Goal: Task Accomplishment & Management: Complete application form

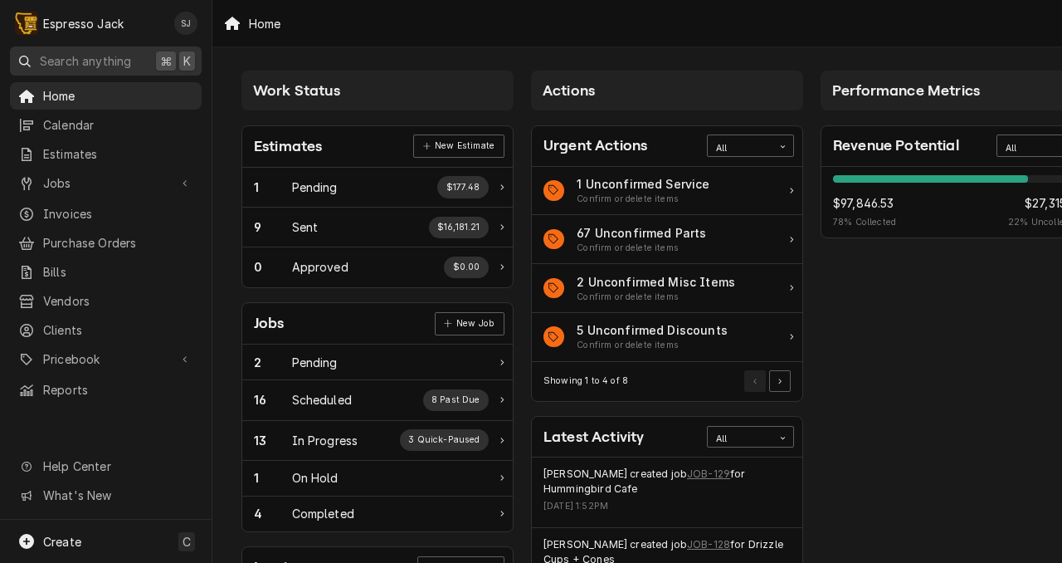
click at [57, 59] on span "Search anything" at bounding box center [85, 60] width 91 height 17
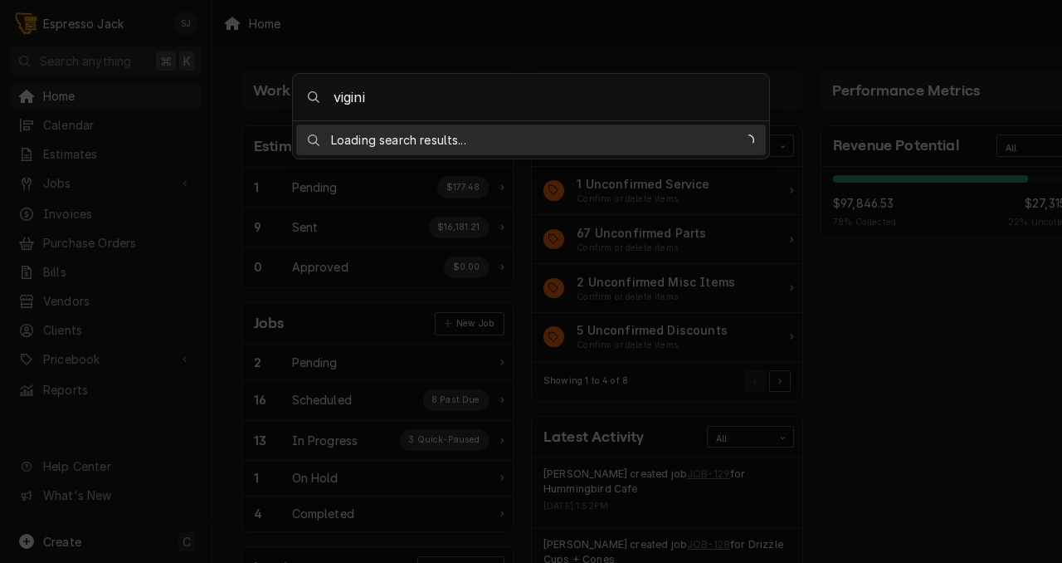
type input "[PERSON_NAME]"
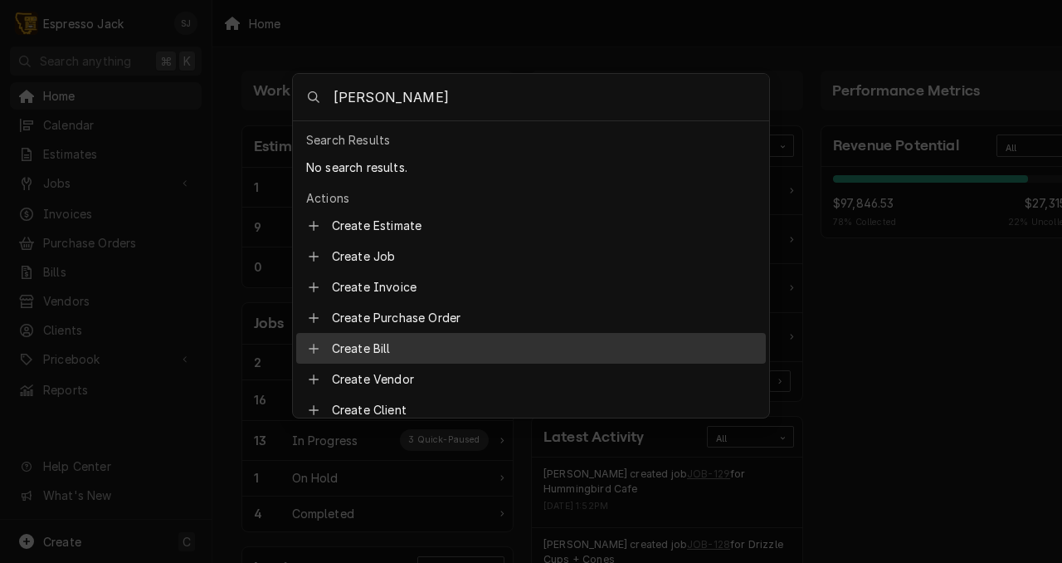
click at [120, 298] on body "E Espresso Jack SJ Search anything ⌘ K Home Calendar Estimates Jobs Jobs Job Se…" at bounding box center [531, 281] width 1062 height 563
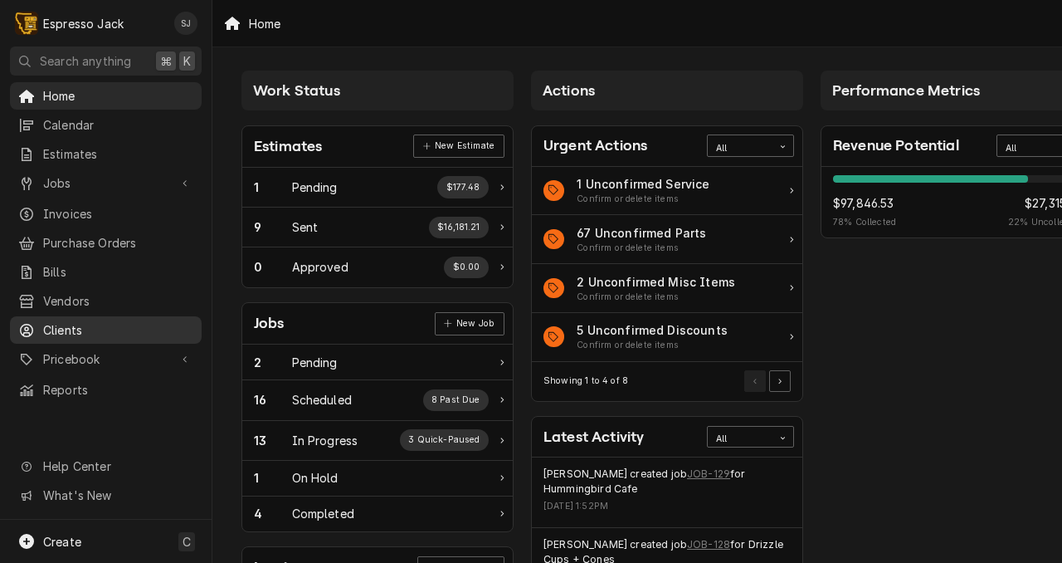
click at [63, 321] on span "Clients" at bounding box center [118, 329] width 150 height 17
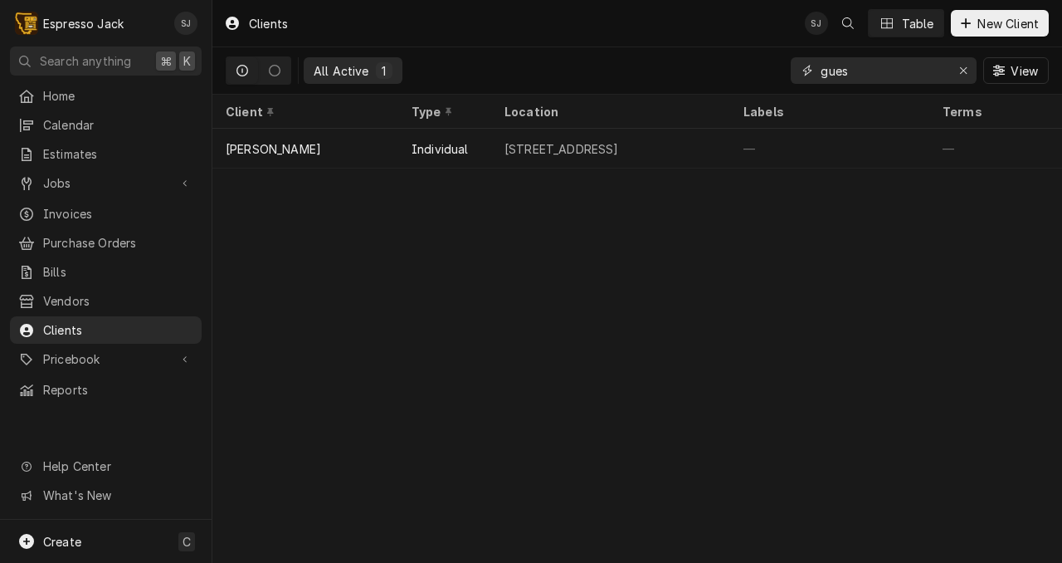
click at [882, 76] on input "gues" at bounding box center [883, 70] width 124 height 27
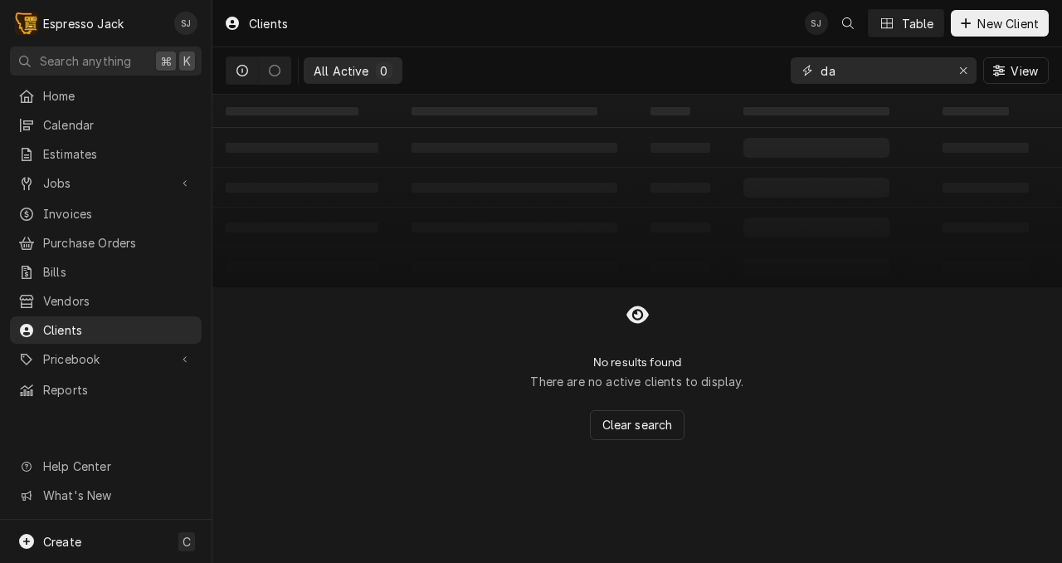
type input "d"
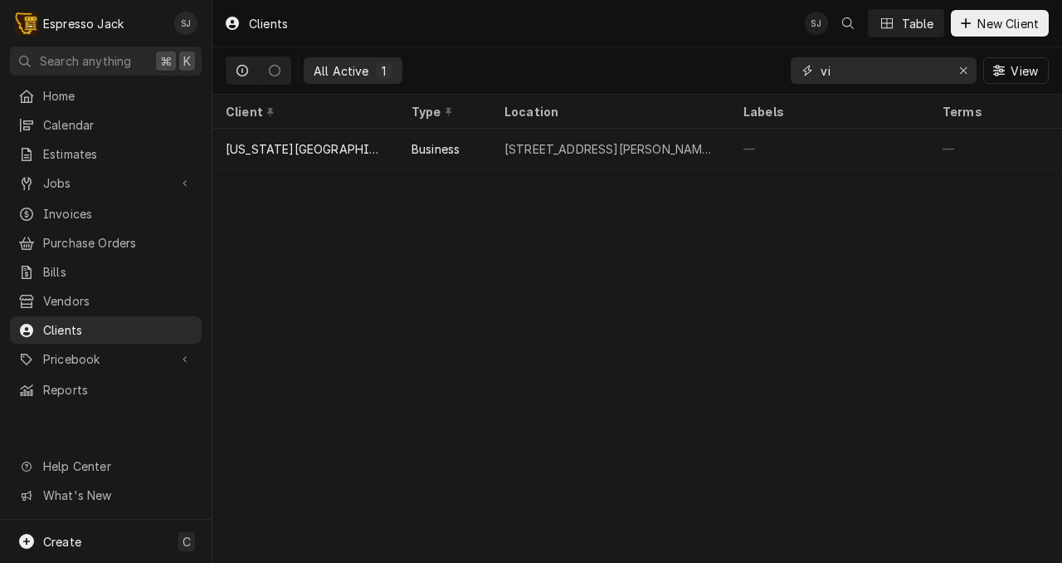
type input "v"
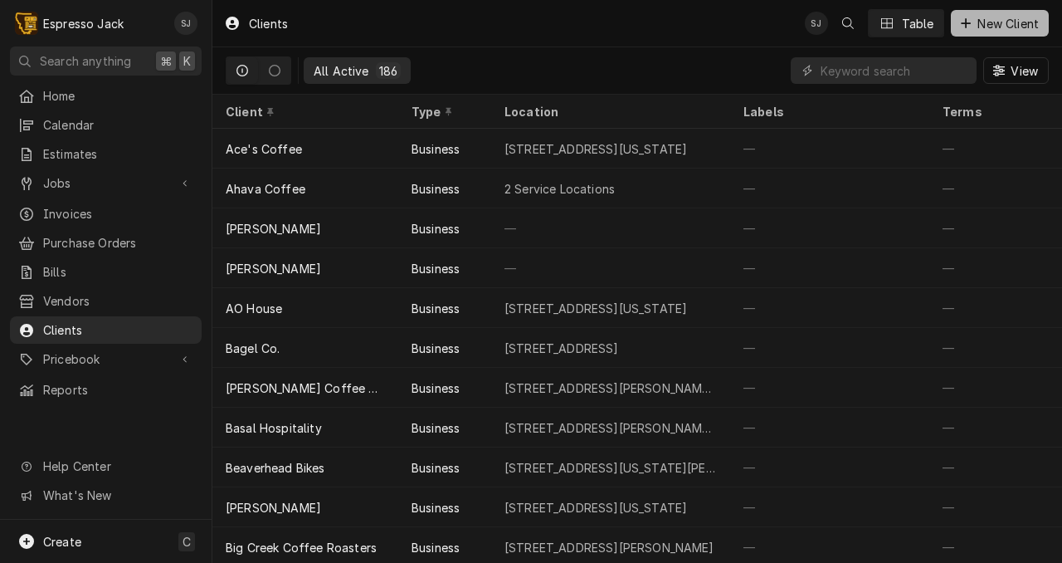
click at [984, 17] on span "New Client" at bounding box center [1008, 23] width 68 height 17
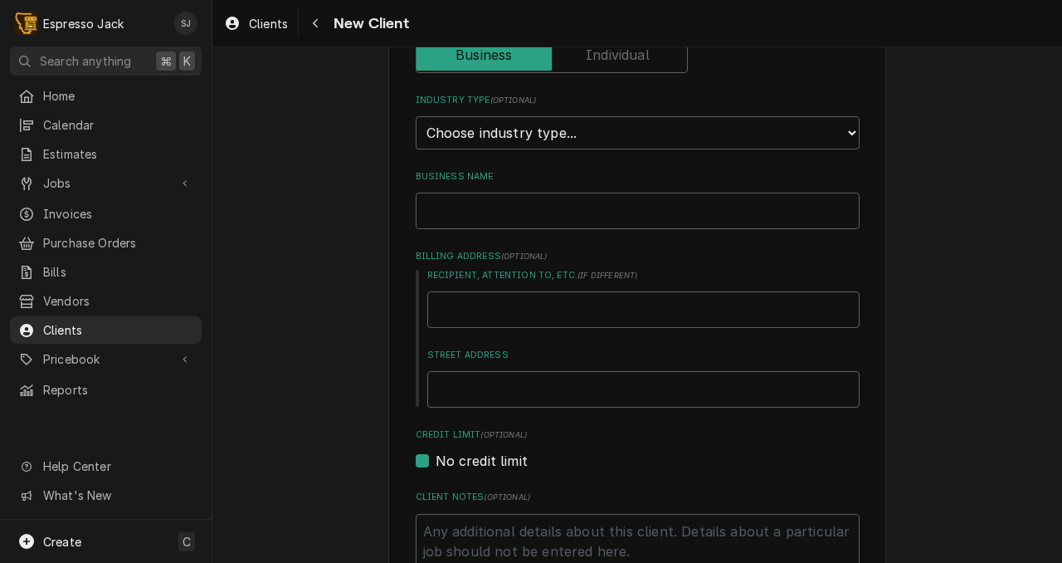
click at [630, 61] on label "Client Type" at bounding box center [552, 55] width 272 height 37
click at [630, 61] on input "Client Type" at bounding box center [551, 55] width 257 height 37
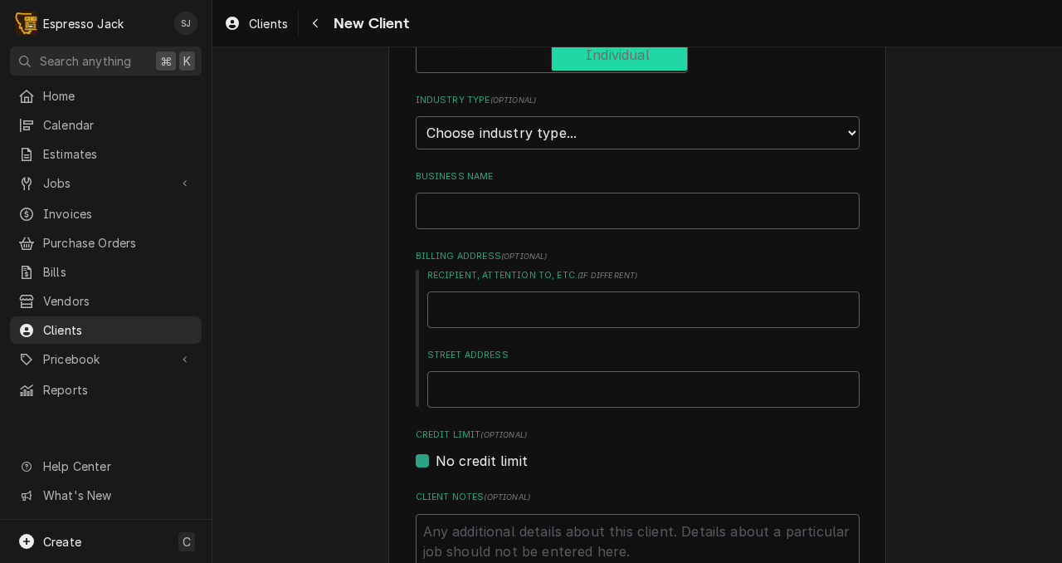
checkbox input "true"
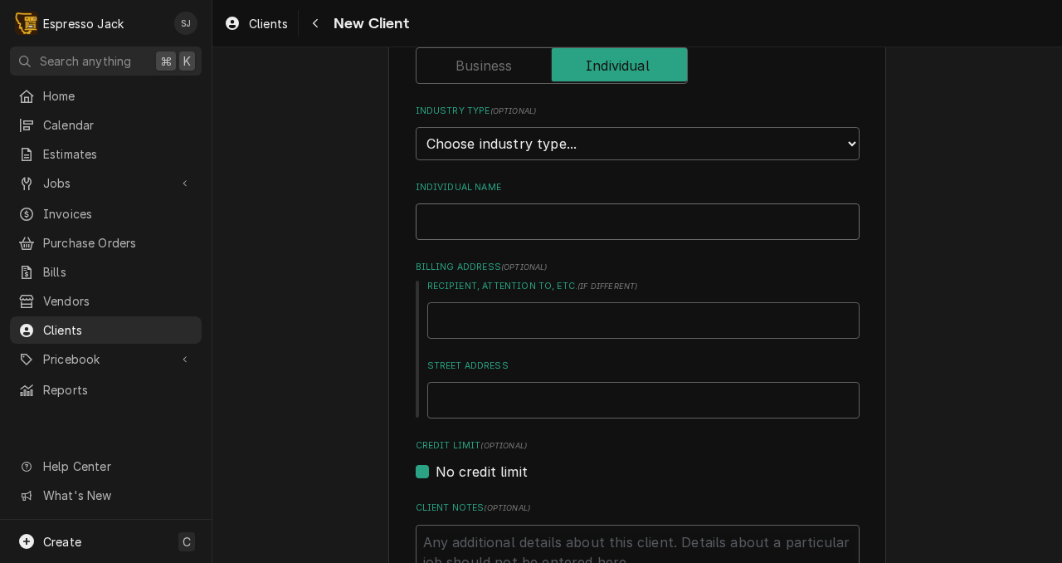
click at [442, 222] on input "Individual Name" at bounding box center [638, 221] width 444 height 37
type textarea "x"
type input "V"
type textarea "x"
type input "Vi"
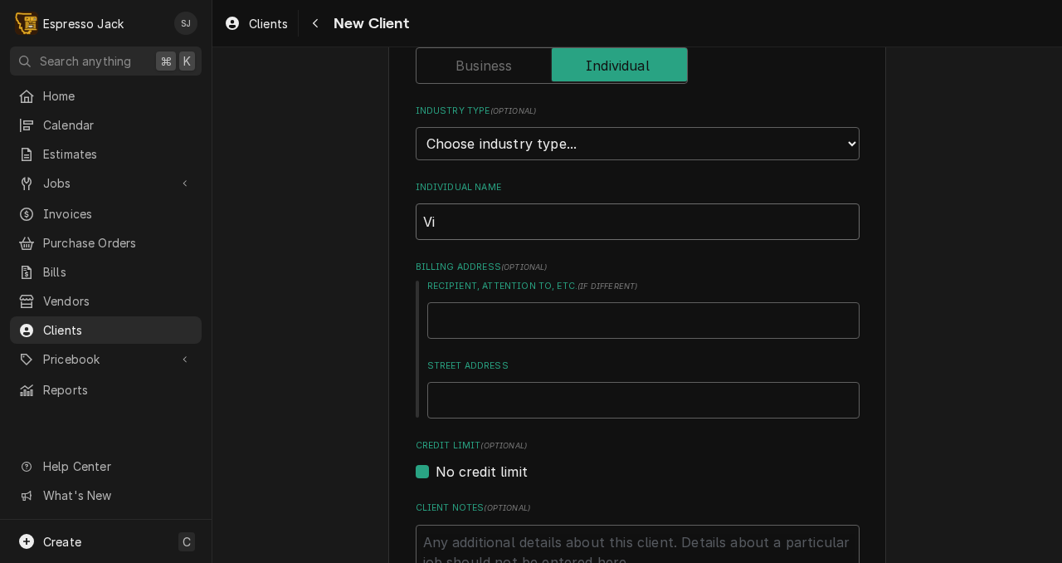
type textarea "x"
type input "Vir"
type textarea "x"
type input "Virg"
type textarea "x"
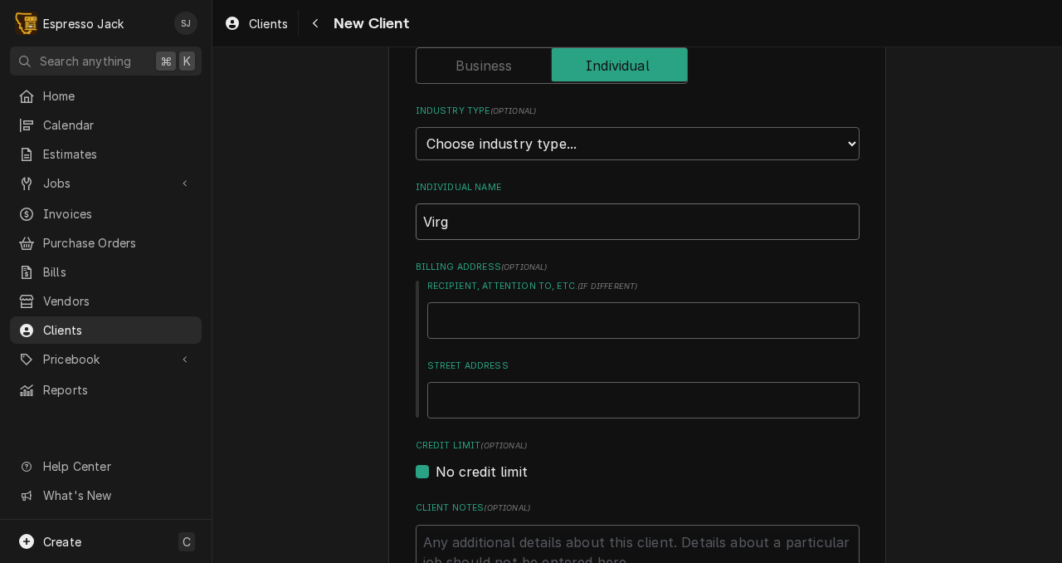
type input "Virgi"
type textarea "x"
type input "Virgin"
type textarea "x"
type input "Virgina"
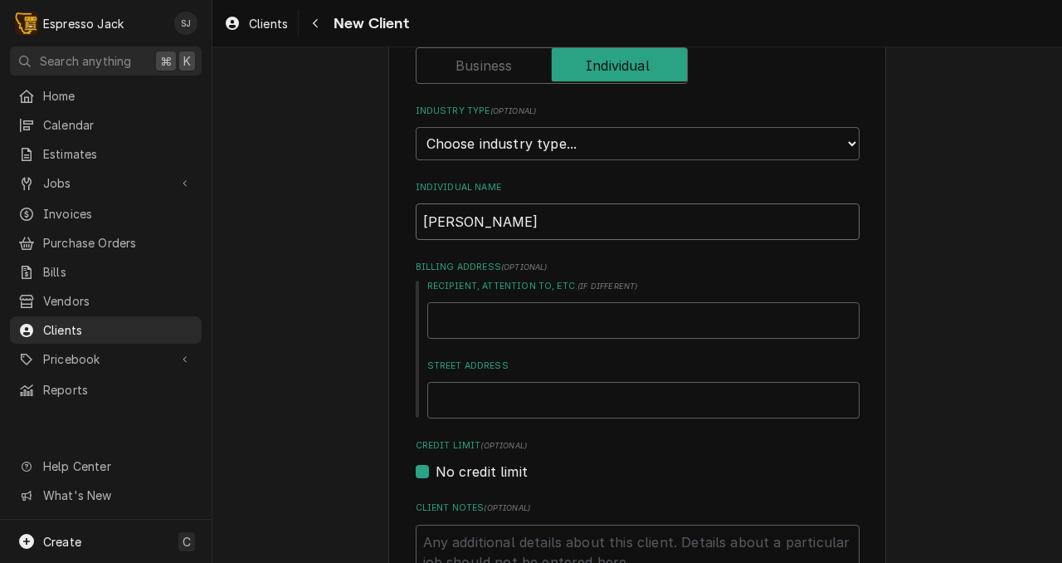
type textarea "x"
type input "Virgina"
type textarea "x"
type input "Virgina D"
type textarea "x"
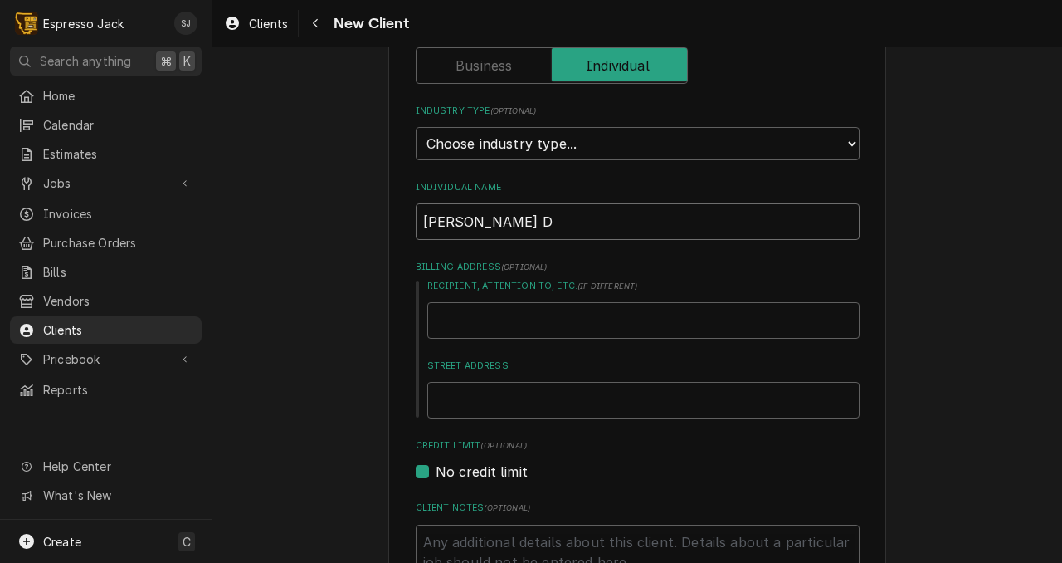
type input "Virgina Da"
type textarea "x"
type input "Virgina Dac"
type textarea "x"
type input "Virgina Da"
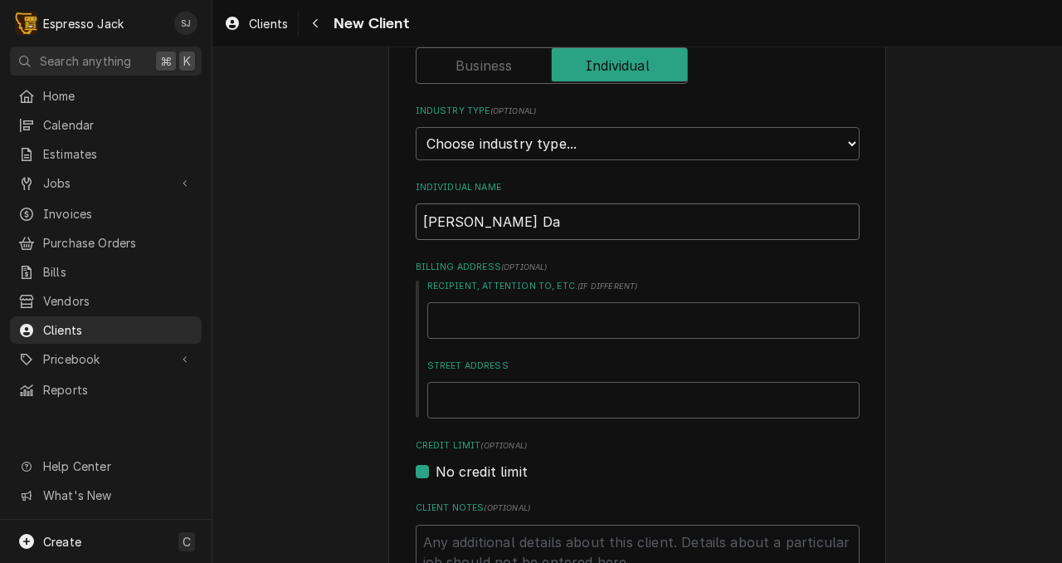
type textarea "x"
type input "Virgina Dav"
type textarea "x"
type input "Virgina Davi"
type textarea "x"
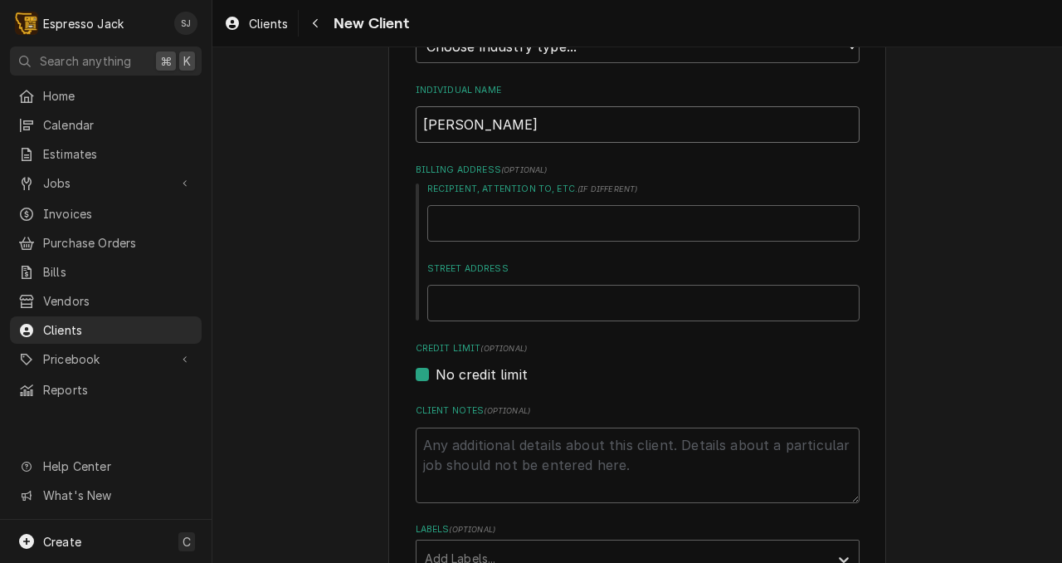
scroll to position [220, 0]
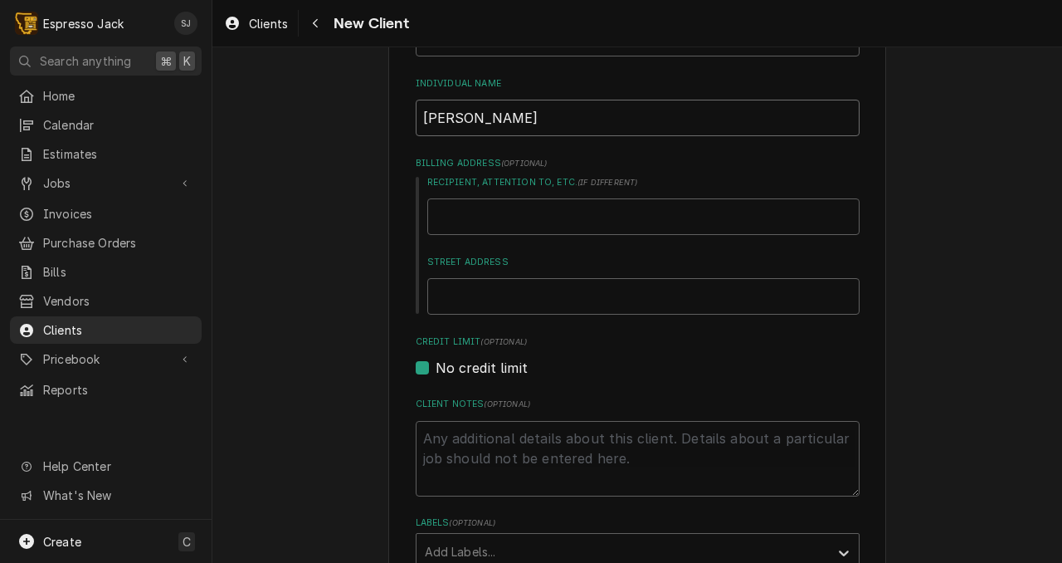
type input "[PERSON_NAME]"
click at [618, 344] on label "Credit Limit (optional)" at bounding box center [638, 341] width 444 height 13
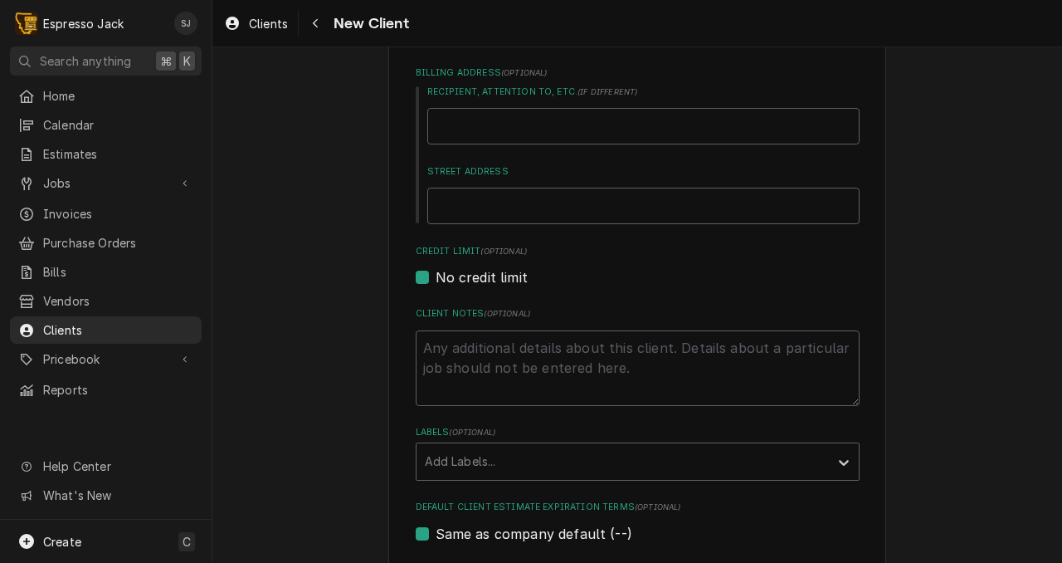
scroll to position [531, 0]
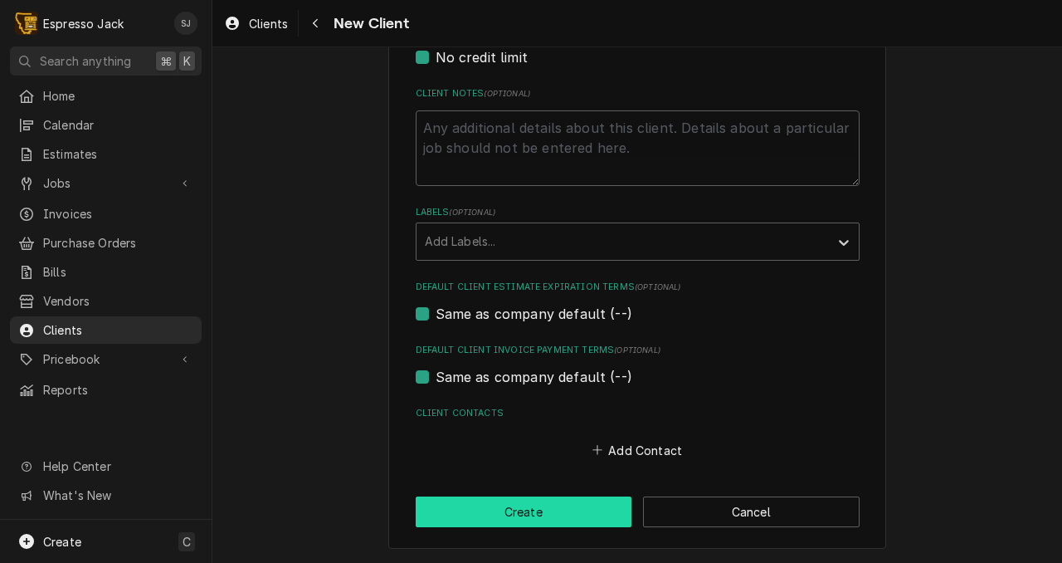
click at [529, 524] on button "Create" at bounding box center [524, 511] width 217 height 31
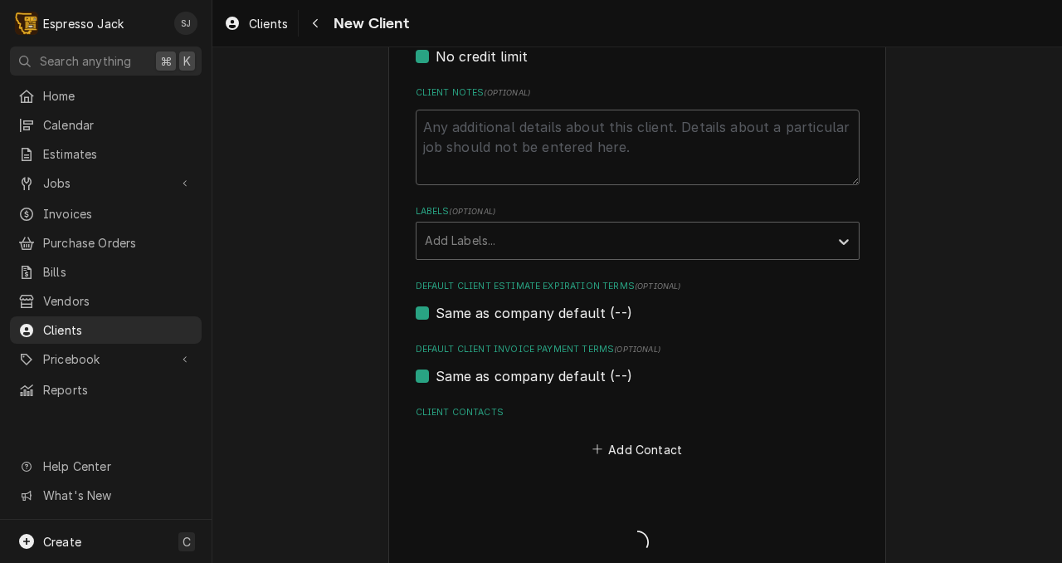
type textarea "x"
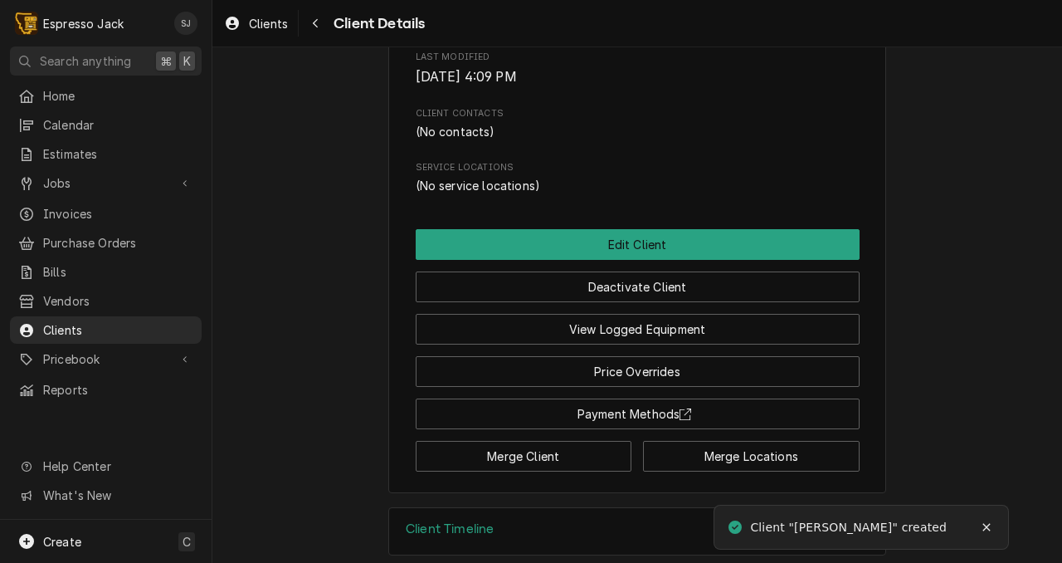
scroll to position [498, 0]
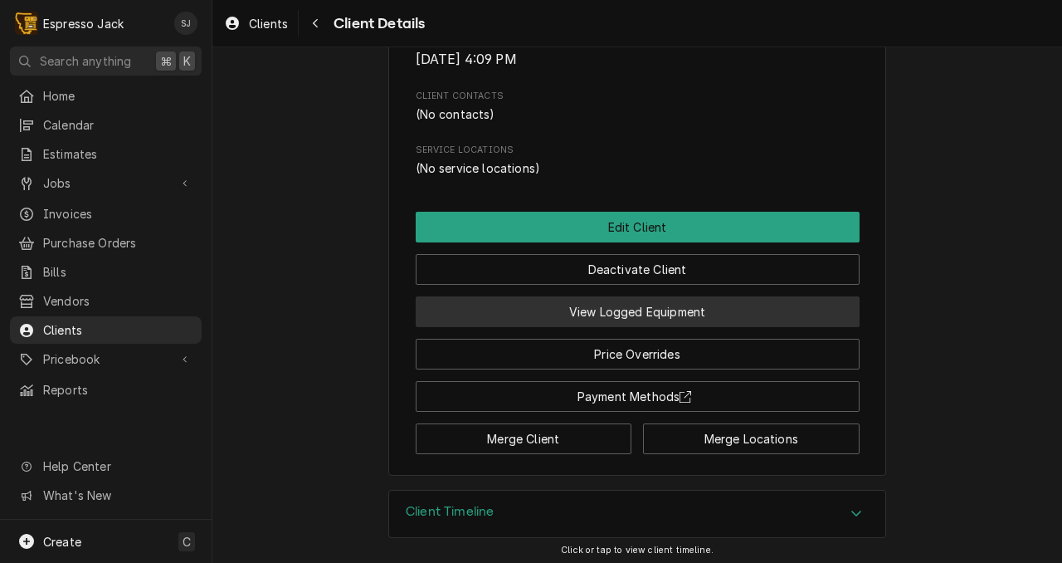
click at [663, 309] on button "View Logged Equipment" at bounding box center [638, 311] width 444 height 31
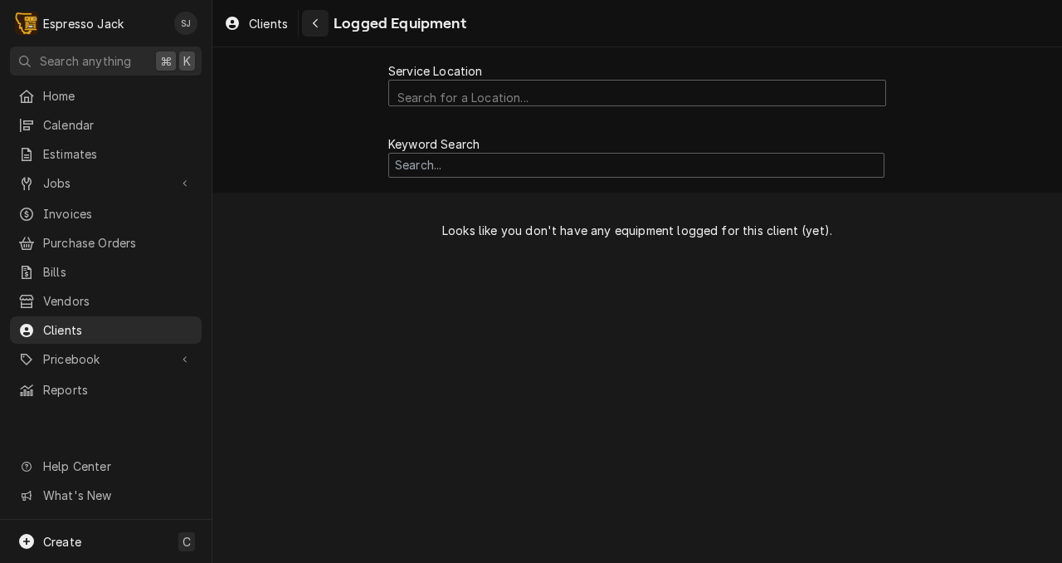
click at [311, 22] on div "Navigate back" at bounding box center [315, 23] width 17 height 17
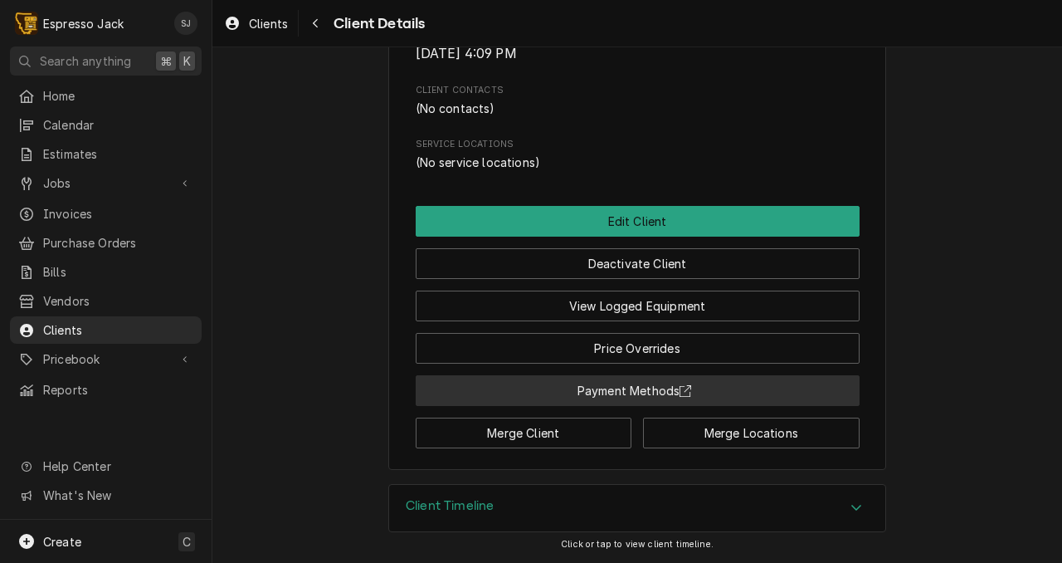
scroll to position [508, 0]
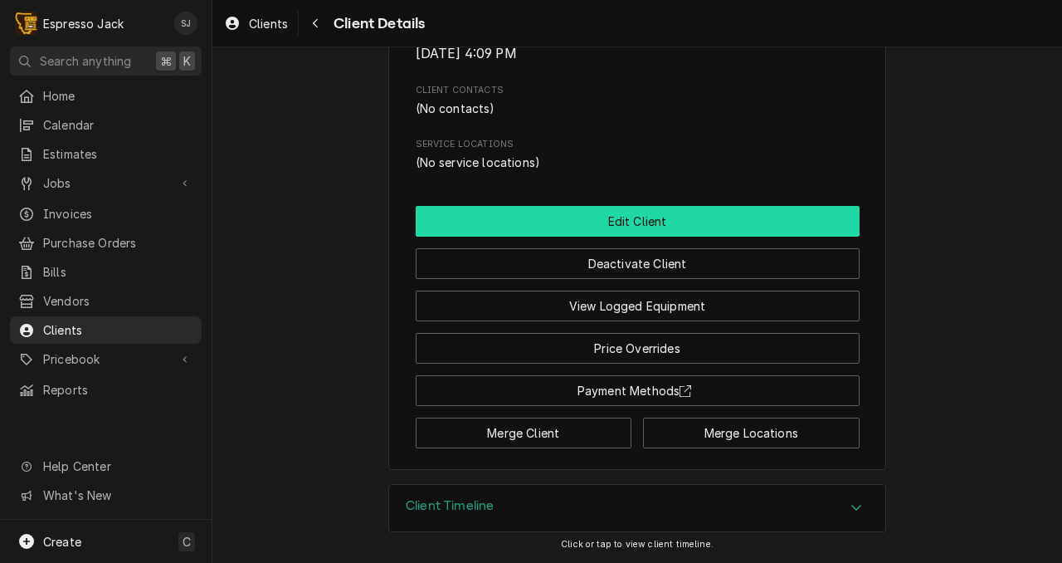
click at [681, 214] on button "Edit Client" at bounding box center [638, 221] width 444 height 31
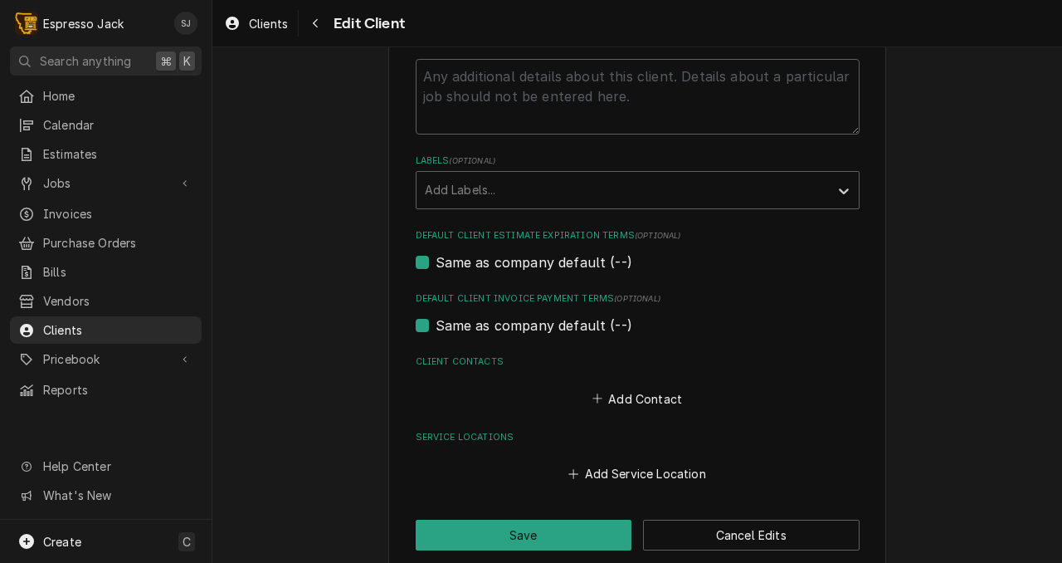
scroll to position [607, 0]
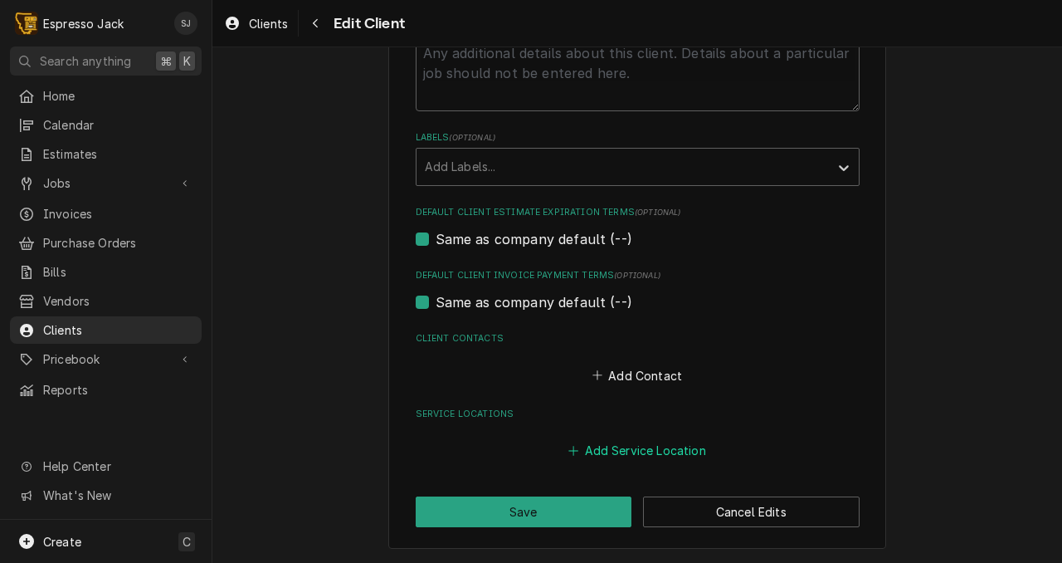
click at [598, 445] on button "Add Service Location" at bounding box center [637, 449] width 143 height 23
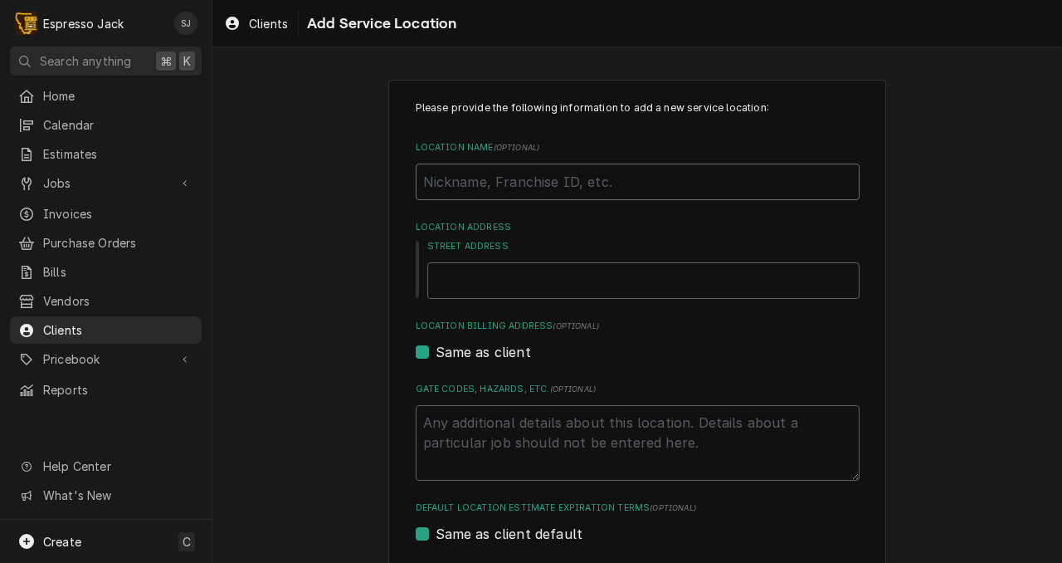
click at [462, 177] on input "Location Name ( optional )" at bounding box center [638, 182] width 444 height 37
type textarea "x"
type input "S"
type textarea "x"
type input "Sh"
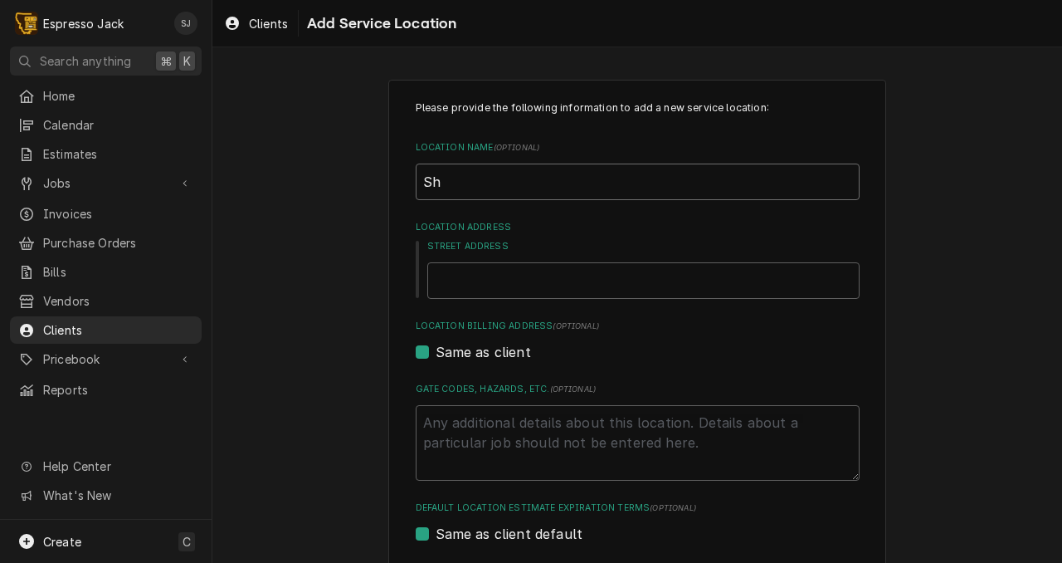
type textarea "x"
type input "Sho"
type textarea "x"
click at [463, 187] on input "Shop" at bounding box center [638, 182] width 444 height 37
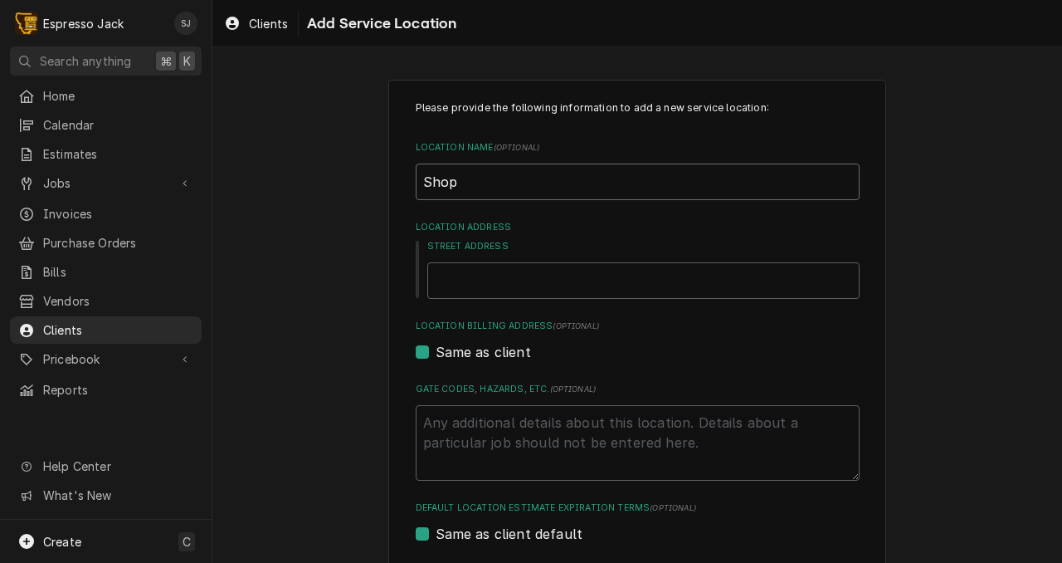
click at [463, 187] on input "Shop" at bounding box center [638, 182] width 444 height 37
click at [463, 188] on input "Shop" at bounding box center [638, 182] width 444 height 37
type input "Shop"
click at [442, 280] on input "Street Address" at bounding box center [643, 280] width 432 height 37
type textarea "x"
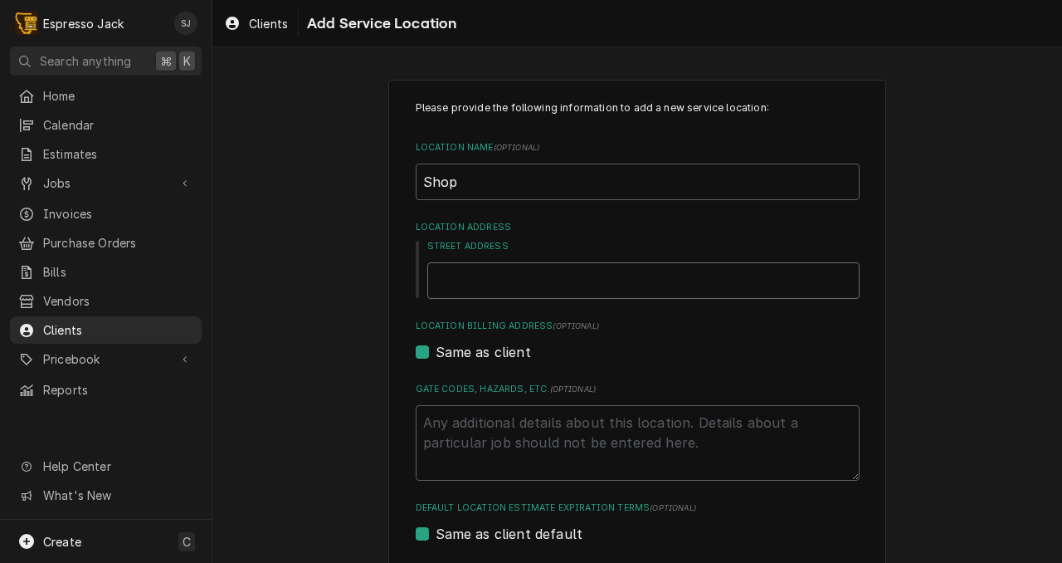
type input "2"
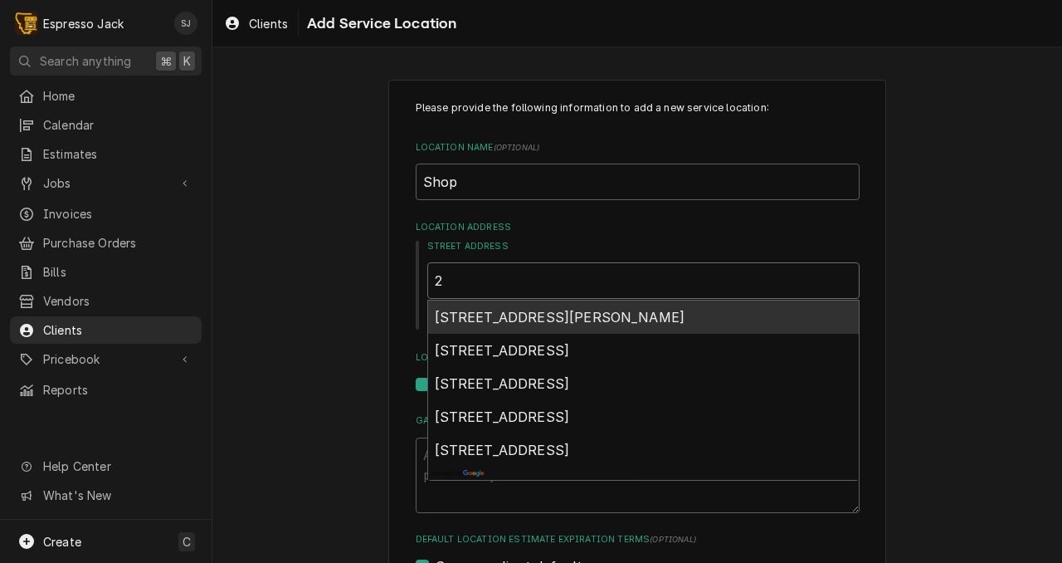
type textarea "x"
type input "26"
type textarea "x"
type input "260"
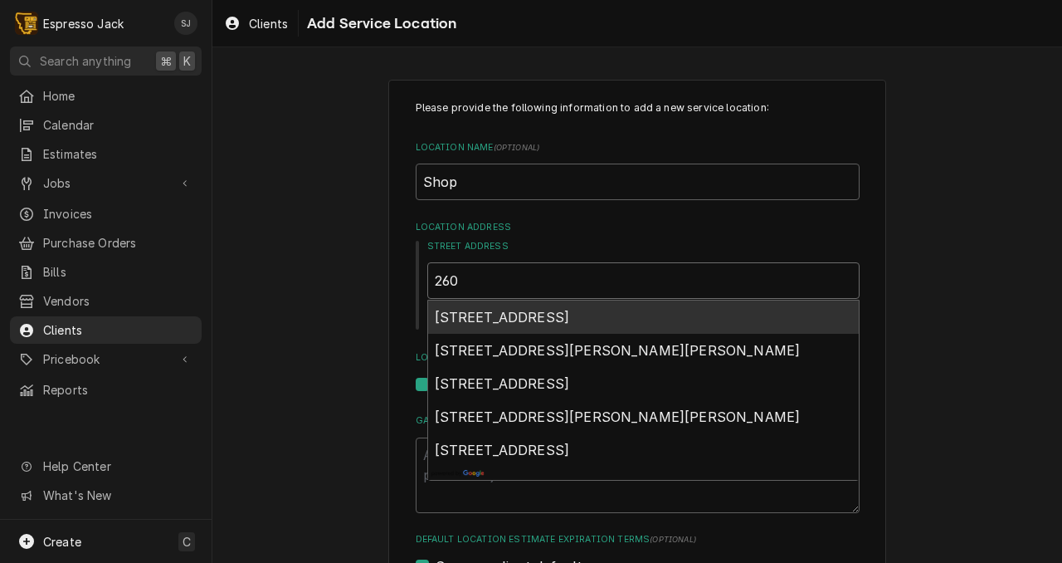
type textarea "x"
type input "2603"
click at [496, 315] on span "2603 Industry Street, Missoula, MT, USA" at bounding box center [502, 317] width 135 height 17
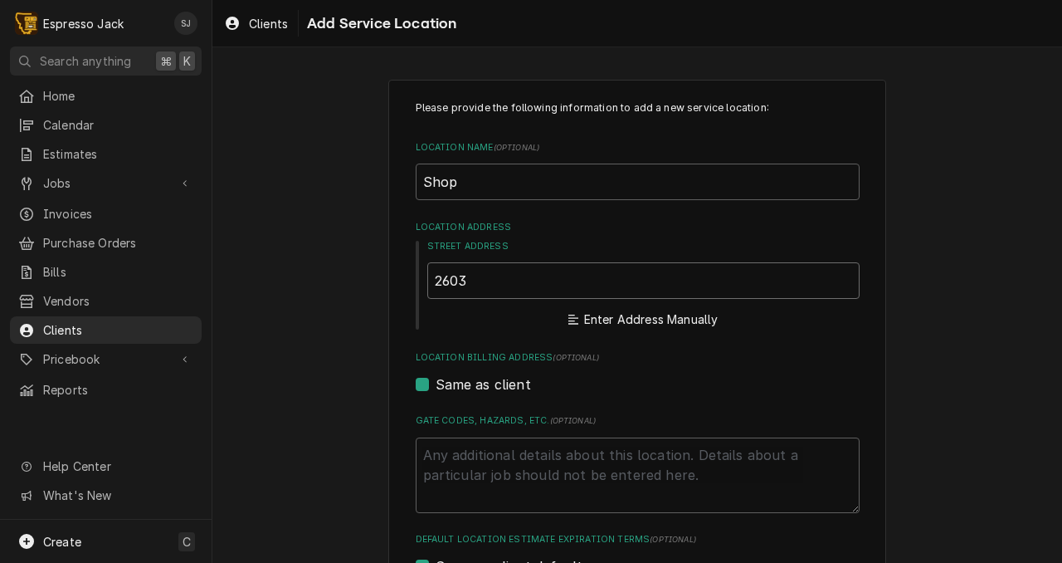
type textarea "x"
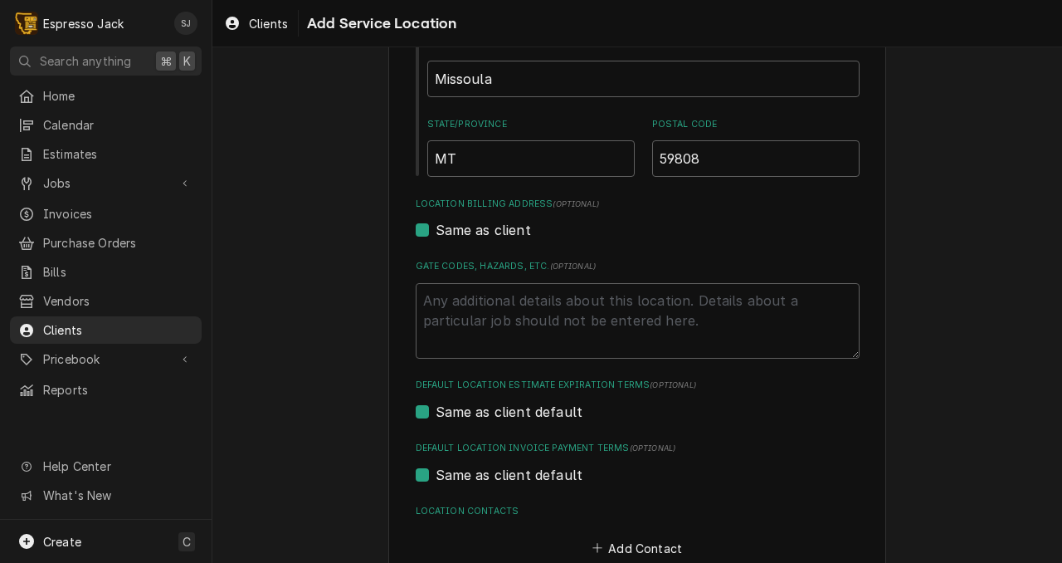
scroll to position [389, 0]
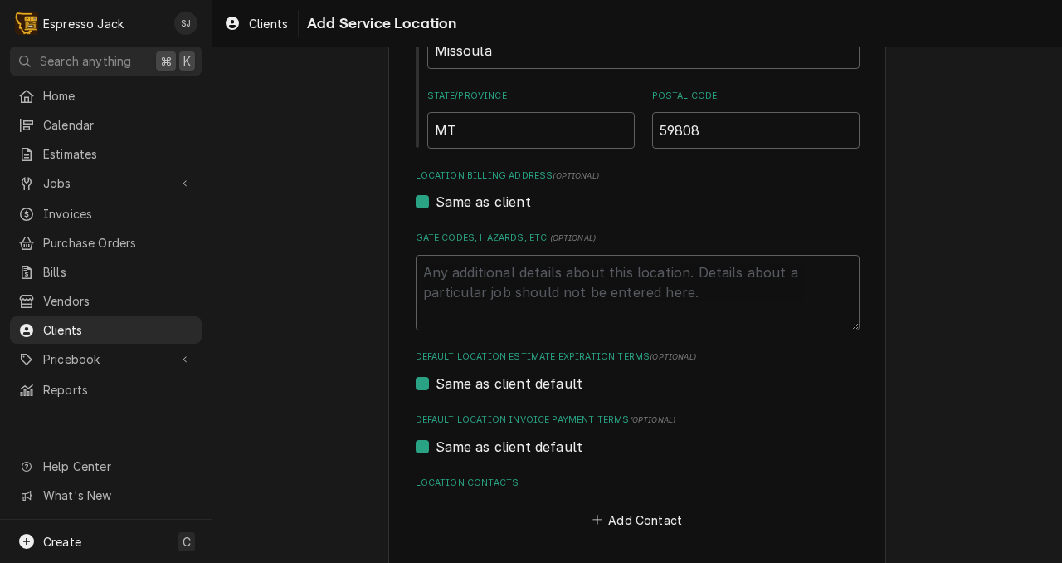
type input "2603 Industry St"
click at [436, 206] on label "Same as client" at bounding box center [483, 202] width 95 height 20
click at [436, 206] on input "Same as client" at bounding box center [658, 210] width 444 height 37
checkbox input "false"
type textarea "x"
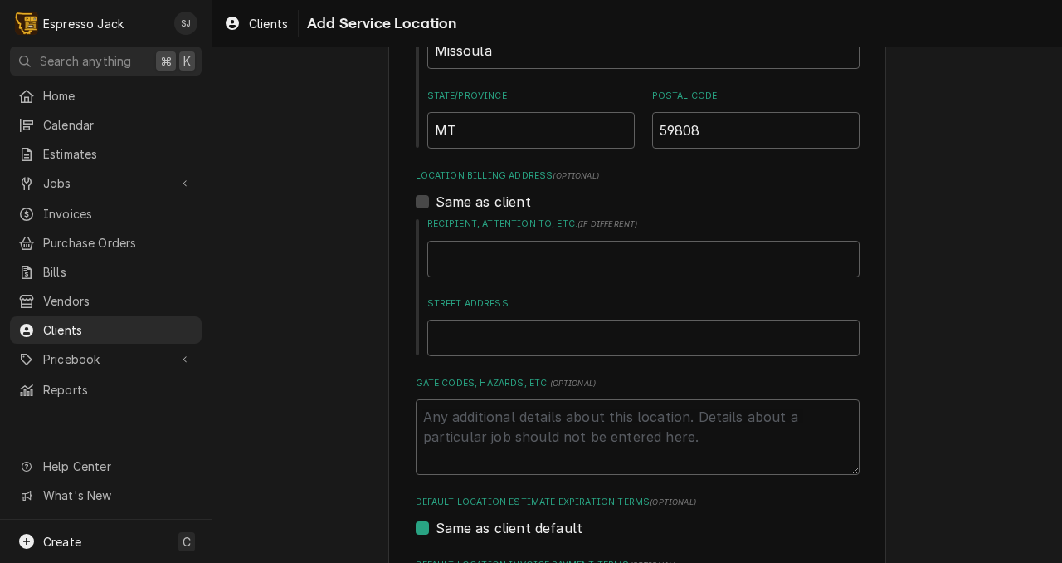
click at [436, 206] on label "Same as client" at bounding box center [483, 202] width 95 height 20
click at [436, 206] on input "Same as client" at bounding box center [658, 210] width 444 height 37
checkbox input "true"
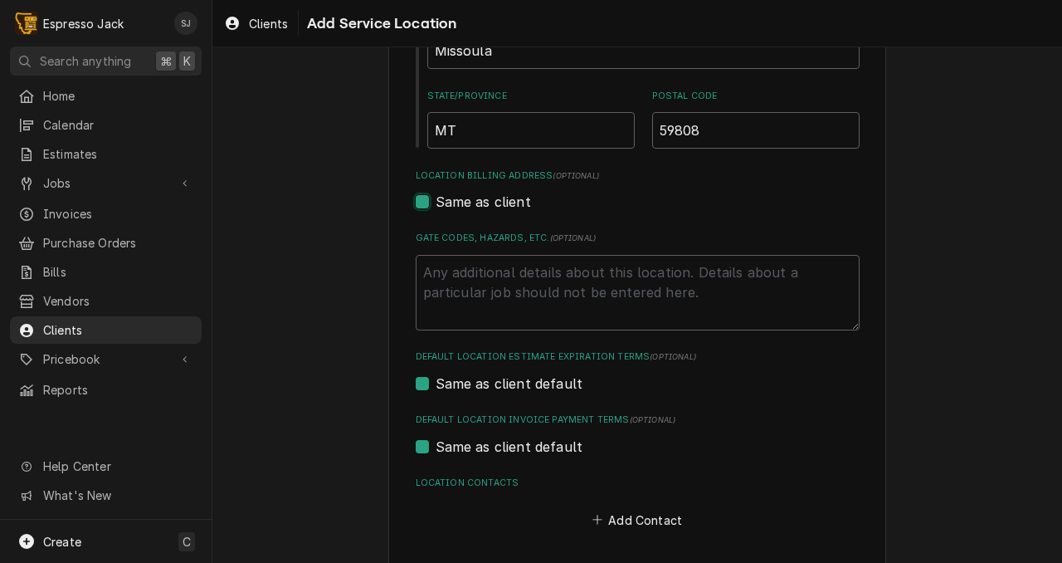
scroll to position [460, 0]
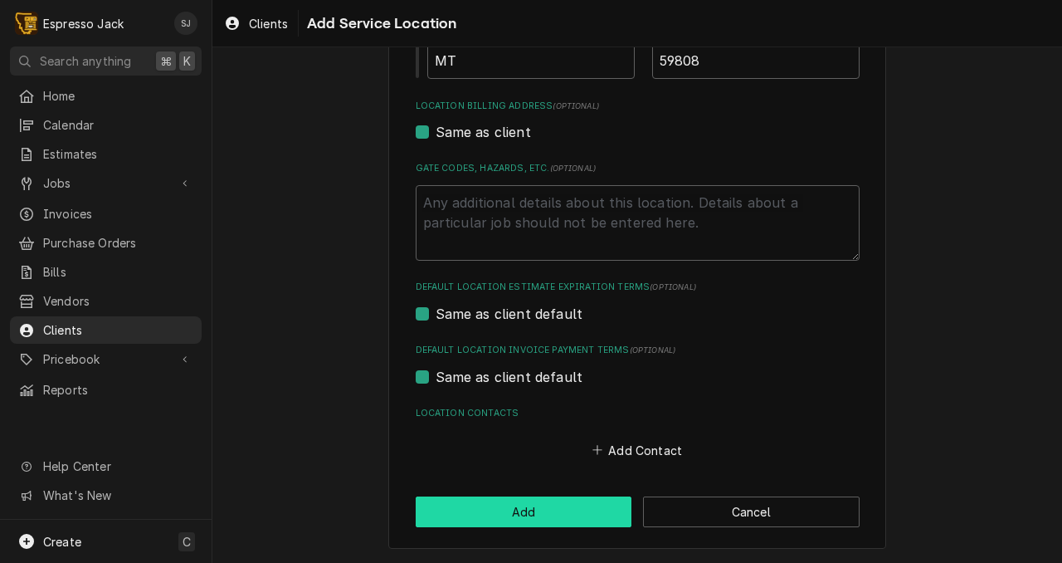
click at [478, 516] on button "Add" at bounding box center [524, 511] width 217 height 31
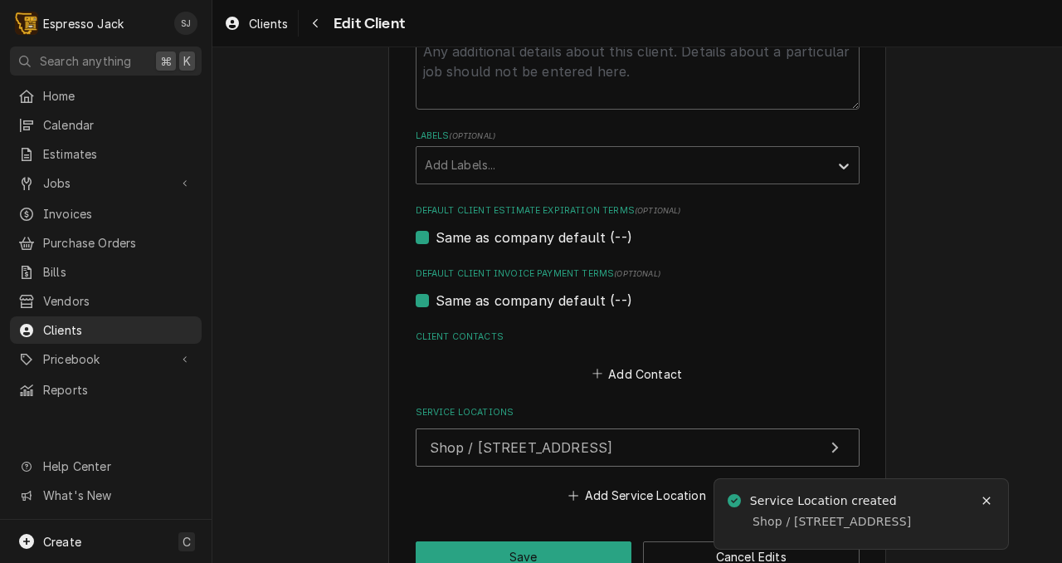
scroll to position [654, 0]
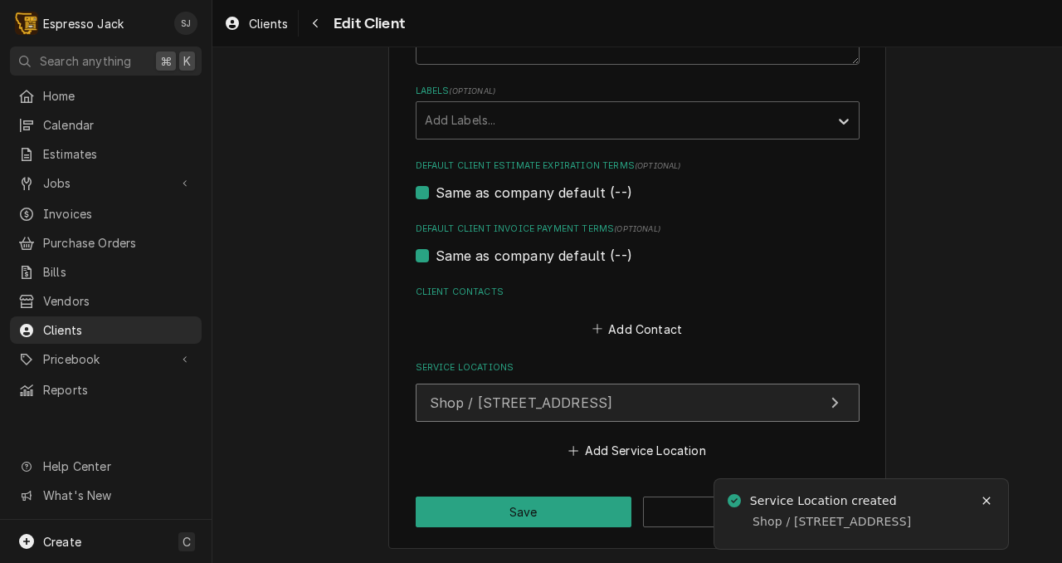
click at [574, 398] on span "Shop / [STREET_ADDRESS]" at bounding box center [521, 402] width 183 height 17
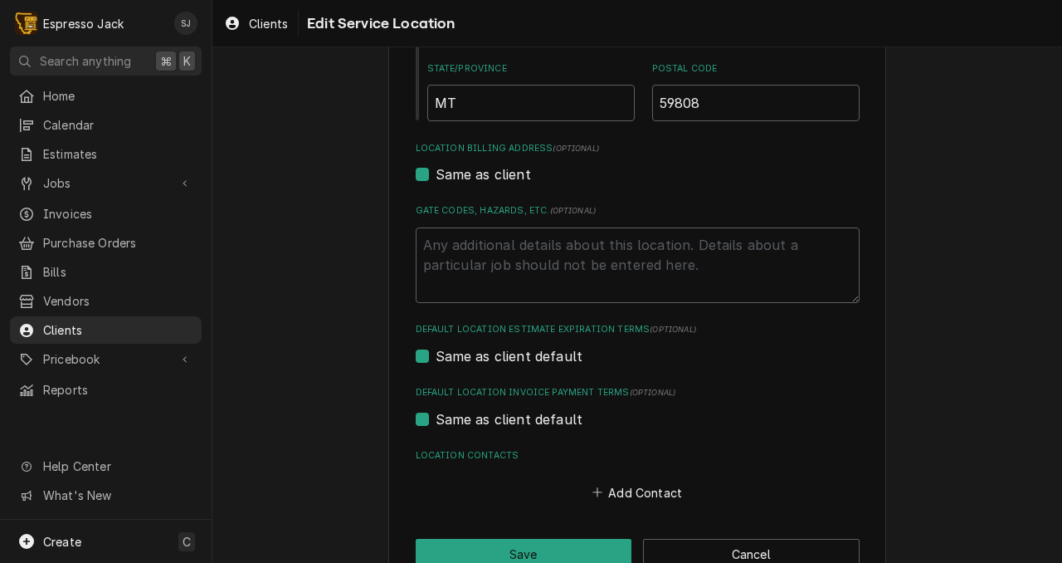
scroll to position [460, 0]
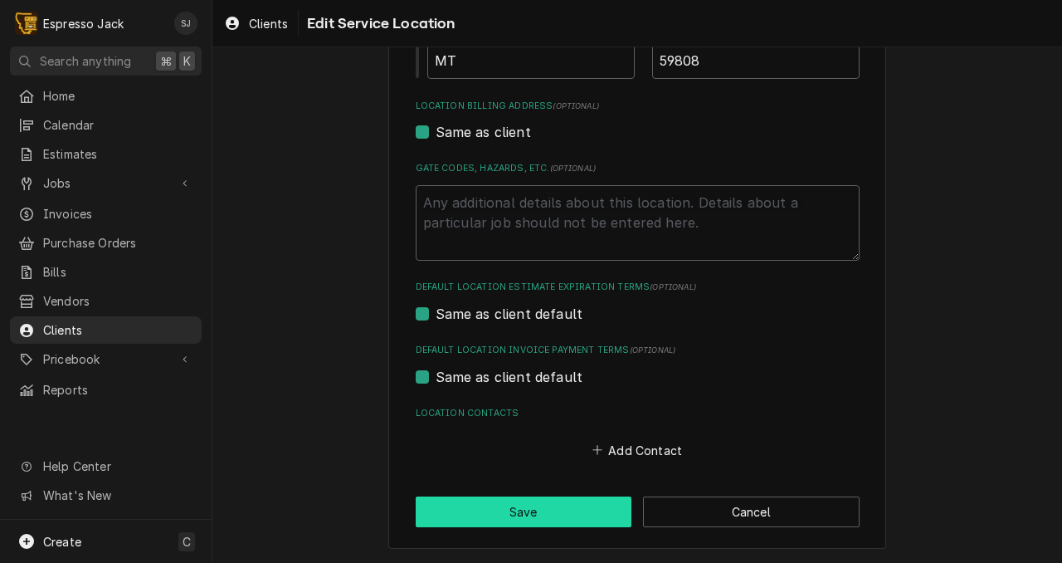
click at [560, 520] on button "Save" at bounding box center [524, 511] width 217 height 31
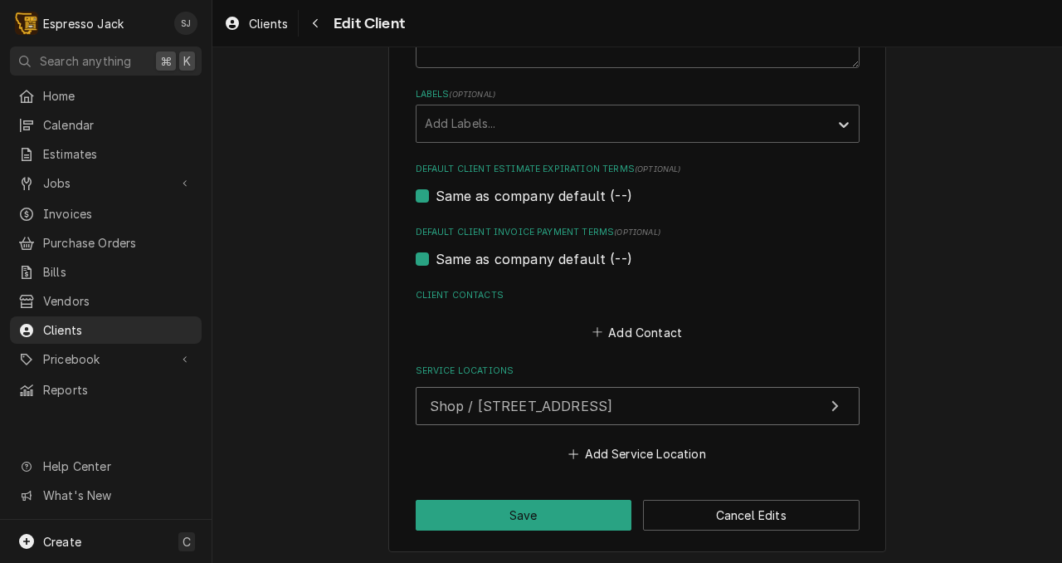
scroll to position [654, 0]
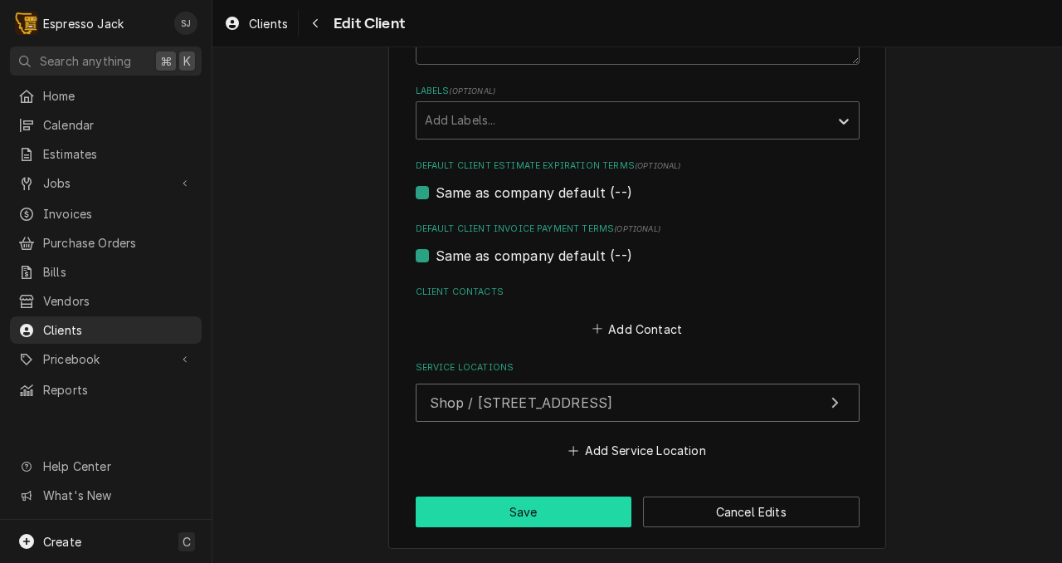
click at [587, 508] on button "Save" at bounding box center [524, 511] width 217 height 31
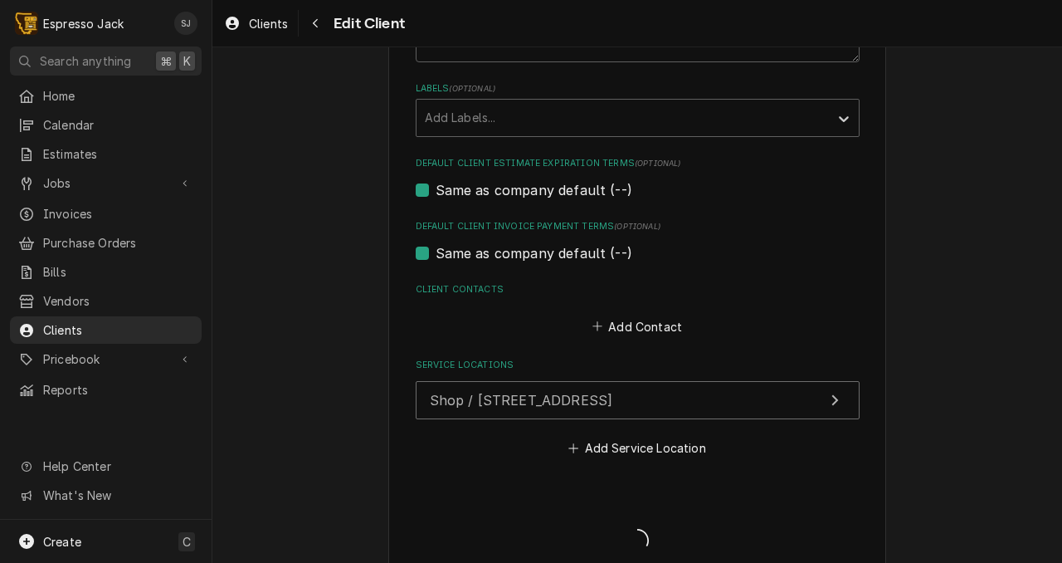
type textarea "x"
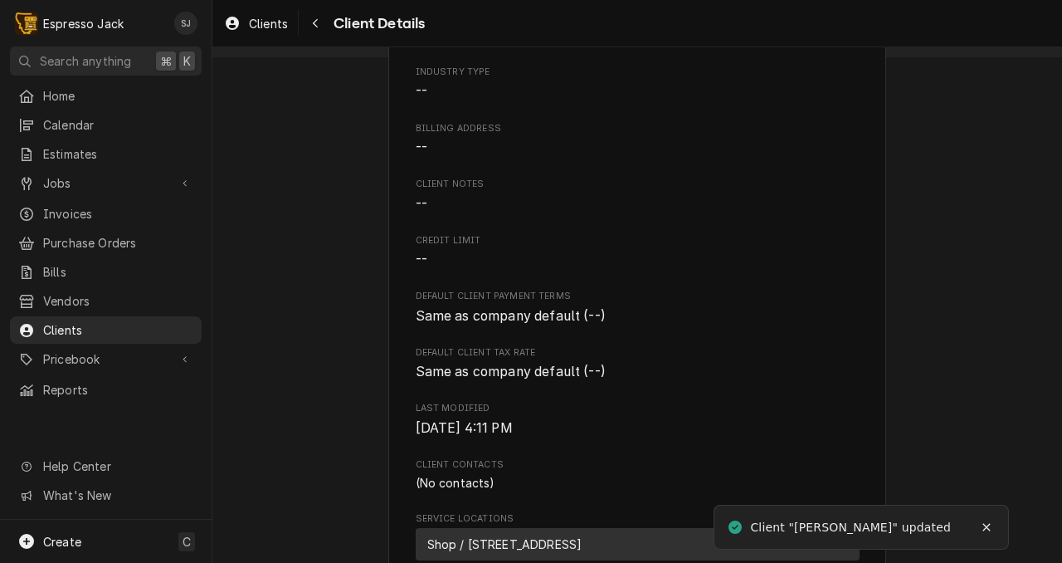
scroll to position [530, 0]
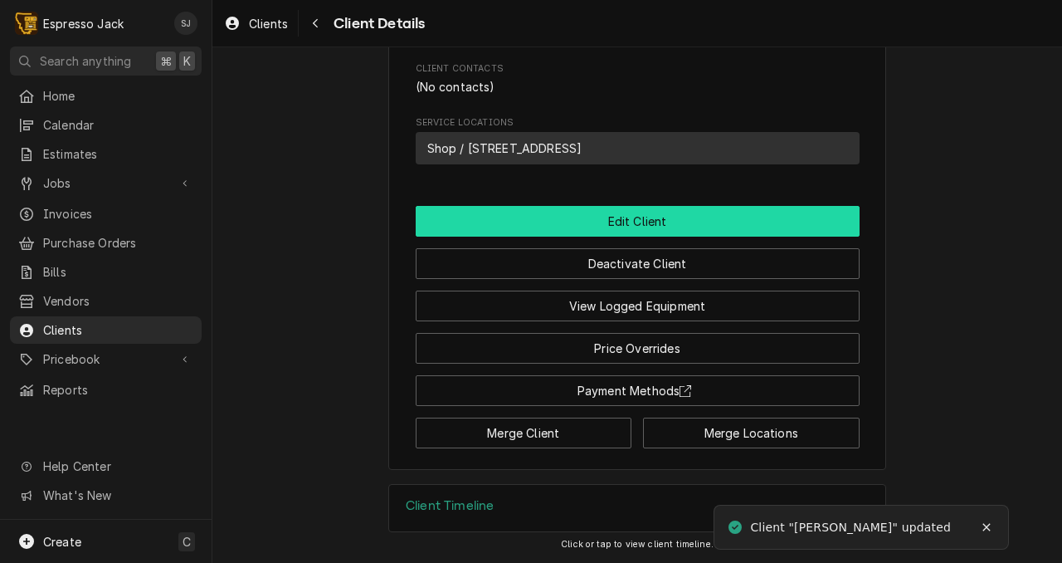
click at [646, 220] on button "Edit Client" at bounding box center [638, 221] width 444 height 31
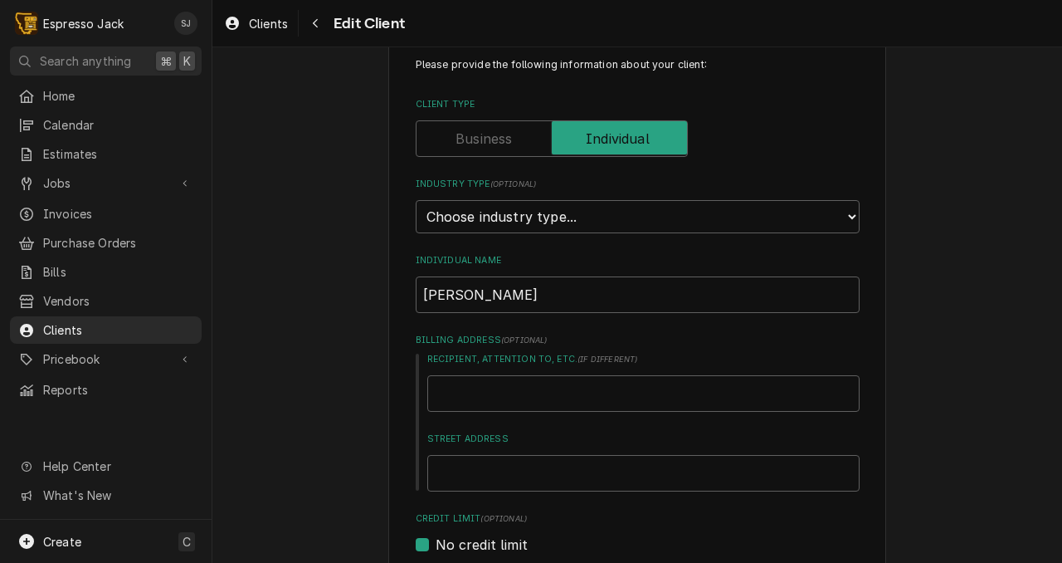
scroll to position [45, 0]
click at [471, 221] on select "Choose industry type... Residential Commercial Industrial Government" at bounding box center [638, 214] width 444 height 33
select select "1"
click at [416, 198] on select "Choose industry type... Residential Commercial Industrial Government" at bounding box center [638, 214] width 444 height 33
click at [416, 238] on div "Please provide the following information about your client: Client Type Industr…" at bounding box center [638, 562] width 444 height 1013
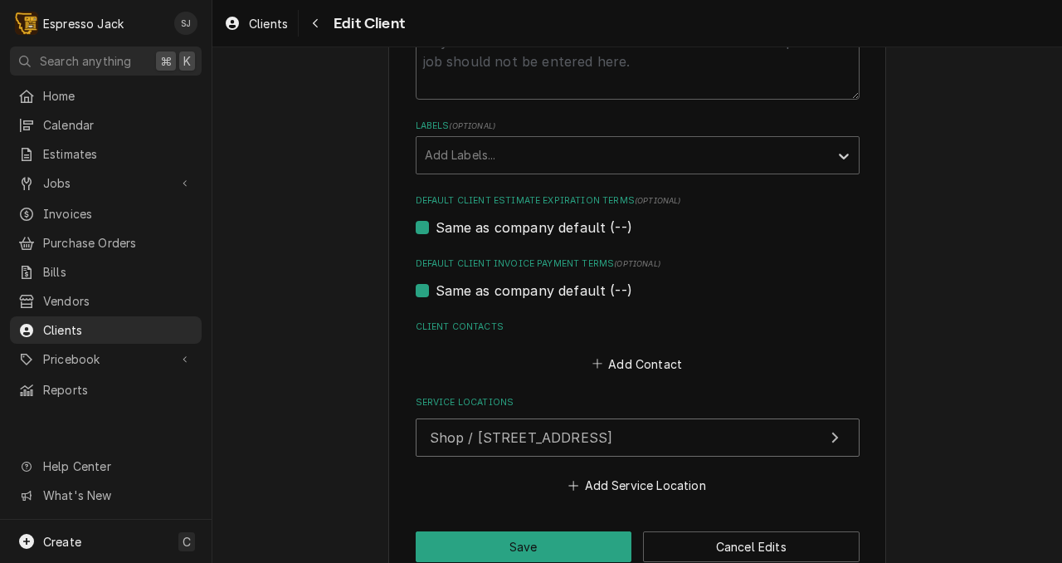
scroll to position [654, 0]
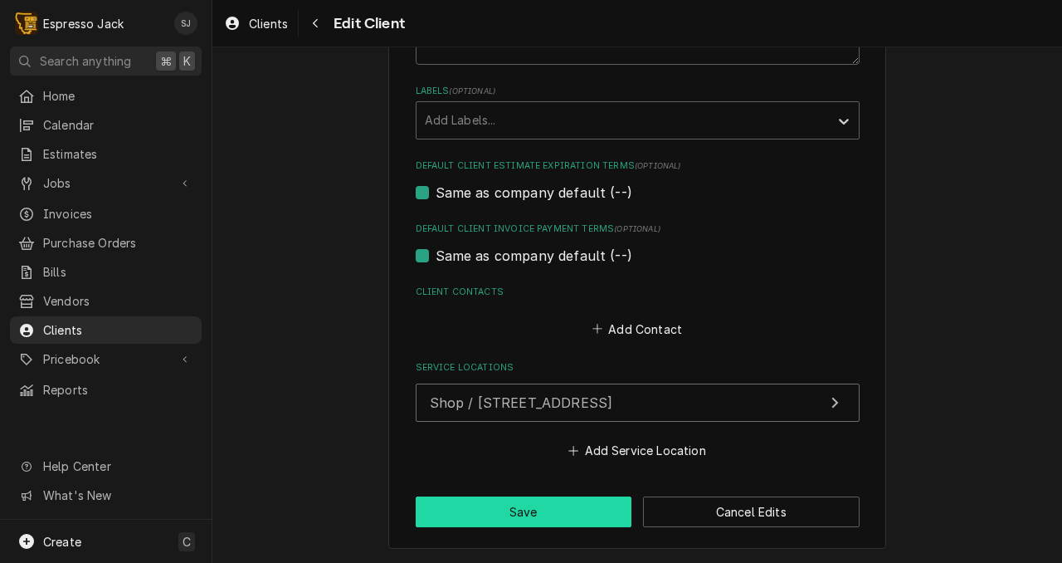
click at [523, 515] on button "Save" at bounding box center [524, 511] width 217 height 31
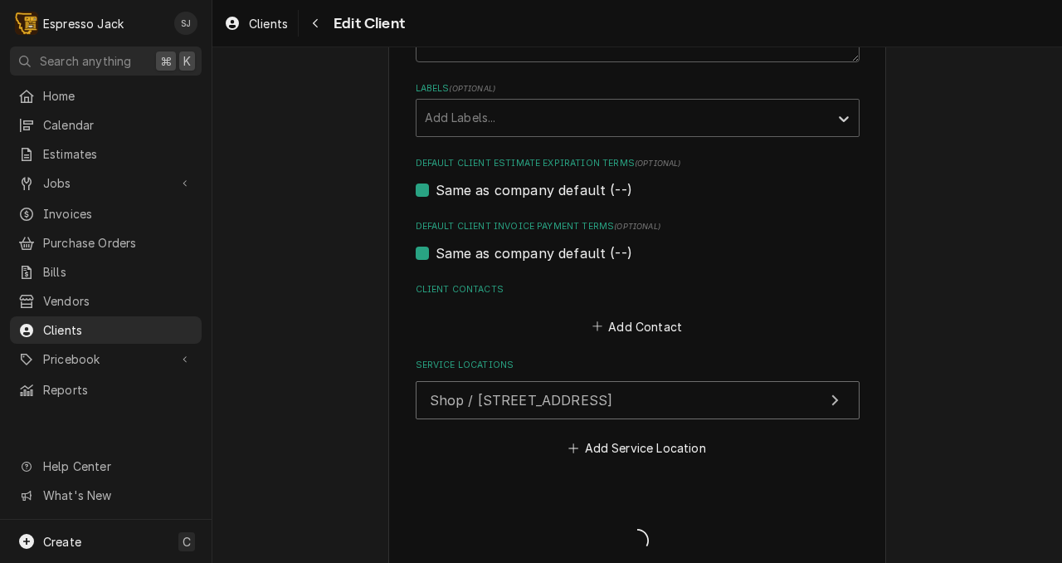
click at [523, 515] on div "Client Create/Update" at bounding box center [638, 526] width 444 height 64
type textarea "x"
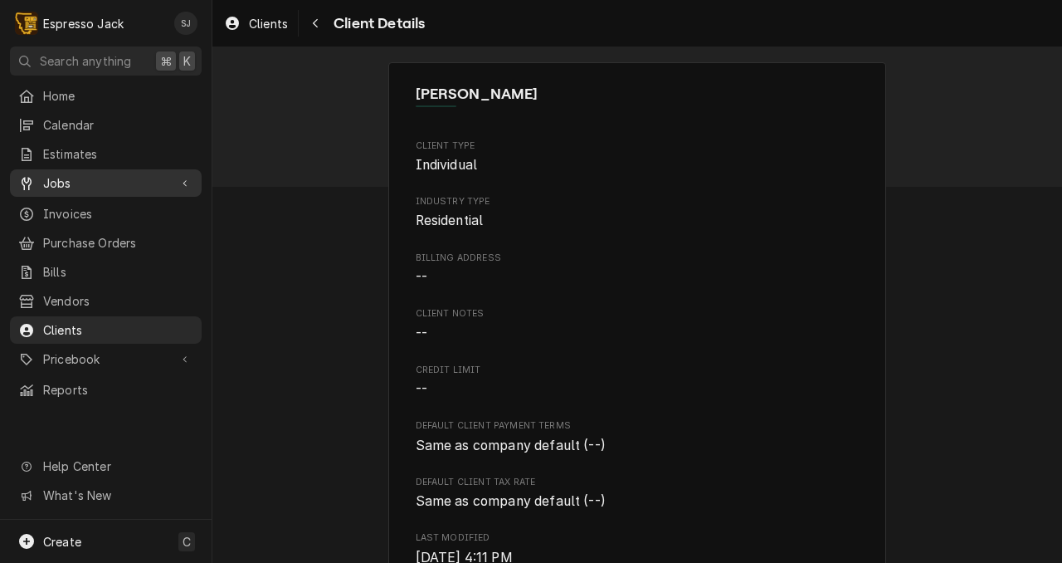
click at [72, 177] on span "Jobs" at bounding box center [105, 182] width 125 height 17
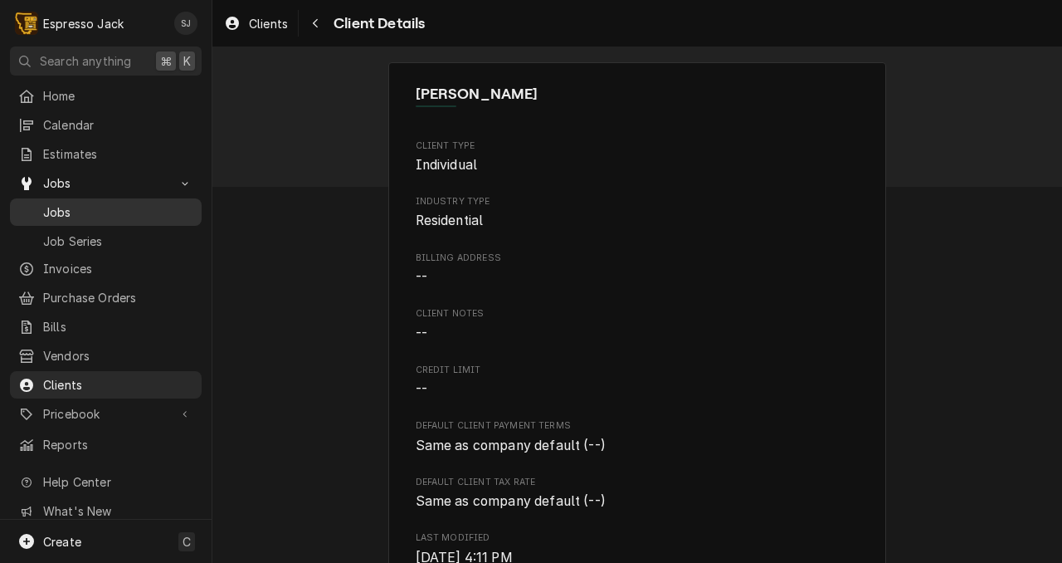
click at [51, 209] on span "Jobs" at bounding box center [118, 211] width 150 height 17
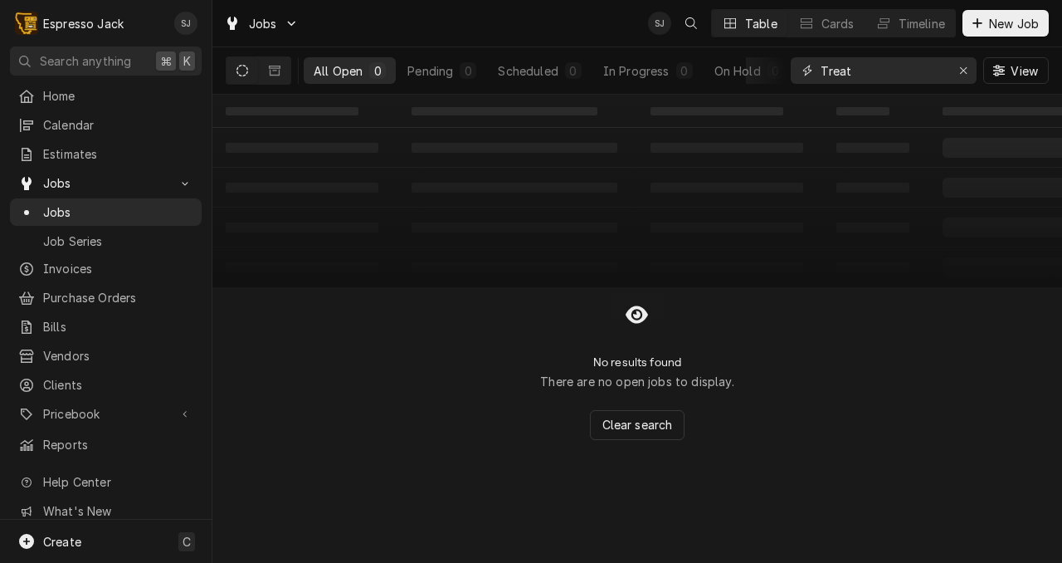
click at [841, 72] on input "Treat" at bounding box center [883, 70] width 124 height 27
click at [1009, 22] on span "New Job" at bounding box center [1014, 23] width 56 height 17
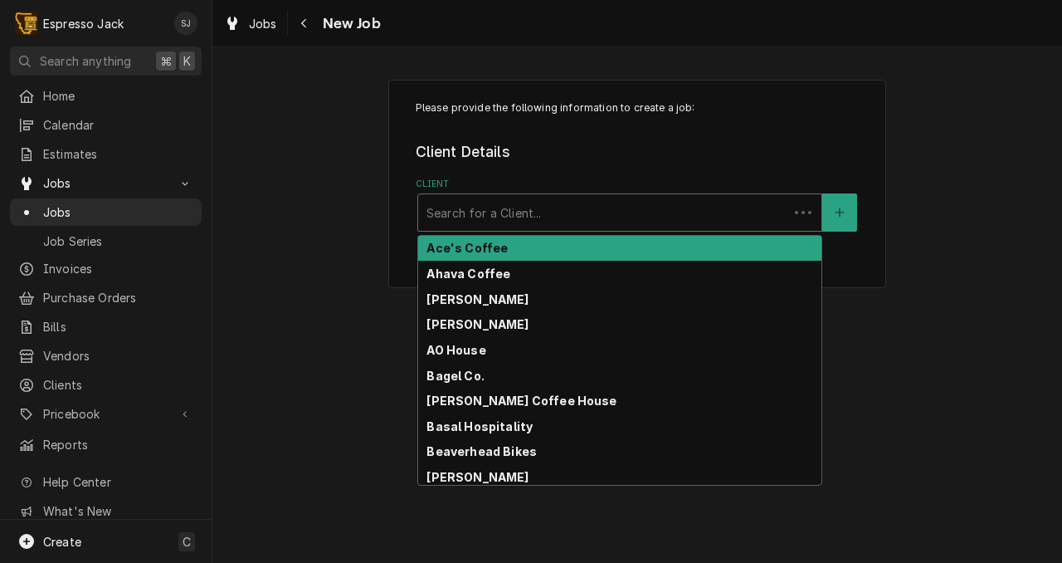
click at [565, 215] on div "Client" at bounding box center [604, 213] width 354 height 30
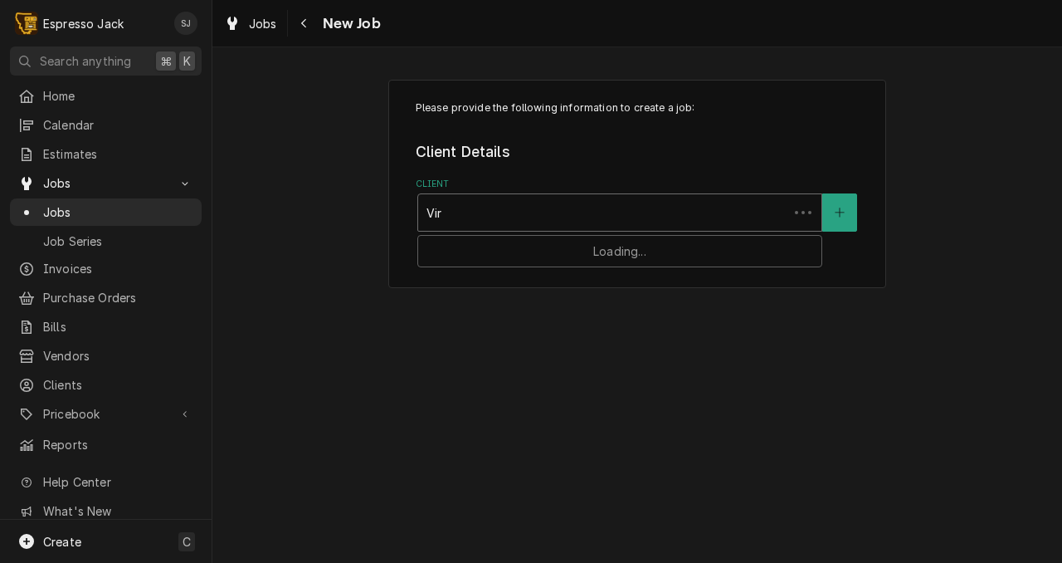
type input "Virg"
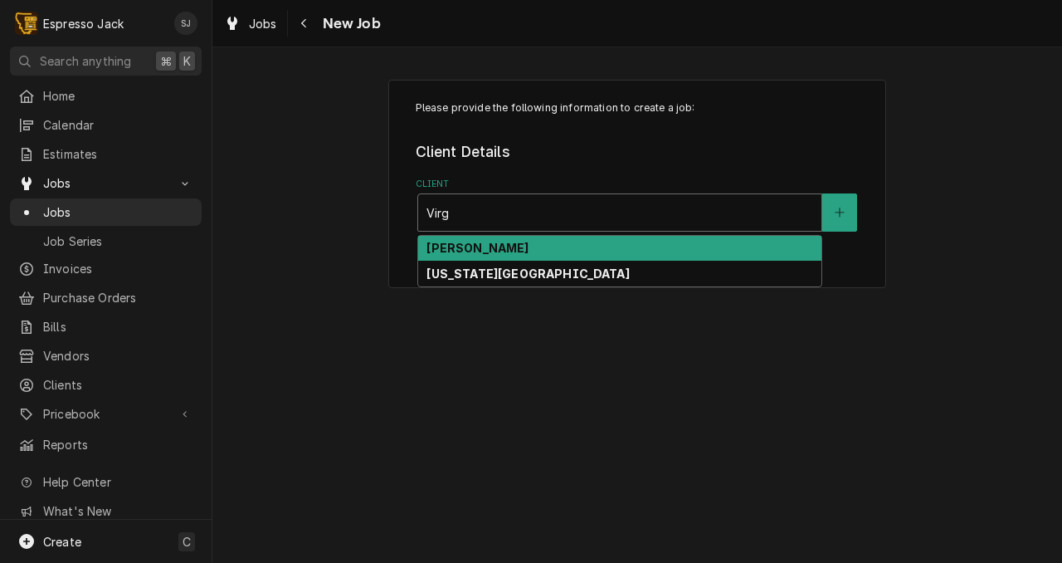
click at [488, 246] on strong "[PERSON_NAME]" at bounding box center [478, 248] width 102 height 14
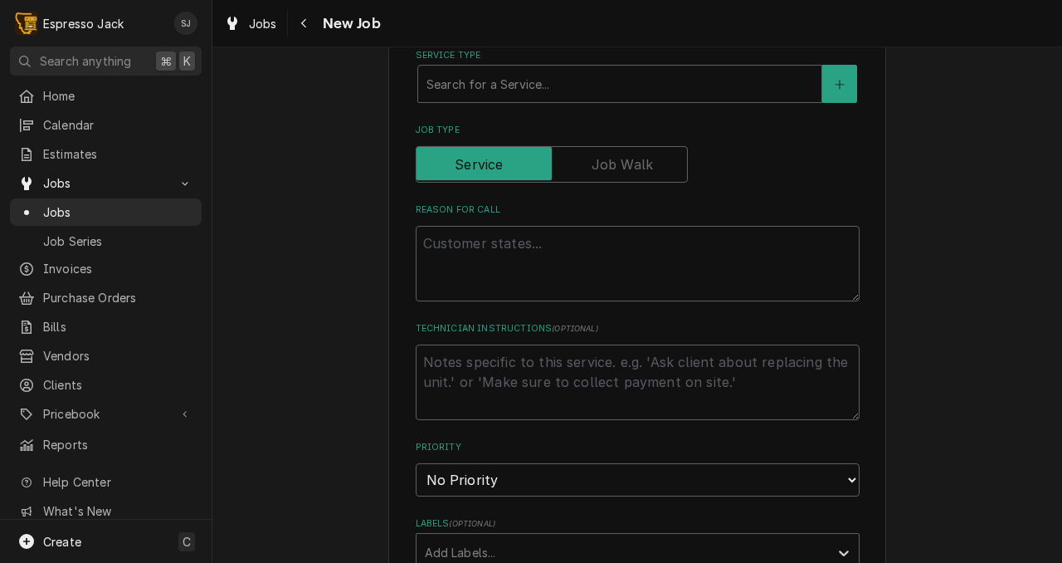
scroll to position [539, 0]
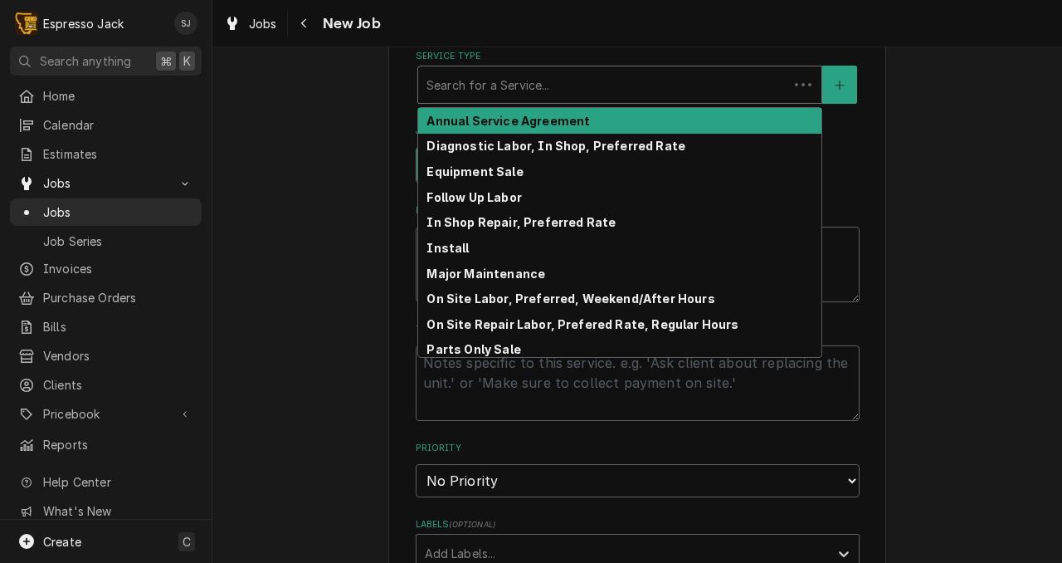
click at [495, 88] on div "Service Type" at bounding box center [604, 85] width 354 height 30
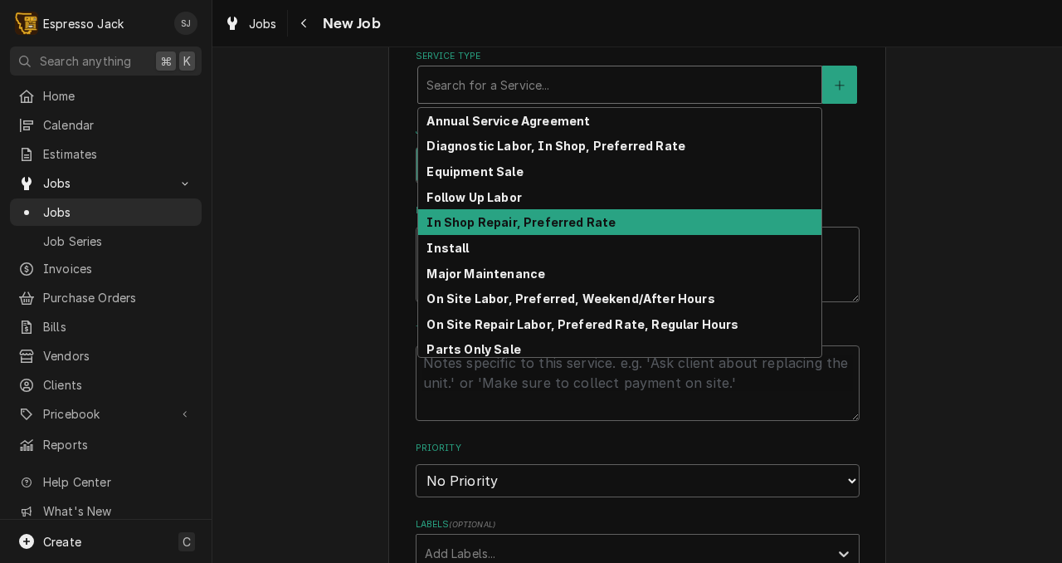
click at [496, 224] on strong "In Shop Repair, Preferred Rate" at bounding box center [521, 222] width 189 height 14
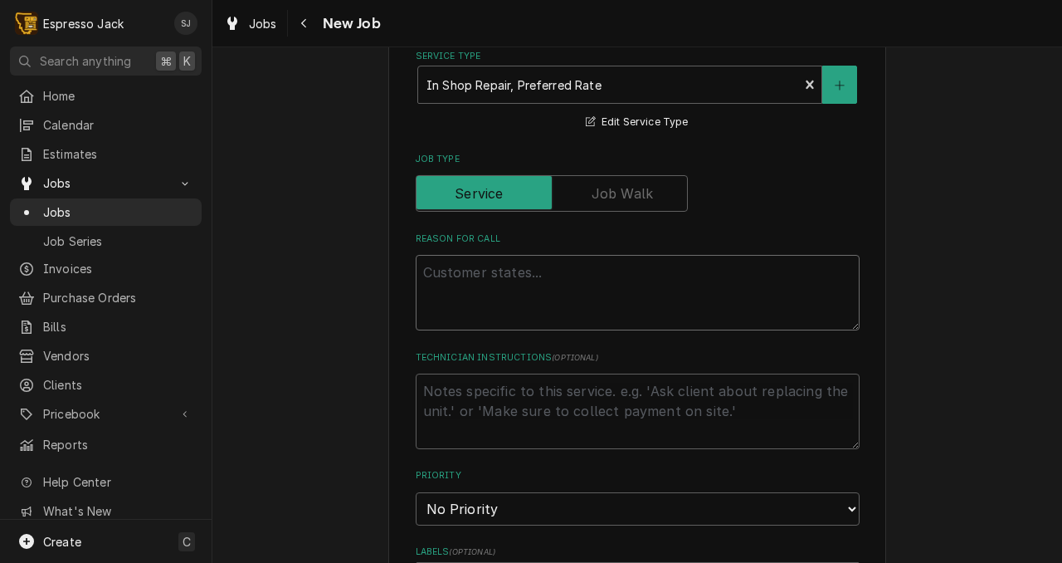
click at [466, 300] on textarea "Reason For Call" at bounding box center [638, 293] width 444 height 76
type textarea "x"
type textarea "w"
type textarea "x"
type textarea "wi"
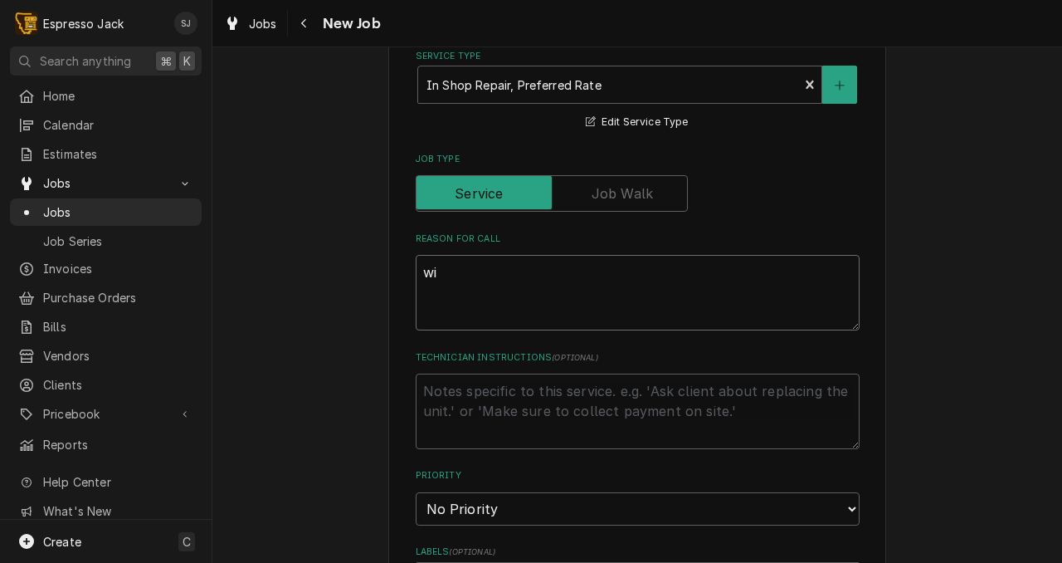
type textarea "x"
type textarea "wil"
type textarea "x"
type textarea "will"
type textarea "x"
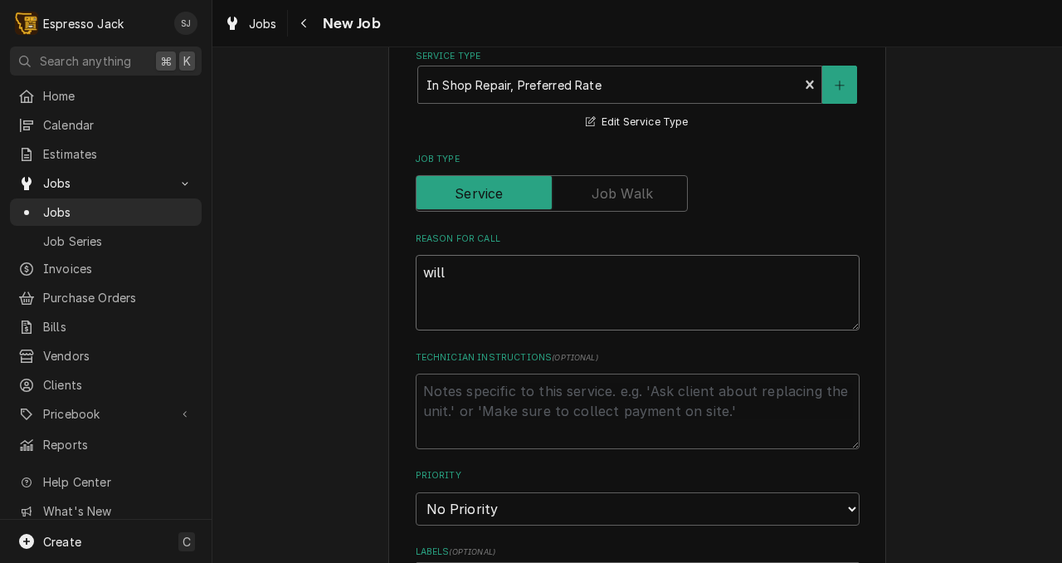
type textarea "will"
type textarea "x"
type textarea "will n"
type textarea "x"
type textarea "will no"
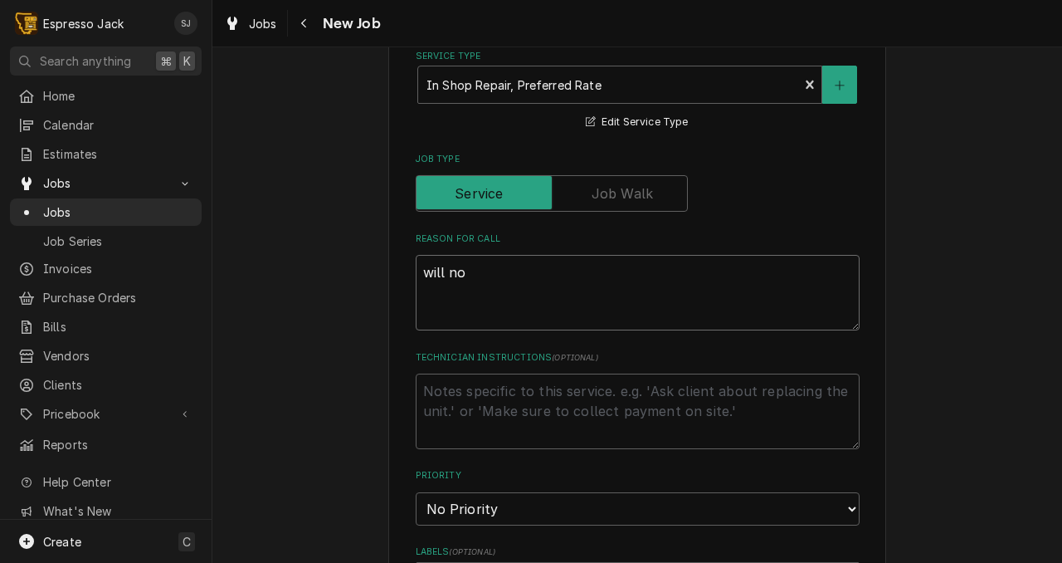
type textarea "x"
type textarea "will not"
type textarea "x"
type textarea "will not"
type textarea "x"
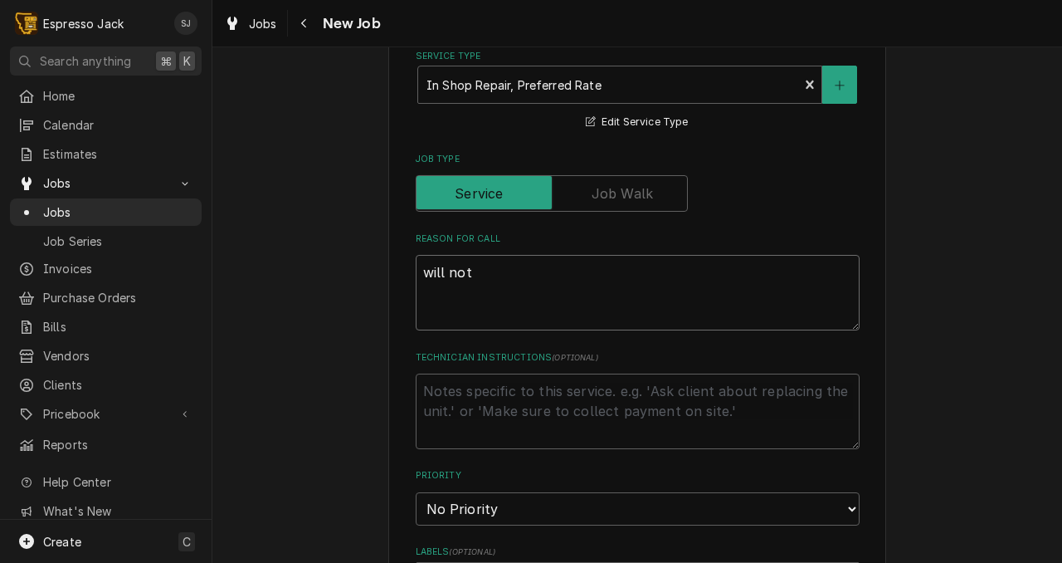
type textarea "will not b"
type textarea "x"
type textarea "will not bu"
type textarea "x"
type textarea "will not buil"
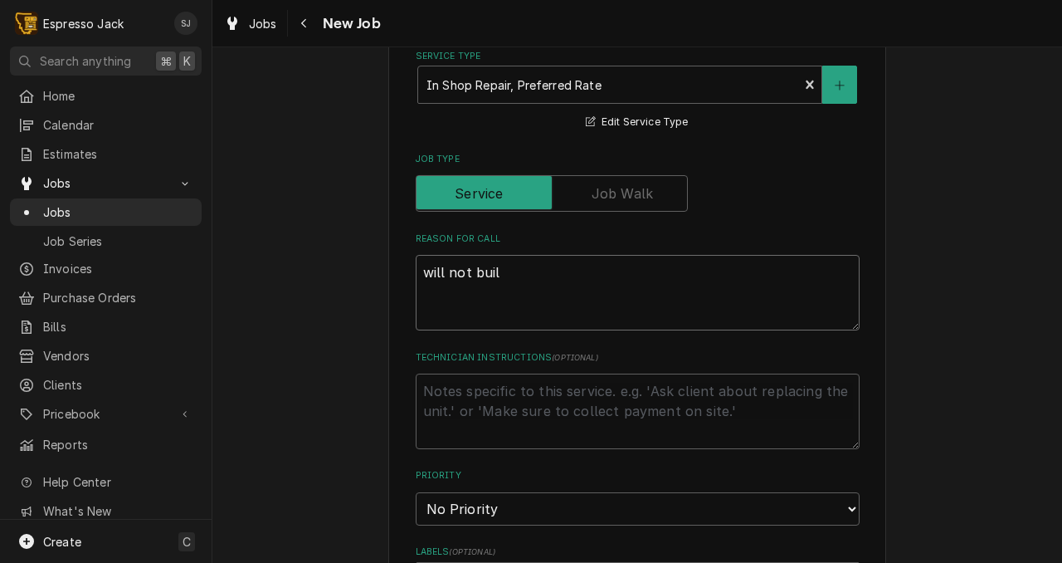
type textarea "x"
type textarea "will not build"
type textarea "x"
type textarea "will not build"
type textarea "x"
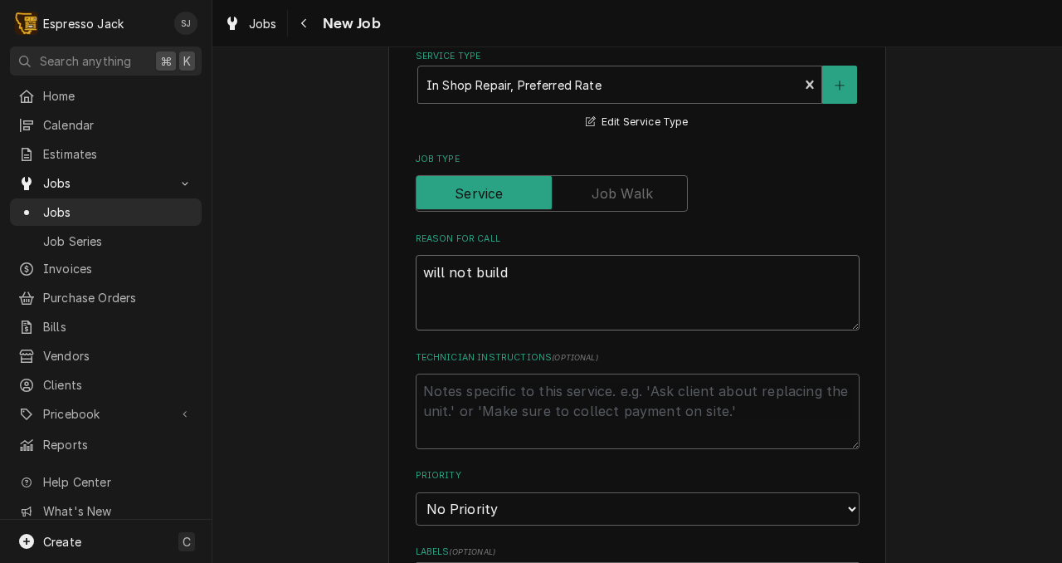
type textarea "will not build p"
type textarea "x"
type textarea "will not build pr"
type textarea "x"
type textarea "will not build pre"
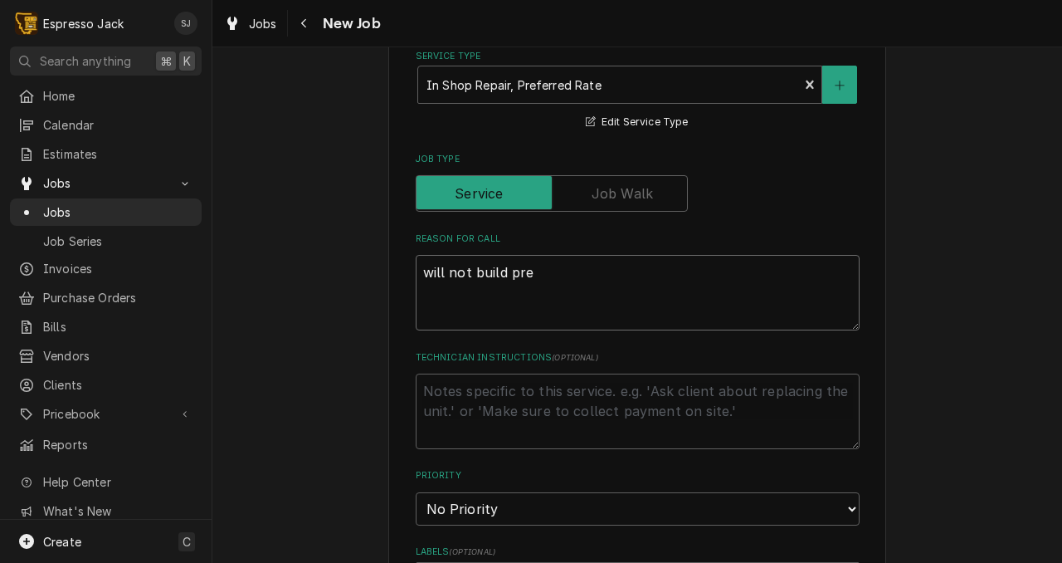
type textarea "x"
type textarea "will not build pres"
type textarea "x"
type textarea "will not build press"
type textarea "x"
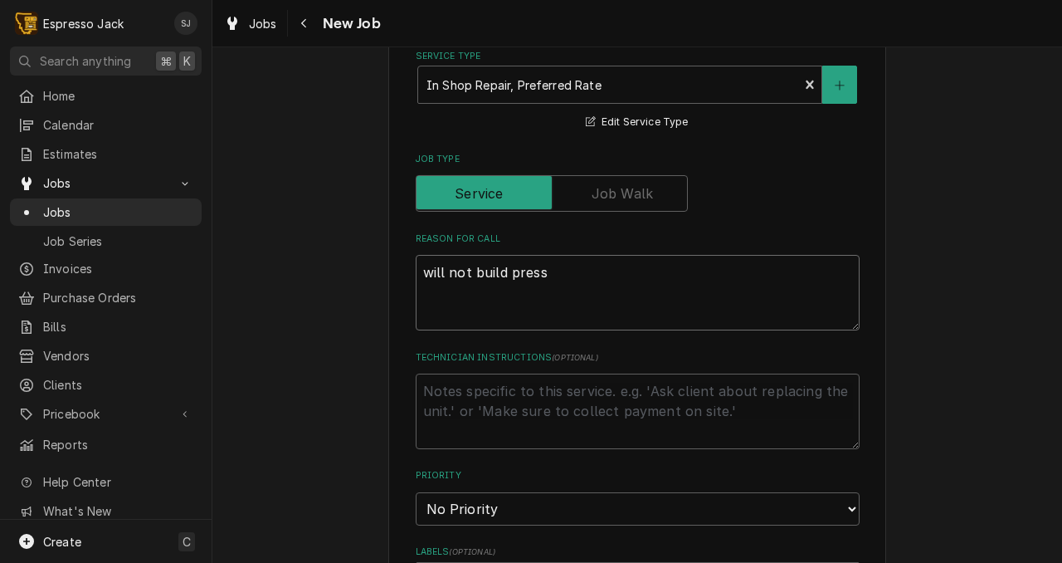
type textarea "will not build pressu"
type textarea "x"
type textarea "will not build pressur"
type textarea "x"
type textarea "will not build pressure"
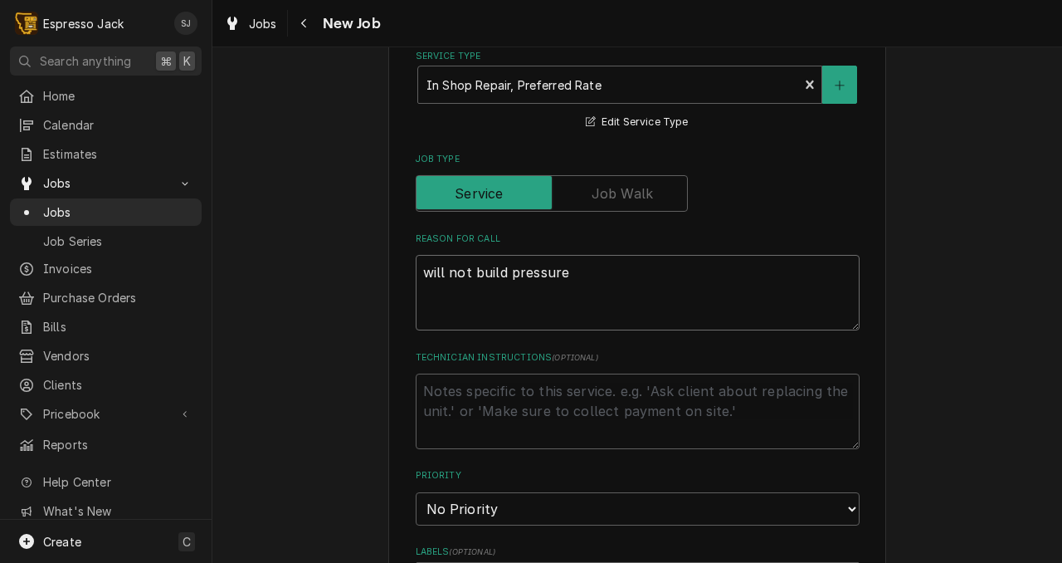
type textarea "x"
type textarea "will not build pressure"
type textarea "x"
type textarea "will not build pressure t"
type textarea "x"
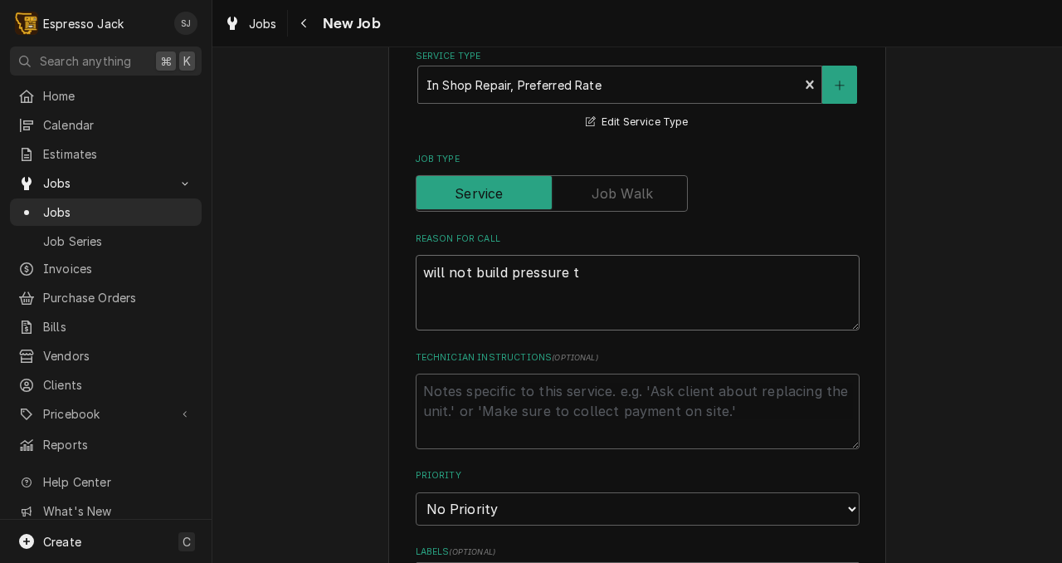
type textarea "will not build pressure to"
type textarea "x"
type textarea "will not build pressure to"
type textarea "x"
type textarea "will not build pressure to p"
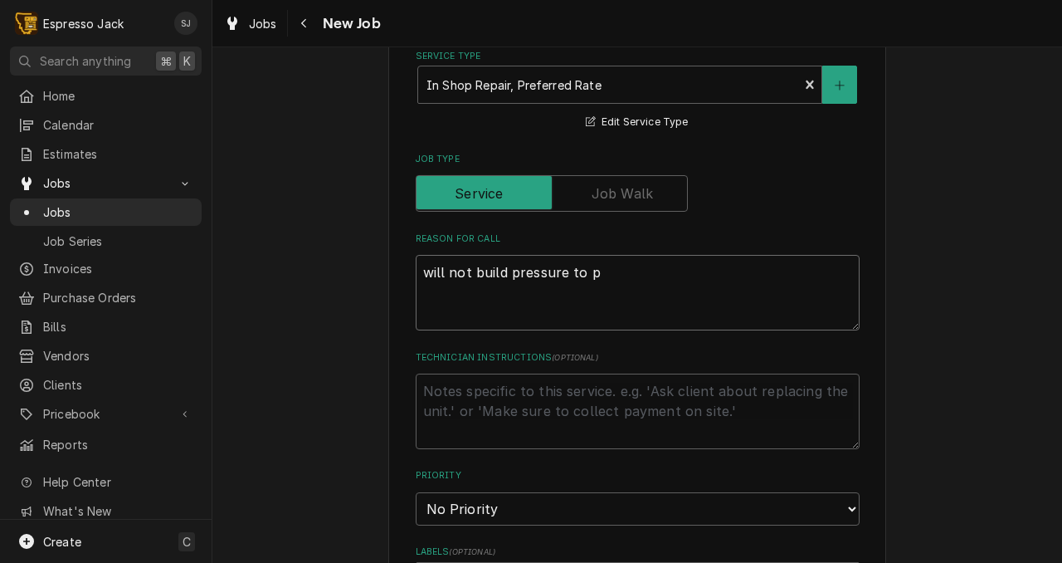
type textarea "x"
type textarea "will not build pressure to pu"
type textarea "x"
type textarea "will not build pressure to pul"
type textarea "x"
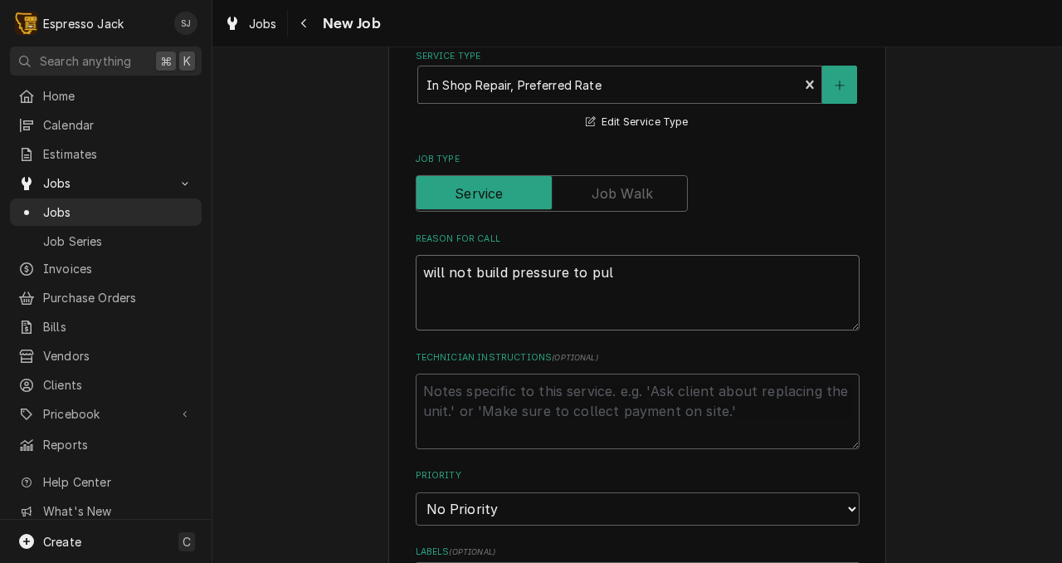
type textarea "will not build pressure to pull"
type textarea "x"
type textarea "will not build pressure to pulls"
type textarea "x"
type textarea "will not build pressure to pullsh"
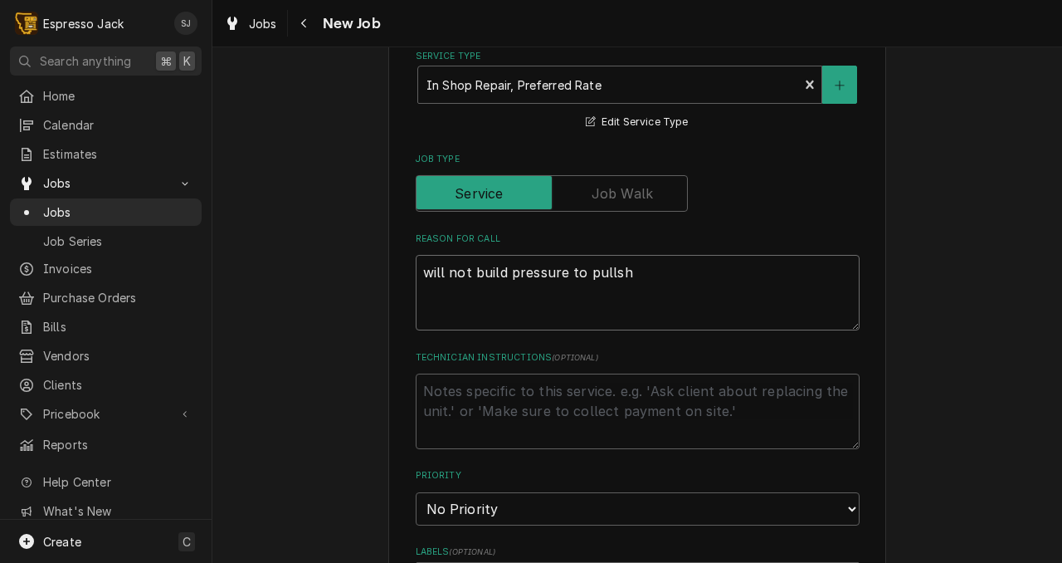
type textarea "x"
type textarea "will not build pressure to pullsho"
type textarea "x"
type textarea "will not build pressure to pullsh"
type textarea "x"
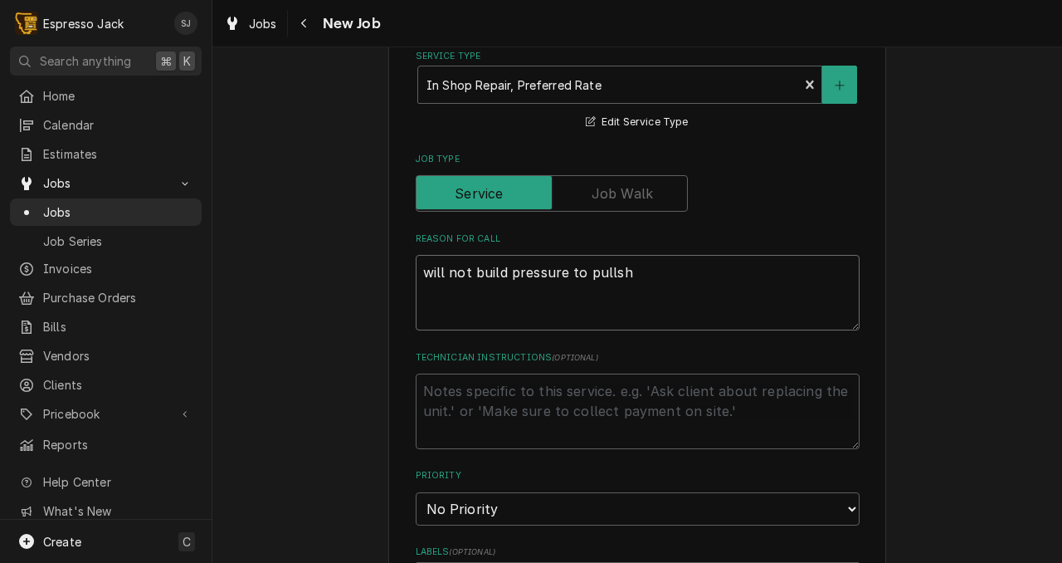
type textarea "will not build pressure to pulls"
type textarea "x"
type textarea "will not build pressure to pull"
type textarea "x"
type textarea "will not build pressure to pull"
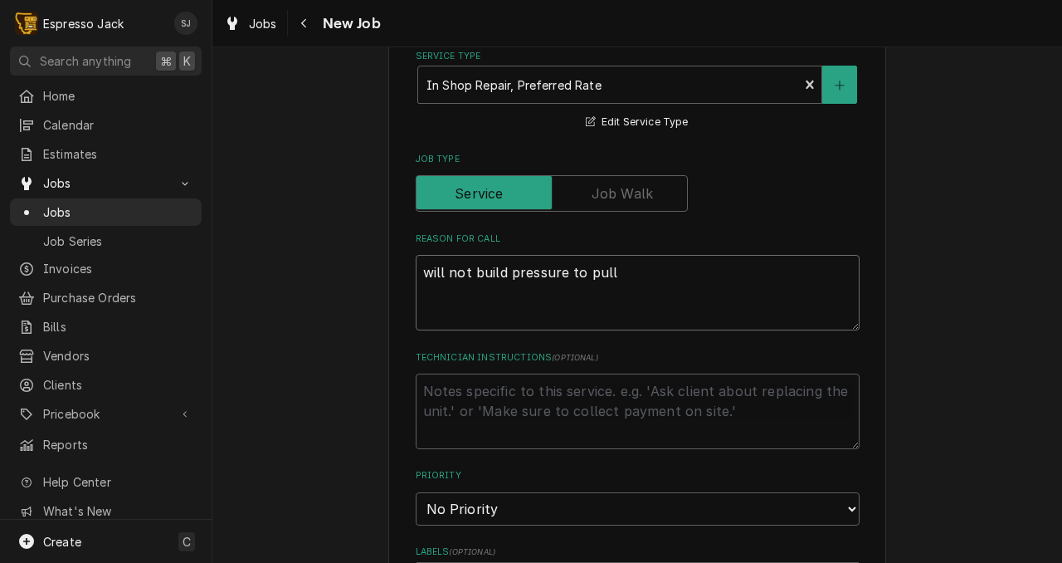
type textarea "x"
type textarea "will not build pressure to pull s"
type textarea "x"
type textarea "will not build pressure to pull sh"
type textarea "x"
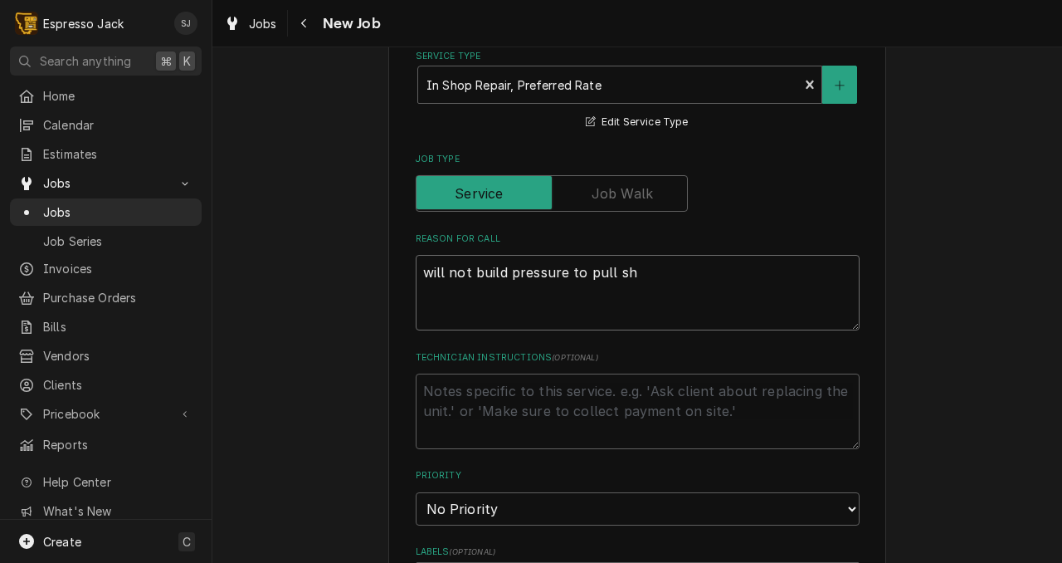
type textarea "will not build pressure to pull sho"
type textarea "x"
type textarea "will not build pressure to pull shot"
type textarea "x"
type textarea "will not build pressure to pull shots"
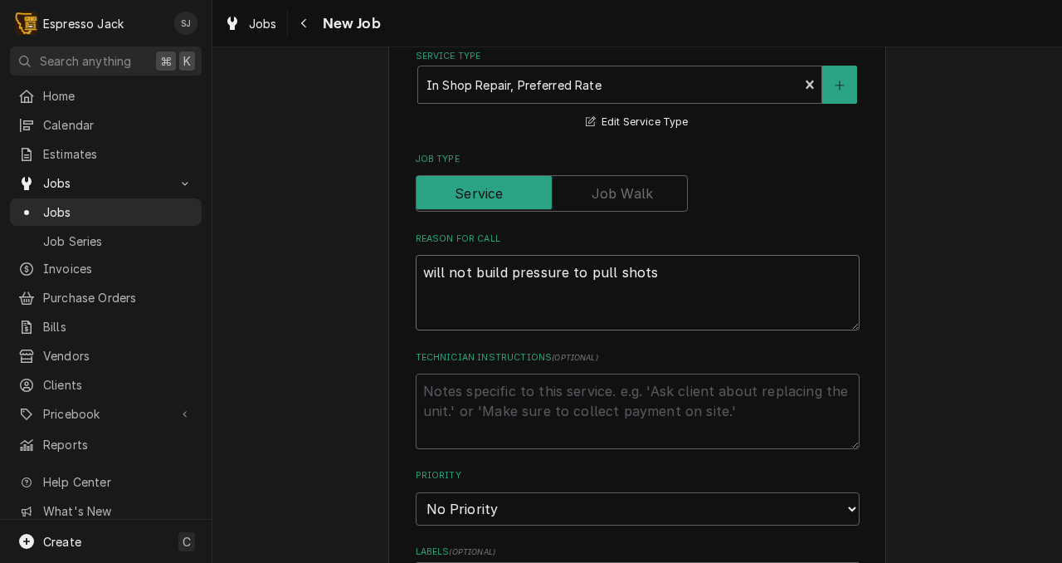
type textarea "x"
type textarea "will not build pressure to pull shot"
type textarea "x"
type textarea "will not build pressure to pull shot,"
type textarea "x"
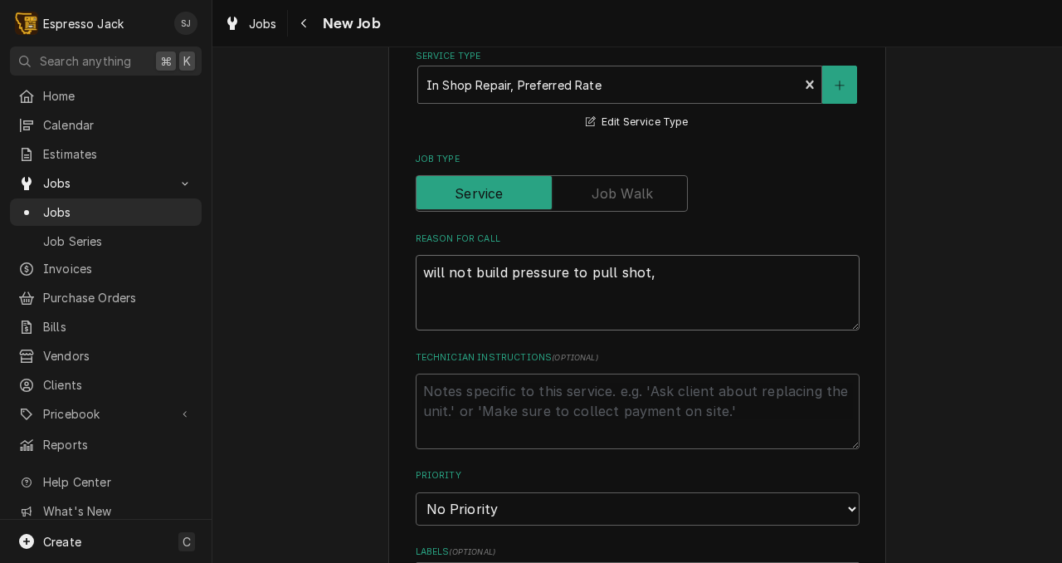
type textarea "will not build pressure to pull shot,"
type textarea "x"
type textarea "will not build pressure to pull shot, s"
type textarea "x"
type textarea "will not build pressure to pull shot, st"
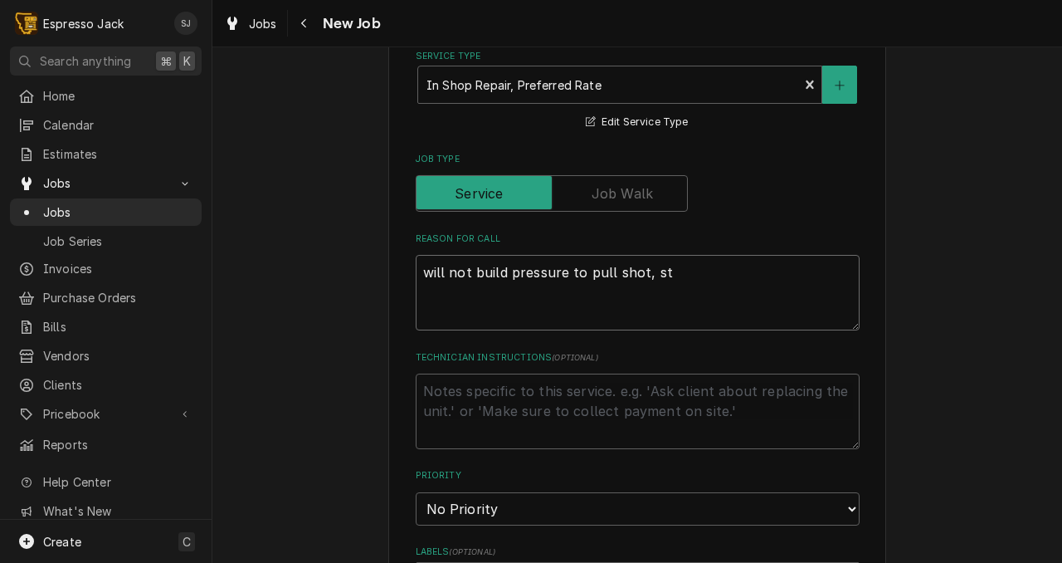
type textarea "x"
type textarea "will not build pressure to pull shot, ste"
type textarea "x"
type textarea "will not build pressure to pull shot, stea"
type textarea "x"
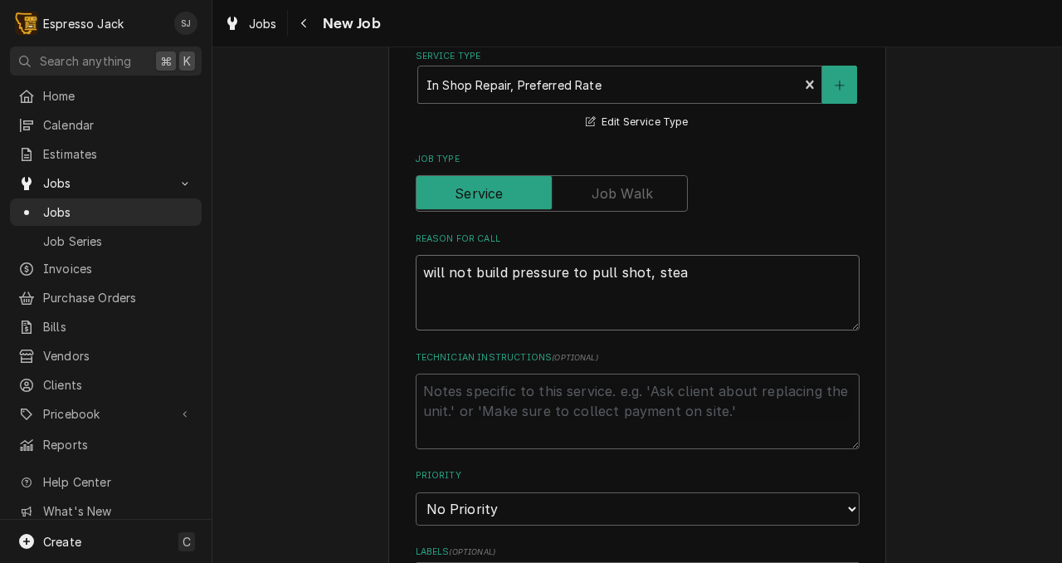
type textarea "will not build pressure to pull shot, steam"
type textarea "x"
type textarea "will not build pressure to pull shot, steam"
type textarea "x"
type textarea "will not build pressure to pull shot, steam f"
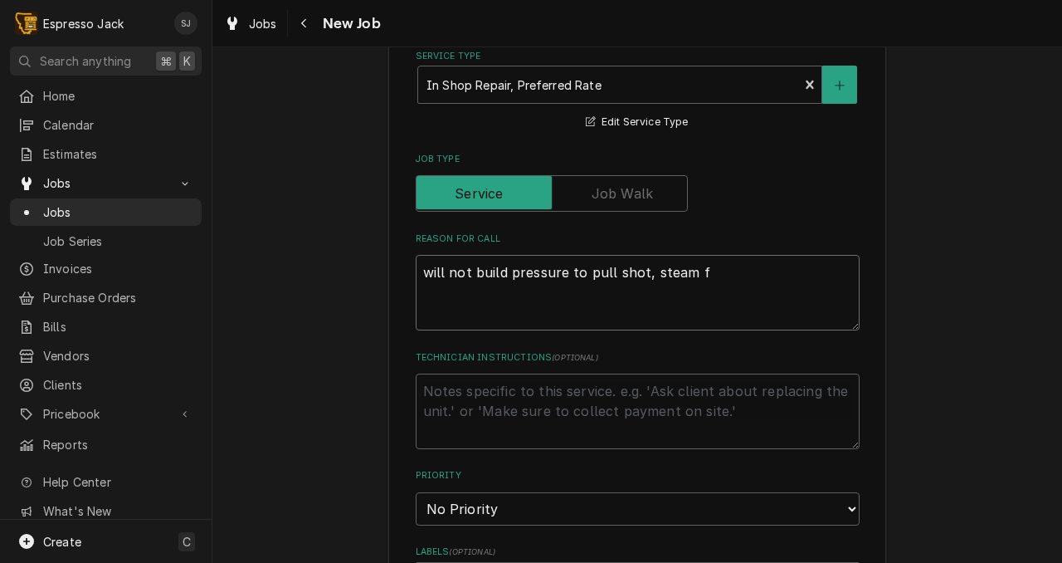
type textarea "x"
type textarea "will not build pressure to pull shot, steam fi"
type textarea "x"
type textarea "will not build pressure to pull shot, steam fin"
type textarea "x"
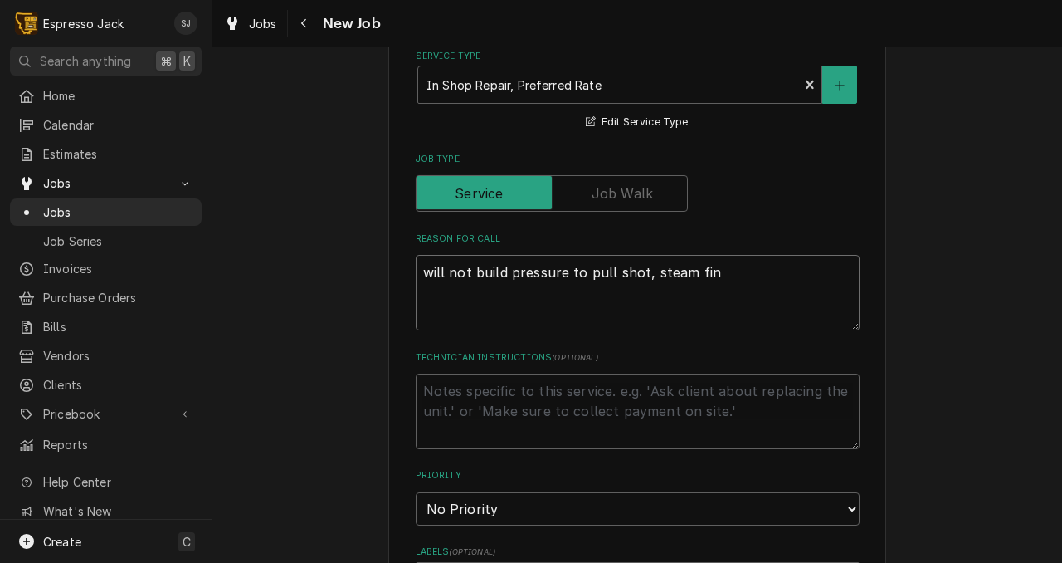
type textarea "will not build pressure to pull shot, steam fine"
type textarea "x"
type textarea "will not build pressure to pull shot, steam fine."
click at [629, 277] on textarea "will not build pressure to pull shot, steam fine." at bounding box center [638, 293] width 444 height 76
type textarea "x"
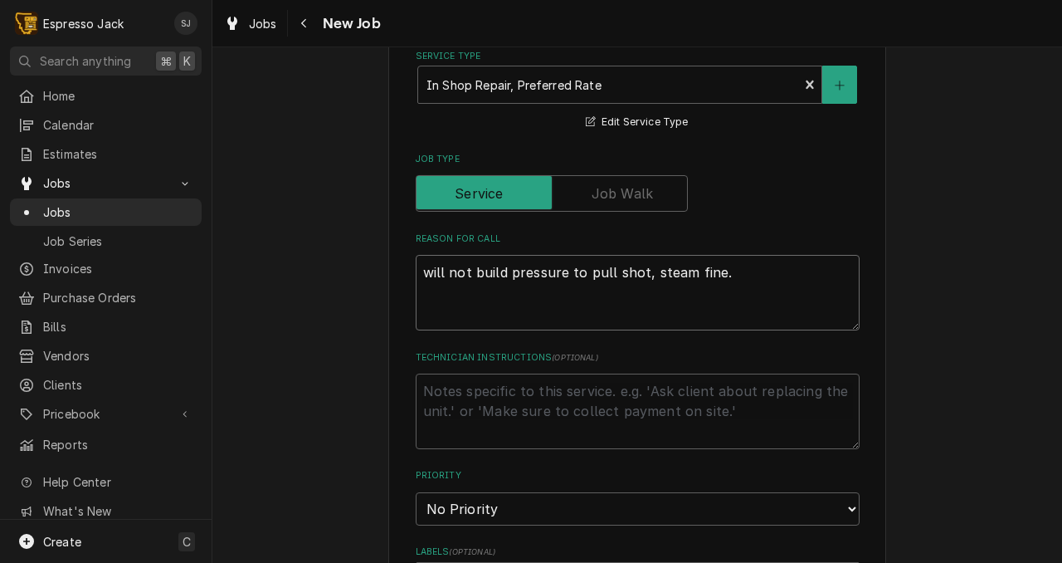
type textarea "will not build pressure to pull shot, wsteam fine."
type textarea "x"
type textarea "will not build pressure to pull shot, wasteam fine."
type textarea "x"
type textarea "will not build pressure to pull shot, wsteam fine."
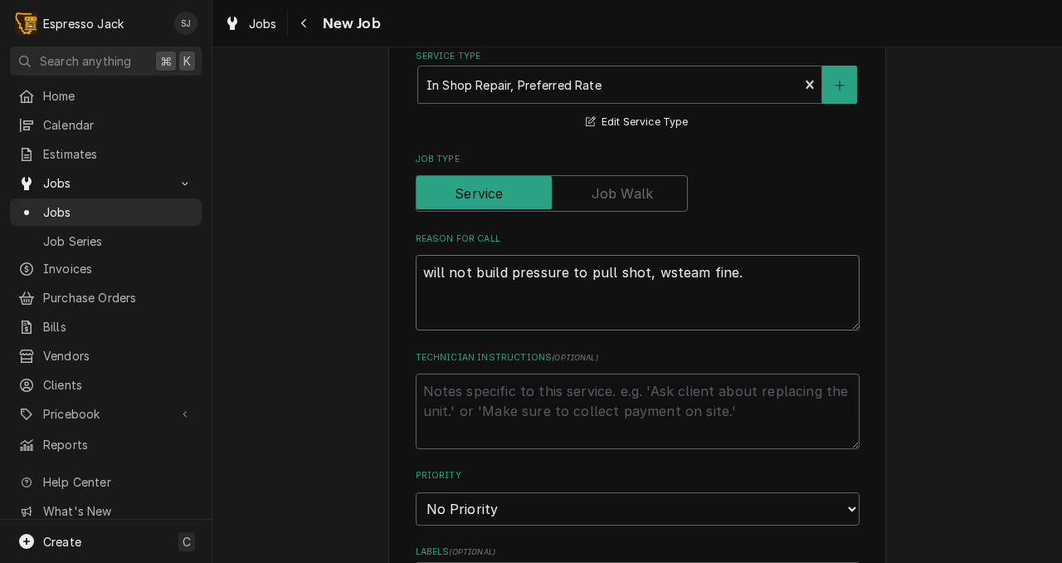
type textarea "x"
type textarea "will not build pressure to pull shot, steam fine."
type textarea "x"
type textarea "will not build pressure to pull shot,steam fine."
type textarea "x"
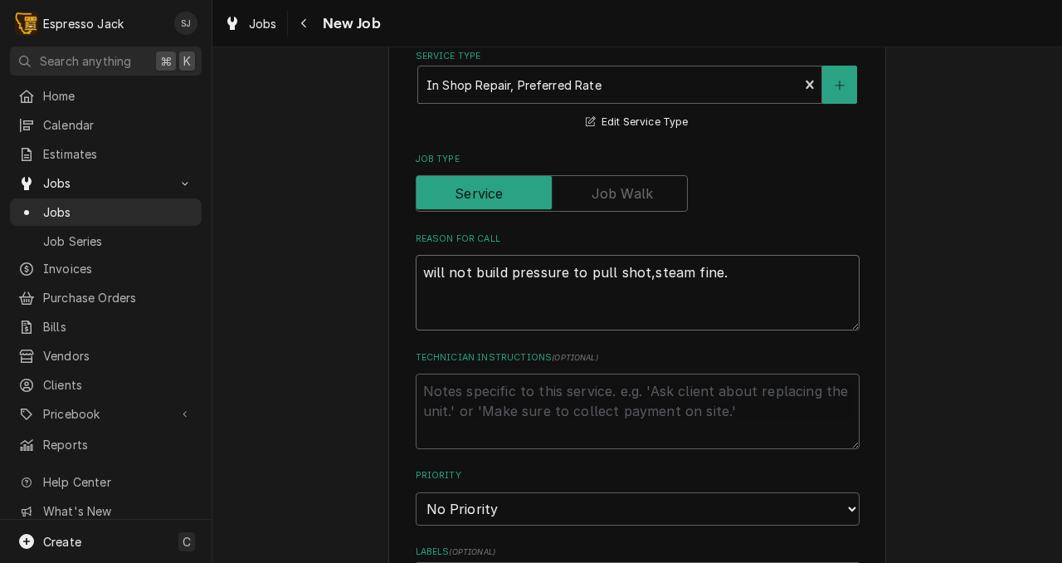
type textarea "will not build pressure to pull shot, steam fine."
click at [733, 283] on textarea "will not build pressure to pull shot, steam fine." at bounding box center [638, 293] width 444 height 76
click at [669, 280] on textarea "will not build pressure to pull shot, steam fine." at bounding box center [638, 293] width 444 height 76
type textarea "x"
type textarea "will not build pressure to pull shot, steams fine."
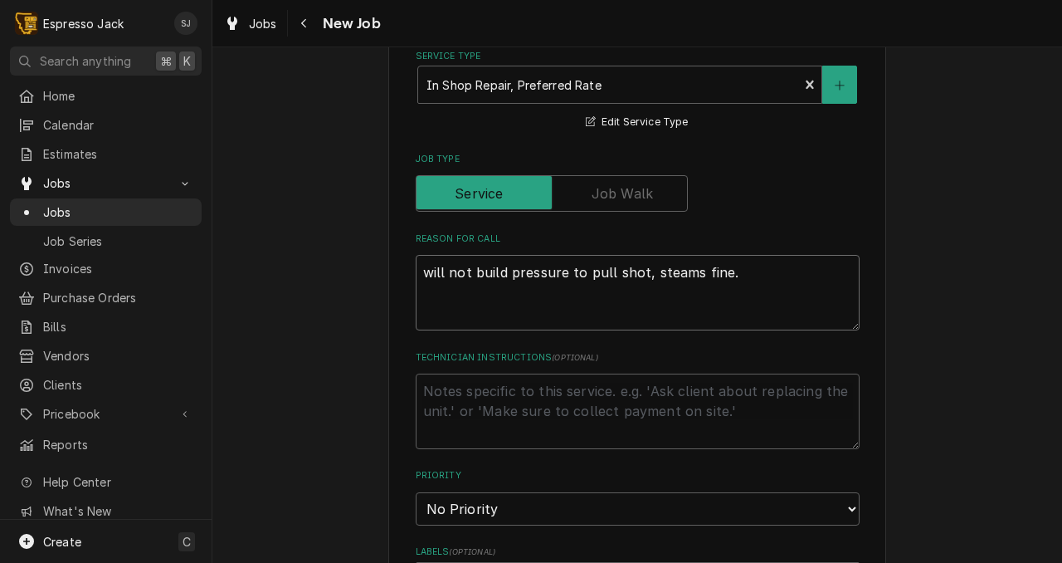
type textarea "x"
click at [712, 272] on textarea "will not build pressure to pull shot, steams fine." at bounding box center [638, 293] width 444 height 76
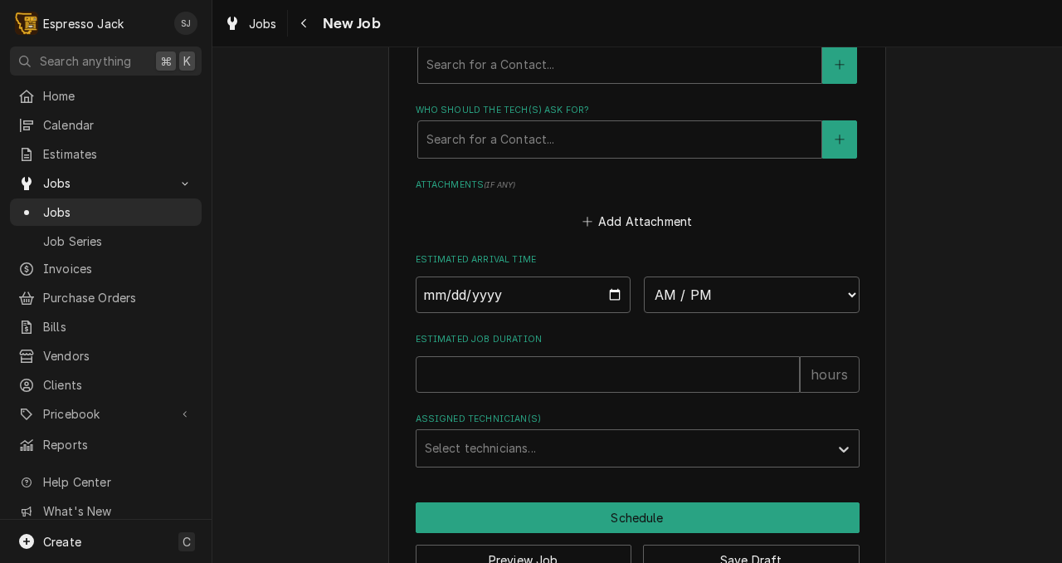
scroll to position [1204, 0]
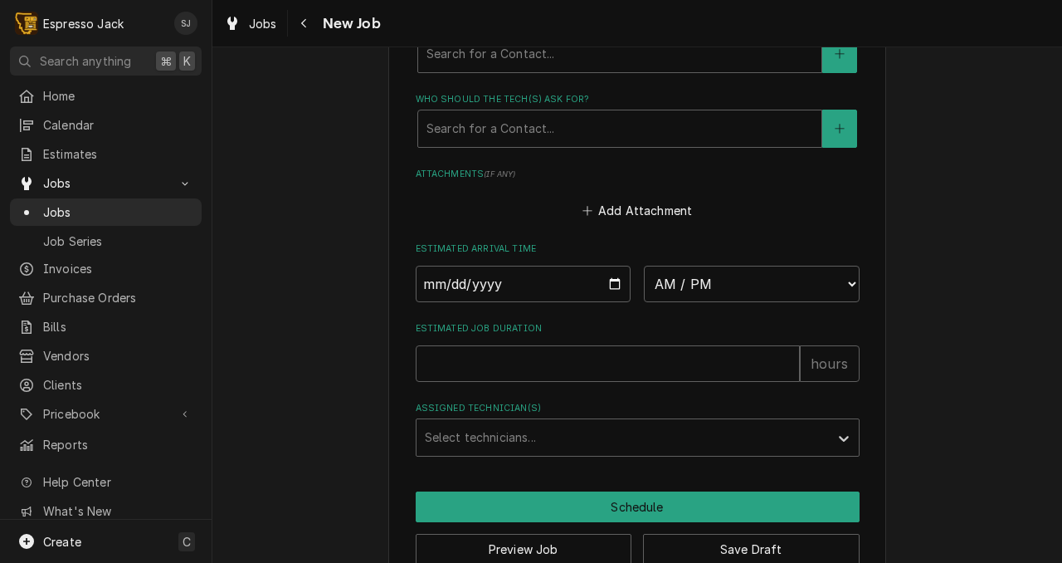
type textarea "will not build pressure to pull shot, steams fine."
click at [611, 290] on input "Date" at bounding box center [524, 284] width 216 height 37
type textarea "x"
type input "2025-08-27"
type textarea "x"
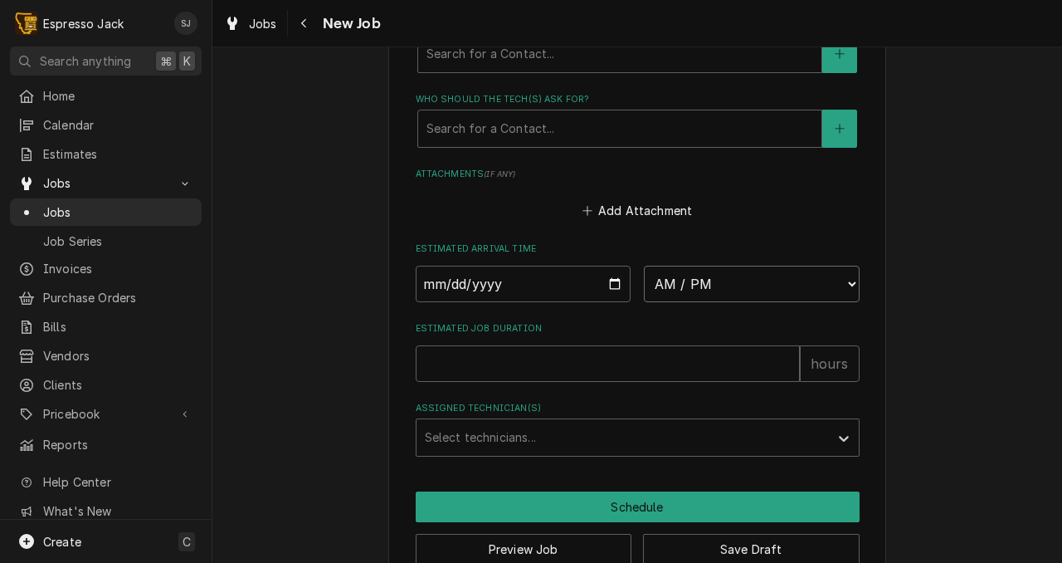
click at [849, 289] on select "AM / PM 6:00 AM 6:15 AM 6:30 AM 6:45 AM 7:00 AM 7:15 AM 7:30 AM 7:45 AM 8:00 AM…" at bounding box center [752, 284] width 216 height 37
select select "12:00:00"
click at [644, 269] on select "AM / PM 6:00 AM 6:15 AM 6:30 AM 6:45 AM 7:00 AM 7:15 AM 7:30 AM 7:45 AM 8:00 AM…" at bounding box center [752, 284] width 216 height 37
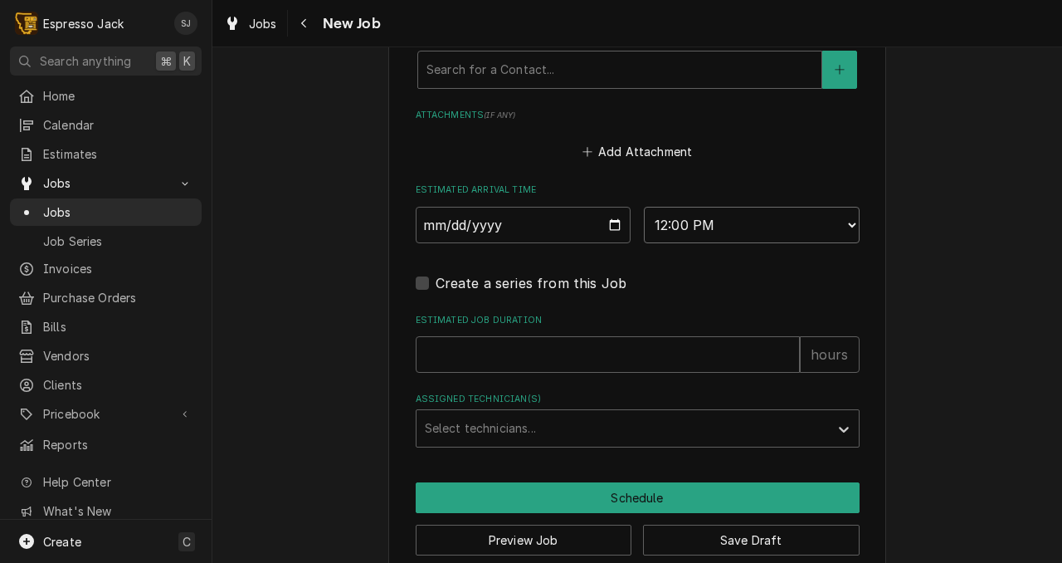
scroll to position [1265, 0]
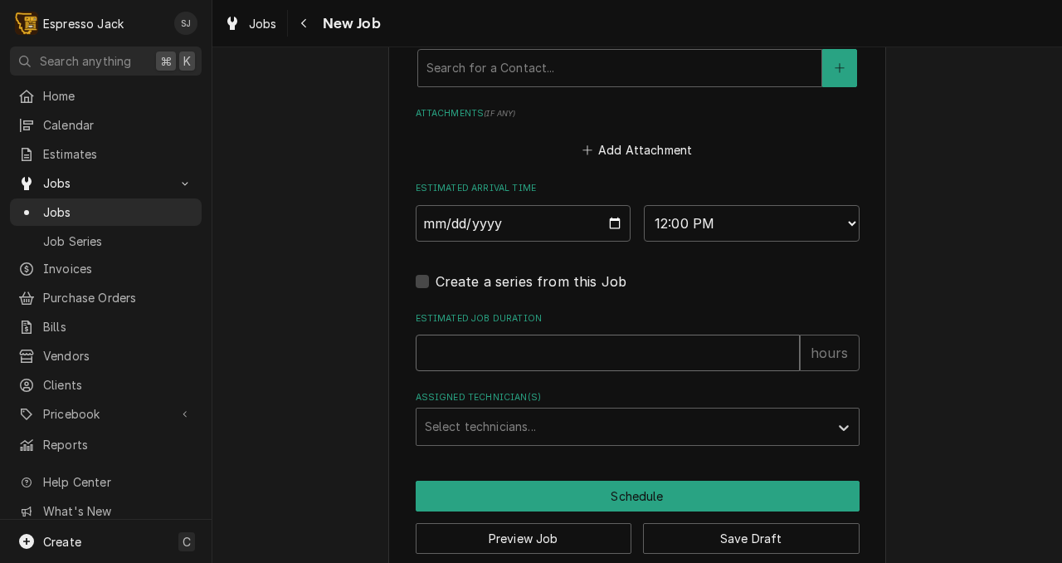
click at [456, 359] on input "Estimated Job Duration" at bounding box center [608, 352] width 384 height 37
type textarea "x"
type input "2"
type textarea "x"
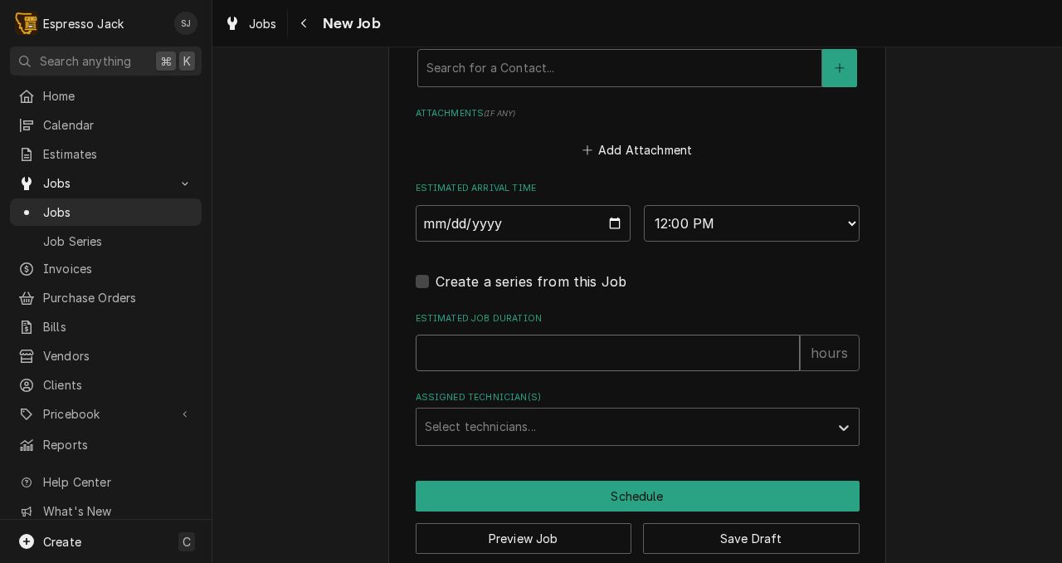
type input "3"
type textarea "x"
type input "3"
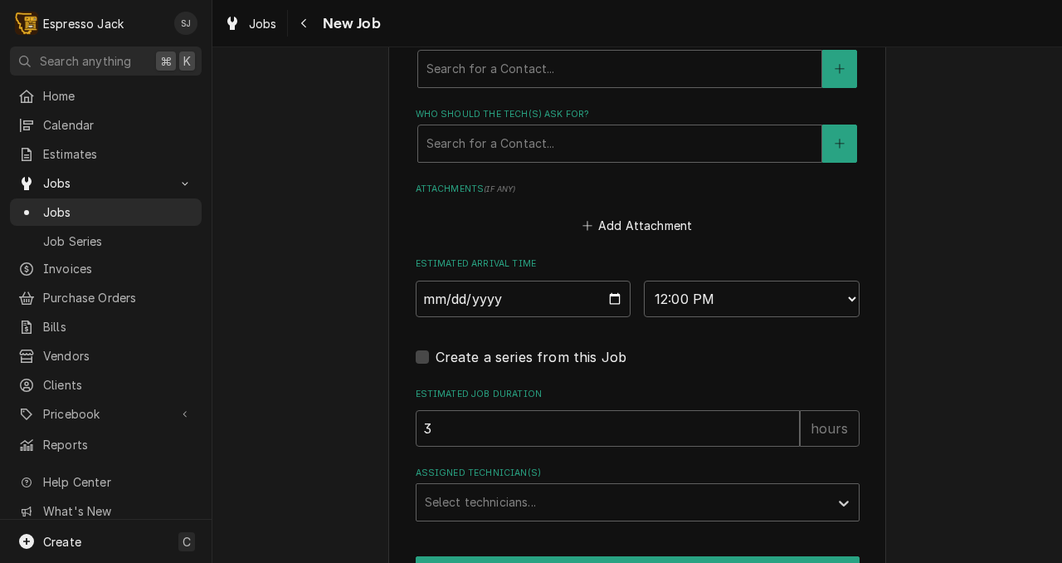
scroll to position [1186, 0]
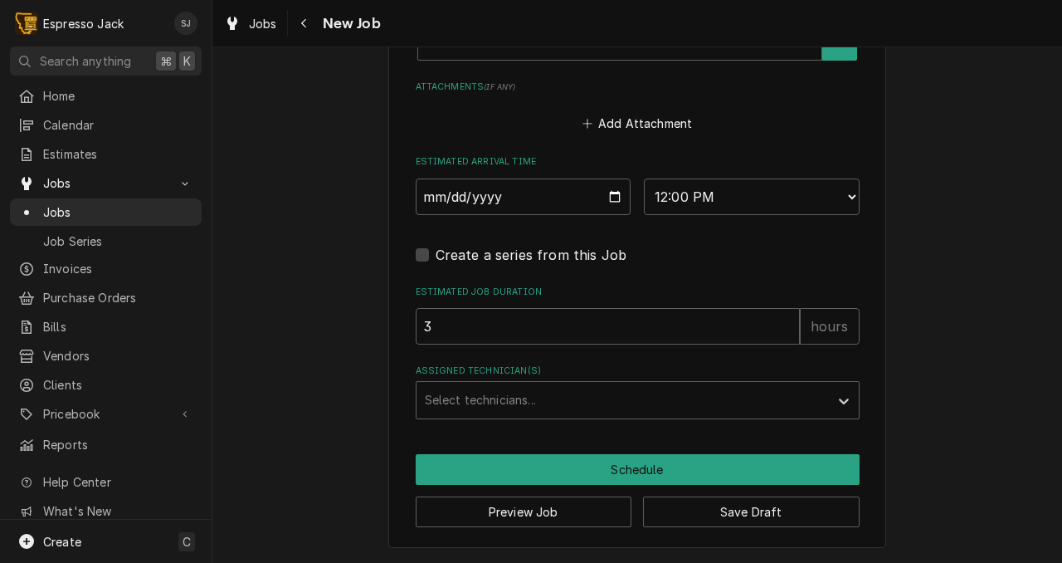
scroll to position [1298, 0]
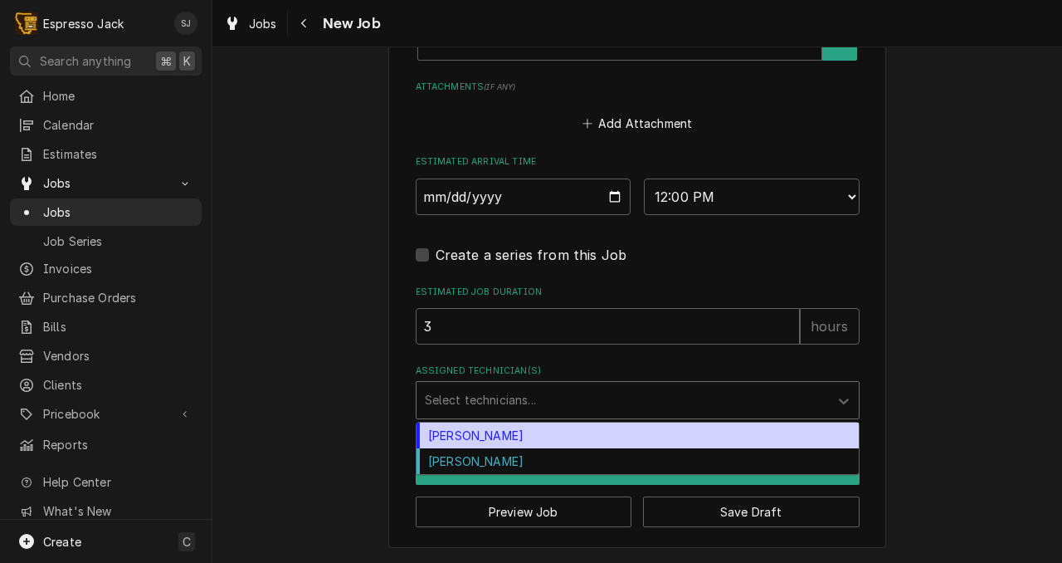
click at [483, 405] on div "Assigned Technician(s)" at bounding box center [623, 400] width 396 height 30
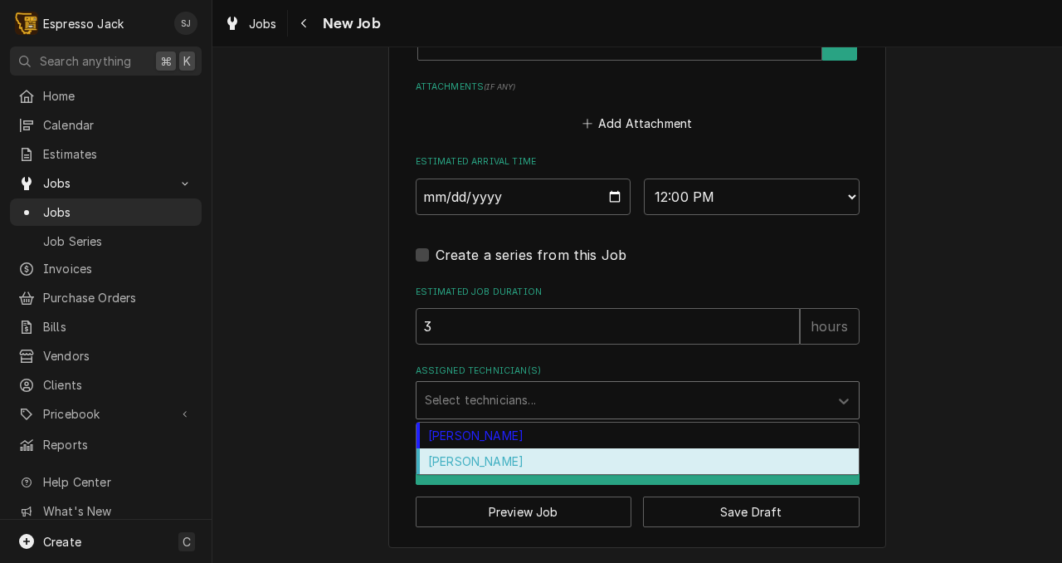
click at [464, 461] on div "[PERSON_NAME]" at bounding box center [638, 461] width 442 height 26
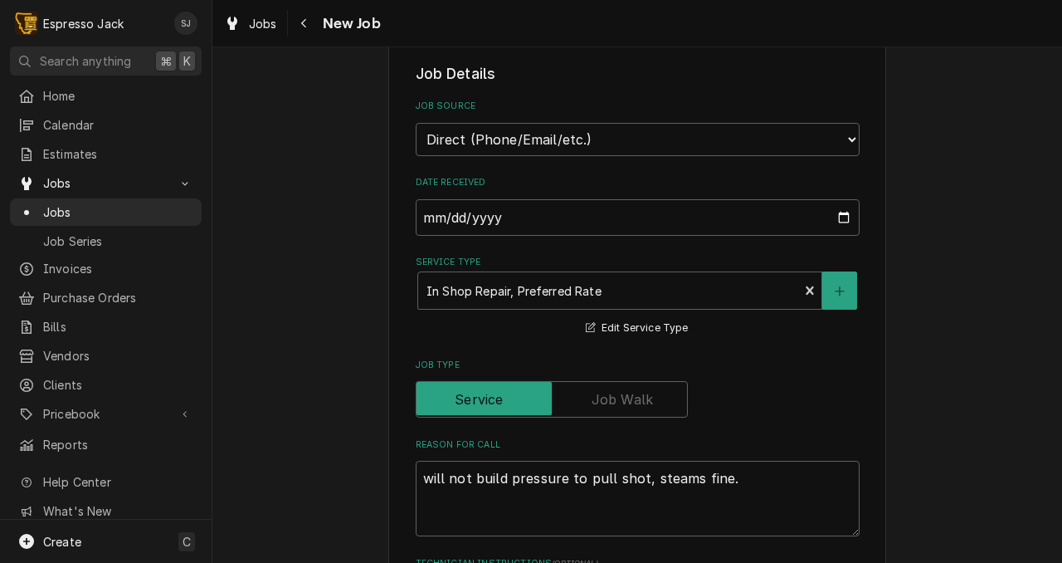
scroll to position [340, 0]
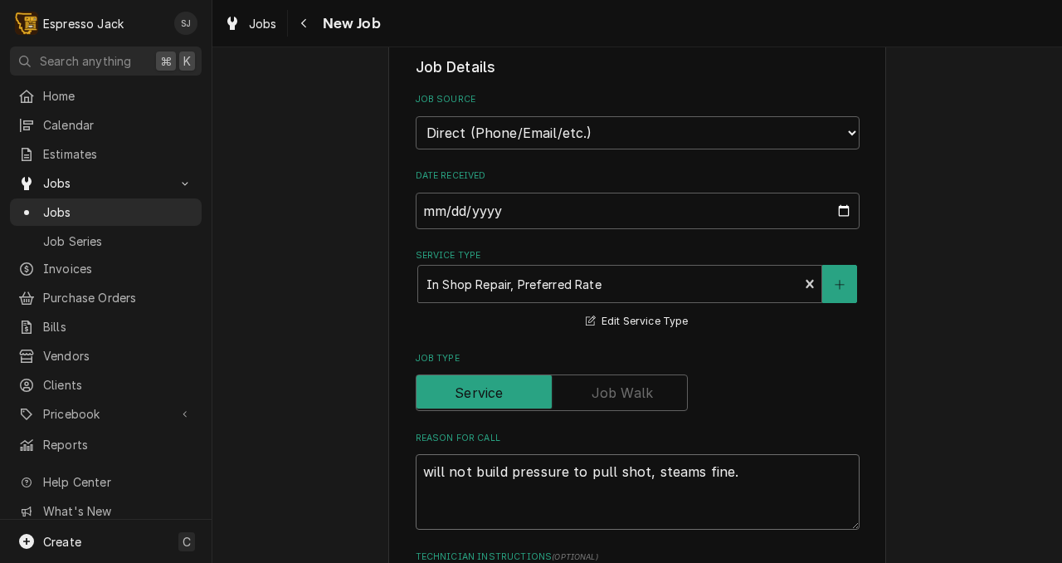
click at [629, 477] on textarea "will not build pressure to pull shot, steams fine." at bounding box center [638, 492] width 444 height 76
type textarea "x"
type textarea "will not build pressure to pull shot, wsteams fine."
type textarea "x"
type textarea "will not build pressure to pull shot, wasteams fine."
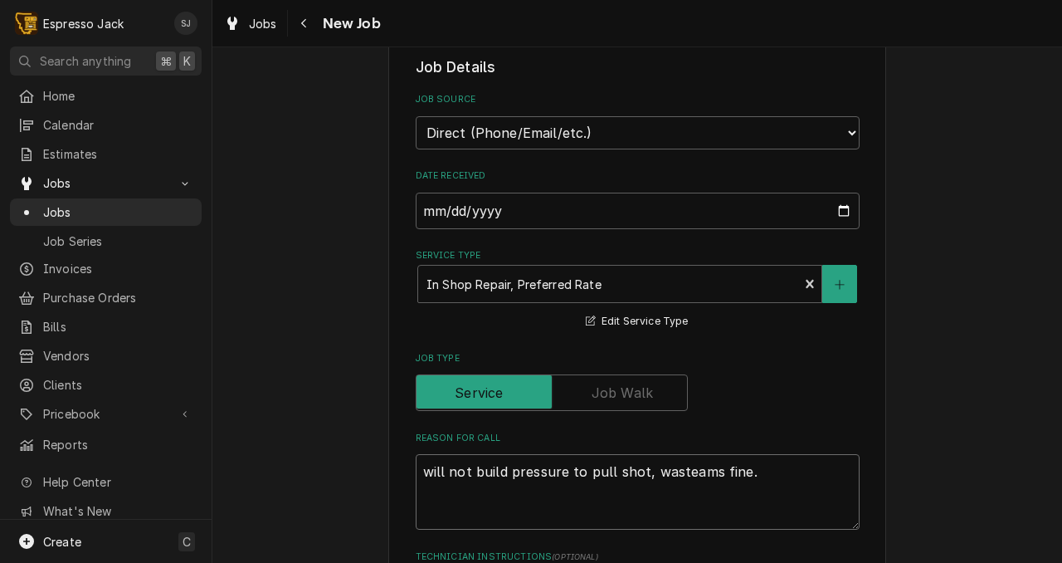
type textarea "x"
type textarea "will not build pressure to pull shot, wsteams fine."
type textarea "x"
type textarea "will not build pressure to pull shot, steams fine."
type textarea "x"
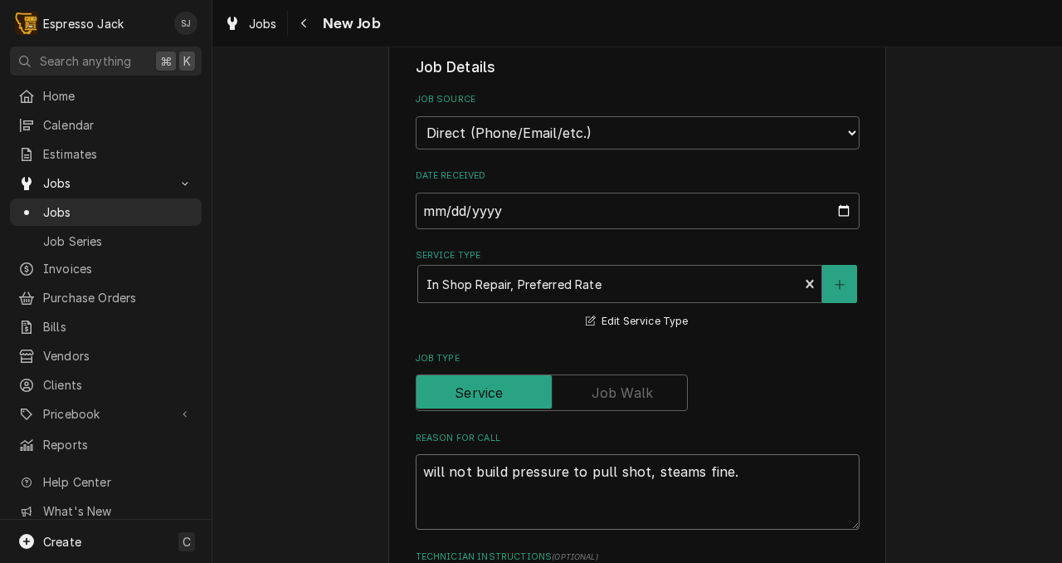
type textarea "will not build pressure to pull shot,steams fine."
type textarea "x"
type textarea "will not build pressure to pull shot, steams fine."
click at [714, 466] on textarea "will not build pressure to pull shot, steams fine." at bounding box center [638, 492] width 444 height 76
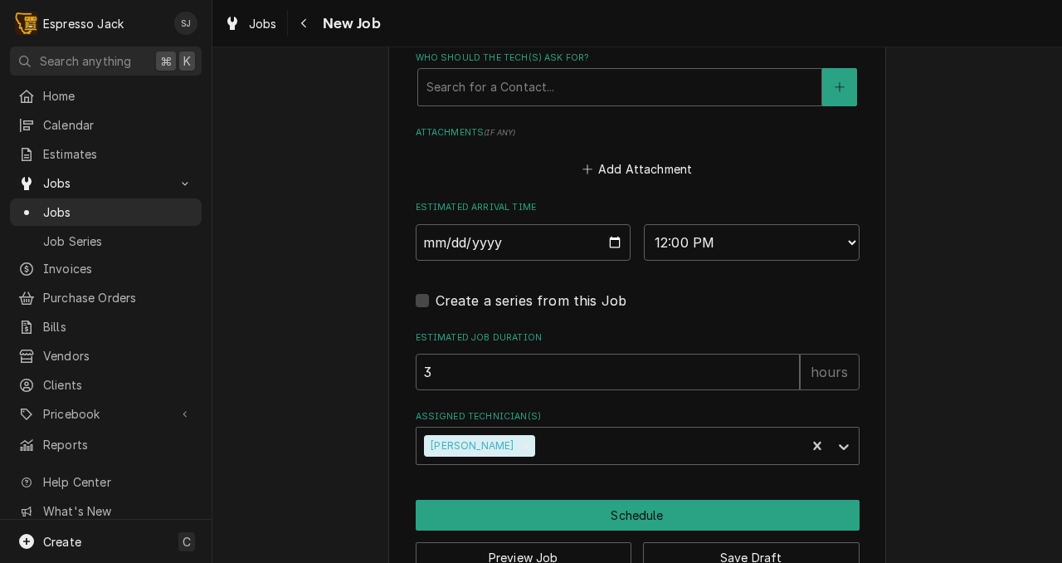
scroll to position [1298, 0]
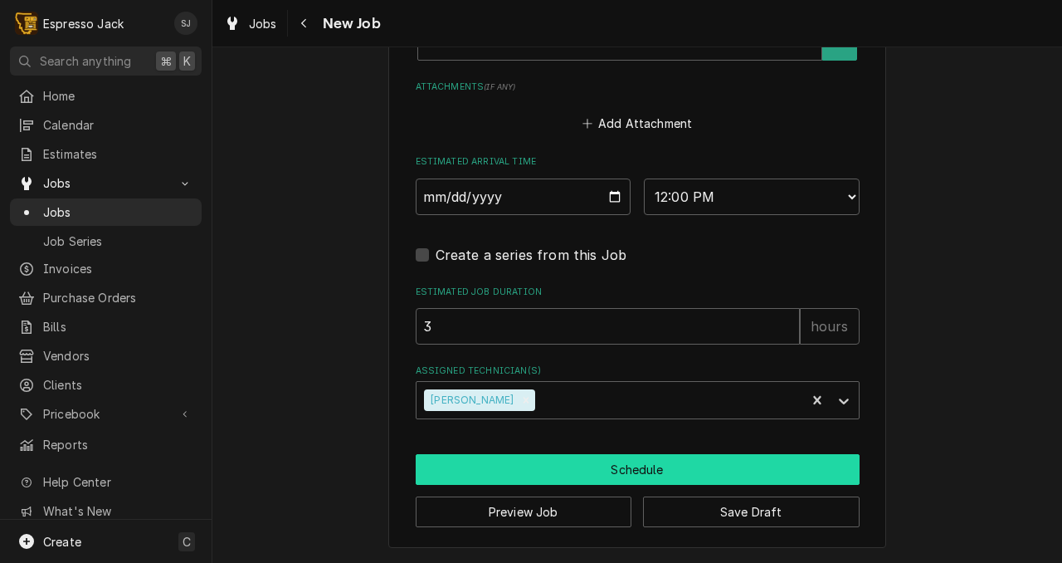
click at [698, 460] on button "Schedule" at bounding box center [638, 469] width 444 height 31
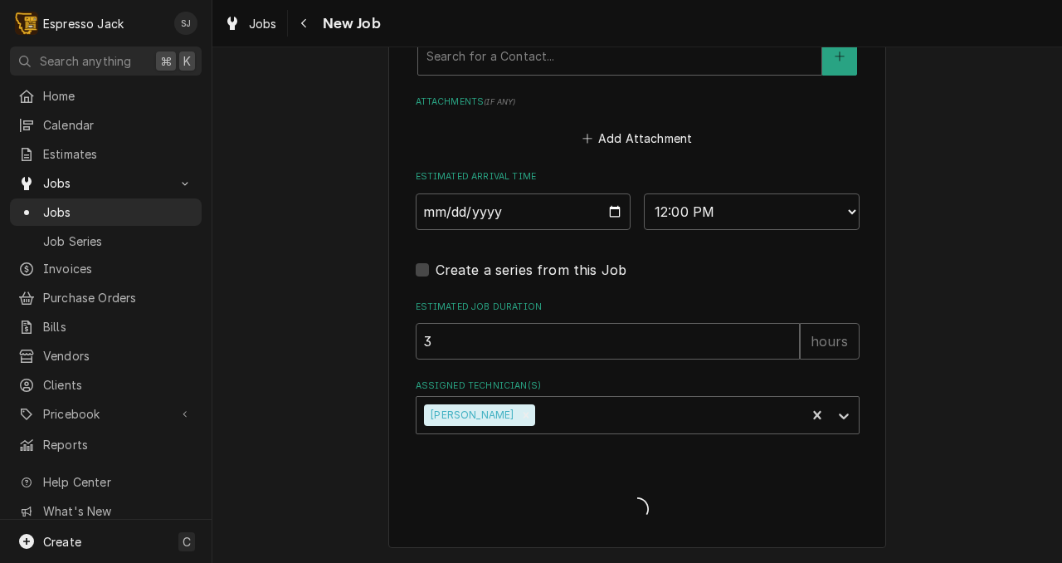
type textarea "x"
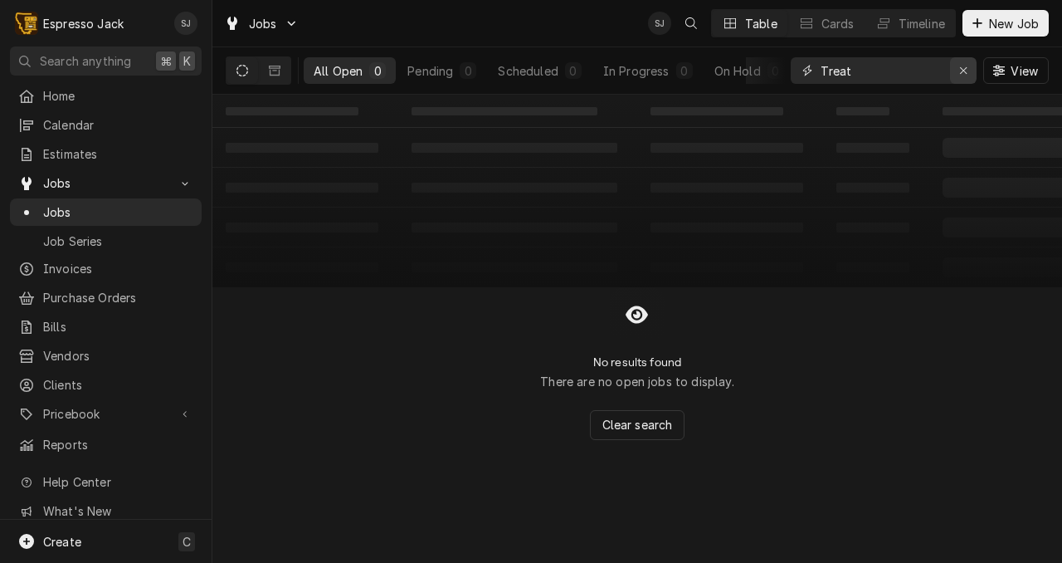
click at [965, 76] on icon "Erase input" at bounding box center [963, 71] width 9 height 12
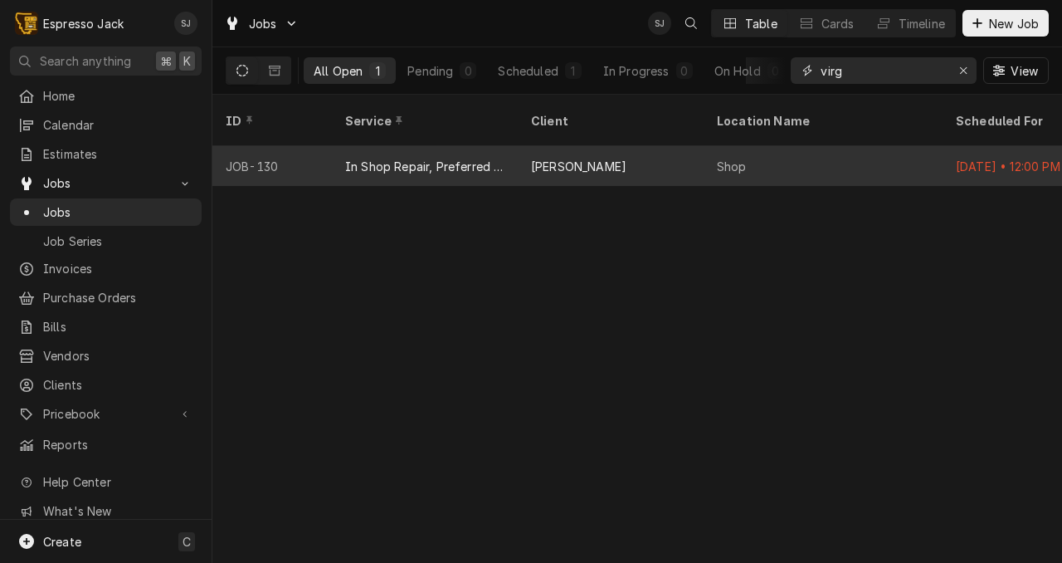
type input "virg"
click at [564, 155] on div "[PERSON_NAME]" at bounding box center [611, 166] width 186 height 40
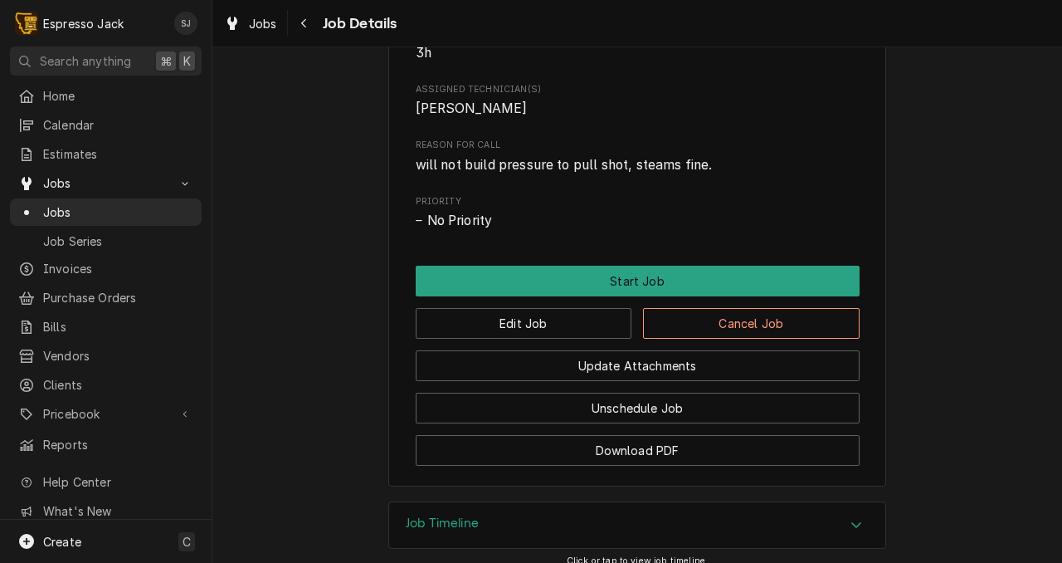
scroll to position [679, 0]
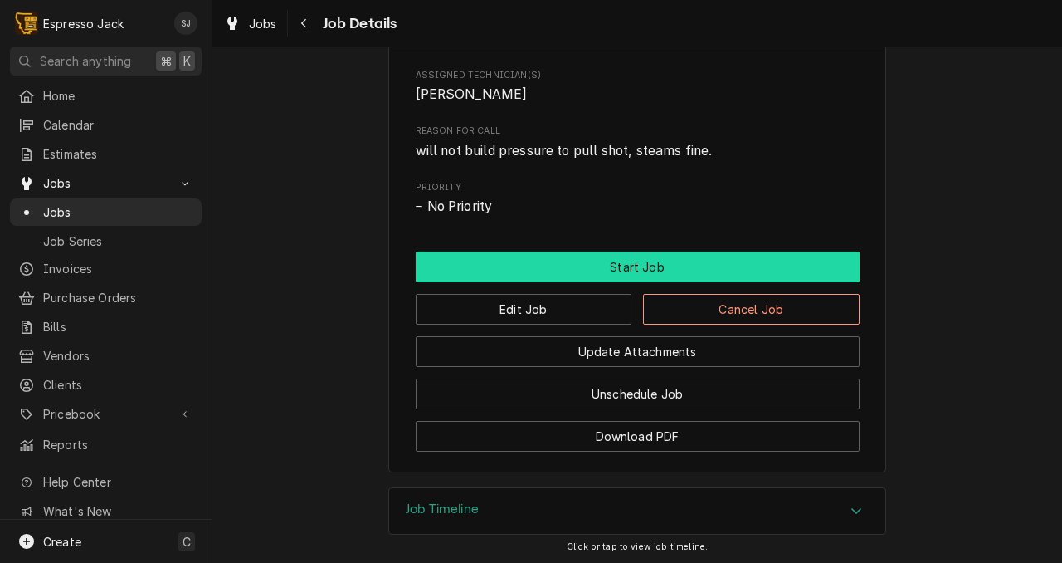
click at [594, 271] on button "Start Job" at bounding box center [638, 266] width 444 height 31
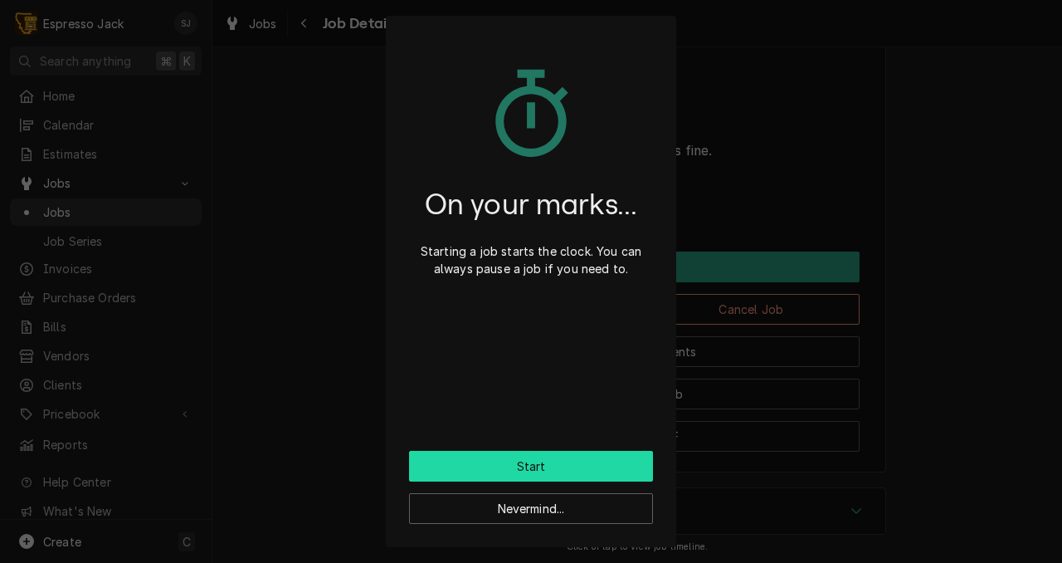
click at [530, 461] on button "Start" at bounding box center [531, 466] width 244 height 31
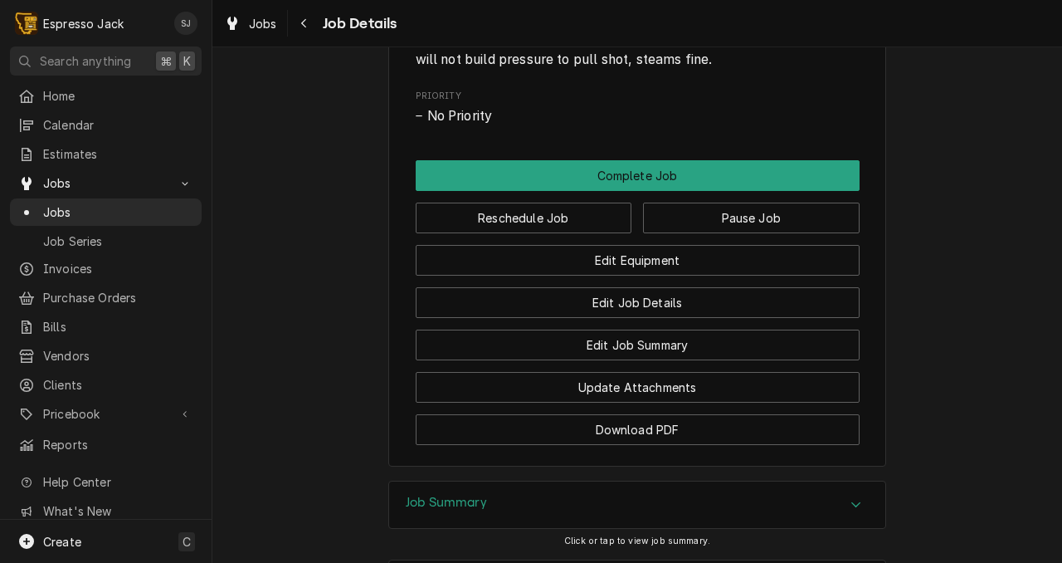
scroll to position [779, 0]
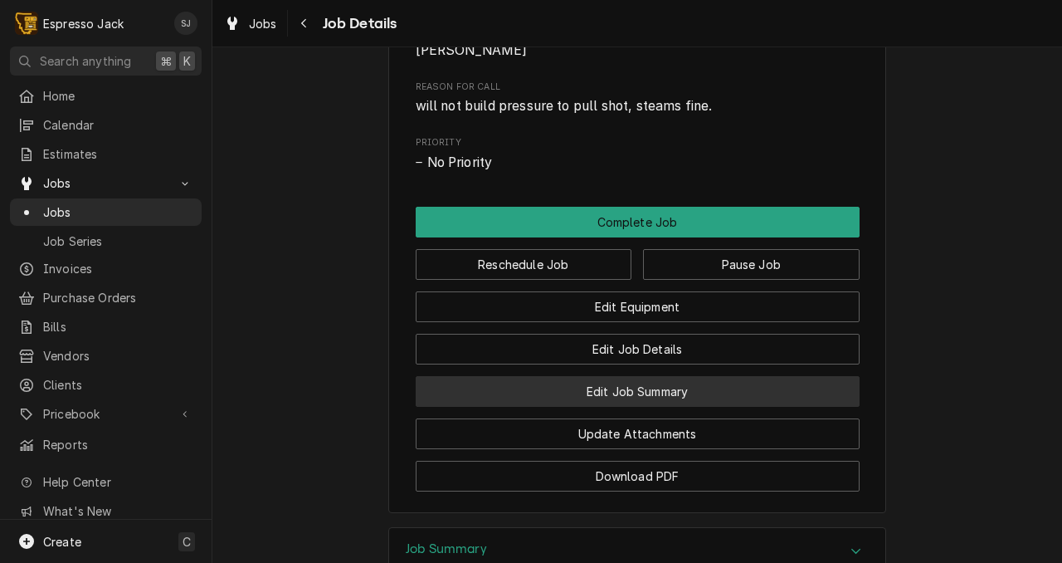
click at [632, 407] on button "Edit Job Summary" at bounding box center [638, 391] width 444 height 31
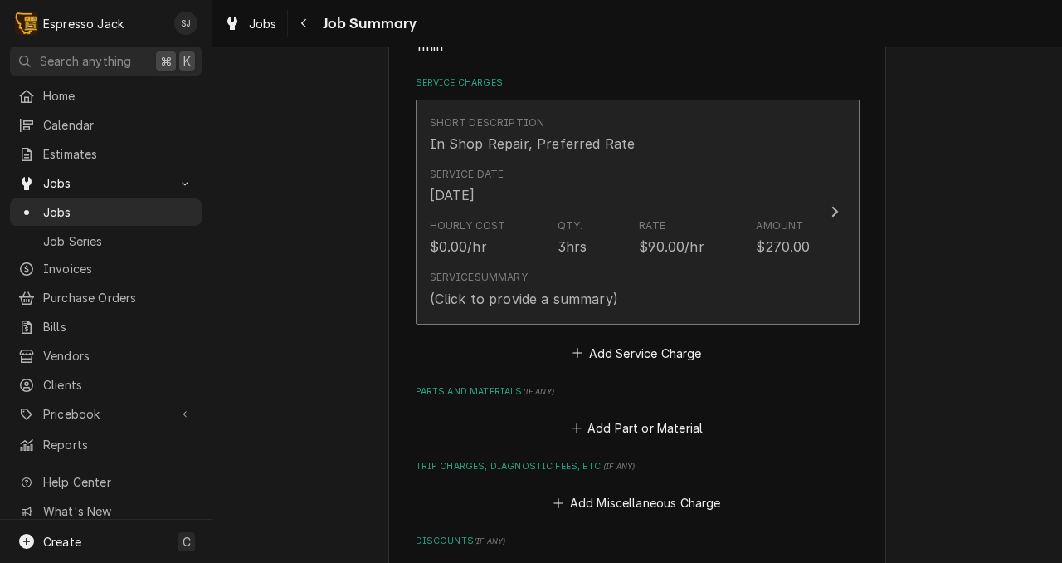
click at [788, 241] on div "$270.00" at bounding box center [783, 247] width 54 height 20
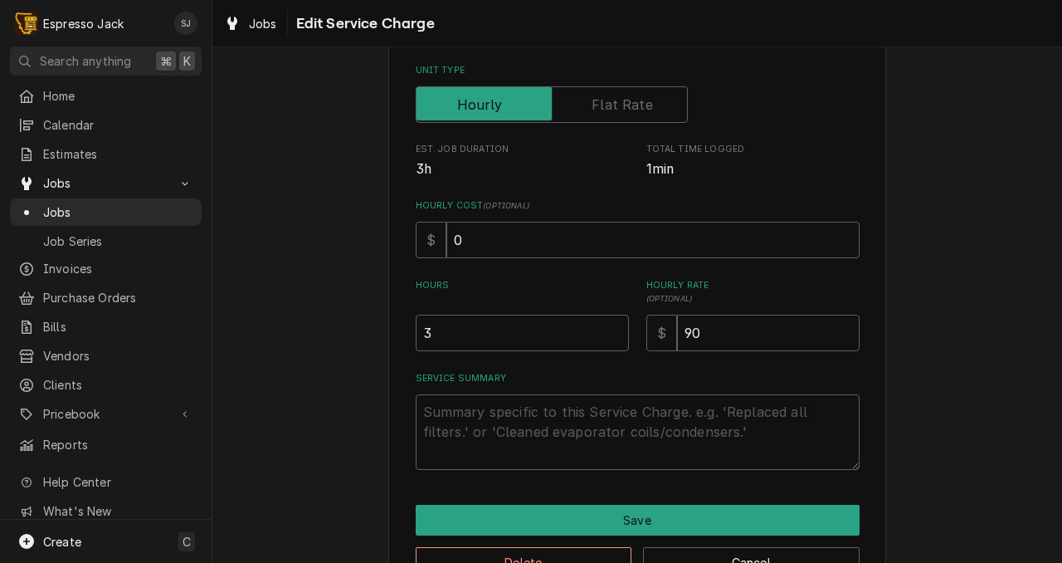
scroll to position [263, 0]
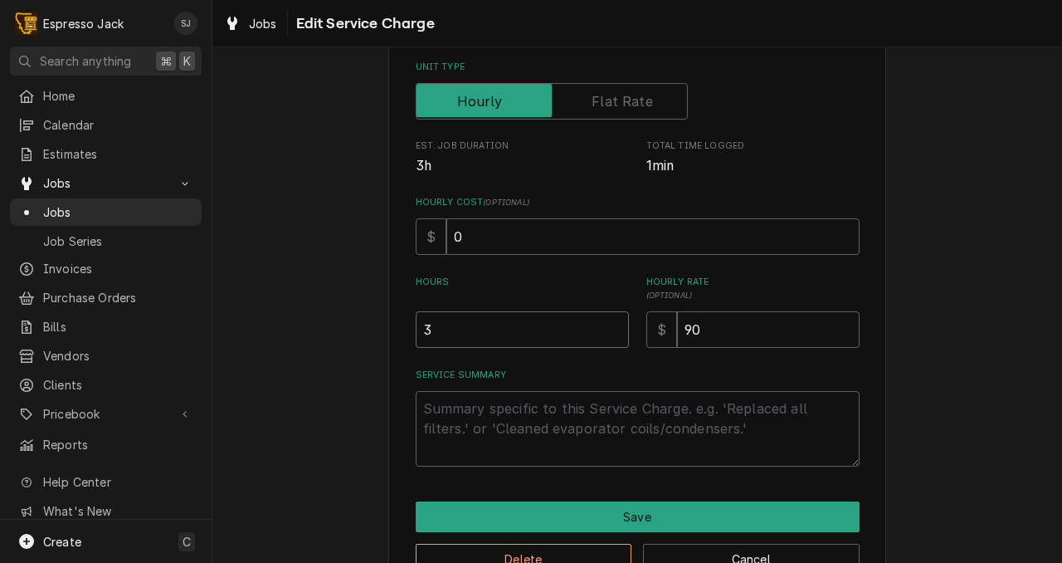
click at [438, 329] on input "3" at bounding box center [522, 329] width 213 height 37
type textarea "x"
type input "4"
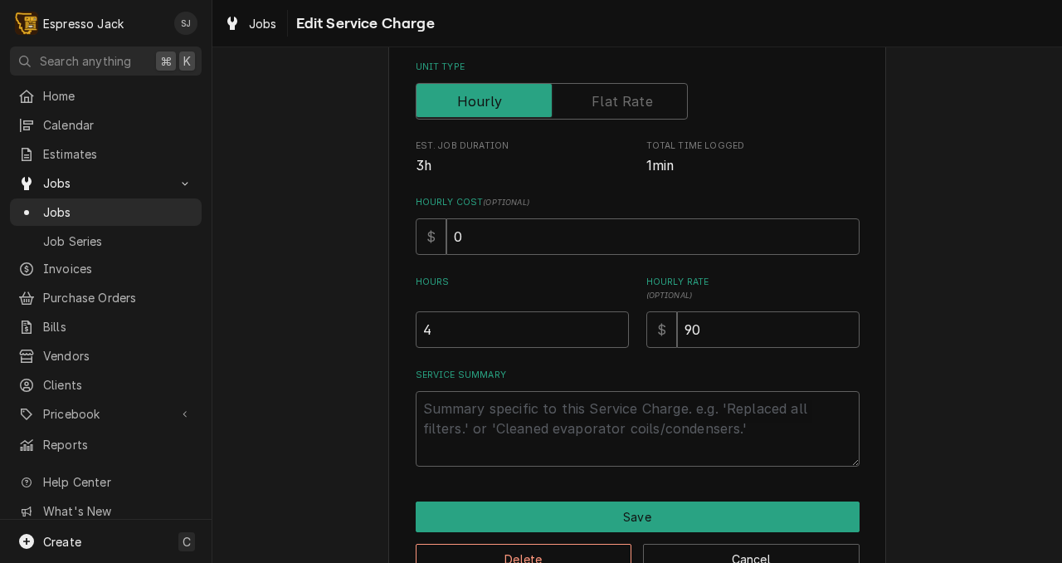
click at [521, 369] on label "Service Summary" at bounding box center [638, 375] width 444 height 13
click at [521, 391] on textarea "Service Summary" at bounding box center [638, 429] width 444 height 76
type textarea "x"
type textarea "C"
type textarea "x"
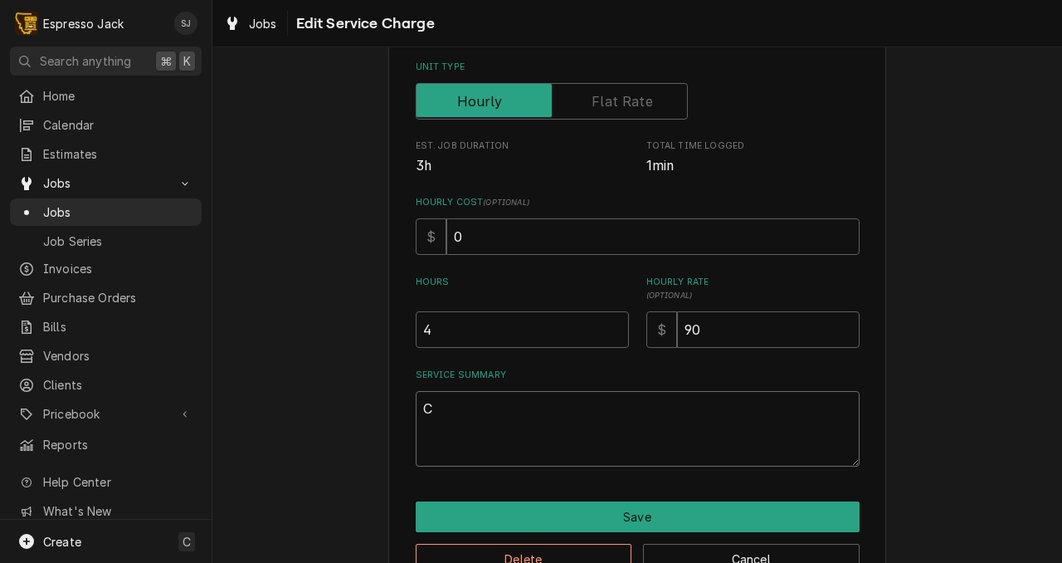
type textarea "Co"
type textarea "x"
type textarea "Cof"
type textarea "x"
type textarea "Coff"
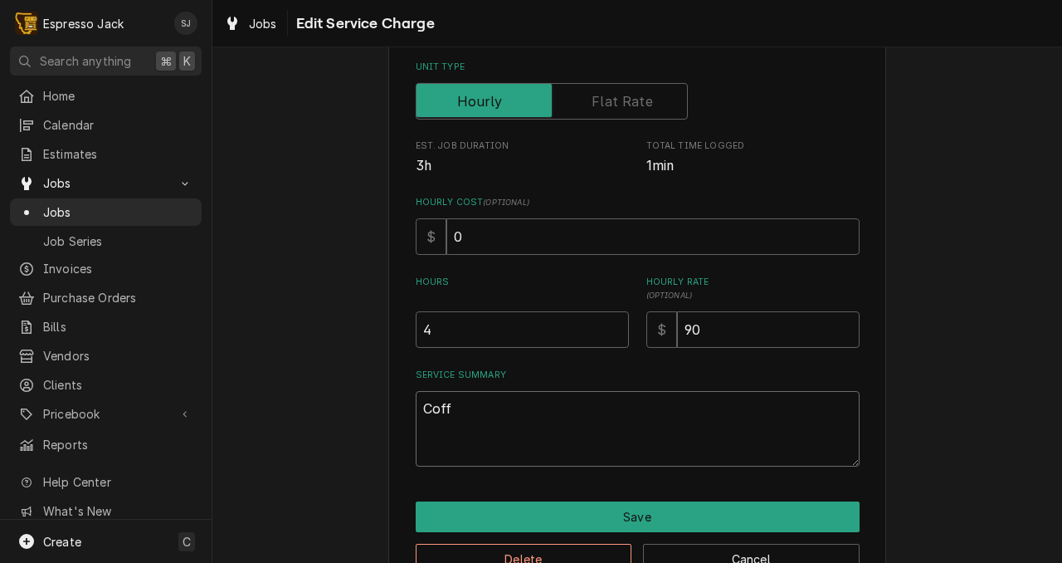
type textarea "x"
type textarea "Coffe"
type textarea "x"
type textarea "Coffee"
type textarea "x"
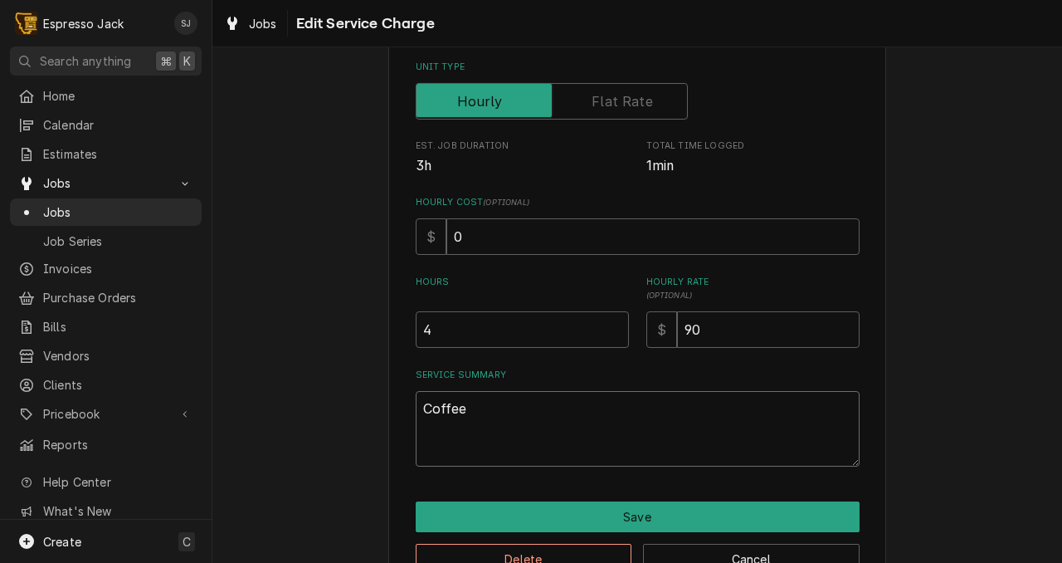
type textarea "Coffee"
type textarea "x"
type textarea "Coffee b"
type textarea "x"
type textarea "Coffee bo"
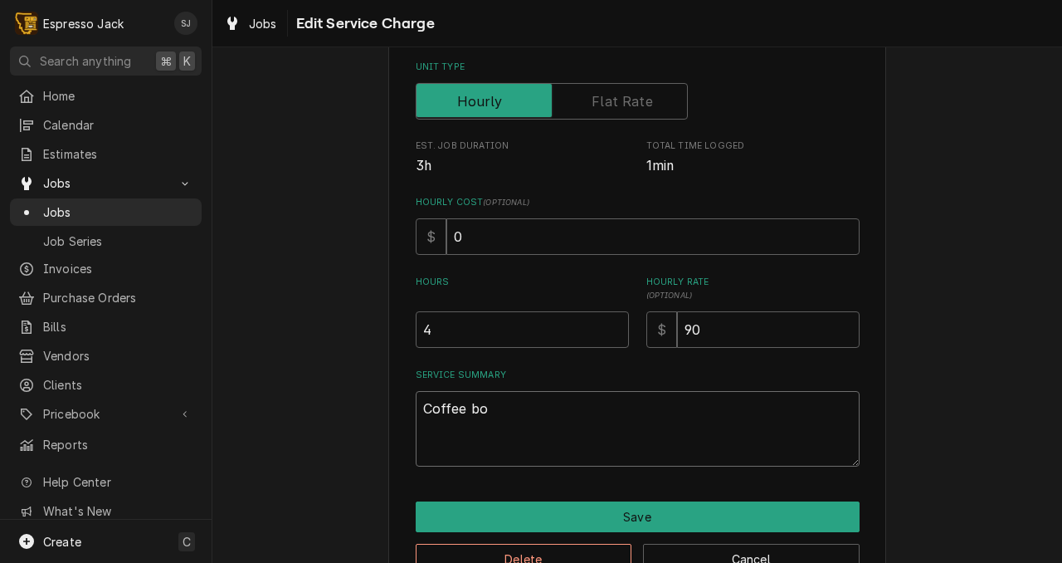
type textarea "x"
type textarea "Coffee boi"
type textarea "x"
type textarea "Coffee boil"
type textarea "x"
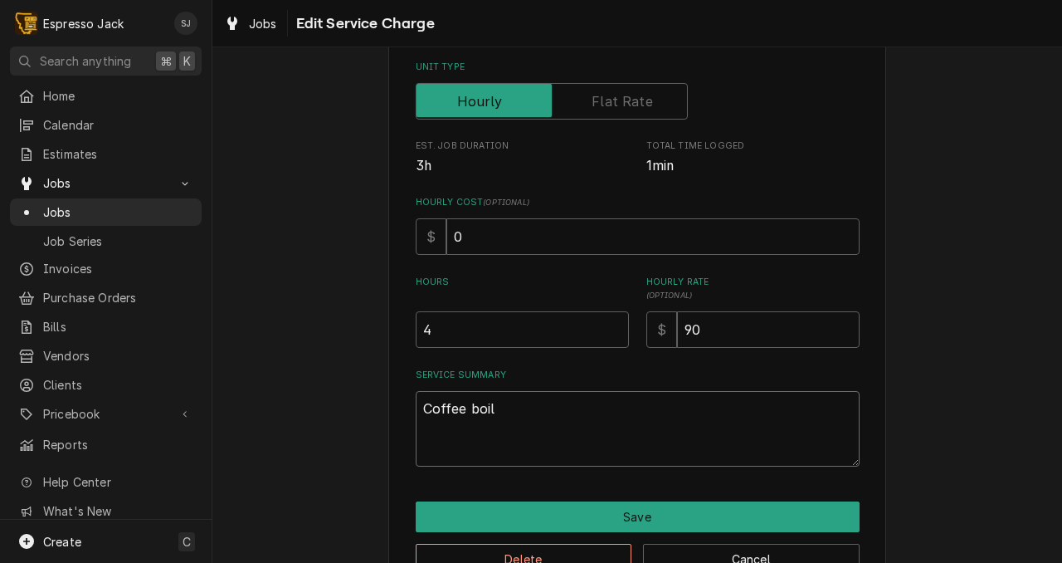
type textarea "Coffee boile"
type textarea "x"
type textarea "Coffee boiler"
type textarea "x"
type textarea "Coffee boiler"
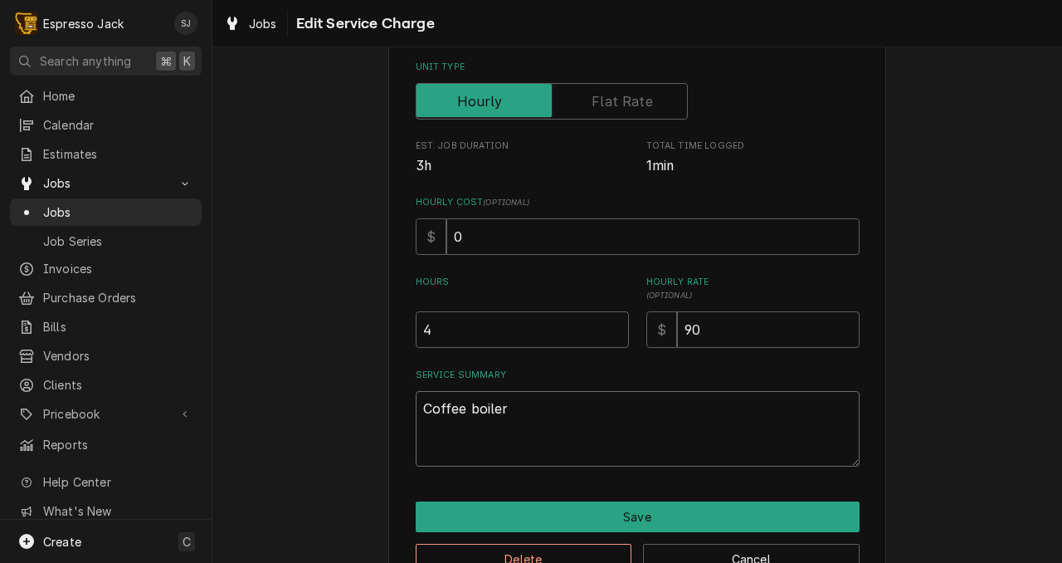
type textarea "x"
type textarea "Coffee boiler n"
type textarea "x"
type textarea "Coffee boiler no"
type textarea "x"
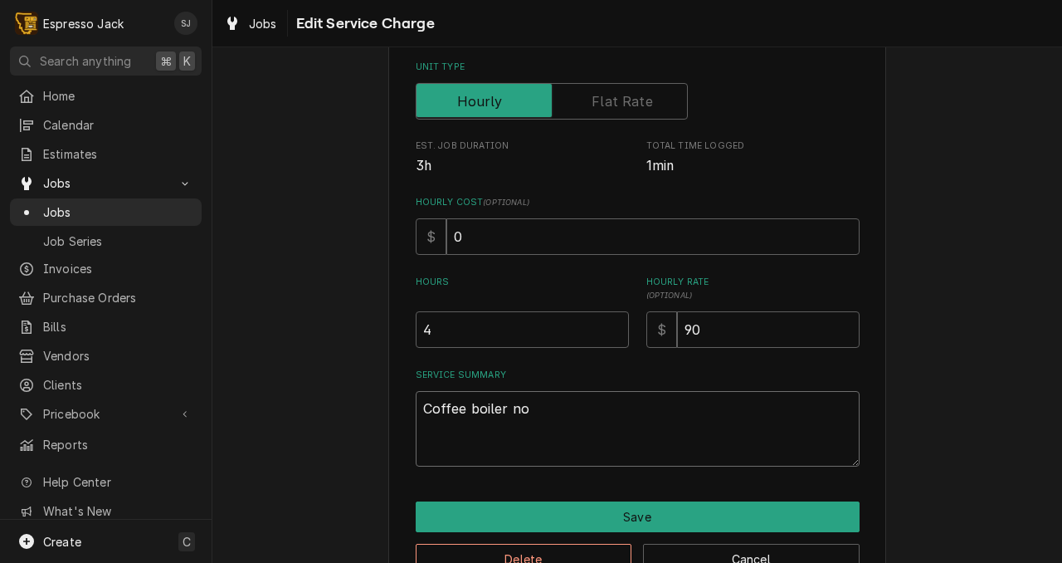
type textarea "Coffee boiler not"
type textarea "x"
type textarea "Coffee boiler not"
type textarea "x"
type textarea "Coffee boiler not c"
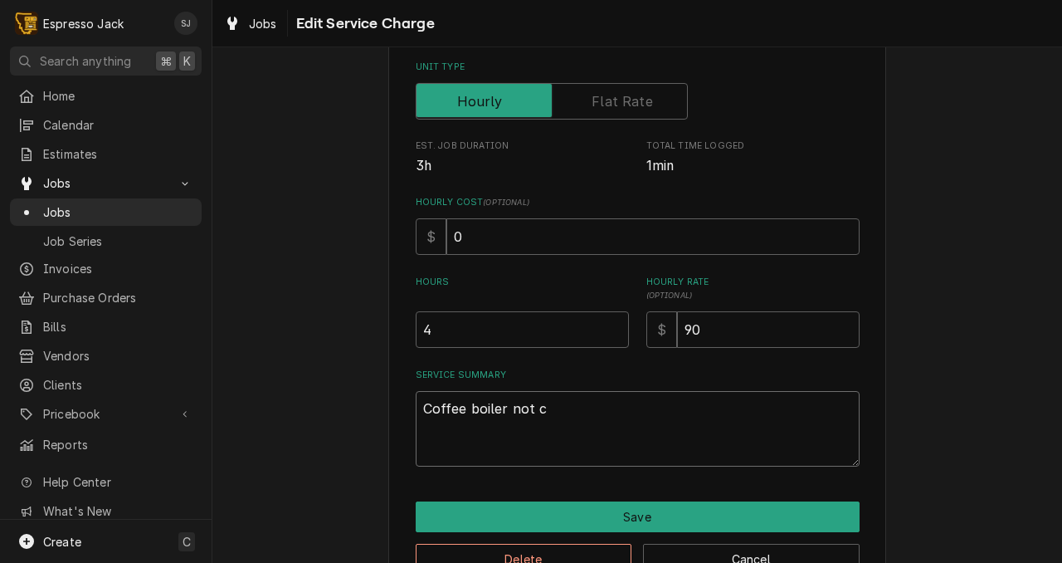
type textarea "x"
type textarea "Coffee boiler not co"
type textarea "x"
type textarea "Coffee boiler not con"
type textarea "x"
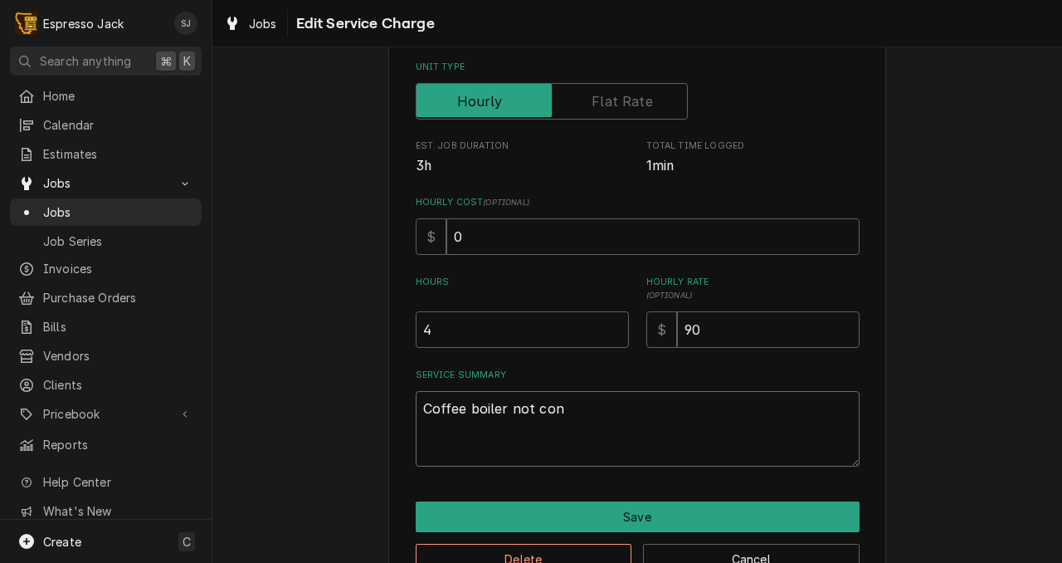
type textarea "Coffee boiler not cons"
type textarea "x"
type textarea "Coffee boiler not consi"
type textarea "x"
type textarea "Coffee boiler not consis"
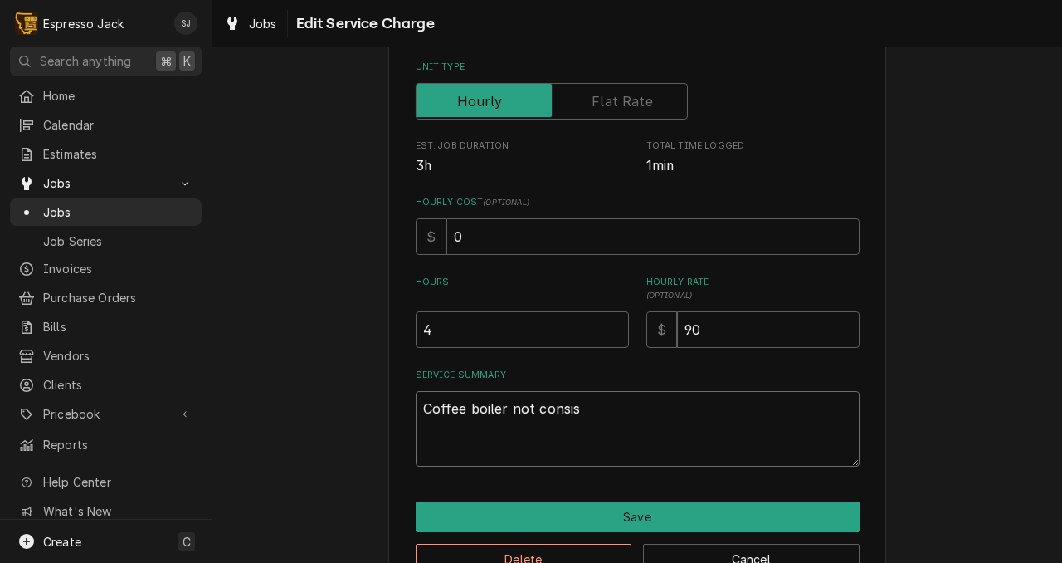
type textarea "x"
type textarea "Coffee boiler not consist"
type textarea "x"
type textarea "Coffee boiler not consiste"
type textarea "x"
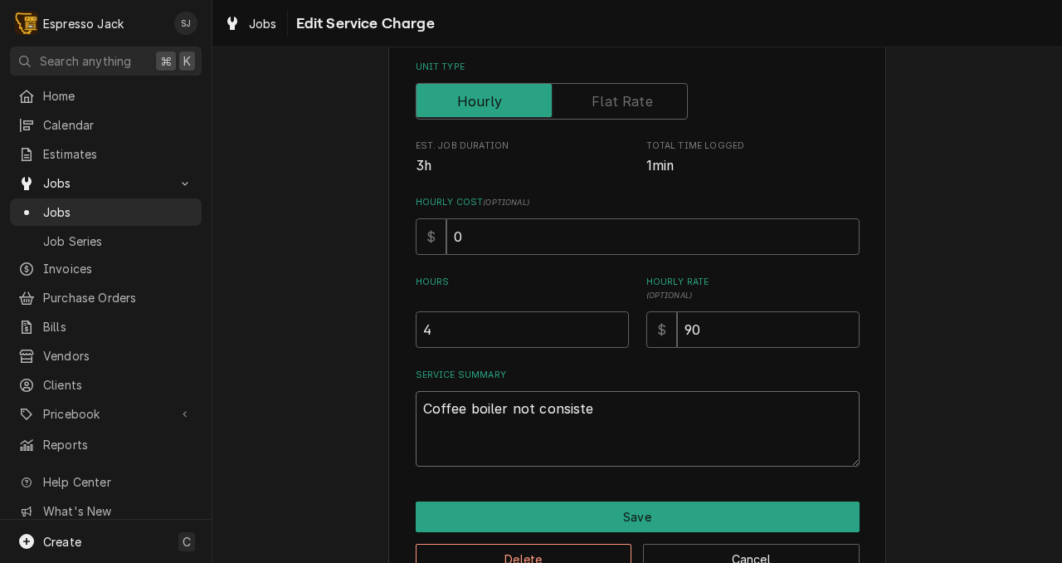
type textarea "Coffee boiler not consisten"
type textarea "x"
type textarea "Coffee boiler not consistenl"
type textarea "x"
type textarea "Coffee boiler not consisten"
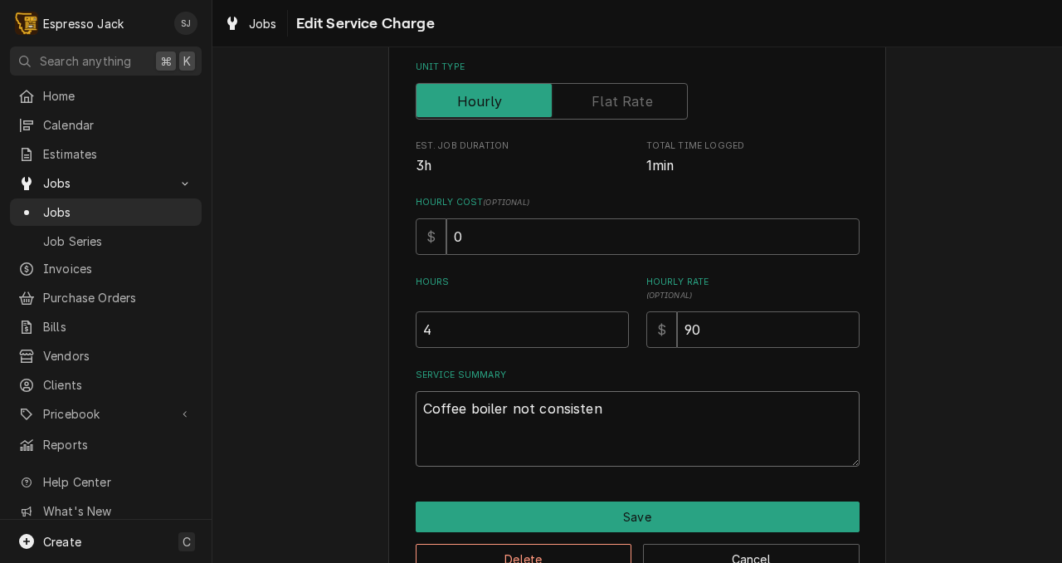
type textarea "x"
type textarea "Coffee boiler not consistent"
type textarea "x"
type textarea "Coffee boiler not consistentl"
type textarea "x"
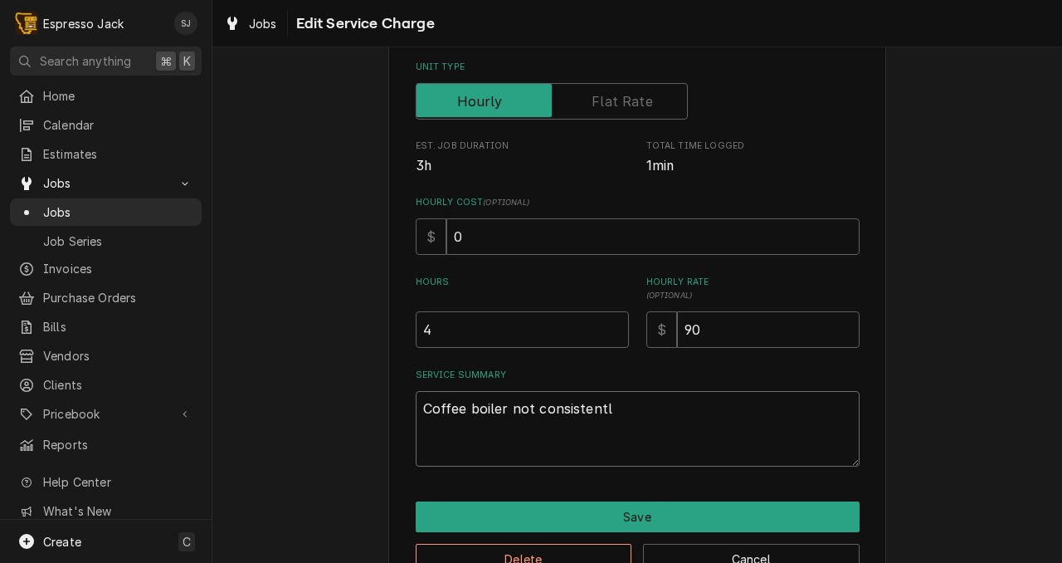
type textarea "Coffee boiler not consistently"
type textarea "x"
type textarea "Coffee boiler not consistently"
type textarea "x"
type textarea "Coffee boiler not consistently f"
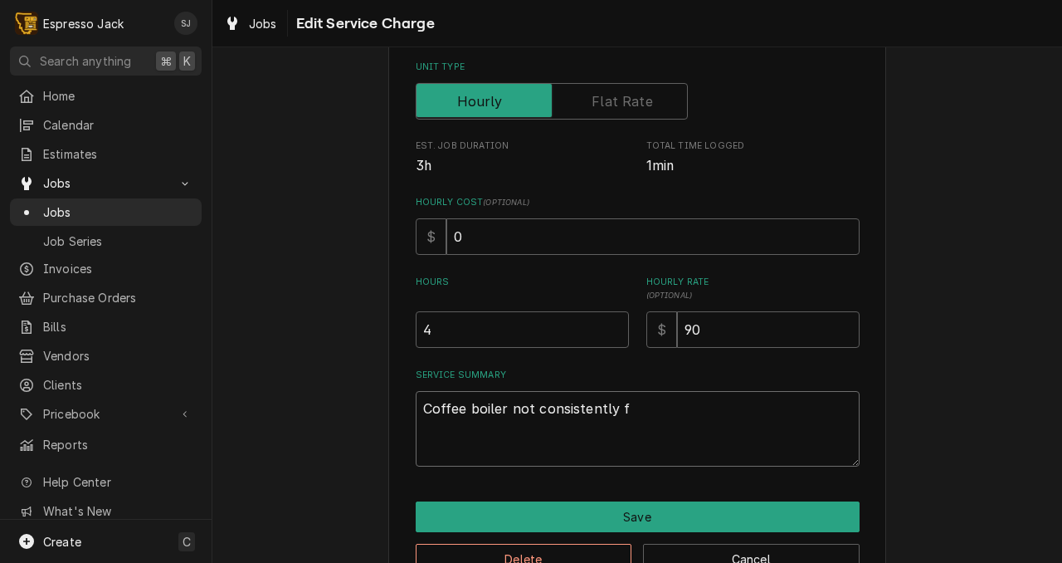
type textarea "x"
type textarea "Coffee boiler not consistently fi"
type textarea "x"
type textarea "Coffee boiler not consistently fil"
type textarea "x"
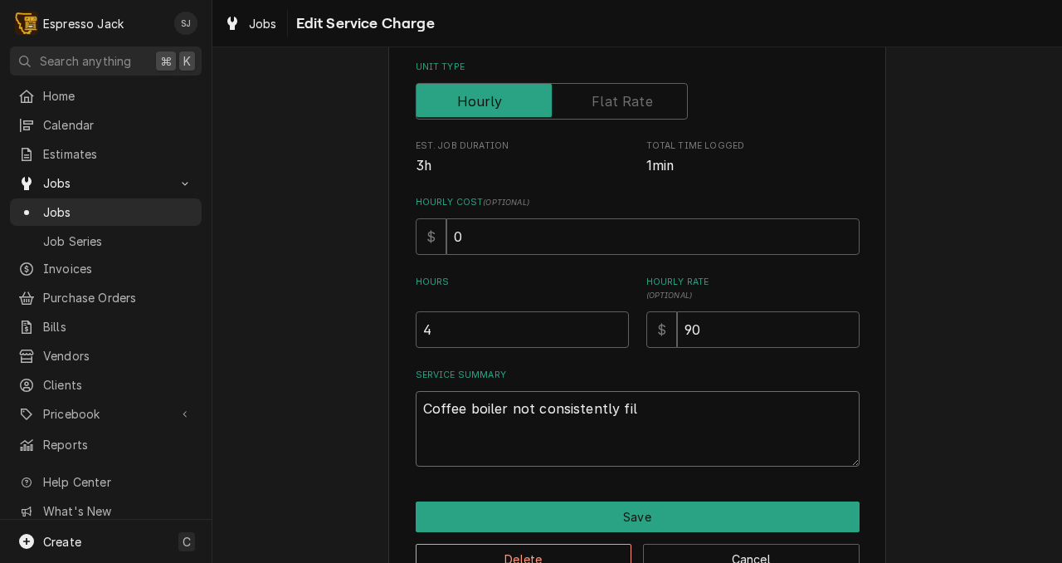
type textarea "Coffee boiler not consistently fill"
type textarea "x"
type textarea "Coffee boiler not consistently filli"
type textarea "x"
type textarea "Coffee boiler not consistently fillin"
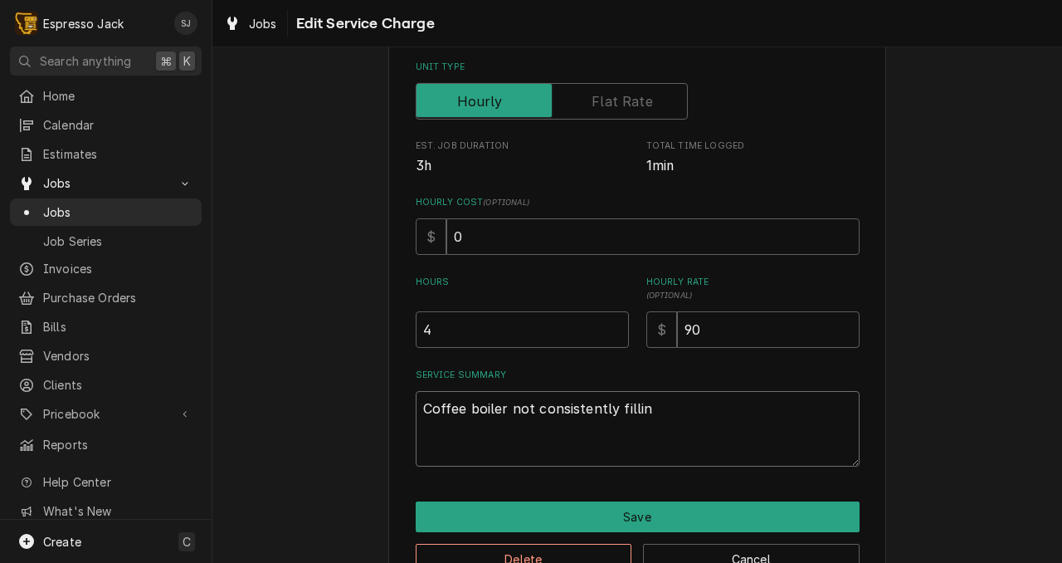
type textarea "x"
type textarea "Coffee boiler not consistently filling"
type textarea "x"
type textarea "Coffee boiler not consistently filling."
type textarea "x"
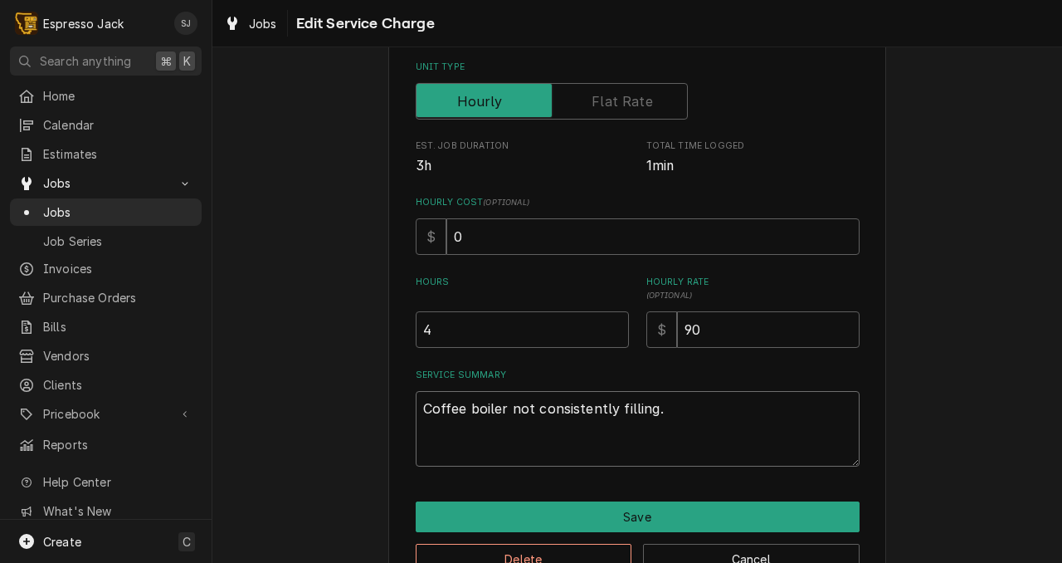
type textarea "Coffee boiler not consistently filling"
type textarea "x"
type textarea "Coffee boiler not consistently fillin"
type textarea "x"
type textarea "Coffee boiler not consistently filli"
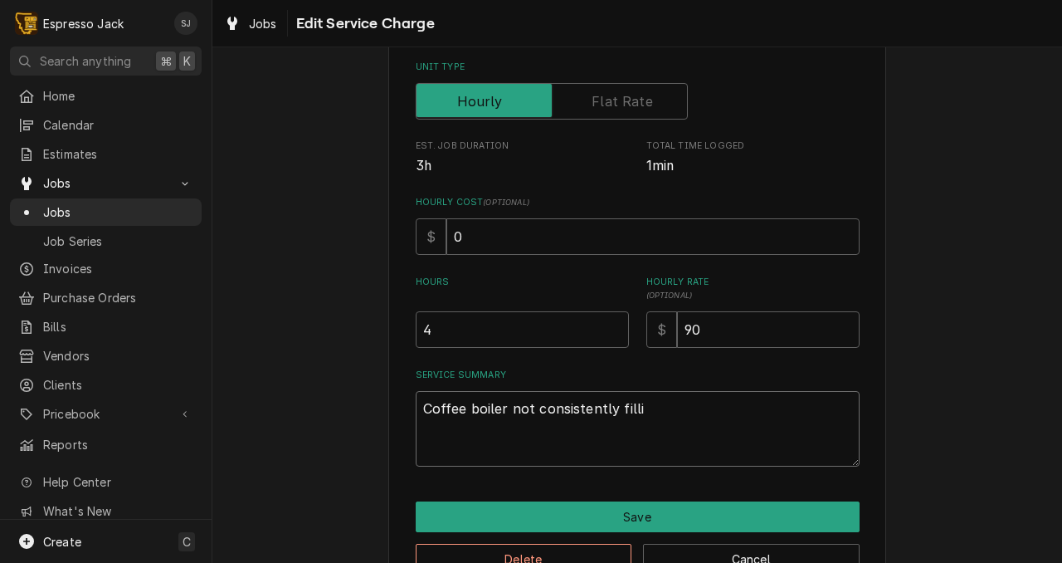
type textarea "x"
type textarea "Coffee boiler not consistently fill"
type textarea "x"
type textarea "Coffee boiler not consistently fil"
type textarea "x"
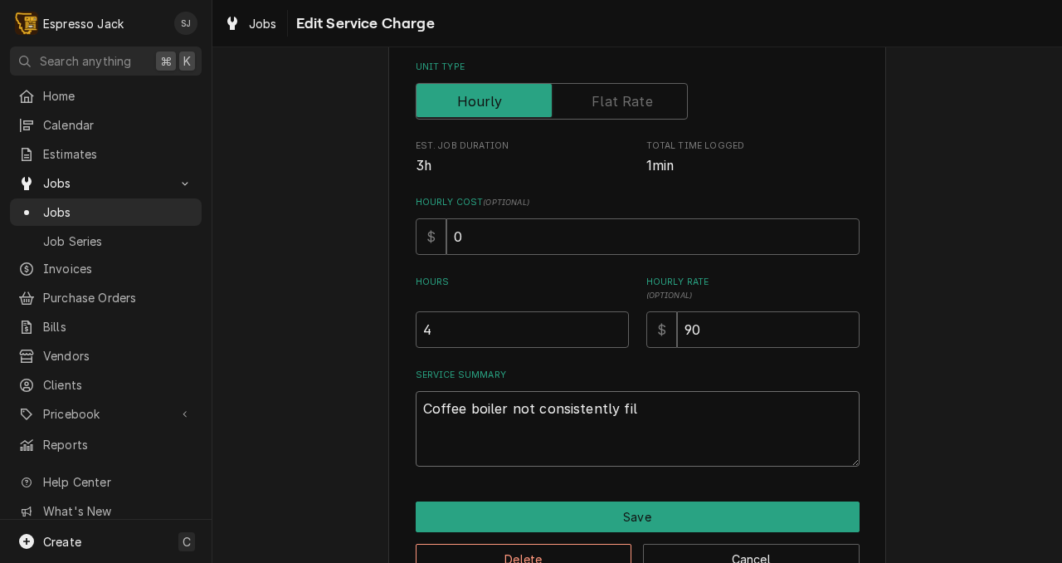
type textarea "Coffee boiler not consistently fi"
type textarea "x"
type textarea "Coffee boiler not consistently f"
type textarea "x"
type textarea "Coffee boiler not consistently"
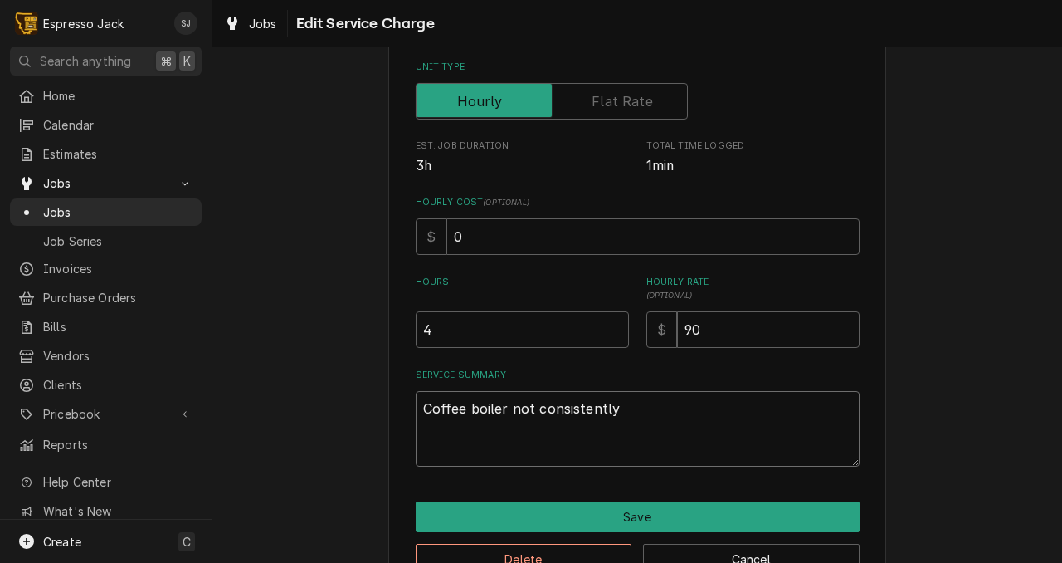
type textarea "x"
type textarea "Coffee boiler not consistently"
type textarea "x"
type textarea "Coffee boiler not consistentl"
type textarea "x"
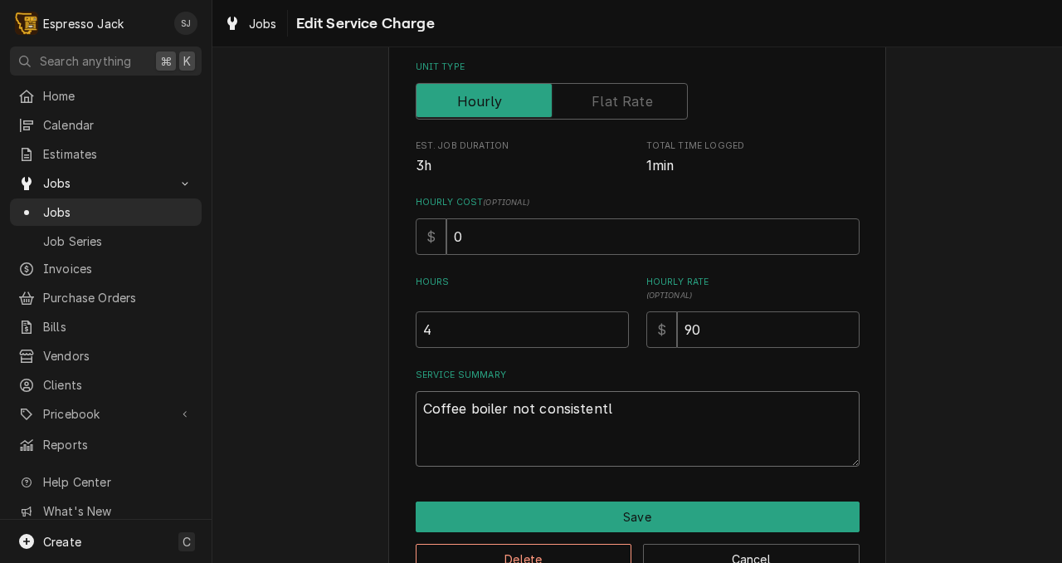
type textarea "Coffee boiler not consistent"
type textarea "x"
type textarea "Coffee boiler not consisten"
type textarea "x"
type textarea "Coffee boiler not consiste"
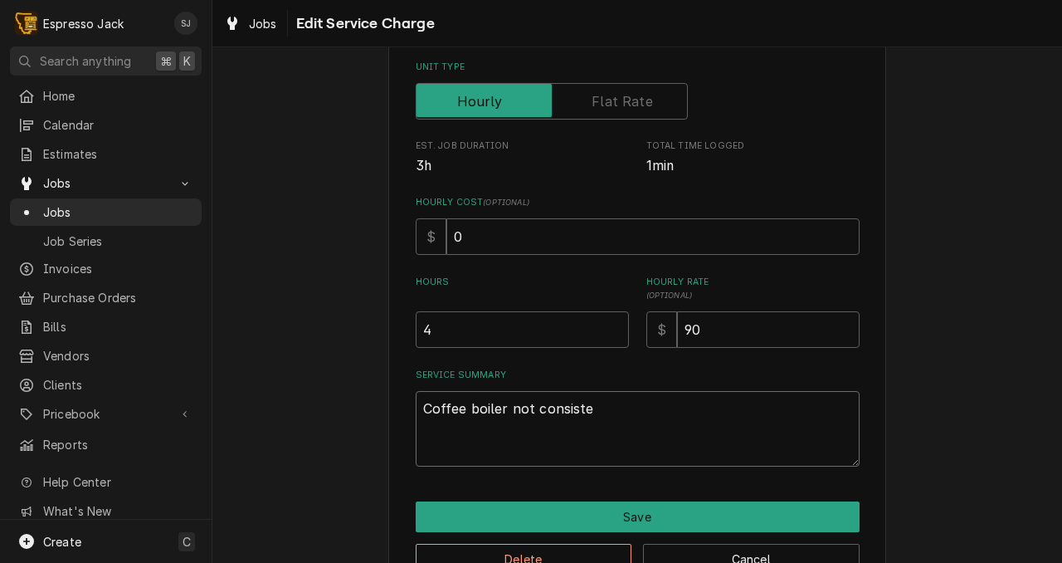
type textarea "x"
type textarea "Coffee boiler not consist"
type textarea "x"
type textarea "Coffee boiler not consis"
type textarea "x"
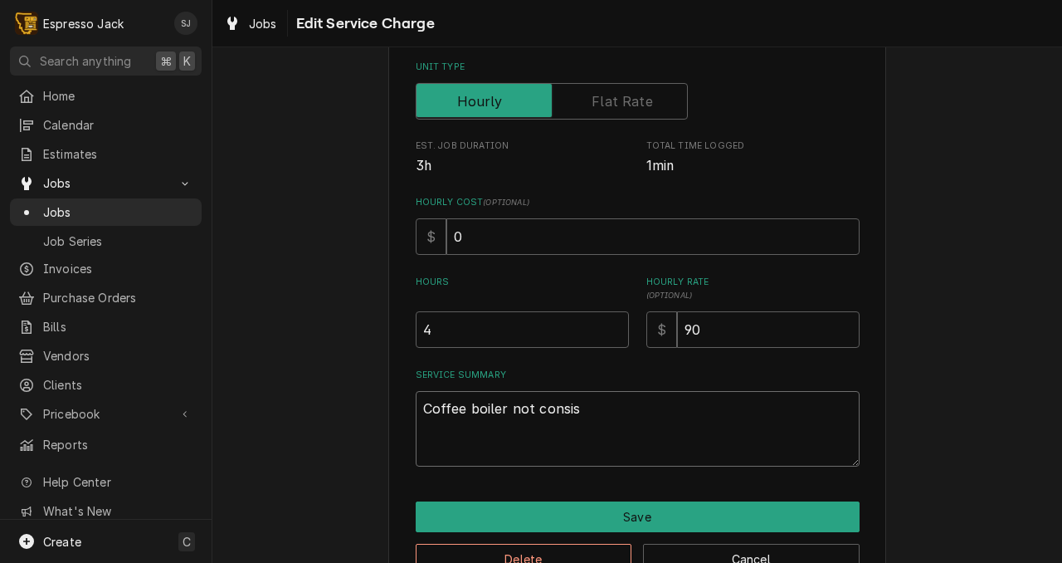
type textarea "Coffee boiler not consi"
type textarea "x"
type textarea "Coffee boiler not cons"
type textarea "x"
type textarea "Coffee boiler not con"
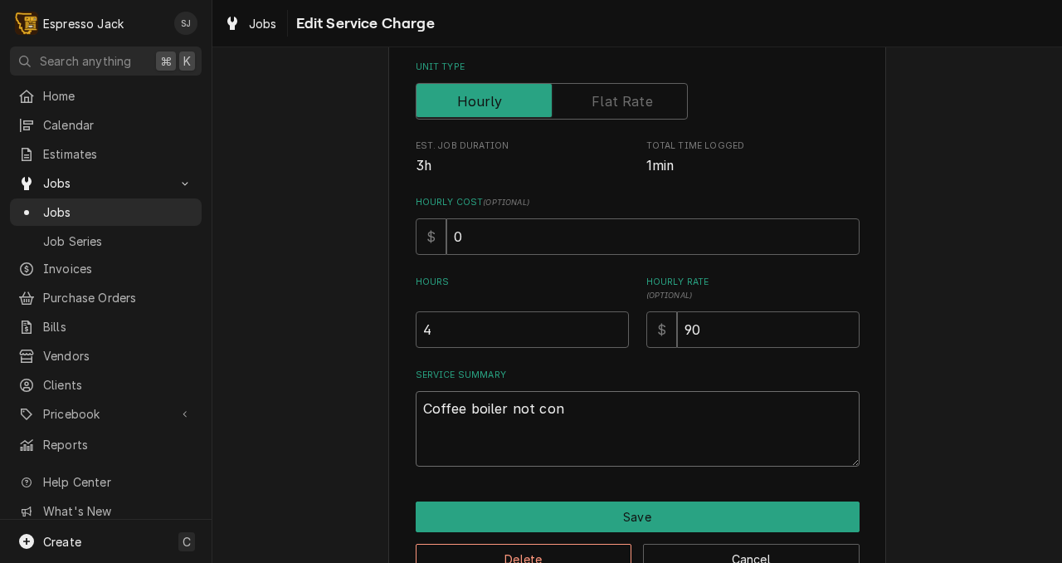
type textarea "x"
type textarea "Coffee boiler not co"
type textarea "x"
type textarea "Coffee boiler not c"
type textarea "x"
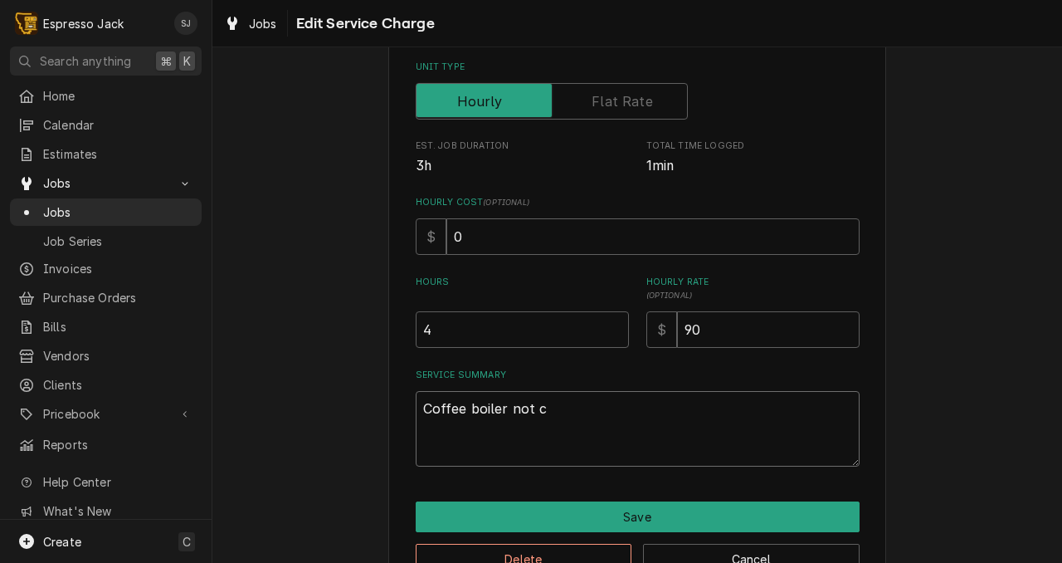
type textarea "Coffee boiler not"
type textarea "x"
type textarea "Coffee boiler not f"
type textarea "x"
type textarea "Coffee boiler not fi"
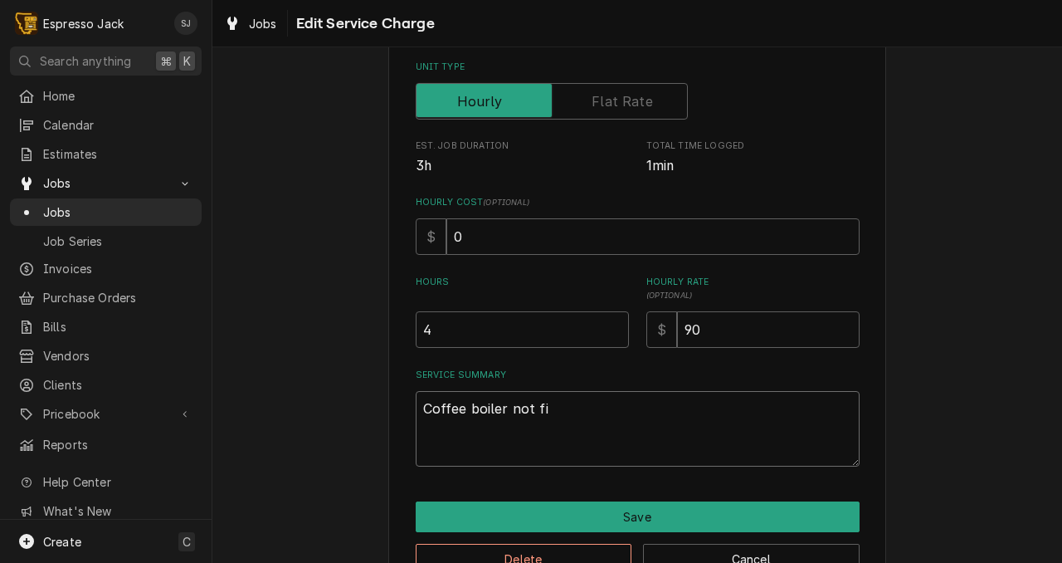
type textarea "x"
type textarea "Coffee boiler not fil"
type textarea "x"
type textarea "Coffee boiler not fill"
type textarea "x"
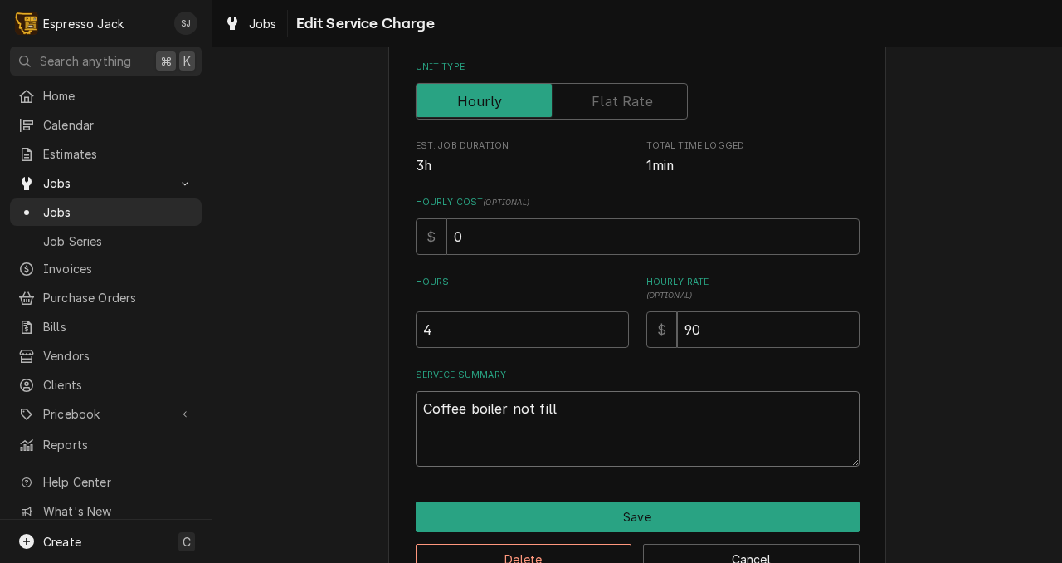
type textarea "Coffee boiler not filli"
type textarea "x"
type textarea "Coffee boiler not filling"
type textarea "x"
type textarea "Coffee boiler not filling,"
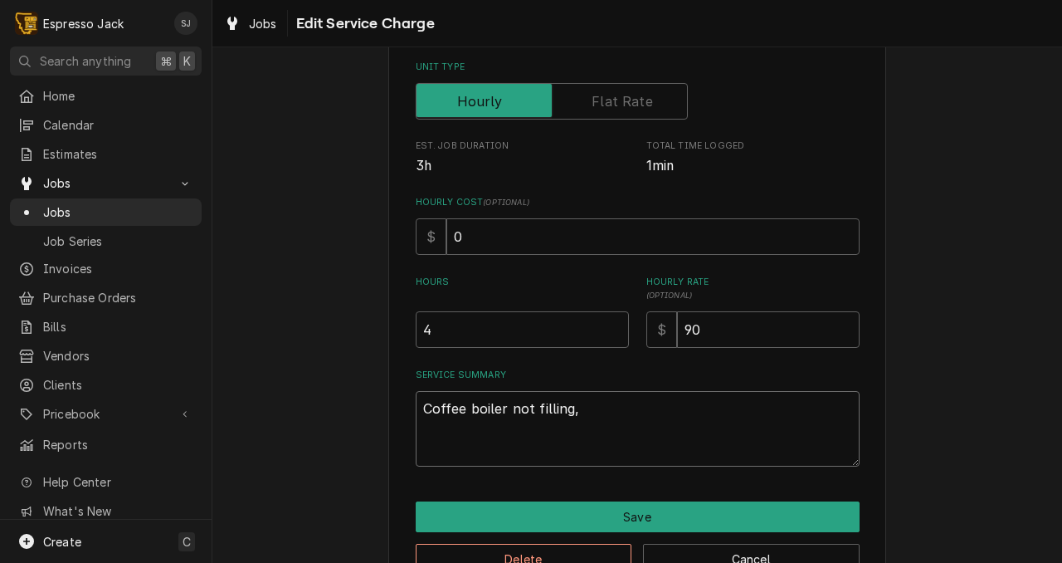
type textarea "x"
type textarea "Coffee boiler not filling,"
type textarea "x"
type textarea "Coffee boiler not filling, n"
type textarea "x"
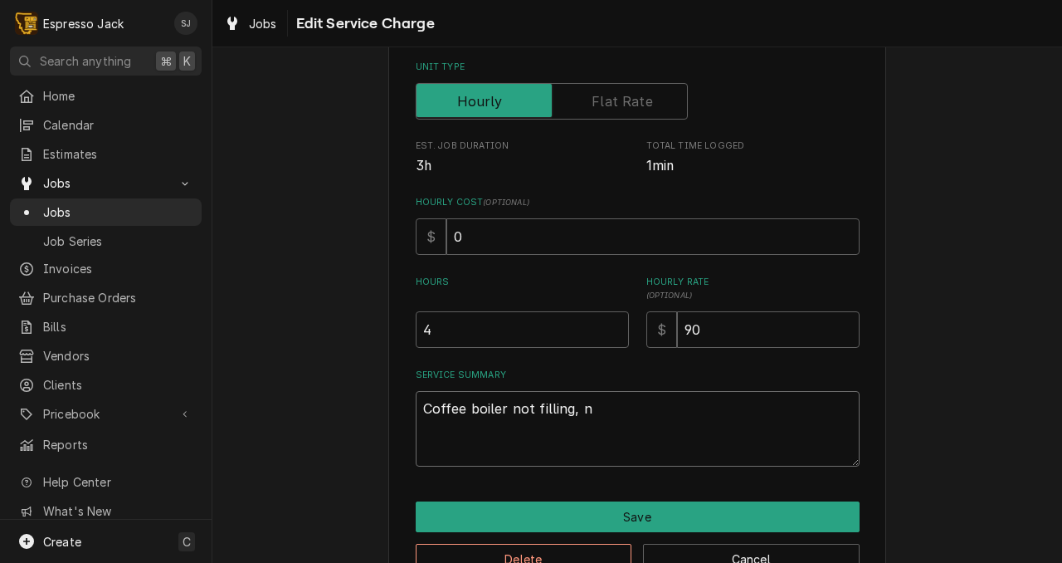
type textarea "Coffee boiler not filling, no"
type textarea "x"
type textarea "Coffee boiler not filling, not"
type textarea "x"
type textarea "Coffee boiler not filling, not"
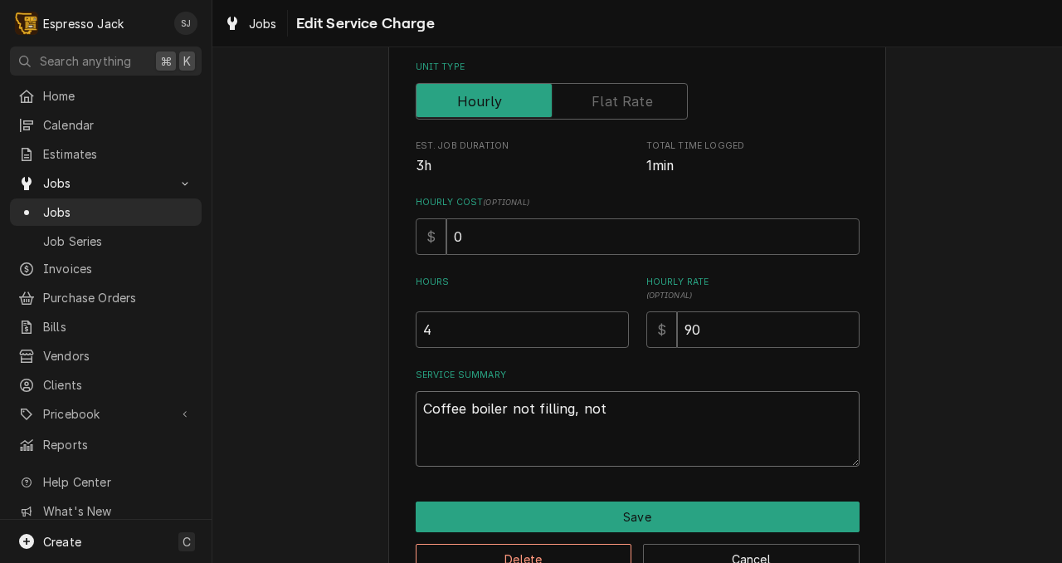
type textarea "x"
type textarea "Coffee boiler not filling, not c"
type textarea "x"
type textarea "Coffee boiler not filling, not co"
type textarea "x"
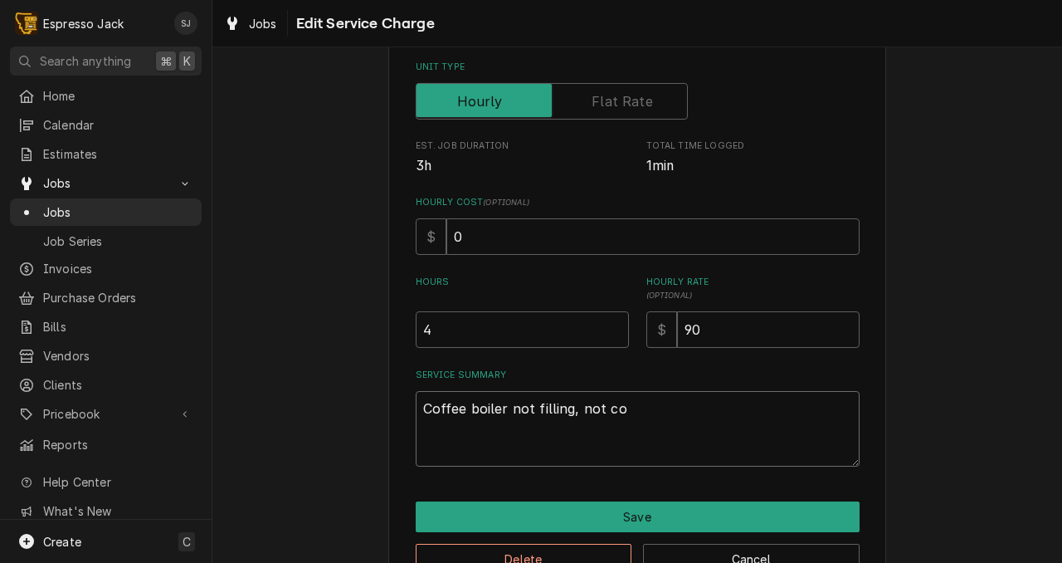
type textarea "Coffee boiler not filling, not con"
type textarea "x"
type textarea "Coffee boiler not filling, not cons"
type textarea "x"
type textarea "Coffee boiler not filling, not consi"
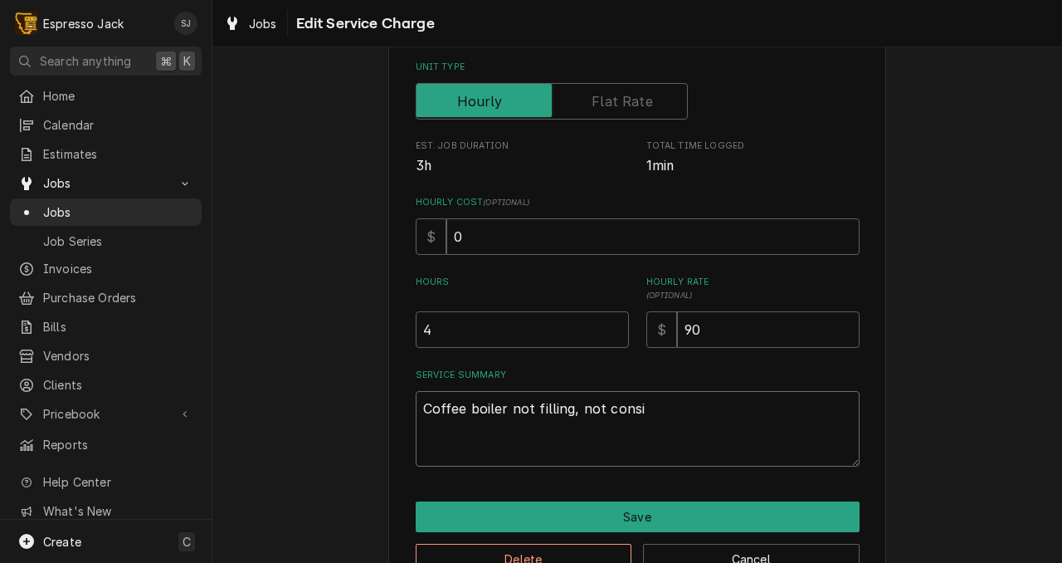
type textarea "x"
type textarea "Coffee boiler not filling, not consis"
type textarea "x"
type textarea "Coffee boiler not filling, not consist"
type textarea "x"
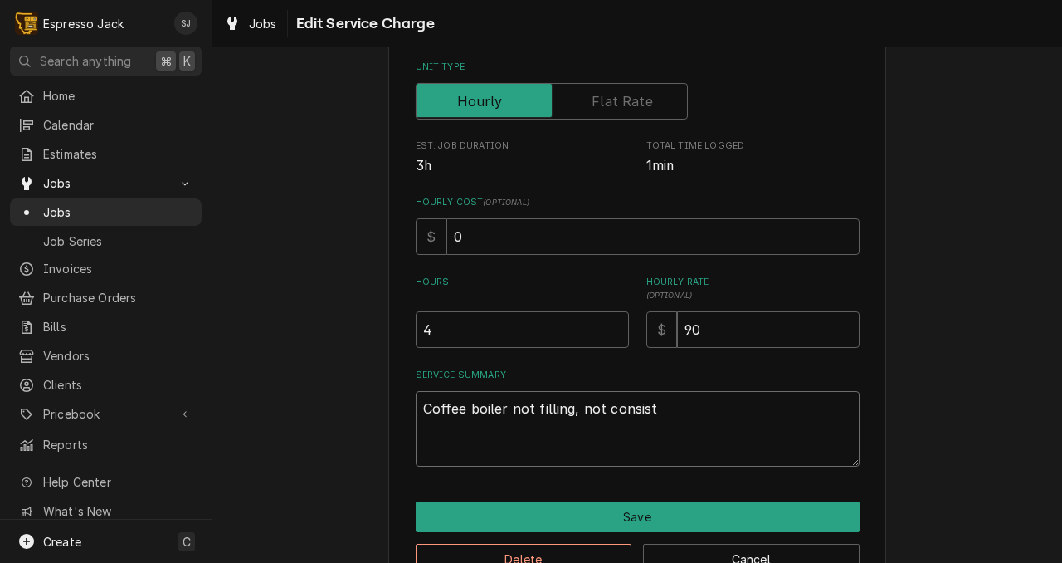
type textarea "Coffee boiler not filling, not consiste"
type textarea "x"
type textarea "Coffee boiler not filling, not consisten"
type textarea "x"
type textarea "Coffee boiler not filling, not consistent"
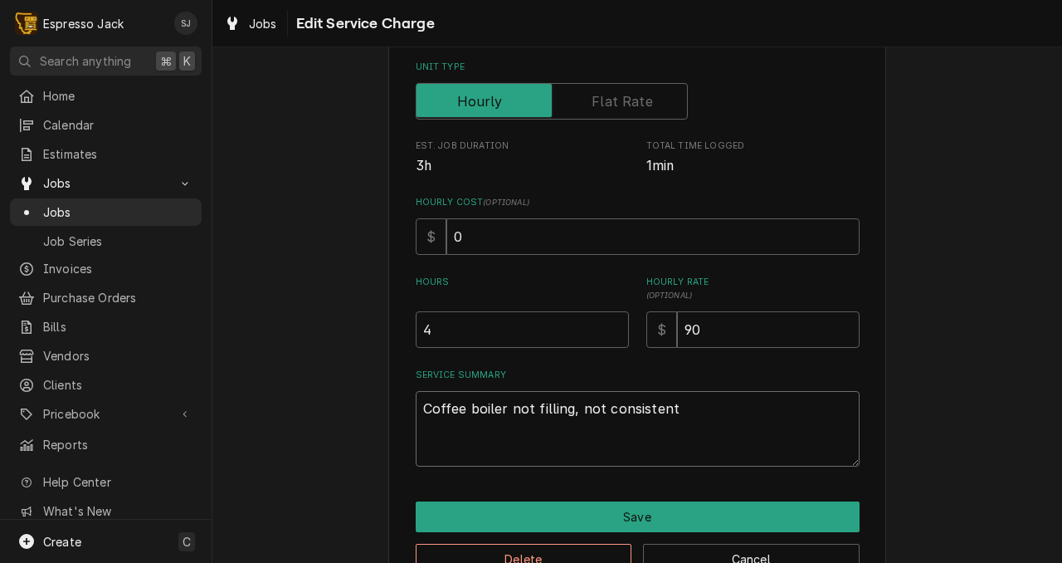
type textarea "x"
type textarea "Coffee boiler not filling, not consistentl"
type textarea "x"
type textarea "Coffee boiler not filling, not consistently"
type textarea "x"
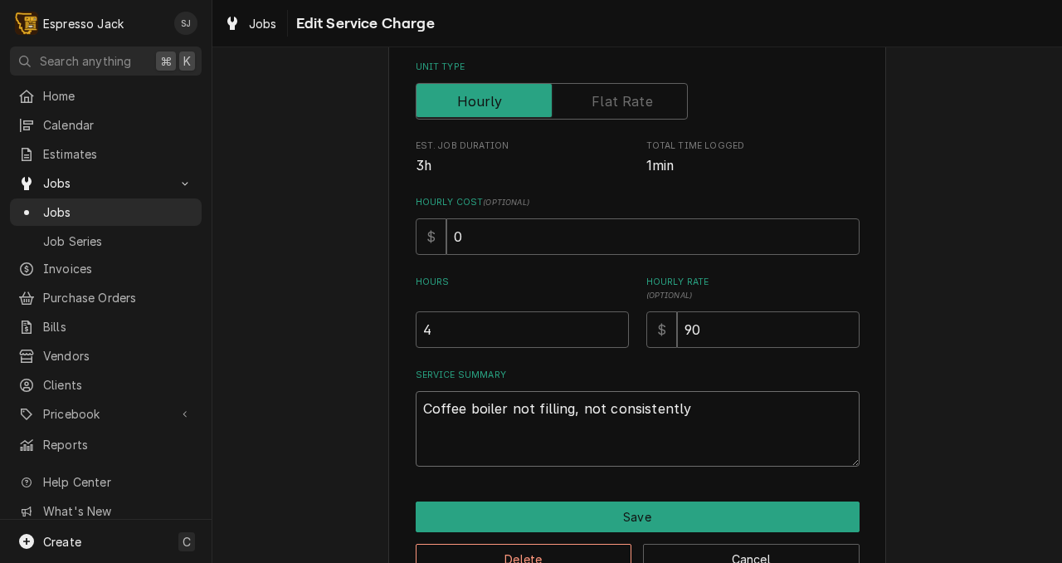
type textarea "Coffee boiler not filling, not consistently"
type textarea "x"
type textarea "Coffee boiler not filling, not consistently c"
type textarea "x"
type textarea "Coffee boiler not filling, not consistently"
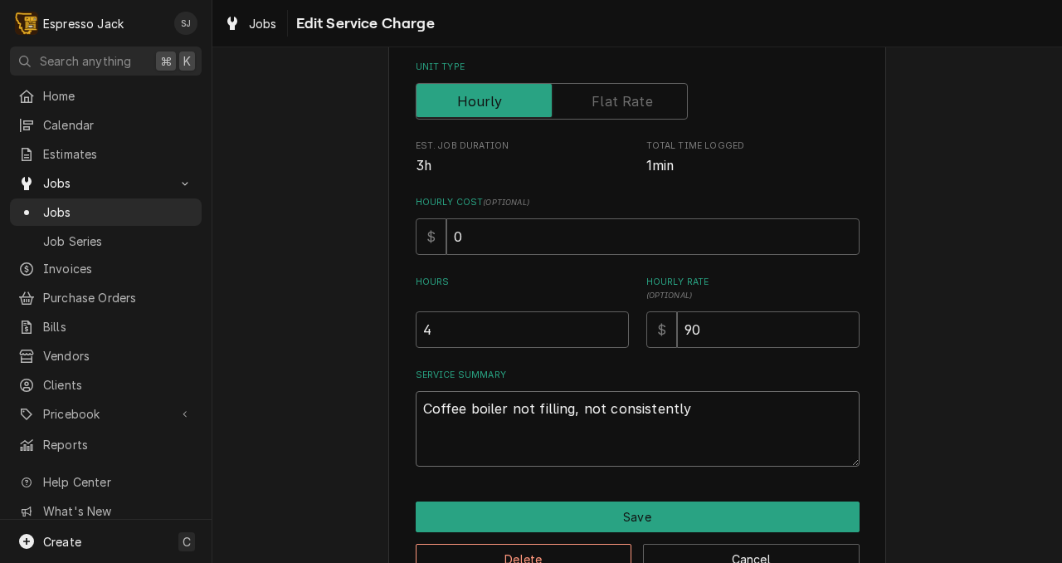
type textarea "x"
type textarea "Coffee boiler not filling, not consistently f"
type textarea "x"
type textarea "Coffee boiler not filling, not consistently fi"
type textarea "x"
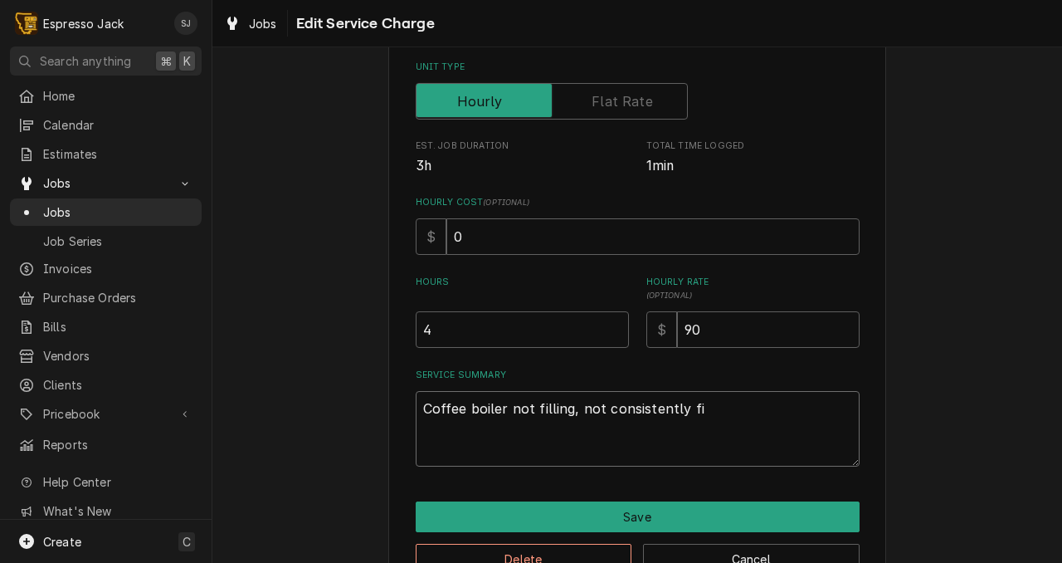
type textarea "Coffee boiler not filling, not consistently fil"
type textarea "x"
type textarea "Coffee boiler not filling, not consistently fill"
type textarea "x"
type textarea "Coffee boiler not filling, not consistently filli"
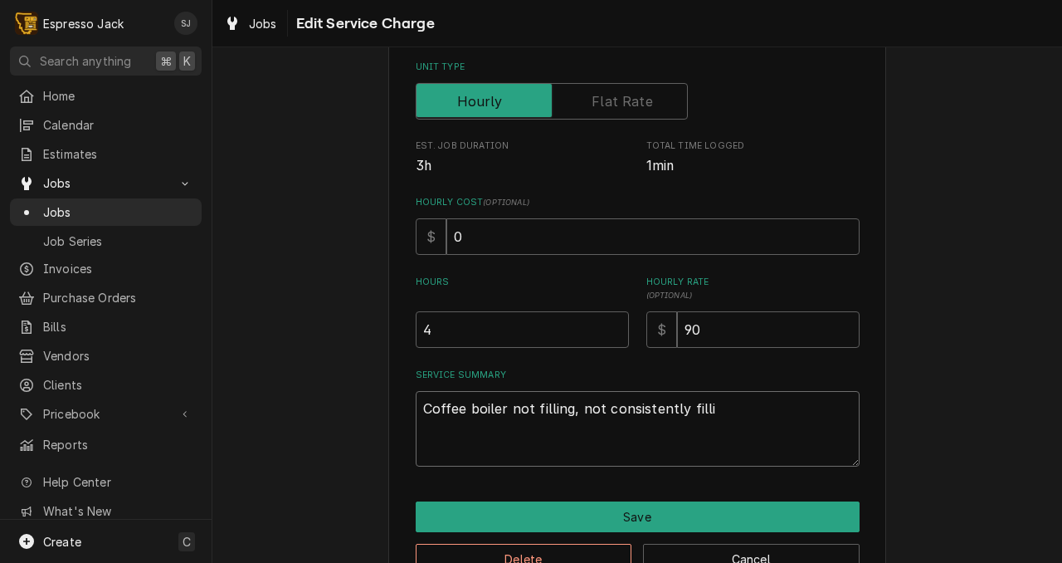
type textarea "x"
type textarea "Coffee boiler not filling, not consistently fillin"
type textarea "x"
type textarea "Coffee boiler not filling, not consistently filling"
type textarea "x"
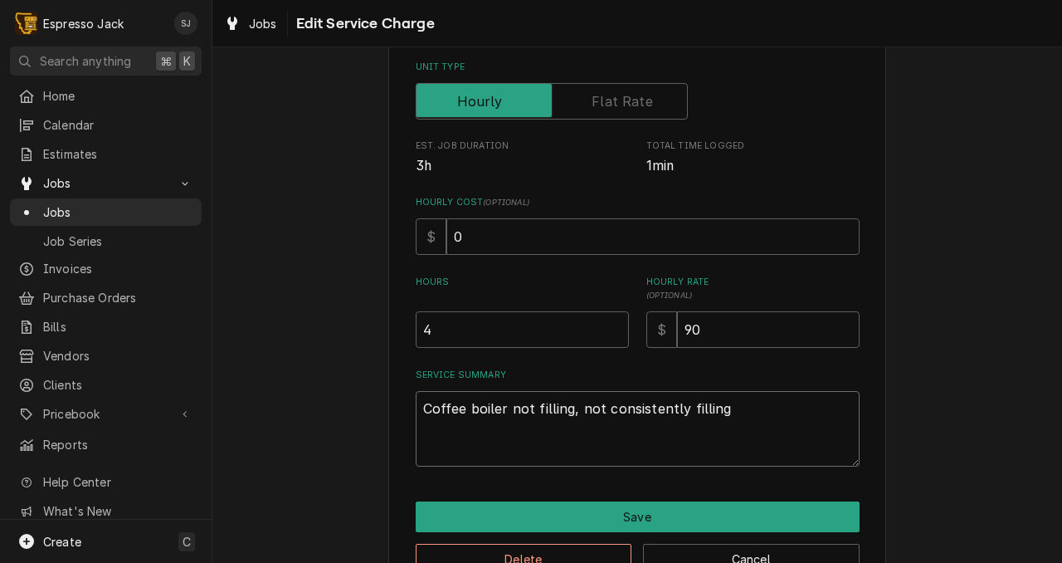
type textarea "Coffee boiler not filling, not consistently fillin"
type textarea "x"
type textarea "Coffee boiler not filling, not consistently filli"
type textarea "x"
type textarea "Coffee boiler not filling, not consistently fill"
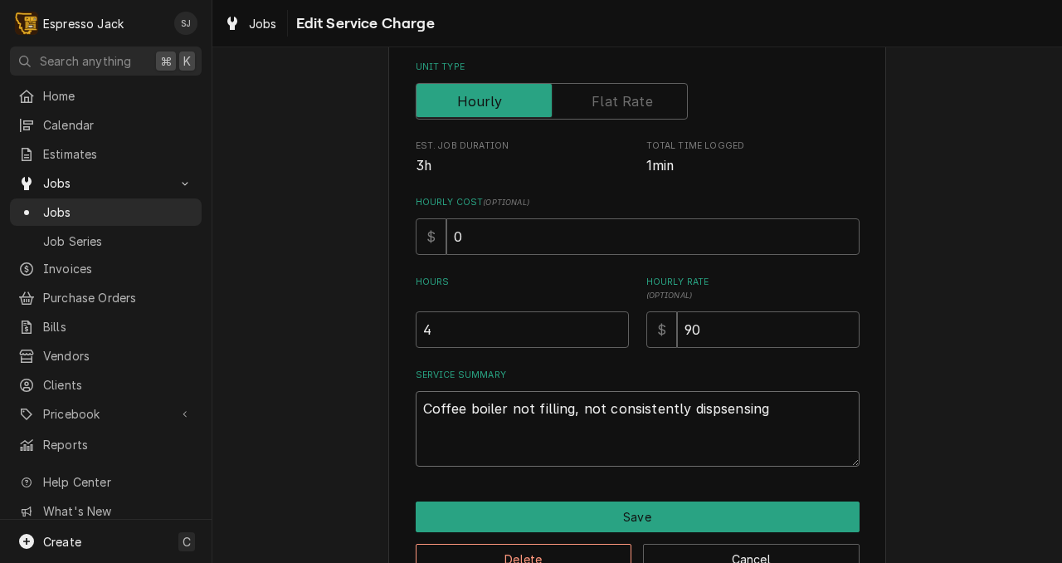
click at [696, 409] on textarea "Coffee boiler not filling, not consistently dispsensing" at bounding box center [638, 429] width 444 height 76
click at [732, 413] on textarea "Coffee boiler not filling, not consistently dispensing" at bounding box center [638, 429] width 444 height 76
click at [534, 452] on textarea "Coffee boiler not filling, not consistently dispensing through group. Closing c…" at bounding box center [638, 429] width 444 height 76
click at [594, 452] on textarea "Coffee boiler not filling, not consistently dispensing through group. Closing c…" at bounding box center [638, 429] width 444 height 76
click at [585, 453] on textarea "Coffee boiler not filling, not consistently dispensing through group. Closing c…" at bounding box center [638, 429] width 444 height 76
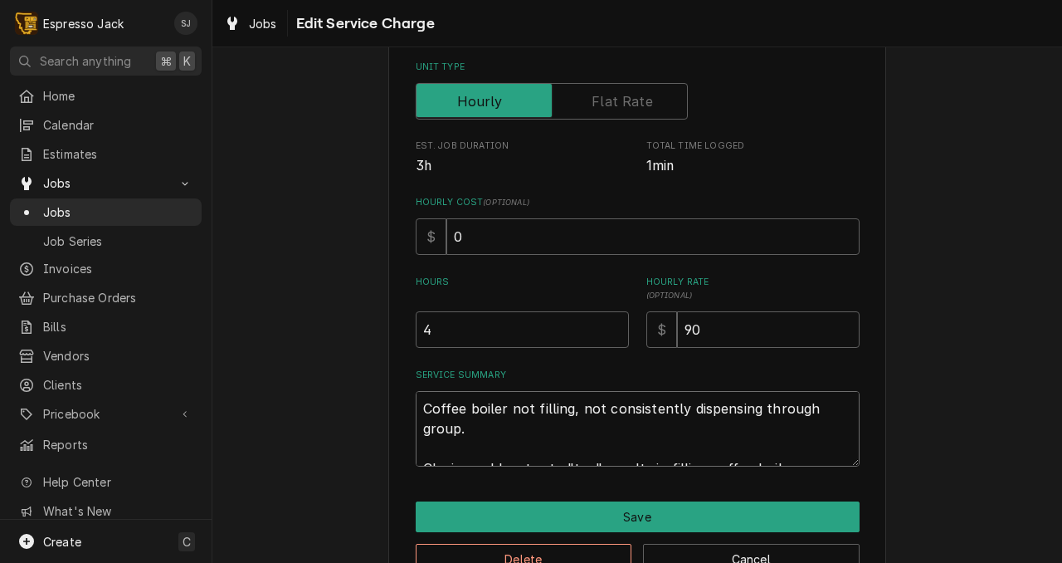
click at [761, 449] on textarea "Coffee boiler not filling, not consistently dispensing through group. Closing c…" at bounding box center [638, 429] width 444 height 76
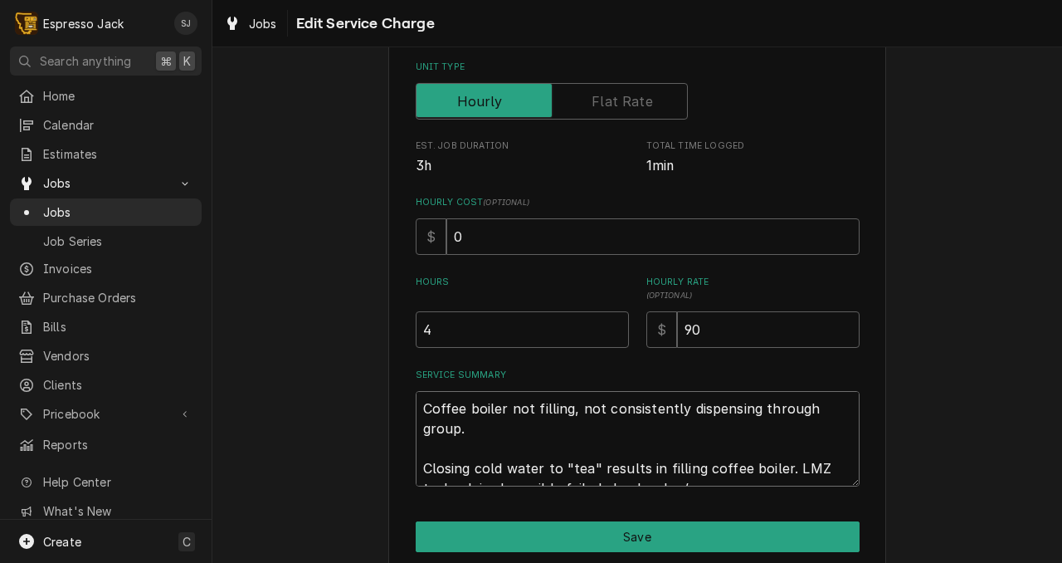
click at [427, 438] on textarea "Coffee boiler not filling, not consistently dispensing through group. Closing c…" at bounding box center [638, 438] width 444 height 95
click at [657, 477] on textarea "Coffee boiler not filling, not consistently dispensing through group. Closing c…" at bounding box center [638, 438] width 444 height 95
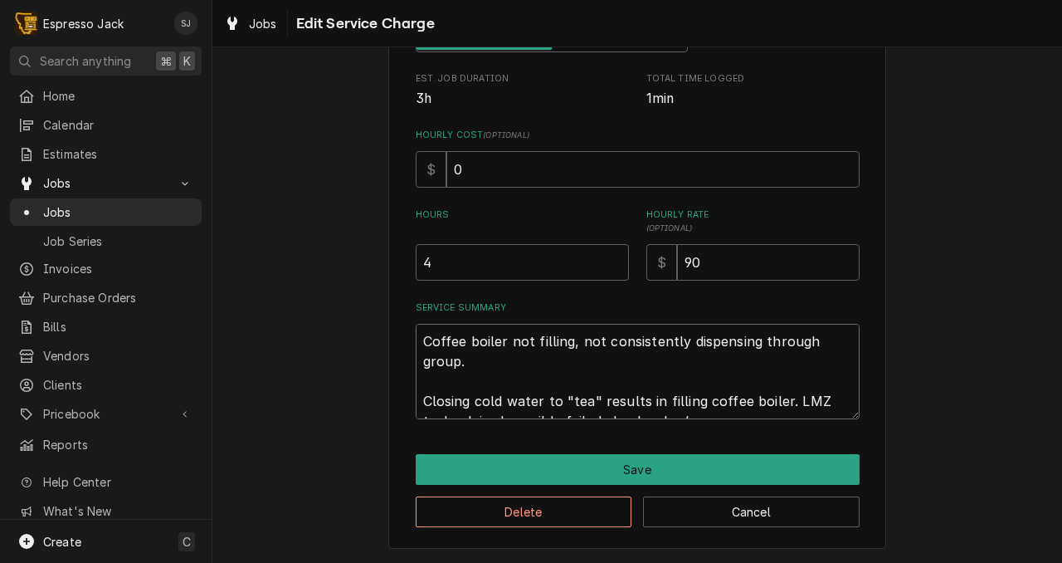
scroll to position [278, 0]
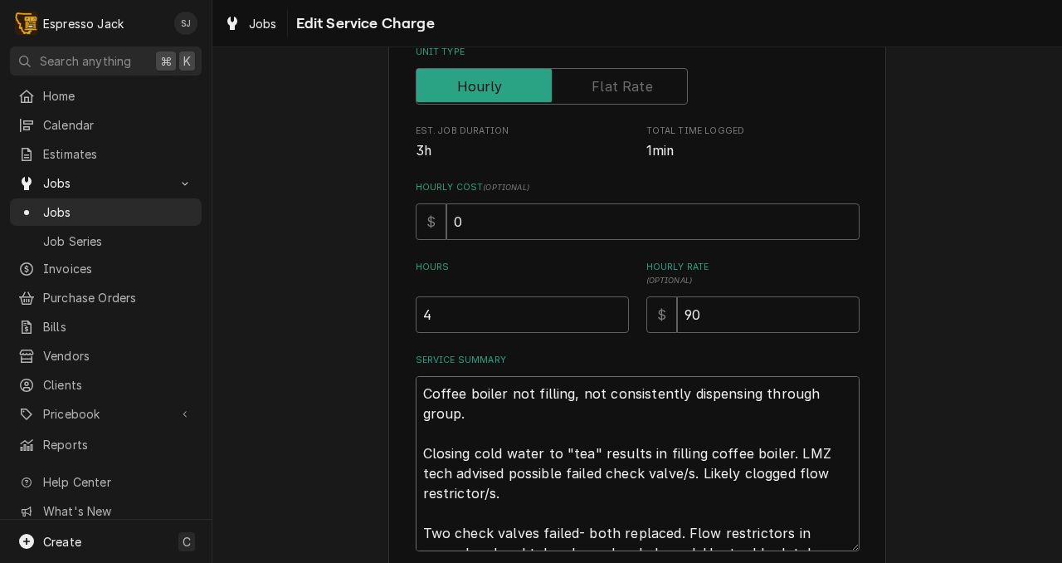
click at [601, 519] on textarea "Coffee boiler not filling, not consistently dispensing through group. Closing c…" at bounding box center [638, 463] width 444 height 175
click at [452, 536] on textarea "Coffee boiler not filling, not consistently dispensing through group. Closing c…" at bounding box center [638, 463] width 444 height 175
click at [788, 514] on textarea "Coffee boiler not filling, not consistently dispensing through group. Closing c…" at bounding box center [638, 463] width 444 height 175
click at [553, 541] on textarea "Coffee boiler not filling, not consistently dispensing through group. Closing c…" at bounding box center [638, 463] width 444 height 175
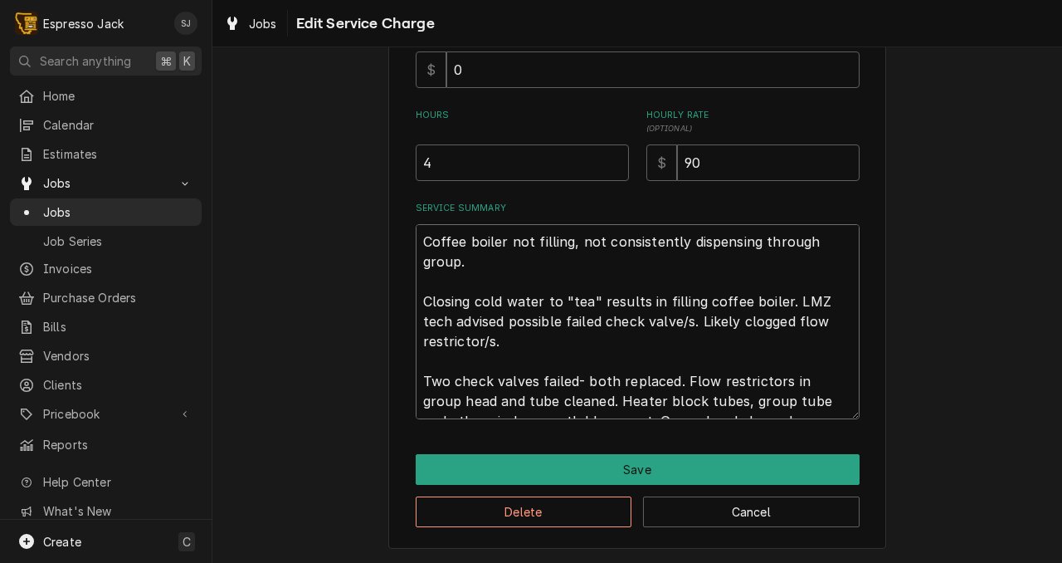
scroll to position [432, 0]
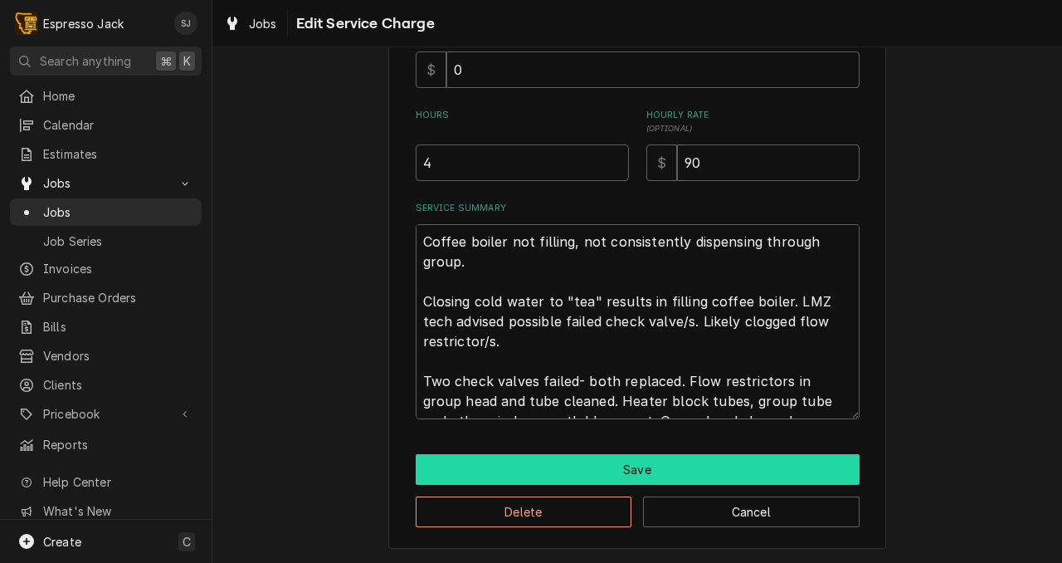
click at [603, 468] on button "Save" at bounding box center [638, 469] width 444 height 31
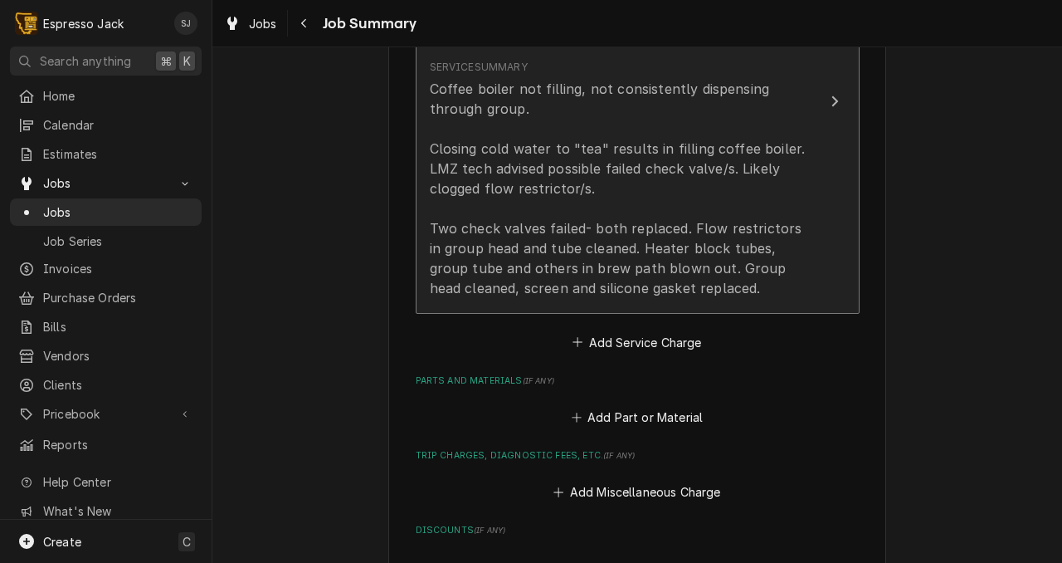
scroll to position [613, 0]
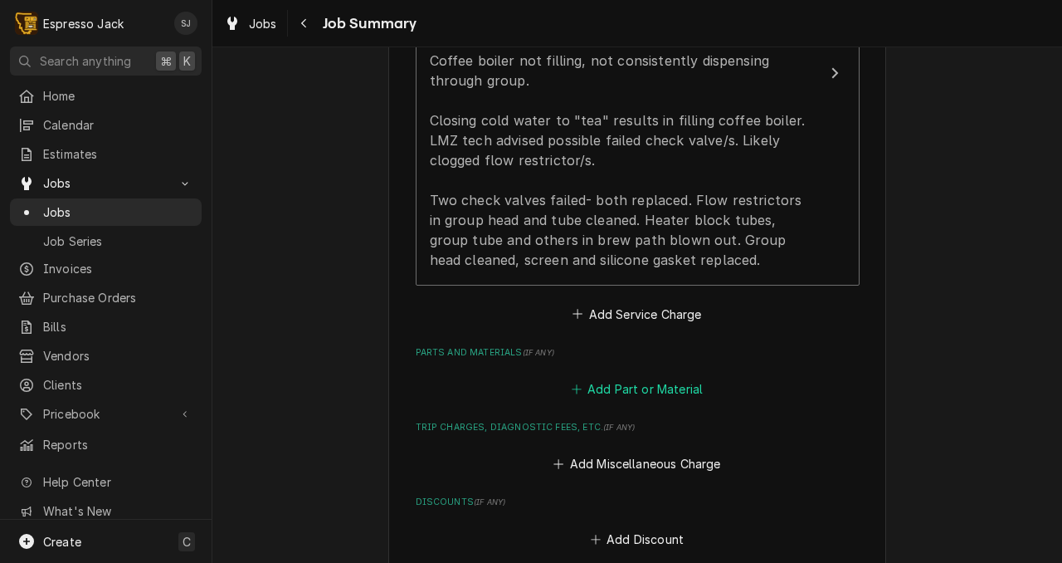
click at [650, 390] on button "Add Part or Material" at bounding box center [637, 389] width 137 height 23
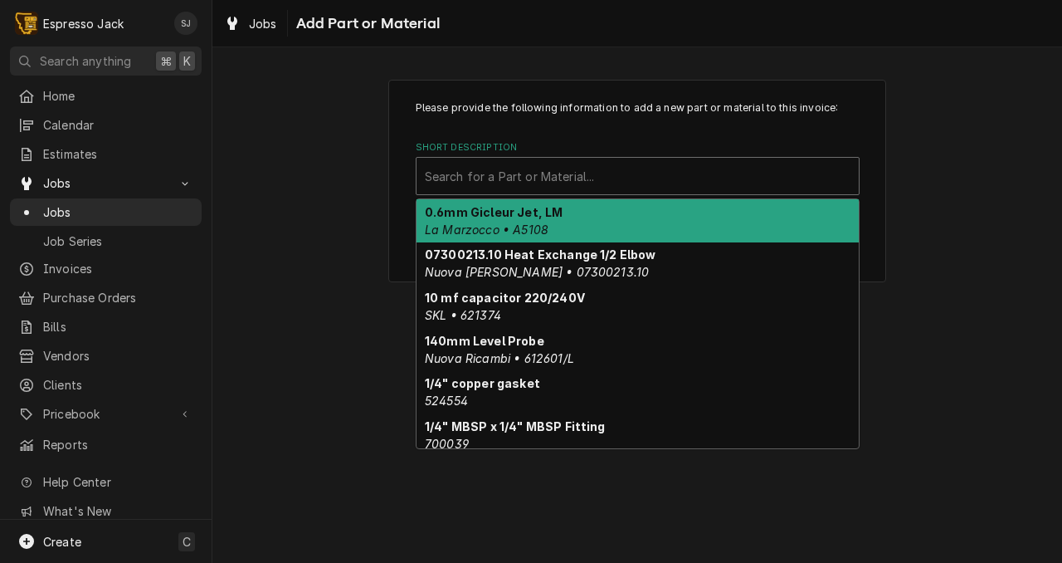
click at [567, 177] on div "Short Description" at bounding box center [638, 176] width 426 height 30
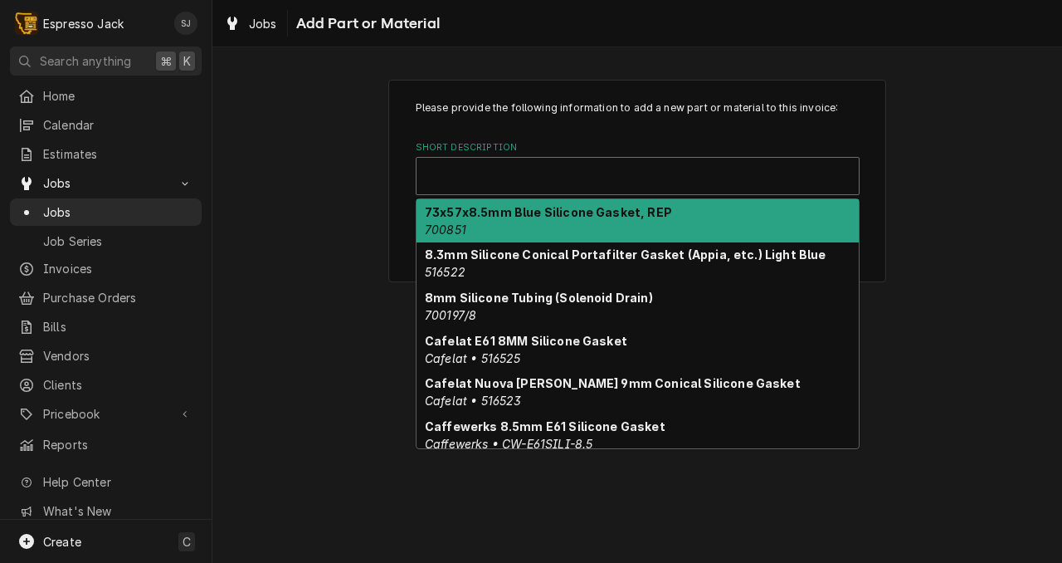
click at [492, 181] on div "Short Description" at bounding box center [638, 176] width 426 height 30
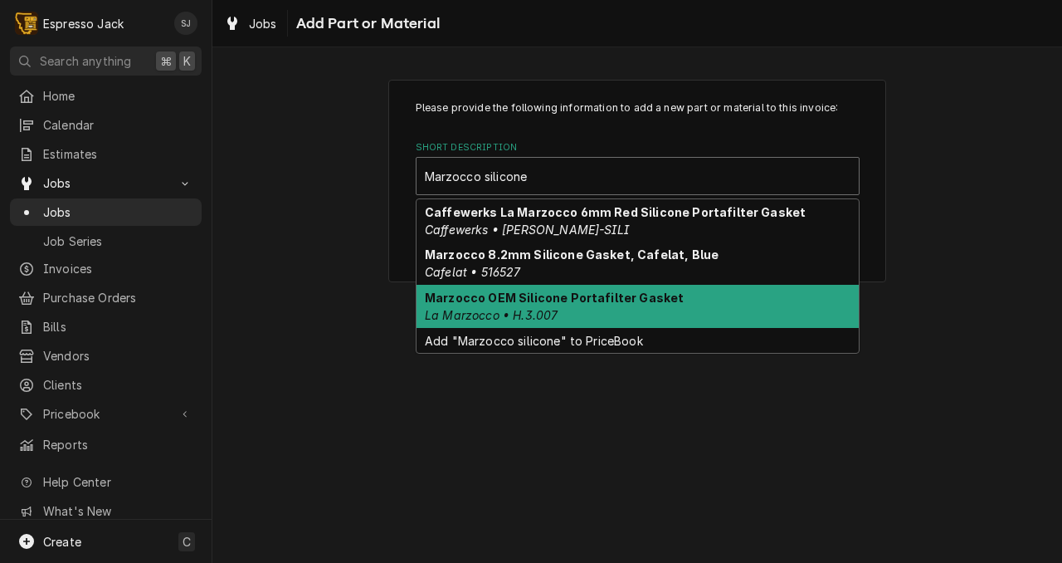
click at [537, 304] on strong "Marzocco OEM Silicone Portafilter Gasket" at bounding box center [554, 297] width 259 height 14
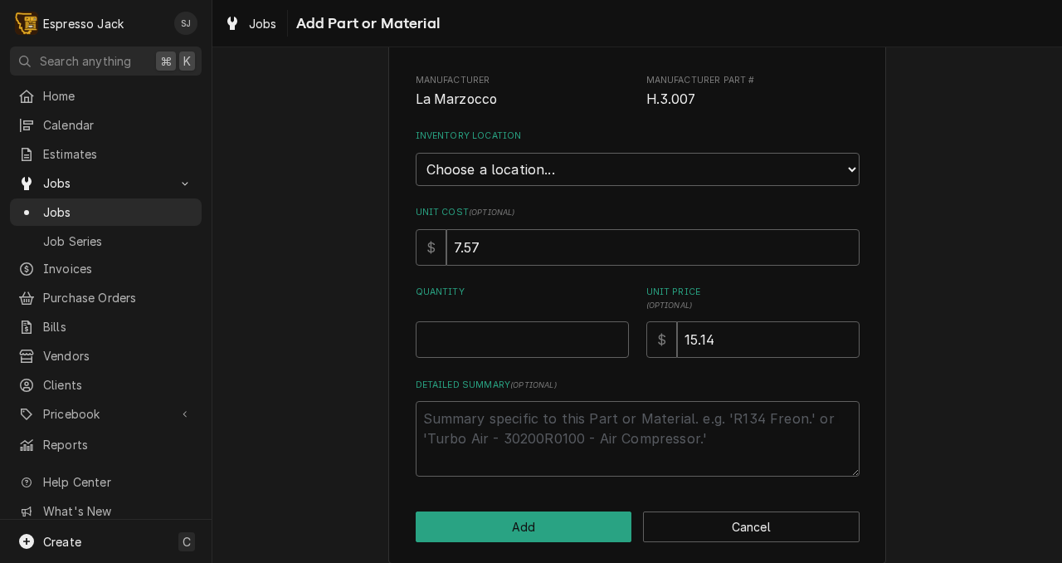
scroll to position [186, 0]
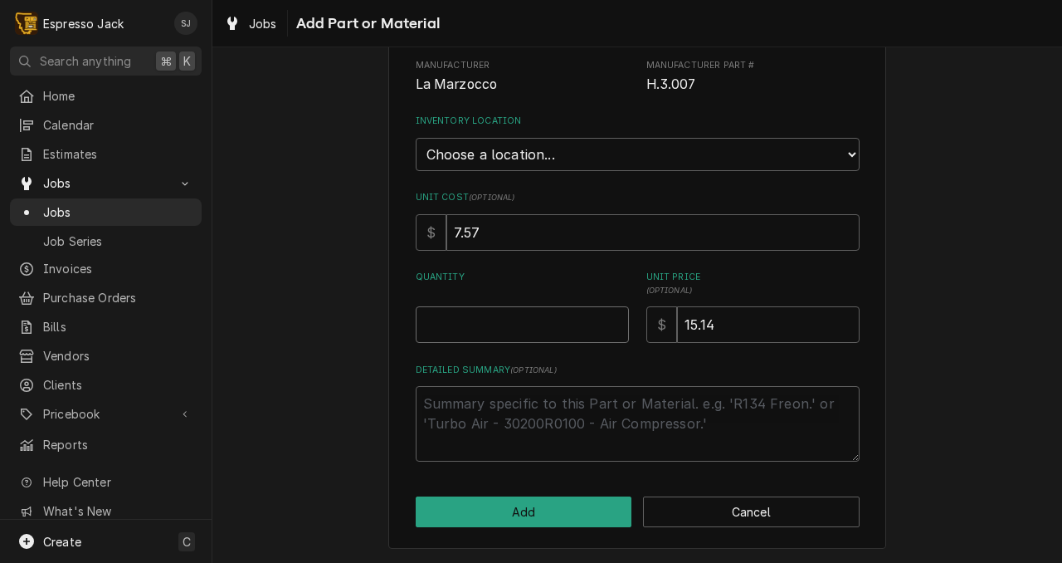
click at [516, 320] on input "Quantity" at bounding box center [522, 324] width 213 height 37
click at [556, 514] on button "Add" at bounding box center [524, 511] width 217 height 31
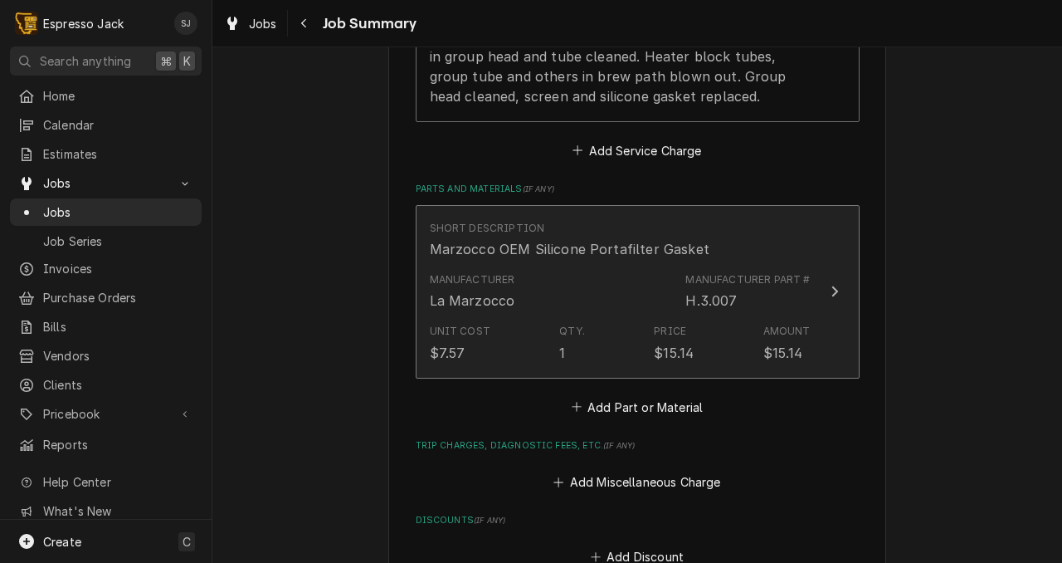
scroll to position [782, 0]
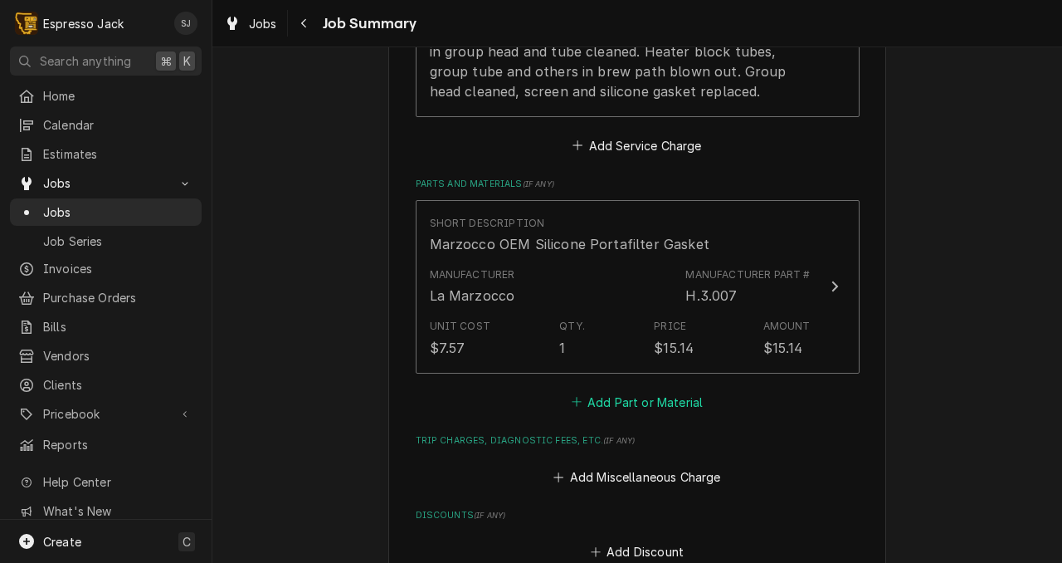
click at [623, 404] on button "Add Part or Material" at bounding box center [637, 401] width 137 height 23
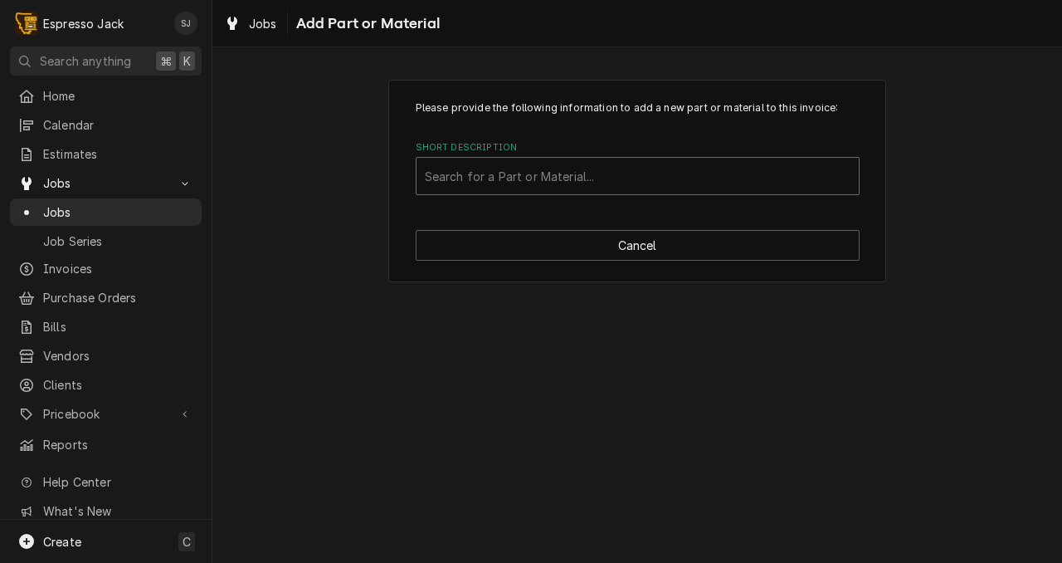
click at [465, 164] on div "Short Description" at bounding box center [638, 176] width 426 height 30
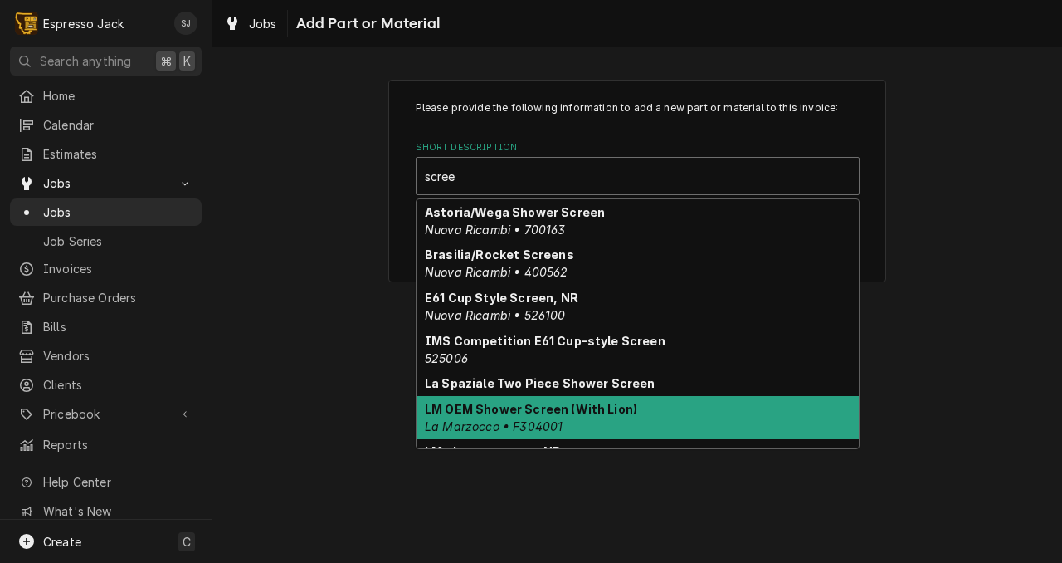
click at [501, 417] on div "LM OEM Shower Screen (With Lion) La Marzocco • F304001" at bounding box center [638, 417] width 442 height 43
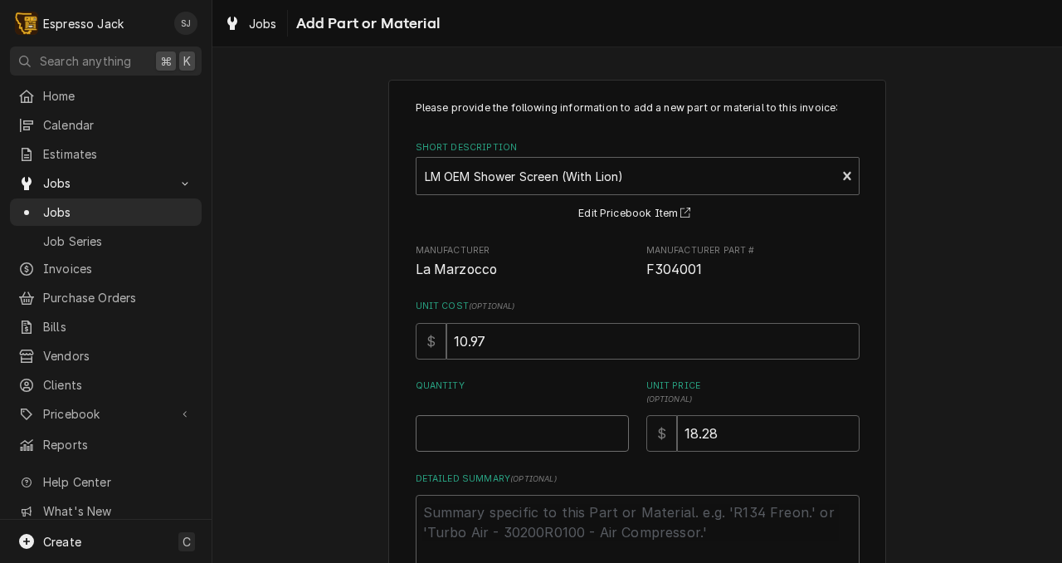
click at [501, 417] on input "Quantity" at bounding box center [522, 433] width 213 height 37
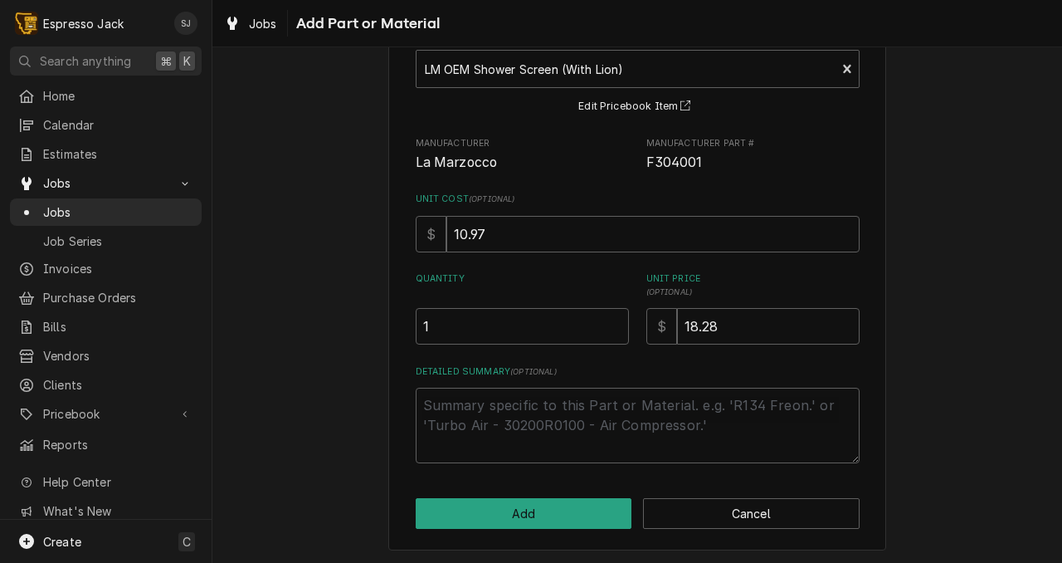
scroll to position [110, 0]
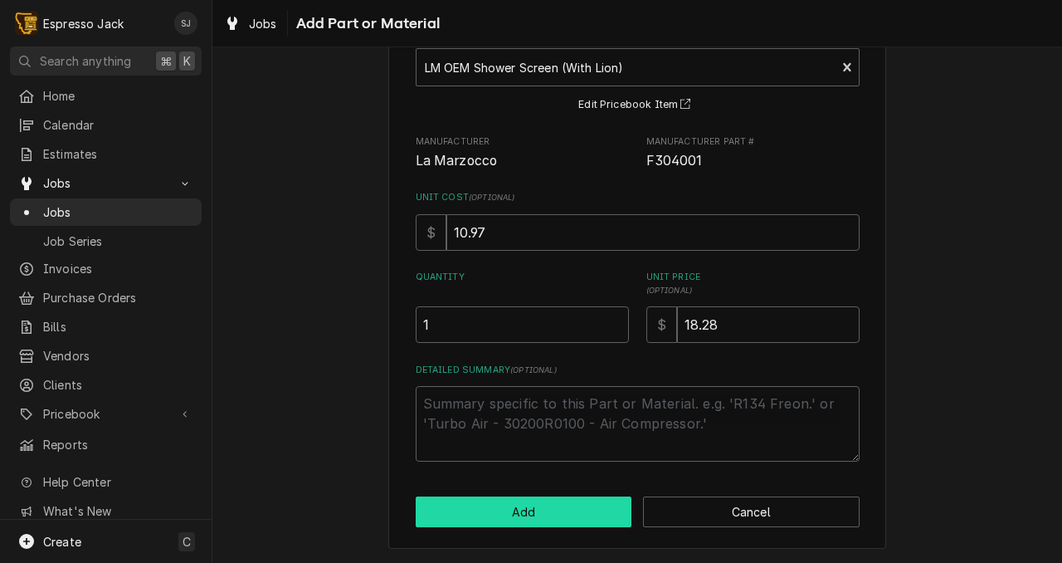
click at [569, 512] on button "Add" at bounding box center [524, 511] width 217 height 31
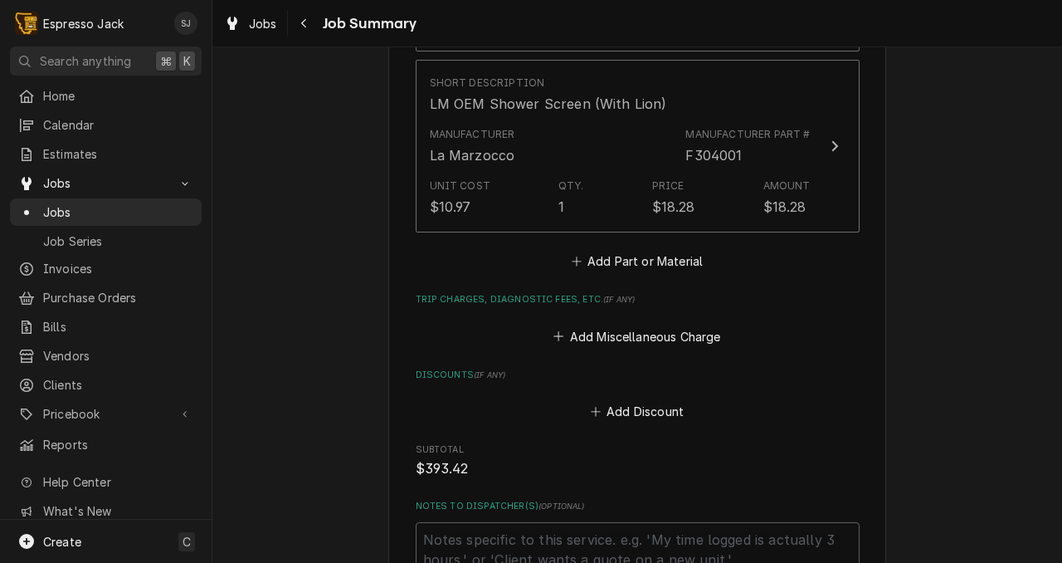
scroll to position [1102, 0]
click at [616, 265] on button "Add Part or Material" at bounding box center [637, 262] width 137 height 23
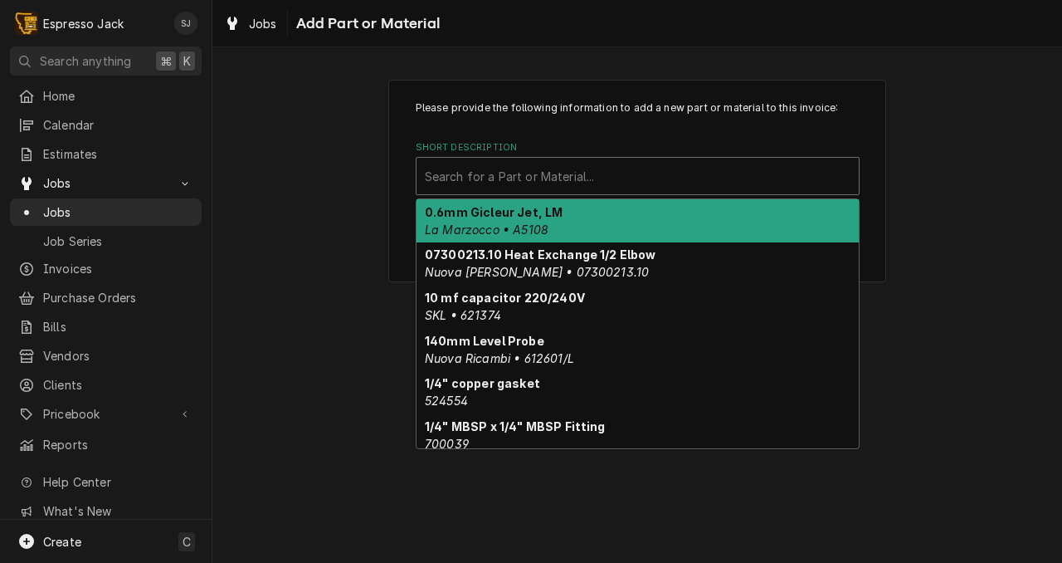
click at [501, 177] on div "Short Description" at bounding box center [638, 176] width 426 height 30
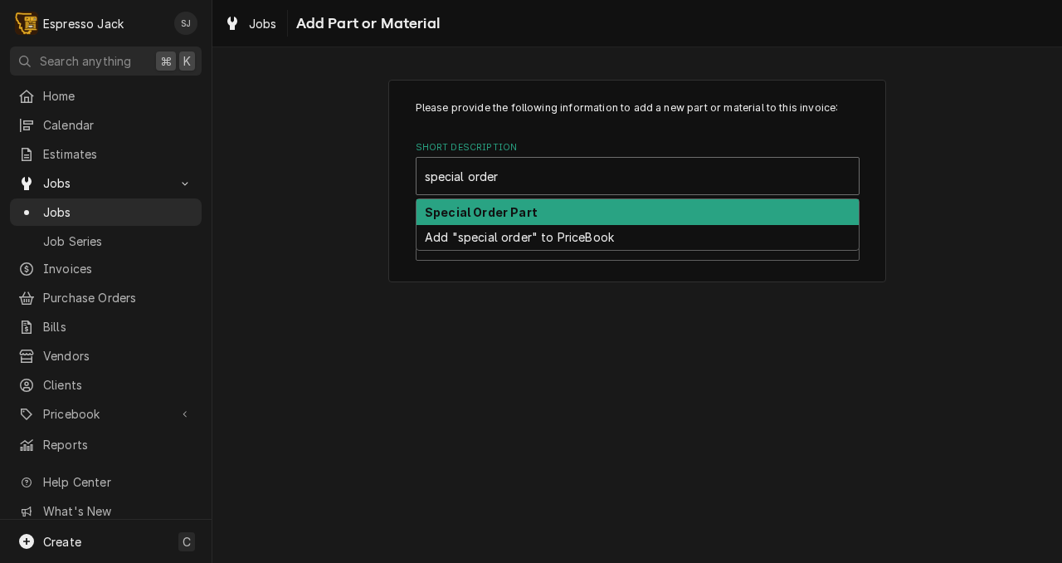
click at [464, 213] on strong "Special Order Part" at bounding box center [481, 212] width 113 height 14
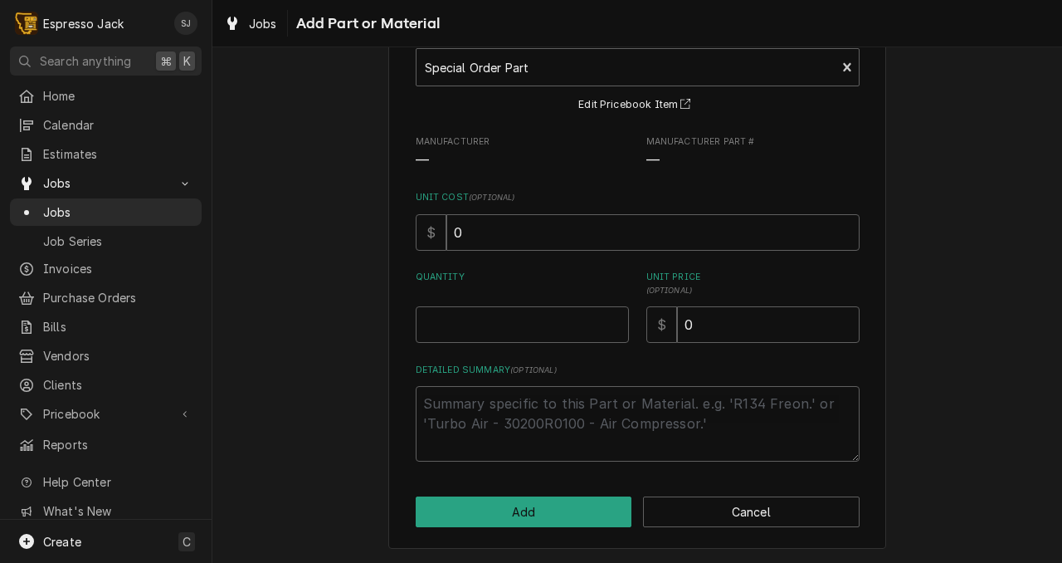
scroll to position [110, 0]
click at [490, 318] on input "Quantity" at bounding box center [522, 324] width 213 height 37
click at [460, 420] on textarea "Detailed Summary ( optional )" at bounding box center [638, 424] width 444 height 76
paste textarea "B.2.027"
click at [747, 358] on div "Please provide the following information to add a new part or material to this …" at bounding box center [638, 227] width 444 height 470
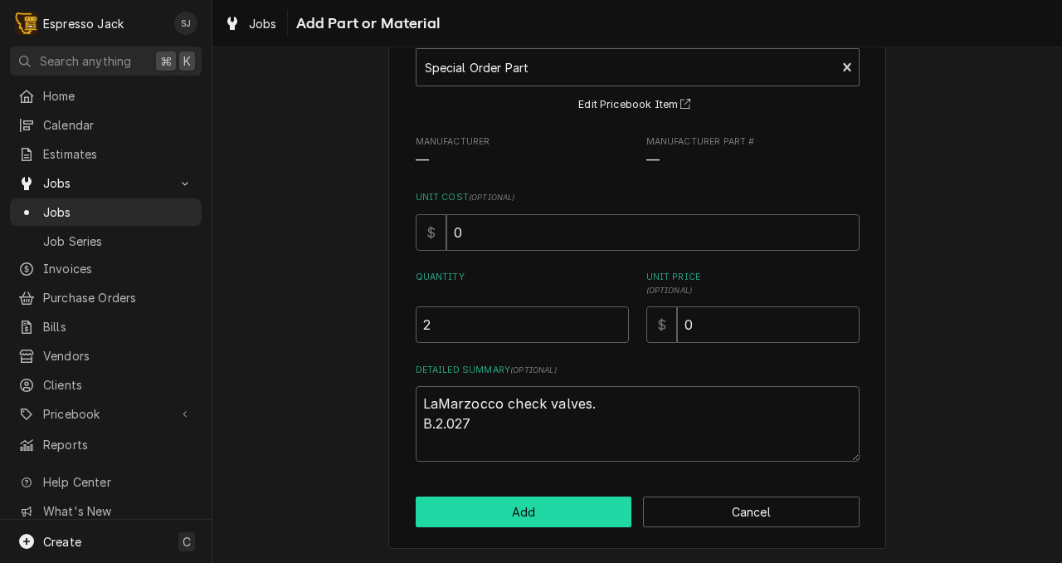
click at [534, 511] on button "Add" at bounding box center [524, 511] width 217 height 31
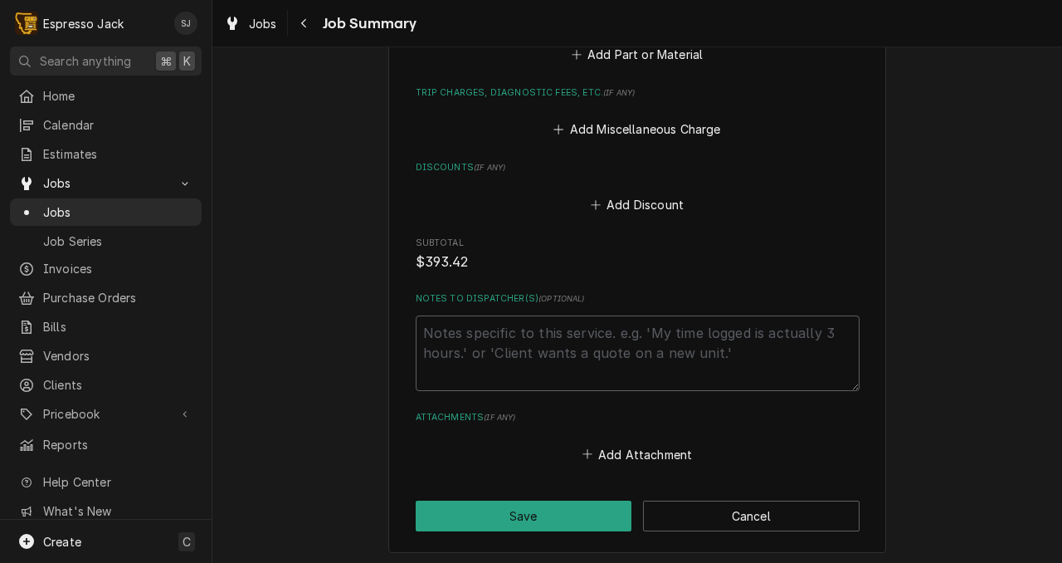
scroll to position [1650, 0]
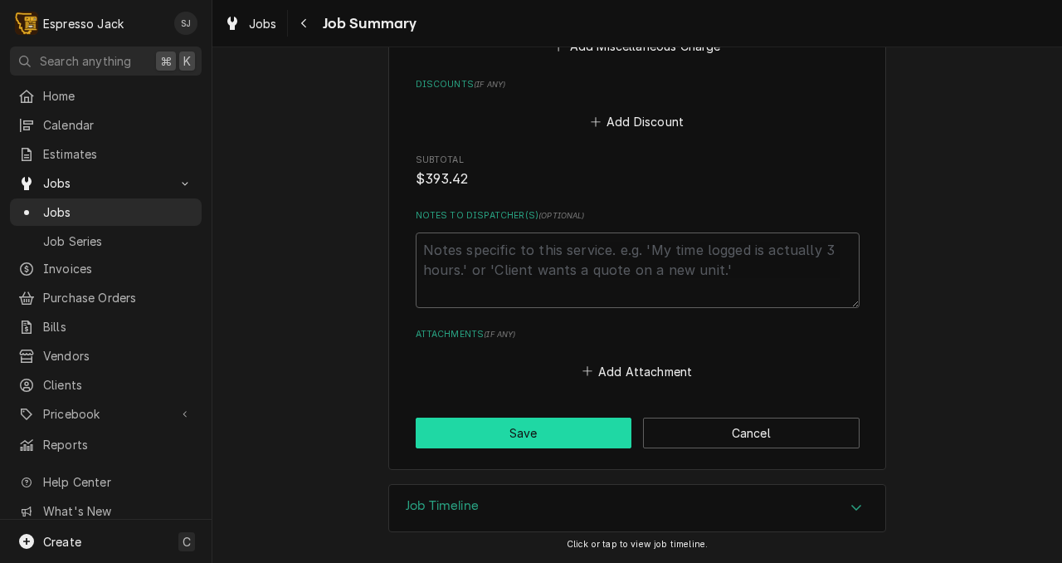
click at [554, 440] on button "Save" at bounding box center [524, 432] width 217 height 31
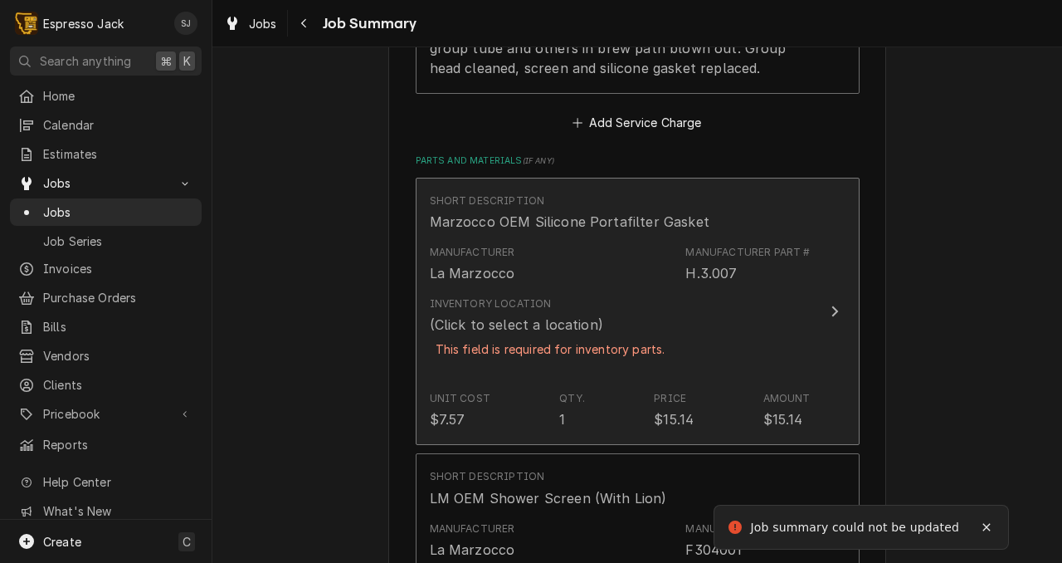
scroll to position [859, 0]
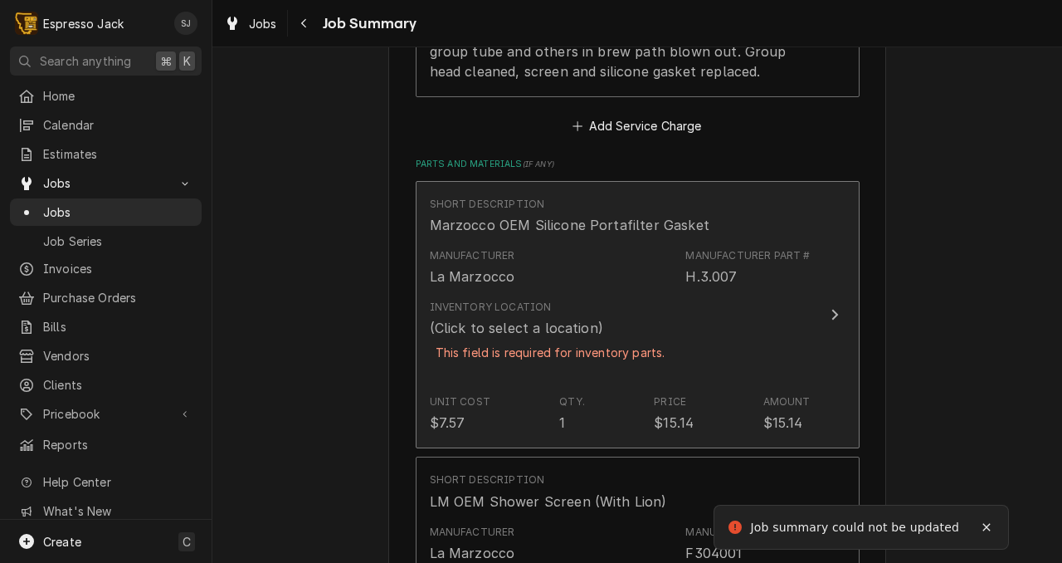
click at [564, 292] on div "Manufacturer La Marzocco Manufacturer Part # H.3.007" at bounding box center [620, 267] width 381 height 51
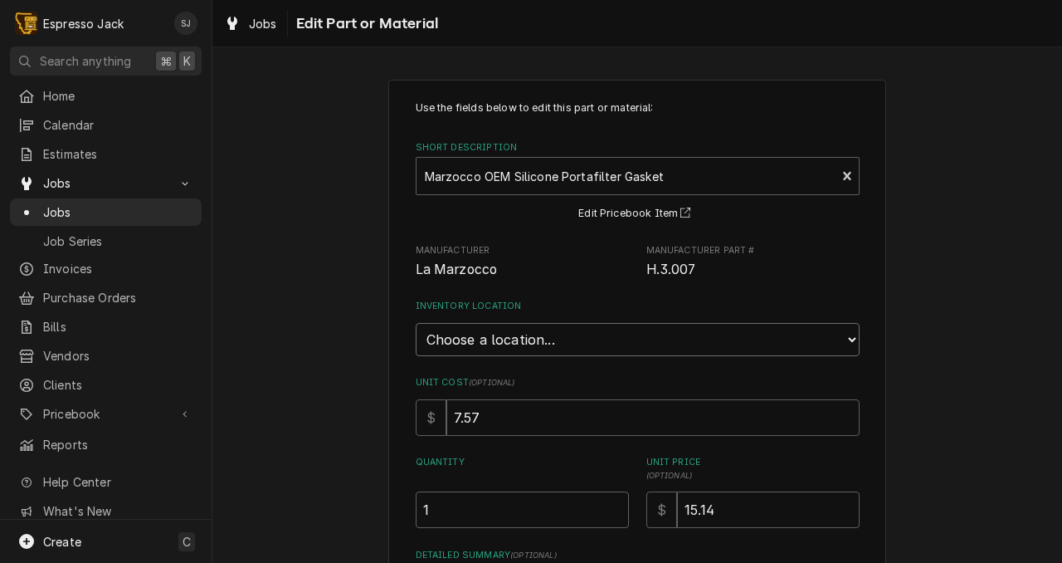
click at [547, 339] on select "Choose a location... General Inventory" at bounding box center [638, 339] width 444 height 33
click at [416, 323] on select "Choose a location... General Inventory" at bounding box center [638, 339] width 444 height 33
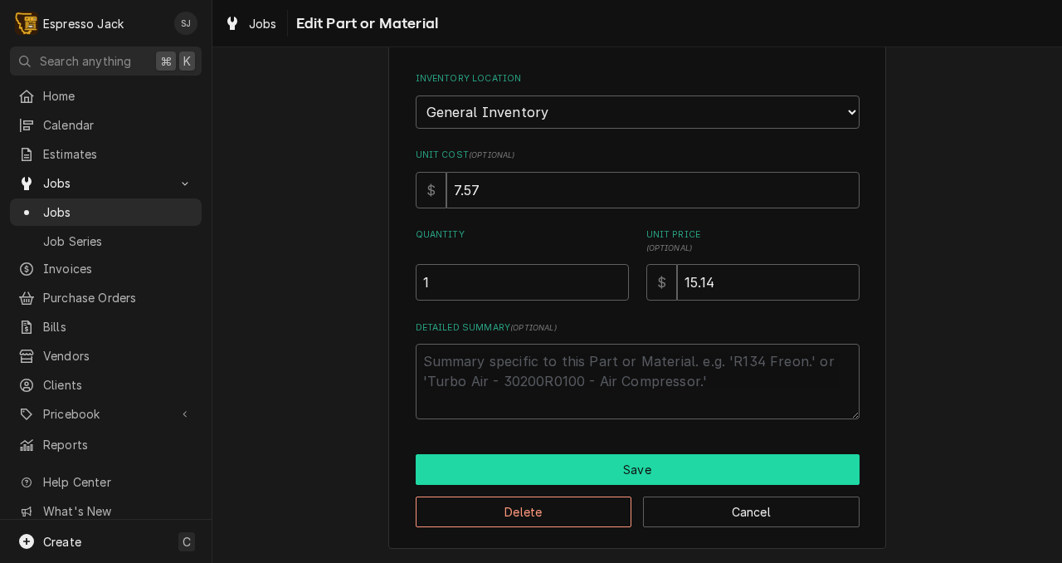
click at [551, 480] on button "Save" at bounding box center [638, 469] width 444 height 31
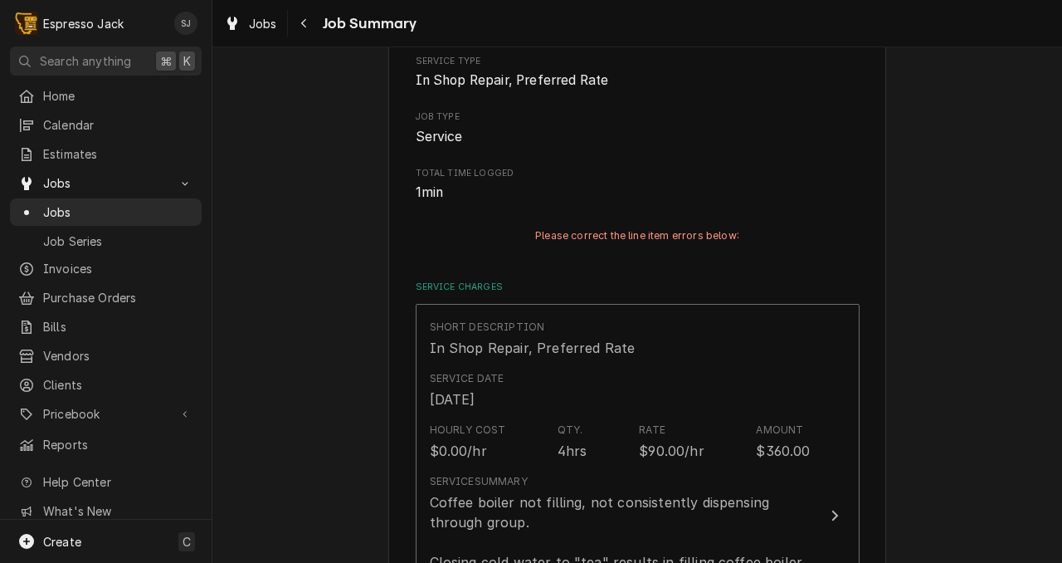
scroll to position [859, 0]
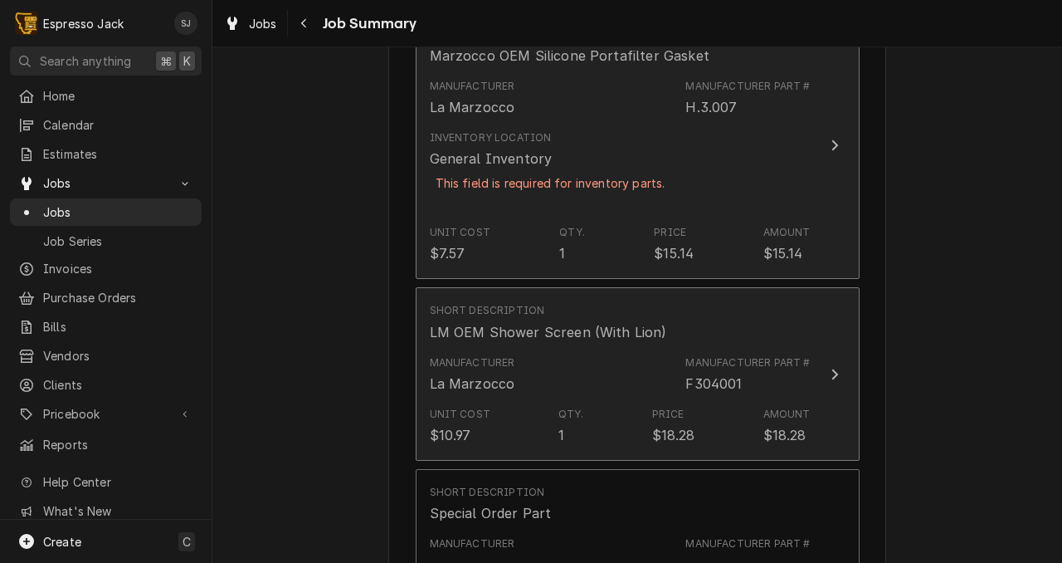
click at [537, 356] on div "Manufacturer La Marzocco Manufacturer Part # F304001" at bounding box center [620, 374] width 381 height 51
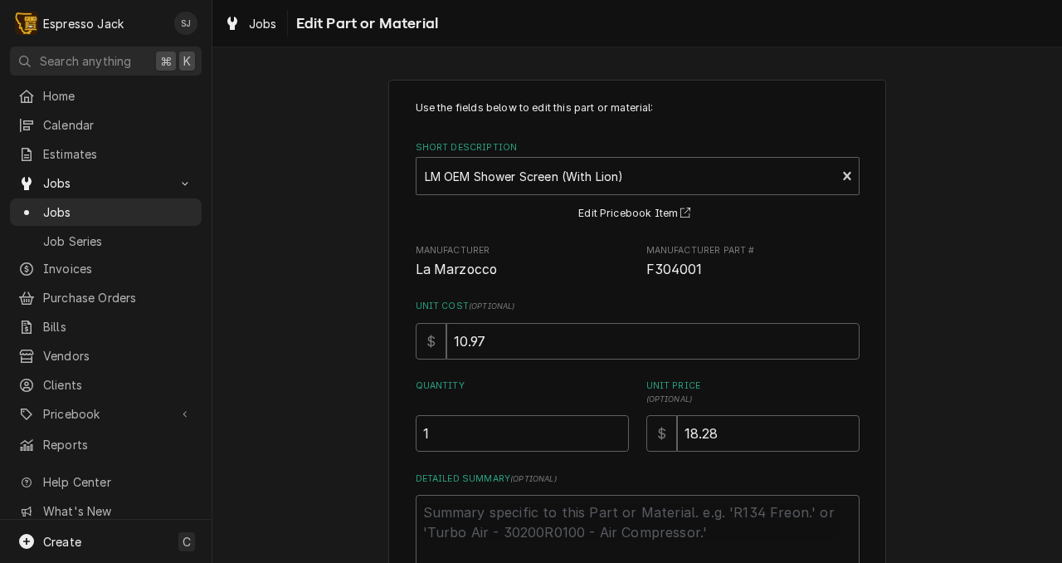
click at [679, 267] on span "F304001" at bounding box center [675, 269] width 56 height 16
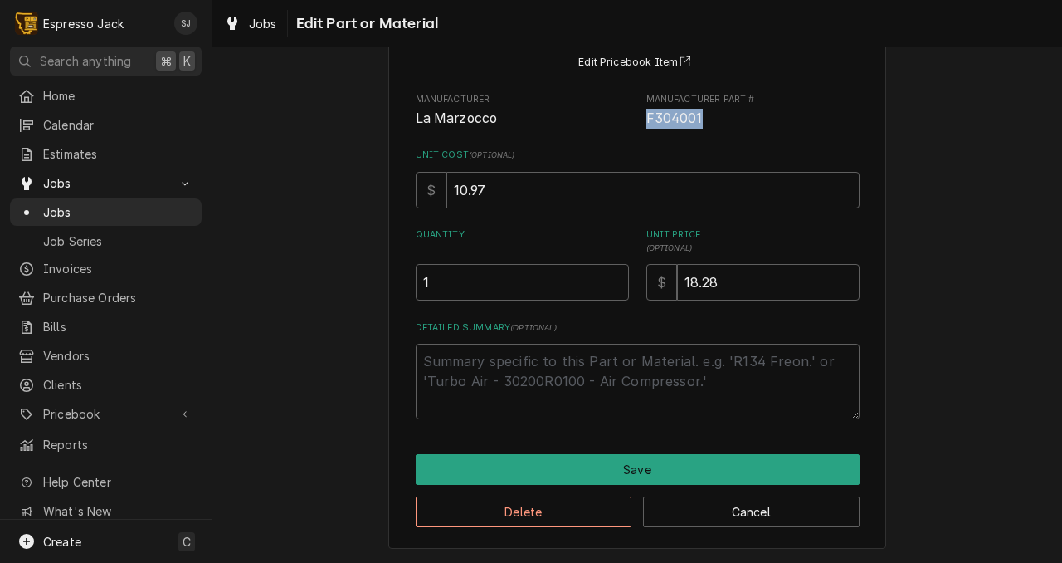
scroll to position [154, 0]
copy span "F304001"
click at [321, 333] on div "Use the fields below to edit this part or material: Short Description LM OEM Sh…" at bounding box center [637, 238] width 850 height 649
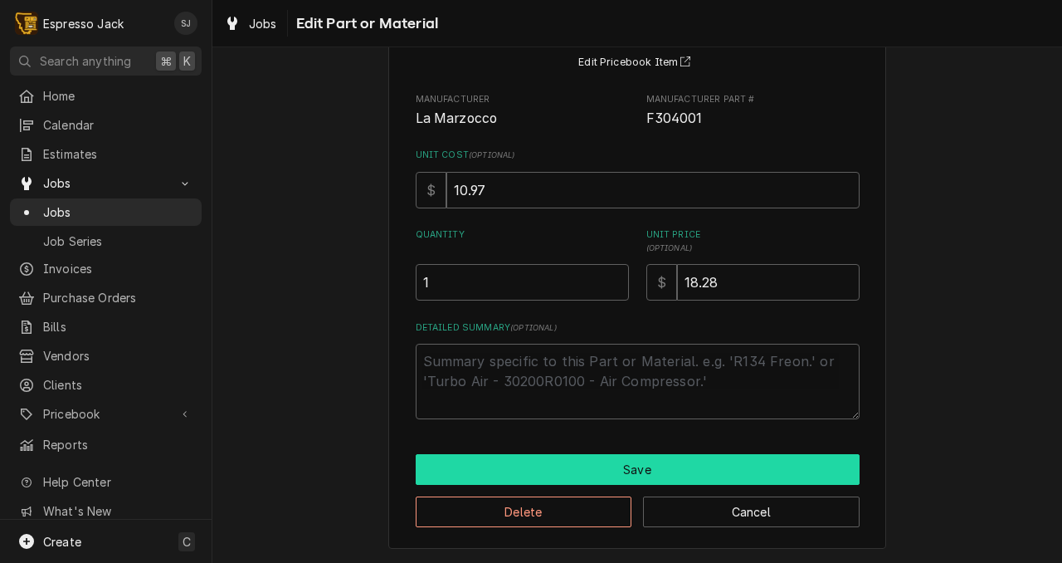
click at [729, 467] on button "Save" at bounding box center [638, 469] width 444 height 31
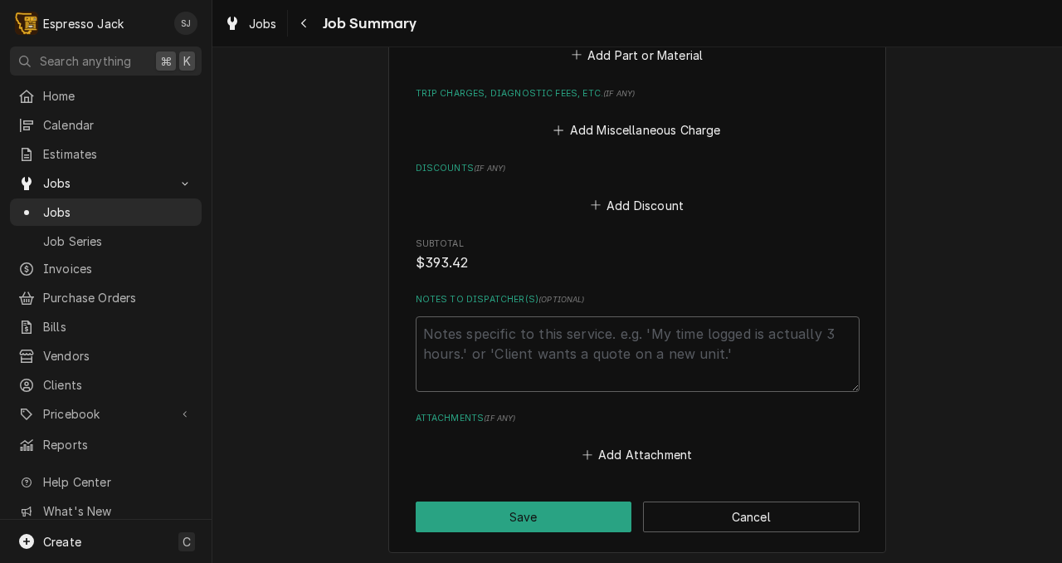
scroll to position [1803, 0]
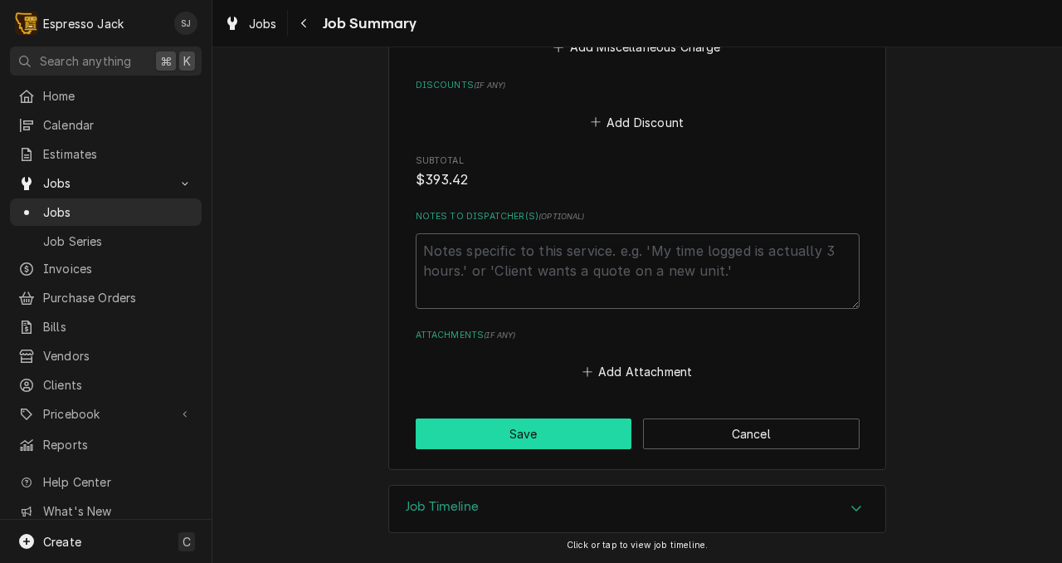
click at [557, 434] on button "Save" at bounding box center [524, 433] width 217 height 31
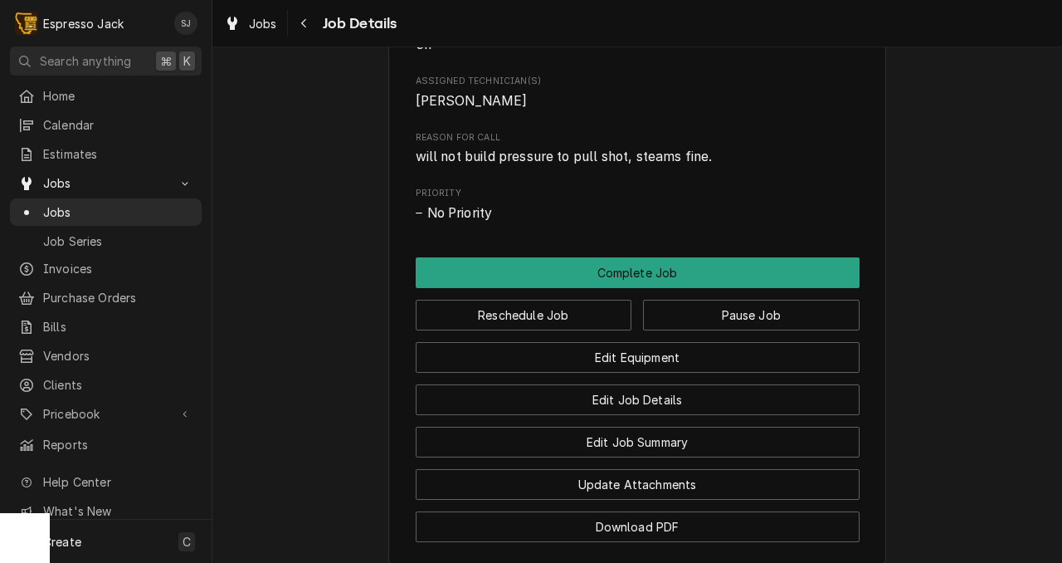
scroll to position [930, 0]
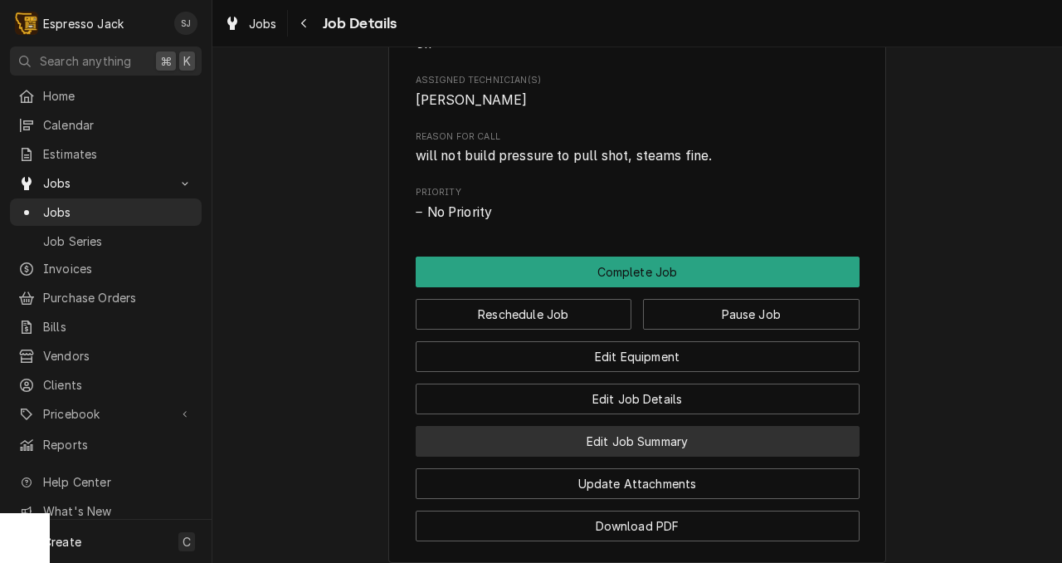
click at [620, 456] on button "Edit Job Summary" at bounding box center [638, 441] width 444 height 31
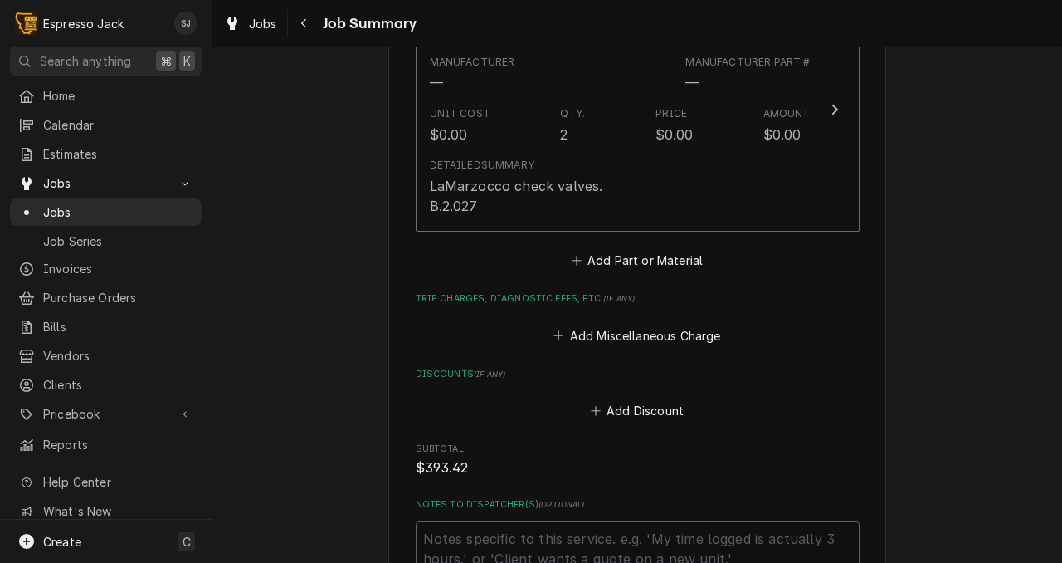
scroll to position [1437, 0]
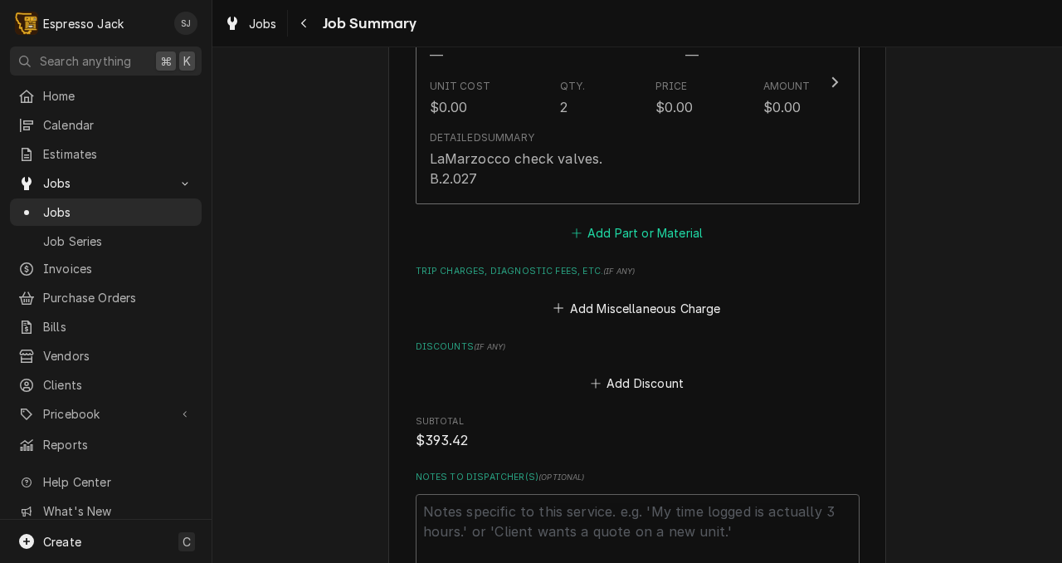
click at [603, 236] on button "Add Part or Material" at bounding box center [637, 233] width 137 height 23
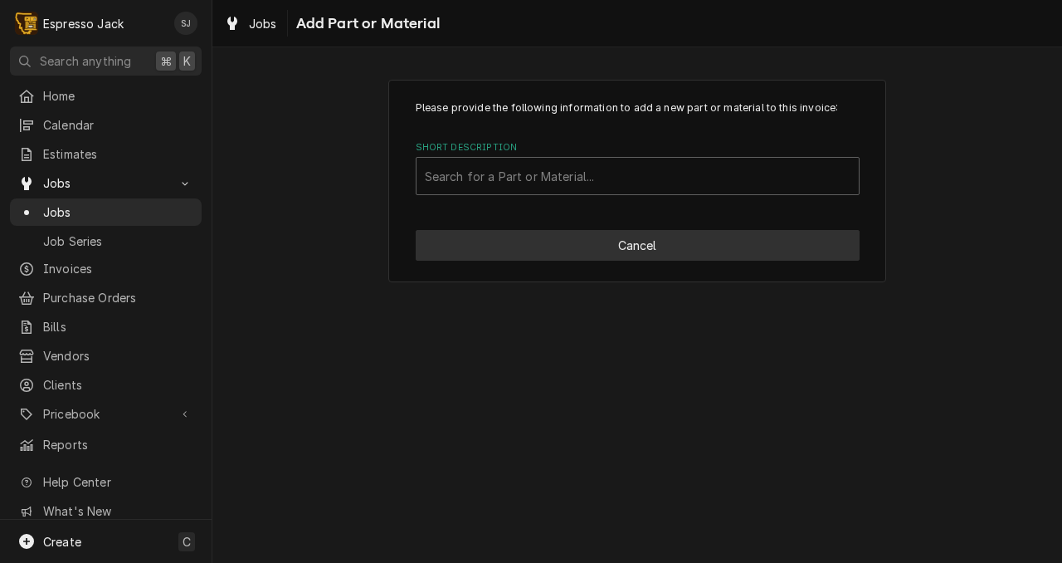
click at [603, 254] on button "Cancel" at bounding box center [638, 245] width 444 height 31
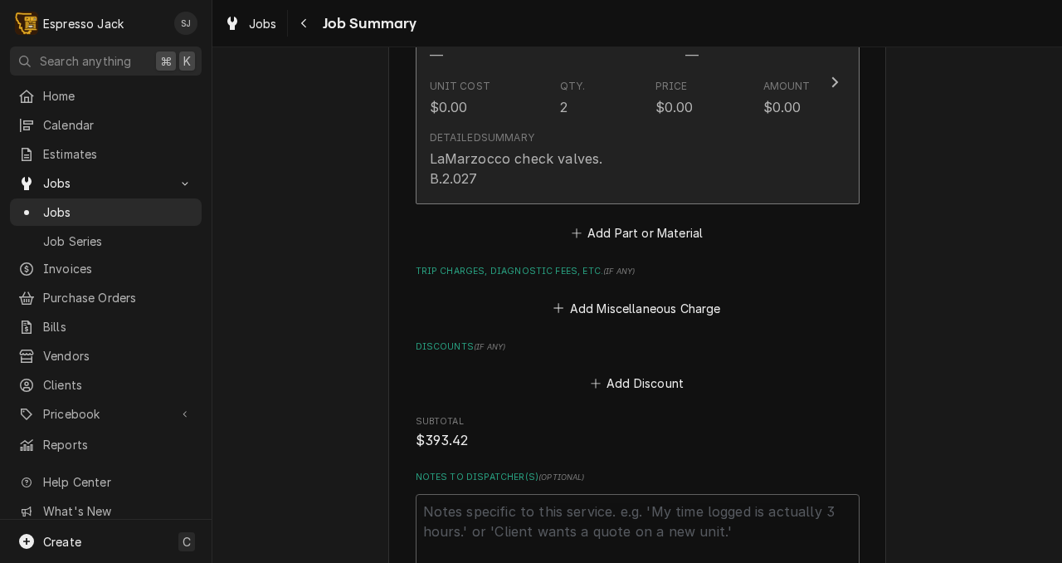
click at [608, 160] on div "Detailed Summary LaMarzocco check valves. B.2.027" at bounding box center [620, 159] width 381 height 71
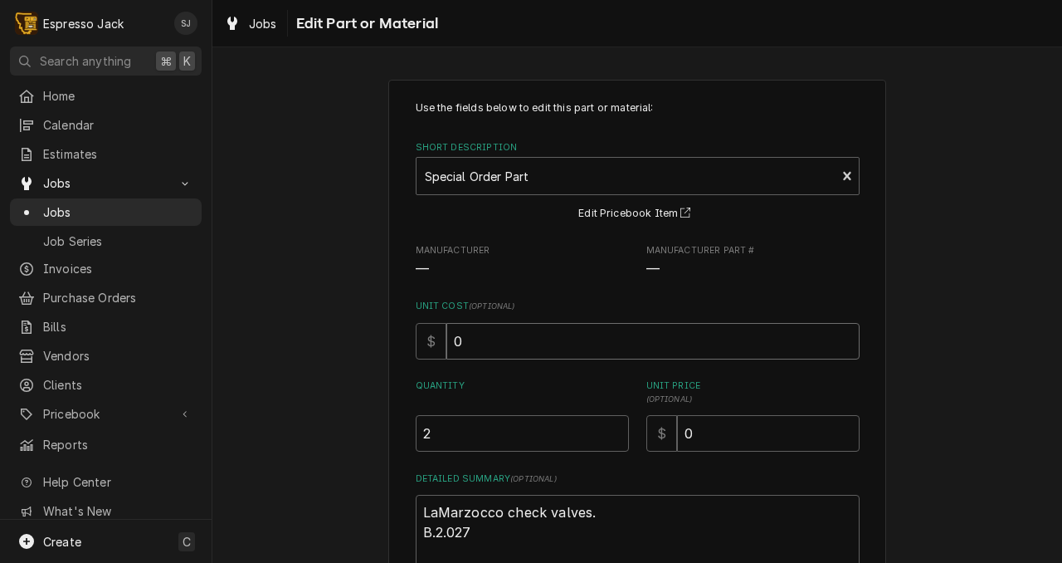
click at [490, 331] on input "0" at bounding box center [653, 341] width 413 height 37
paste input "54.16"
type textarea "x"
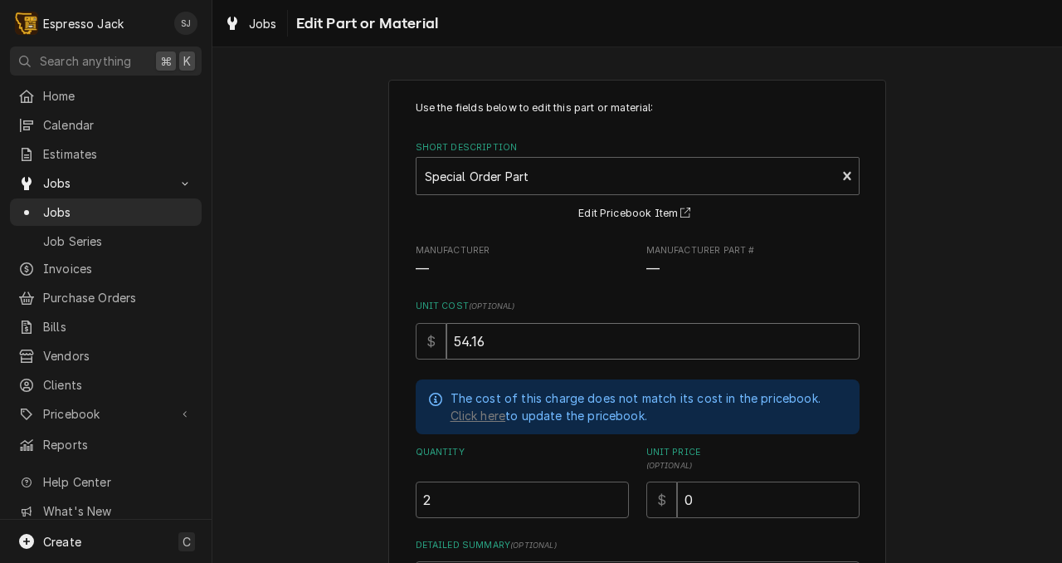
type input "54.16"
click at [597, 284] on div "Use the fields below to edit this part or material: Short Description Special O…" at bounding box center [638, 368] width 444 height 536
click at [747, 459] on label "Unit Price ( optional )" at bounding box center [753, 459] width 213 height 27
click at [747, 481] on input "0" at bounding box center [768, 499] width 183 height 37
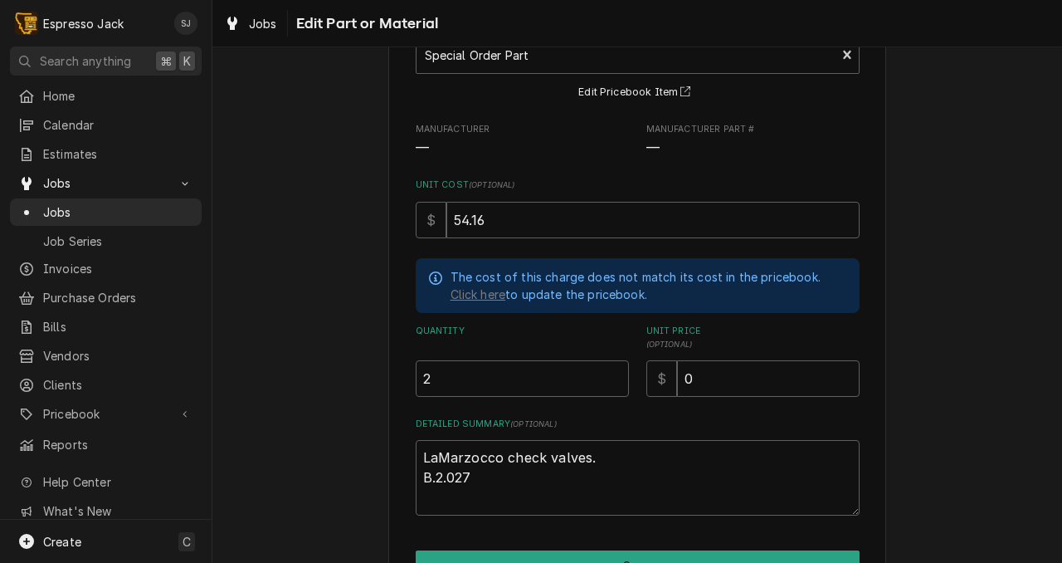
scroll to position [128, 0]
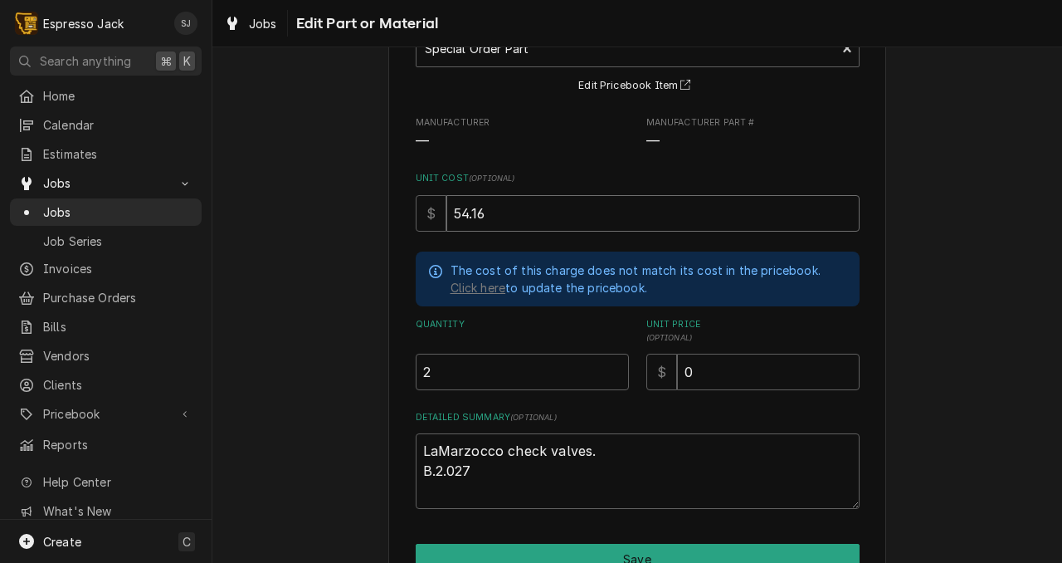
click at [495, 216] on input "54.16" at bounding box center [653, 213] width 413 height 37
click at [494, 215] on input "54.16" at bounding box center [653, 213] width 413 height 37
type textarea "x"
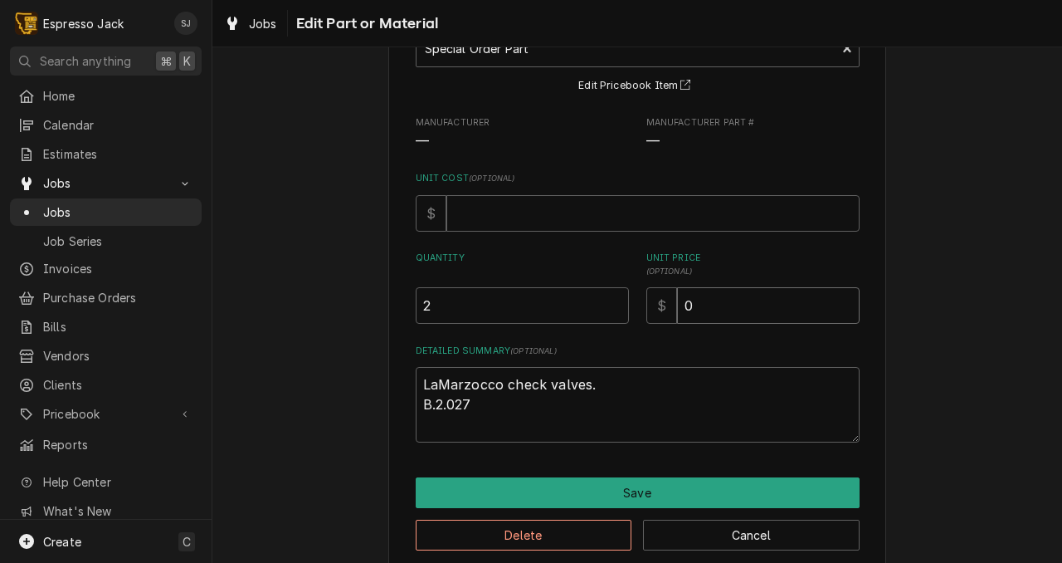
click at [693, 304] on input "0" at bounding box center [768, 305] width 183 height 37
paste input "54.16"
type textarea "x"
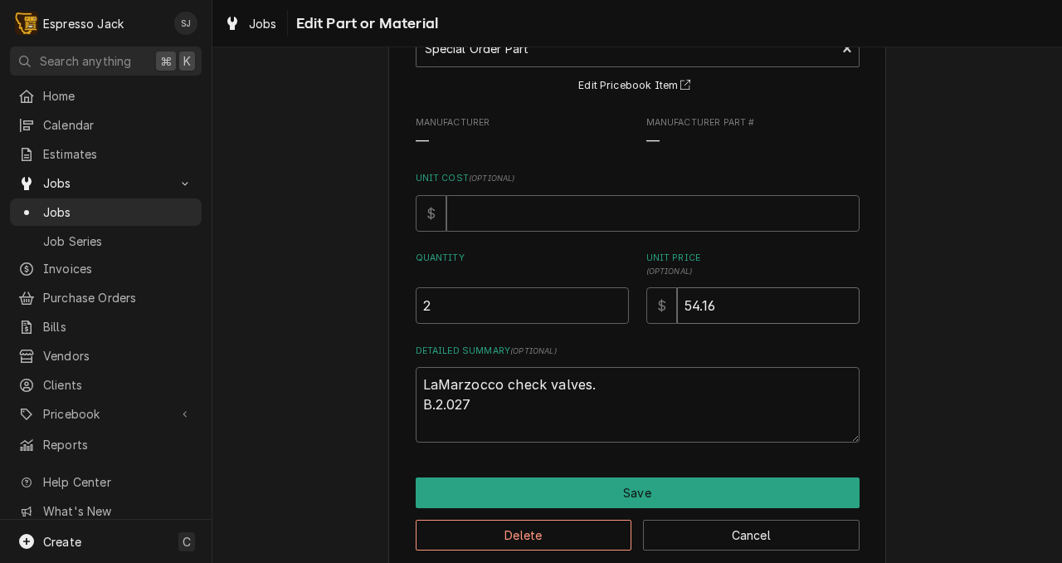
type input "54.16"
click at [758, 261] on label "Unit Price ( optional )" at bounding box center [753, 264] width 213 height 27
click at [758, 287] on input "54.16" at bounding box center [768, 305] width 183 height 37
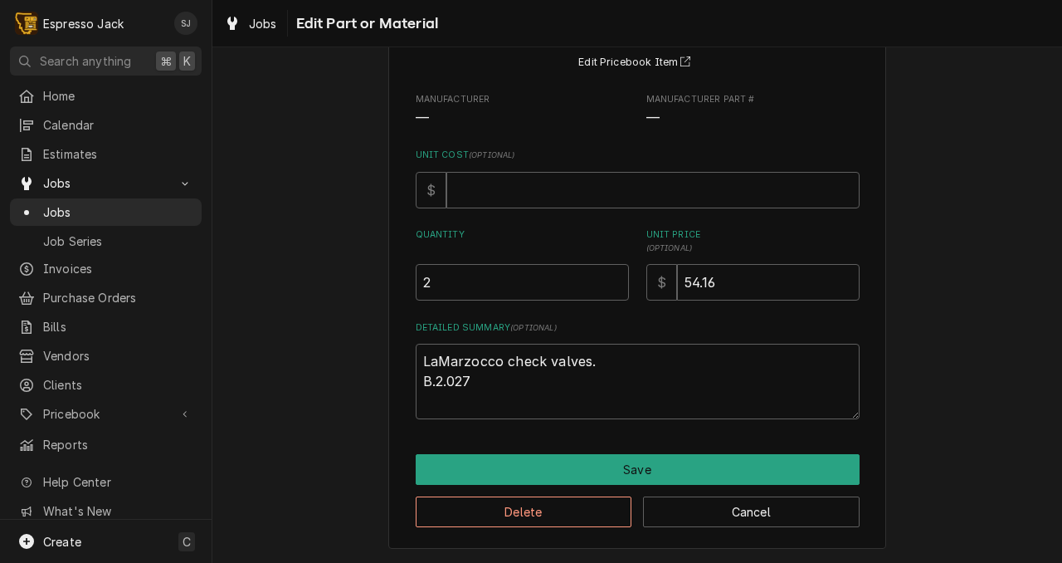
scroll to position [154, 0]
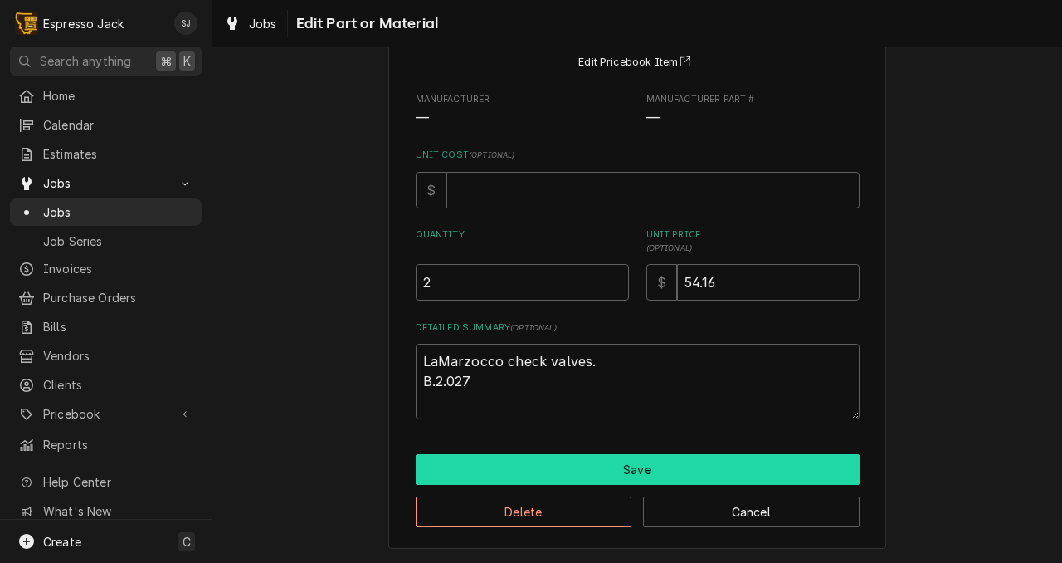
click at [652, 463] on button "Save" at bounding box center [638, 469] width 444 height 31
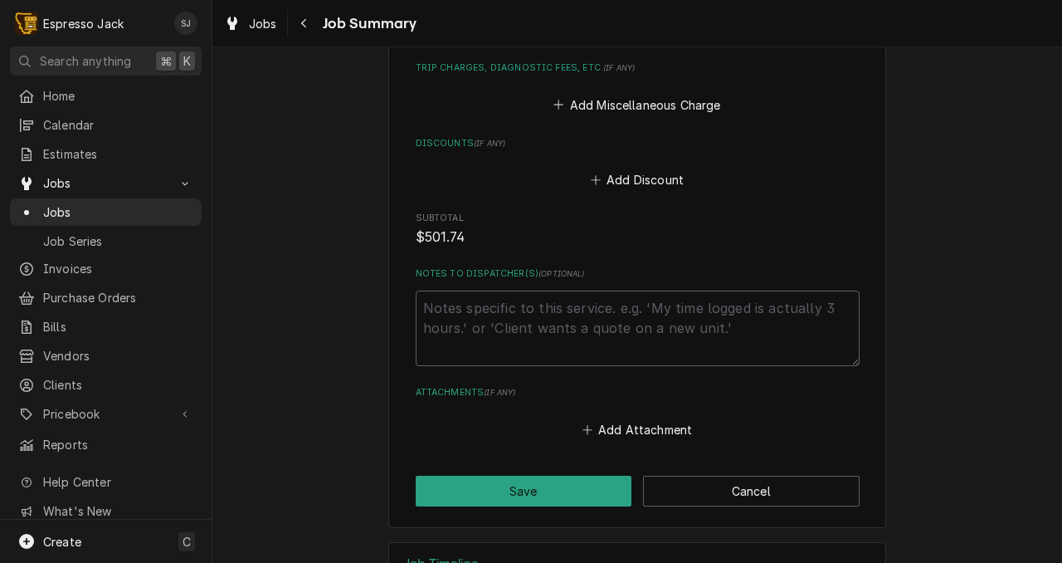
scroll to position [1702, 0]
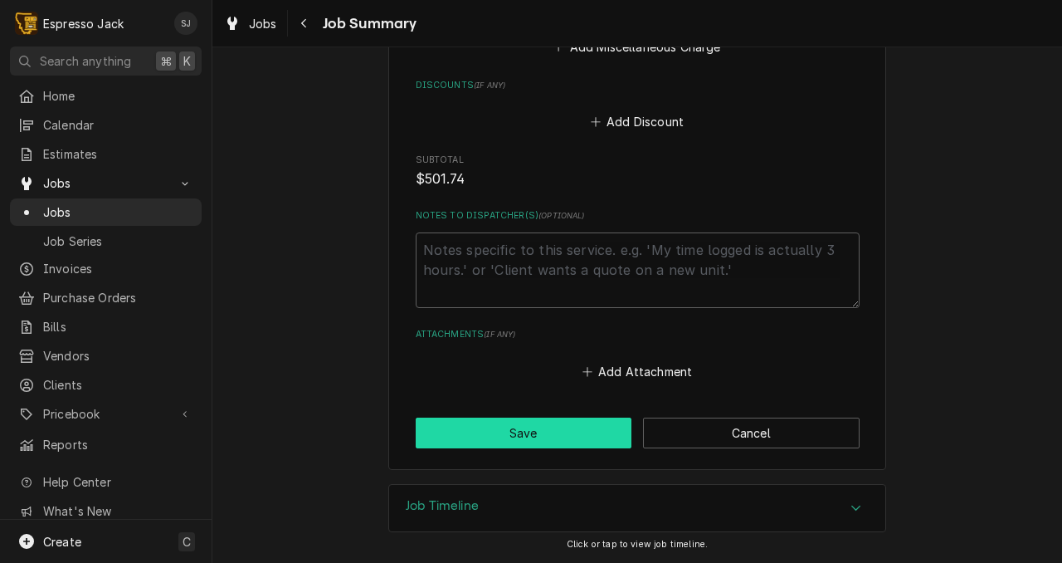
click at [583, 439] on button "Save" at bounding box center [524, 432] width 217 height 31
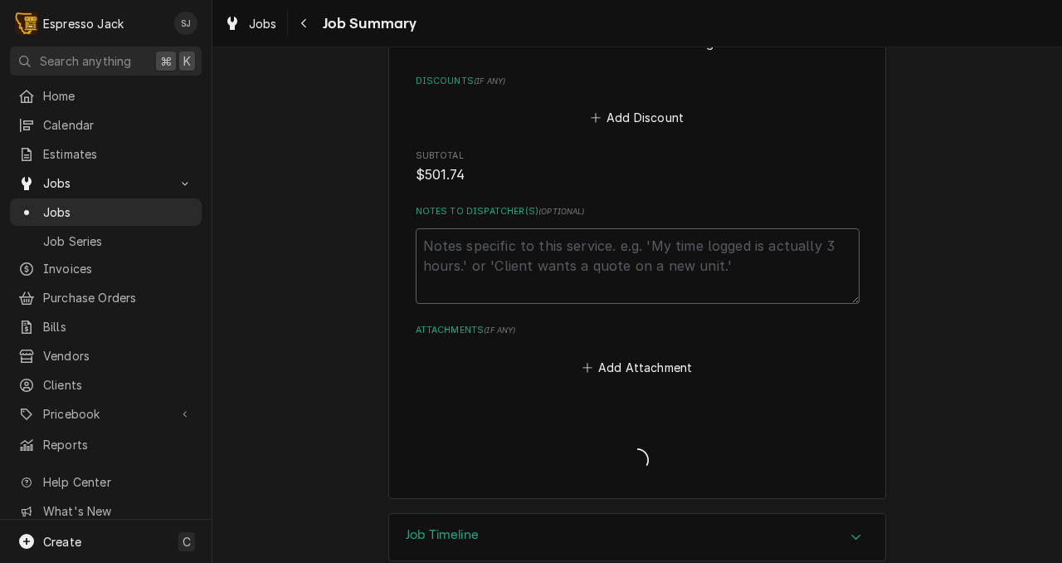
type textarea "x"
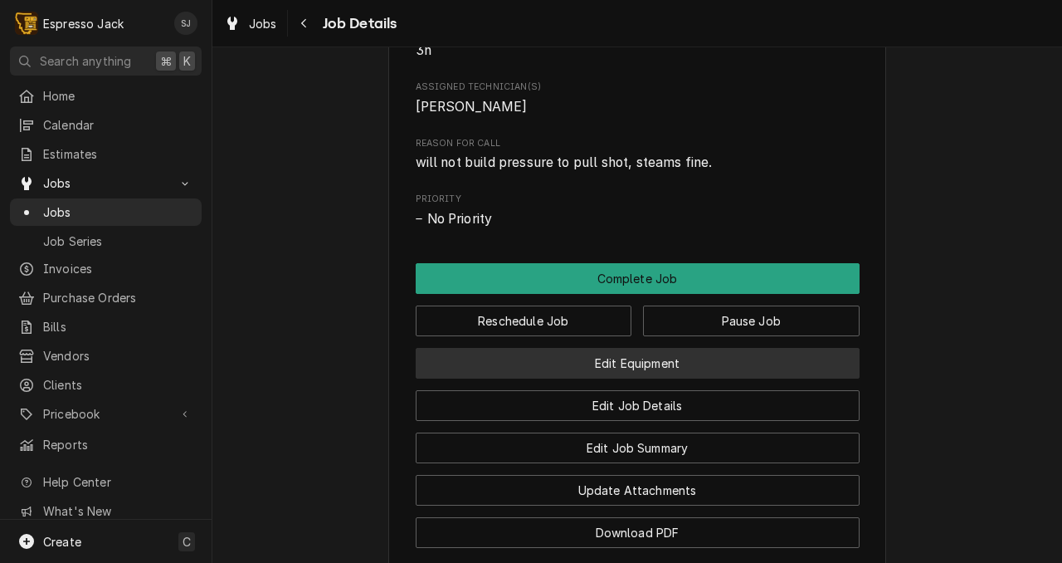
scroll to position [928, 0]
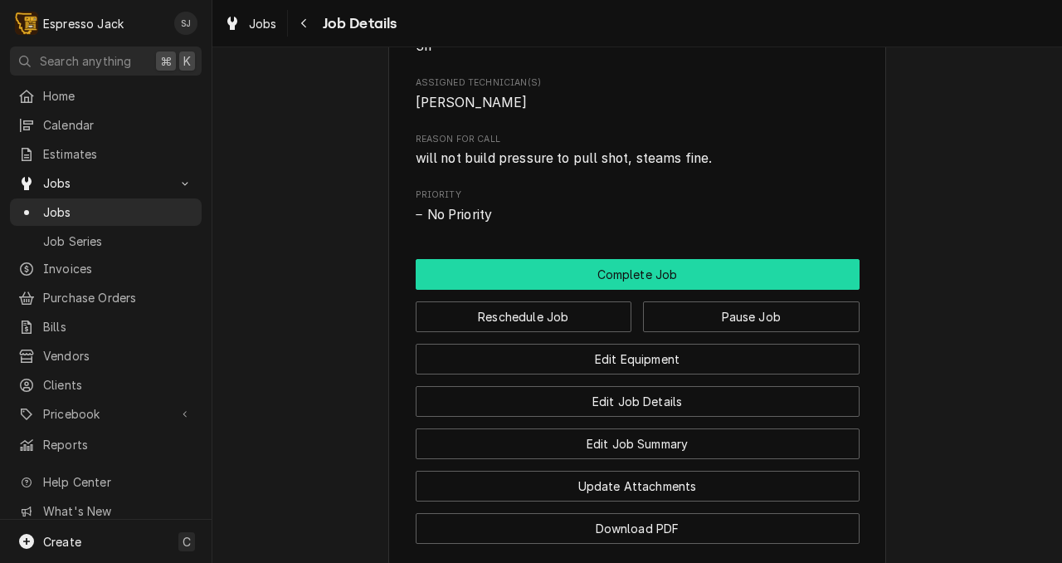
click at [640, 290] on button "Complete Job" at bounding box center [638, 274] width 444 height 31
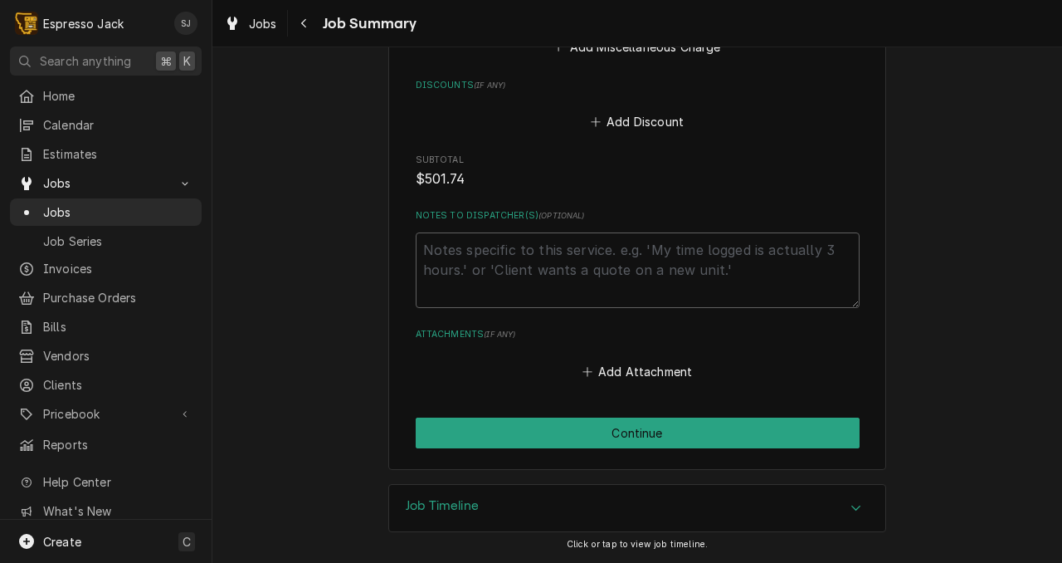
scroll to position [1689, 0]
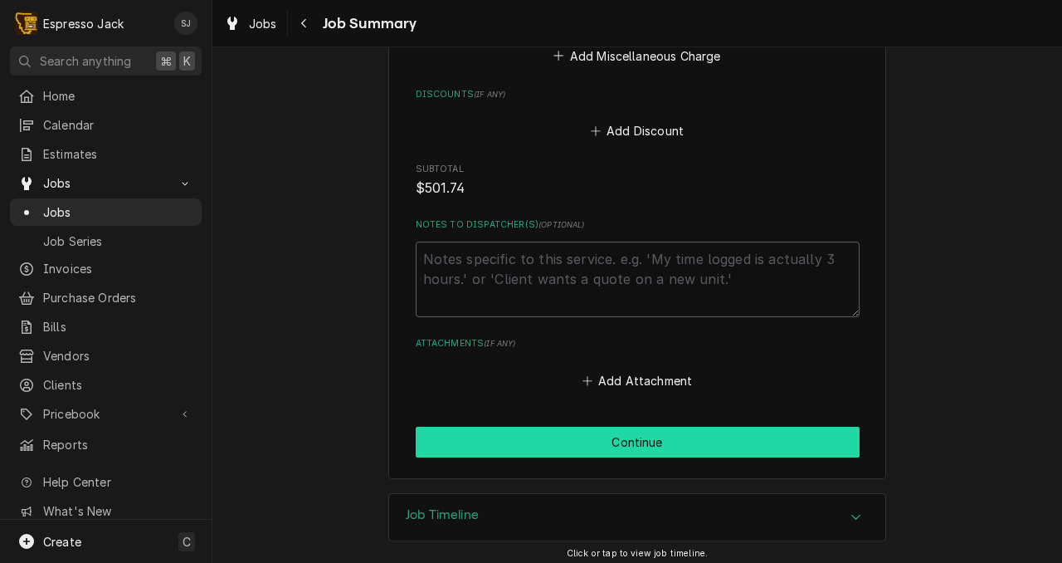
click at [581, 457] on button "Continue" at bounding box center [638, 442] width 444 height 31
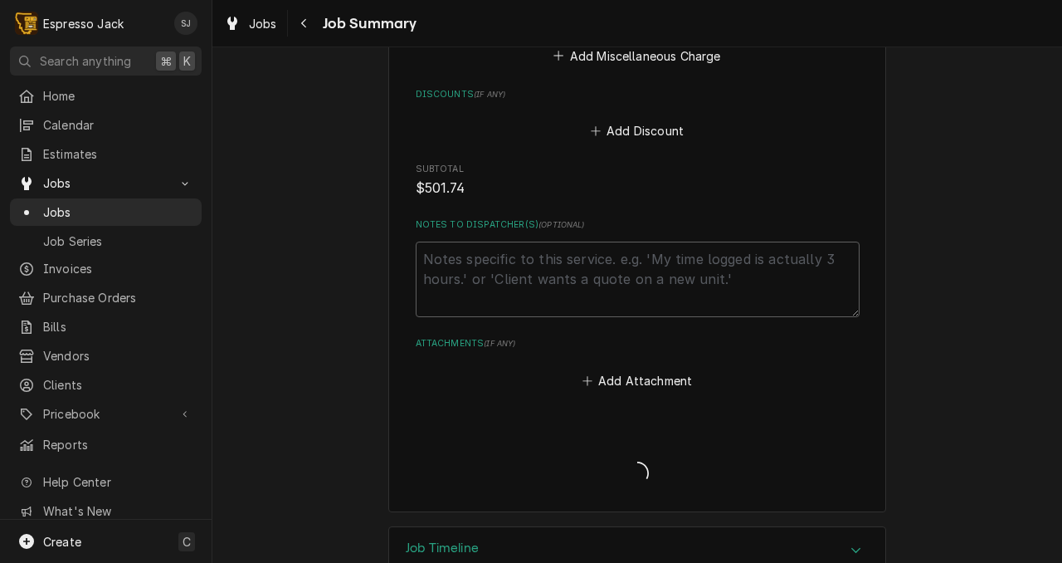
type textarea "x"
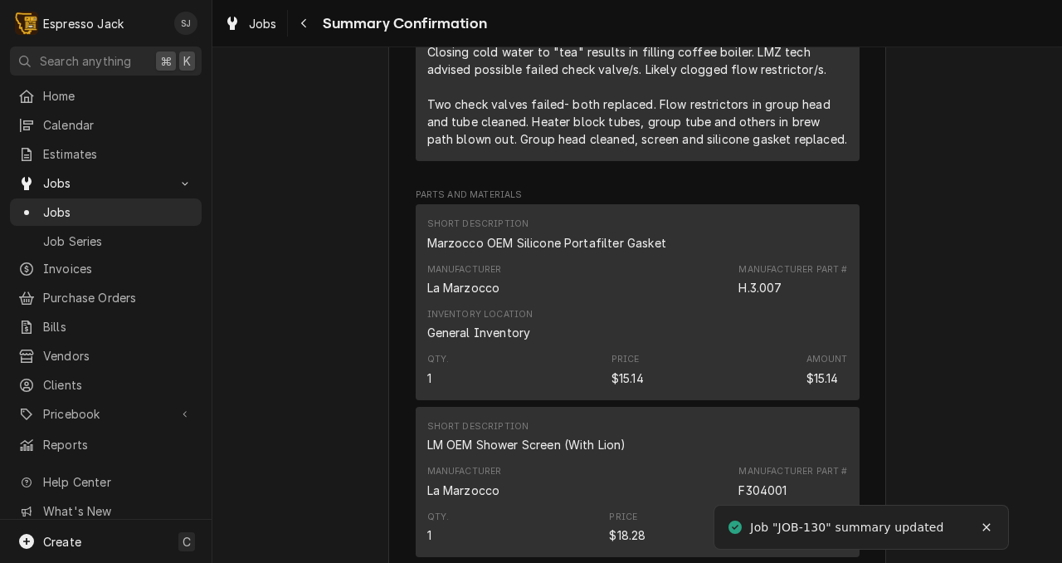
scroll to position [1218, 0]
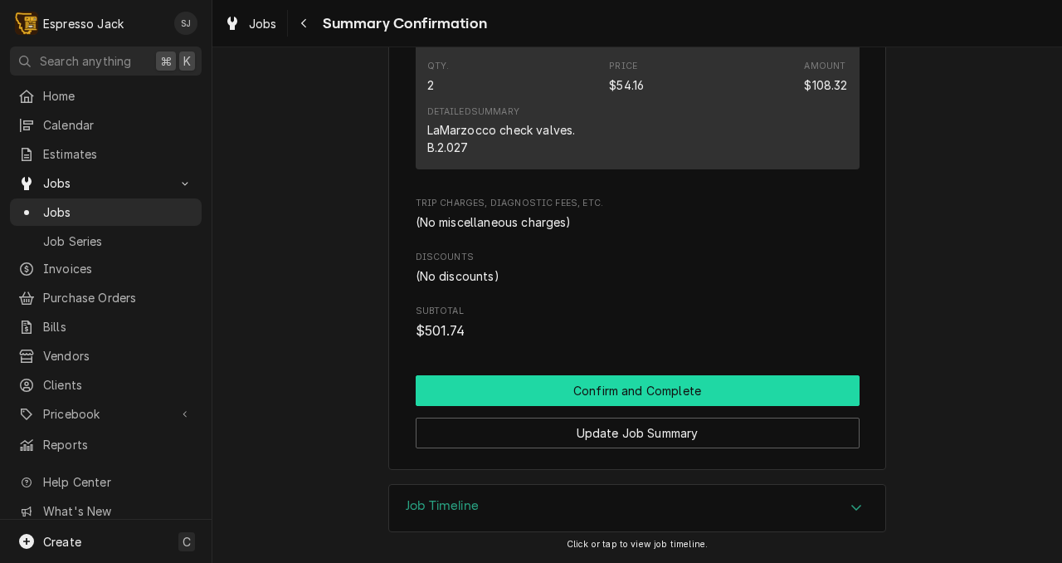
click at [604, 394] on button "Confirm and Complete" at bounding box center [638, 390] width 444 height 31
